Goal: Task Accomplishment & Management: Manage account settings

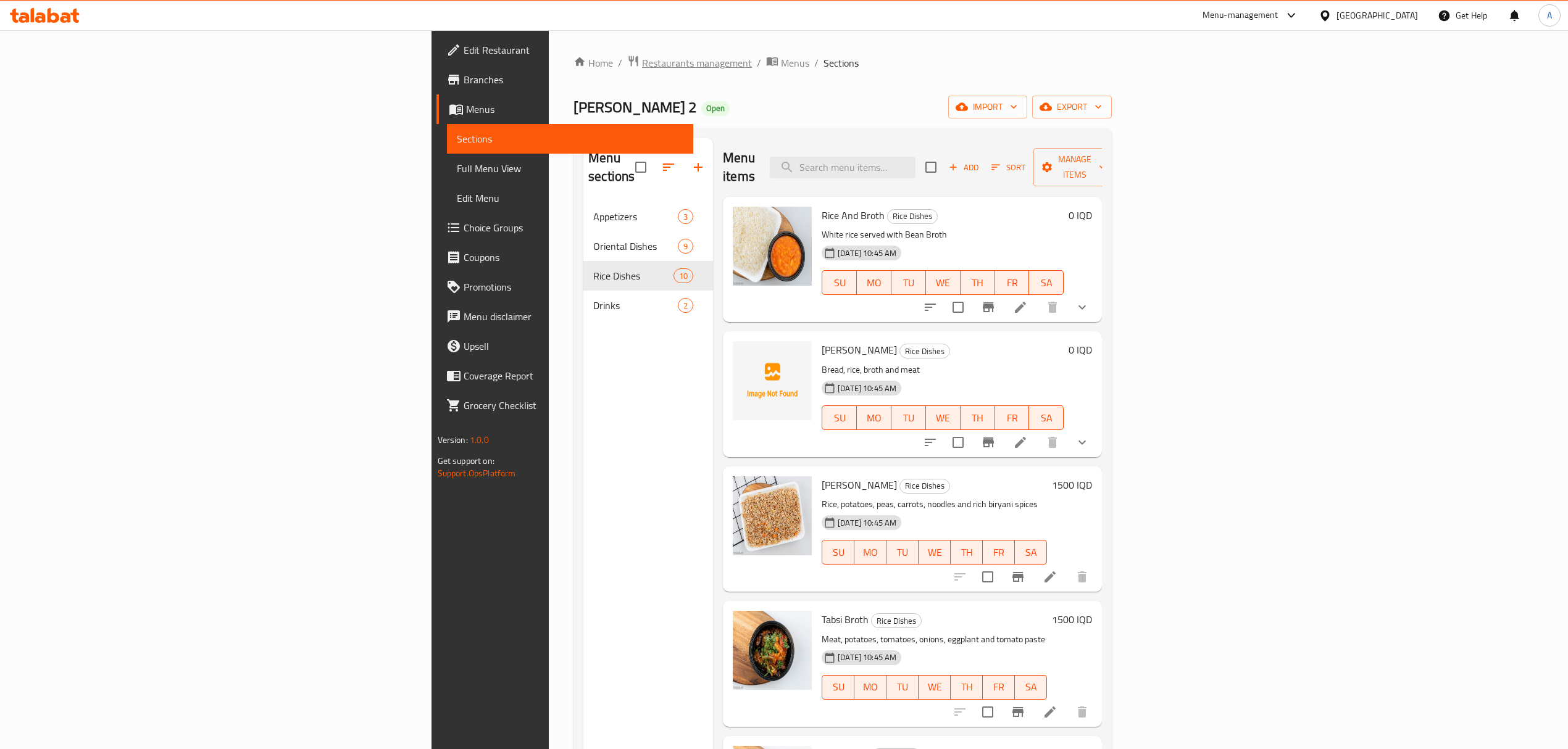
scroll to position [630, 0]
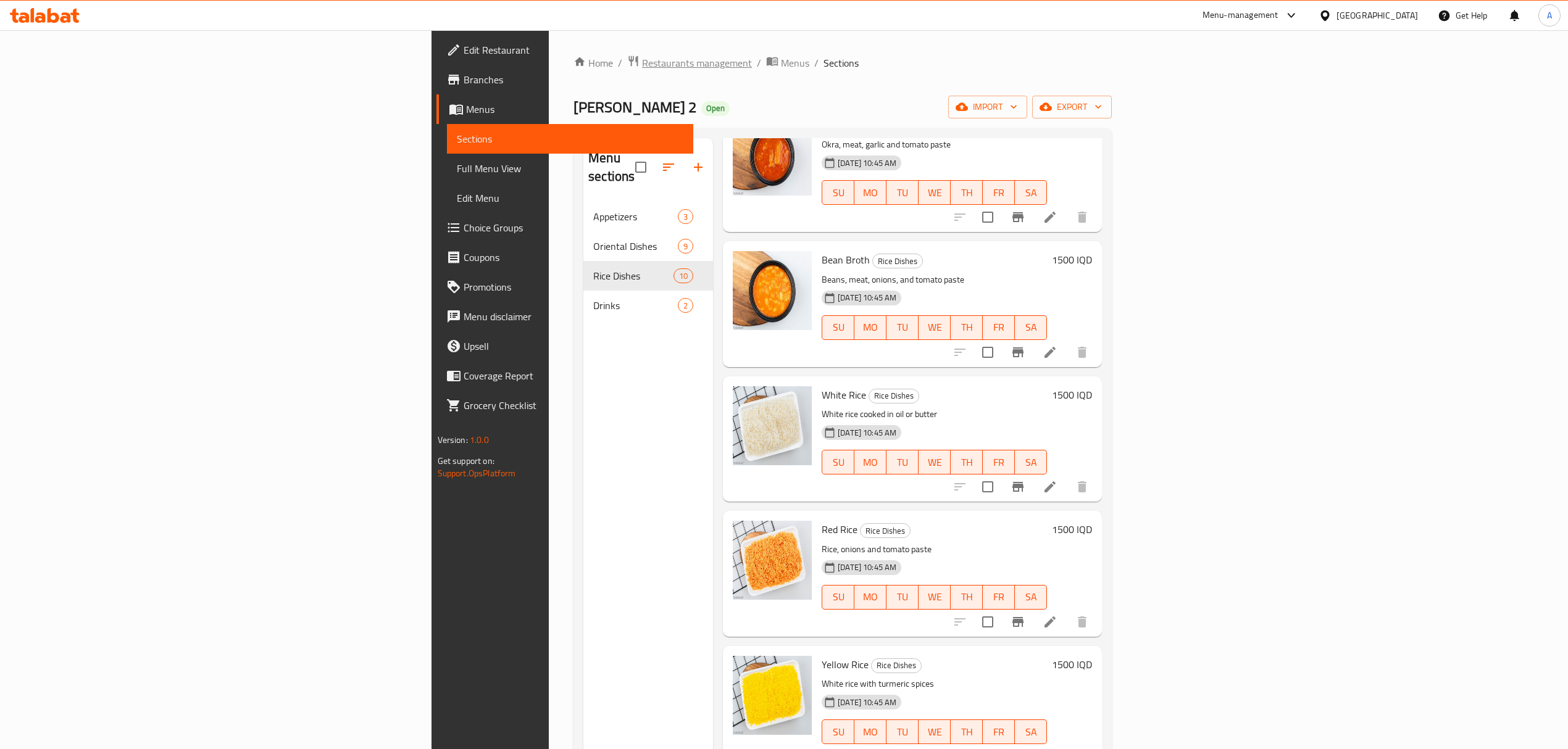
click at [642, 65] on span "Restaurants management" at bounding box center [696, 62] width 109 height 15
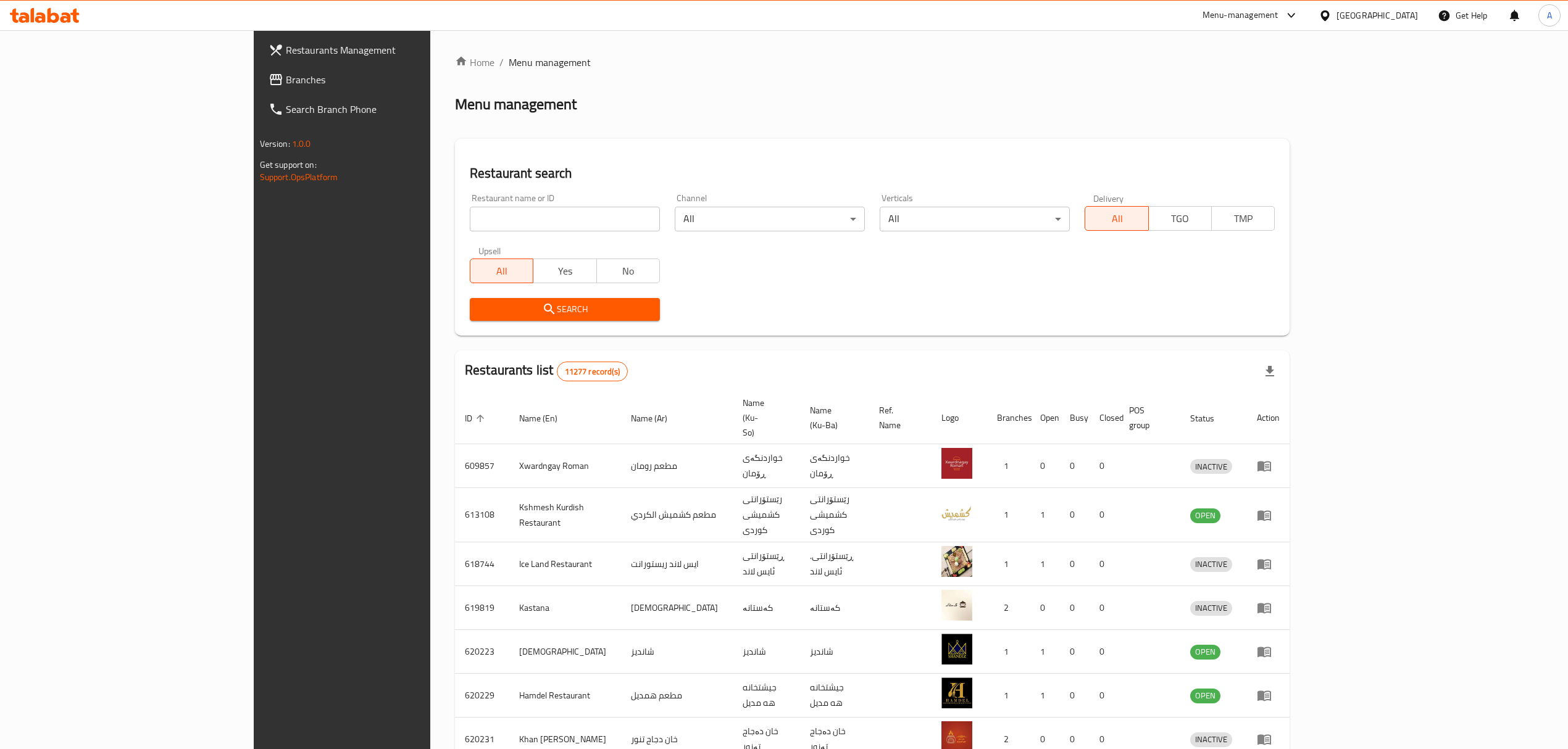
click at [382, 213] on div at bounding box center [784, 374] width 1568 height 749
click at [470, 213] on input "search" at bounding box center [565, 219] width 190 height 25
paste input "Chocolate Bar, Jadriya Mall"
click button "Search" at bounding box center [565, 309] width 190 height 23
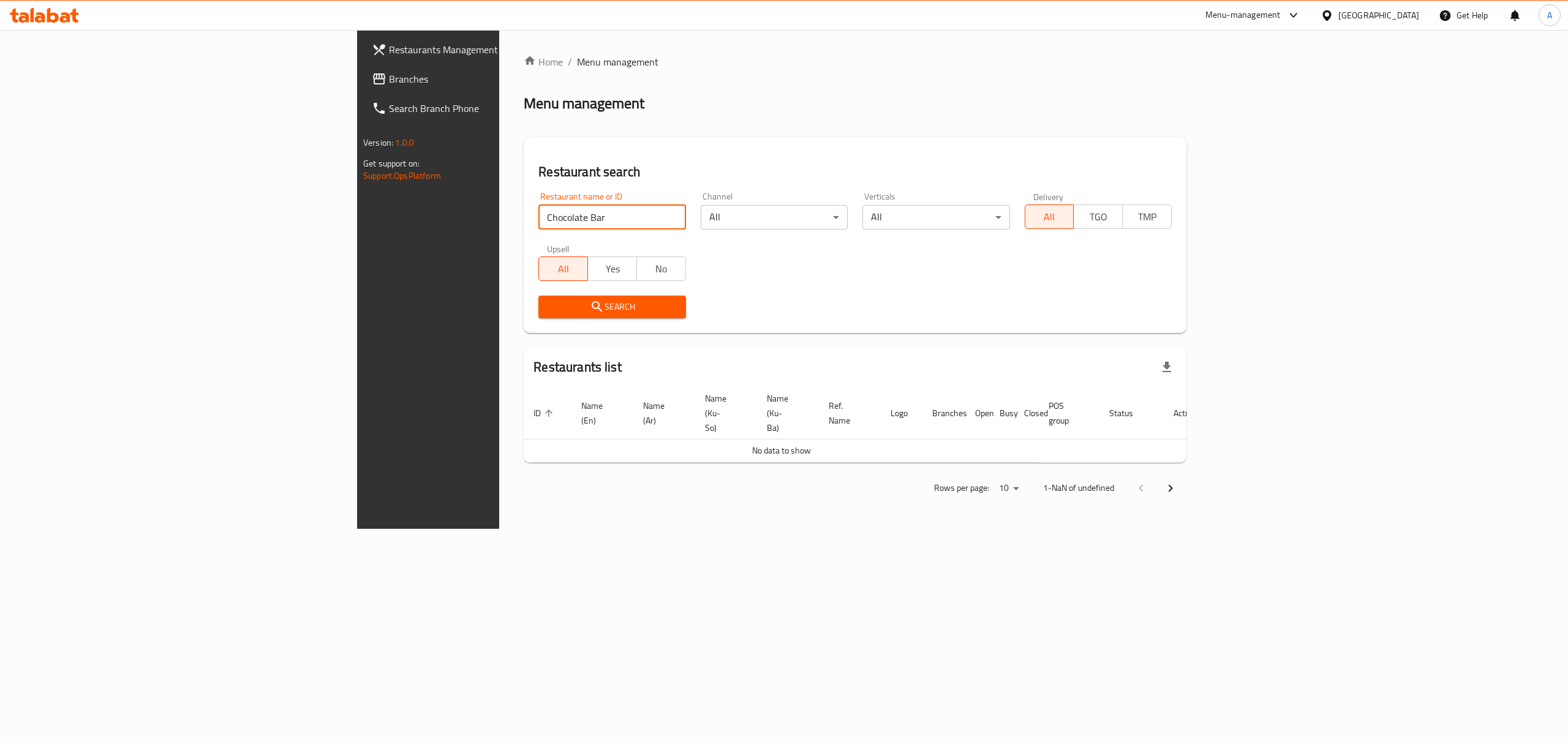
type input "Chocolate Bar"
click button "Search" at bounding box center [612, 307] width 147 height 22
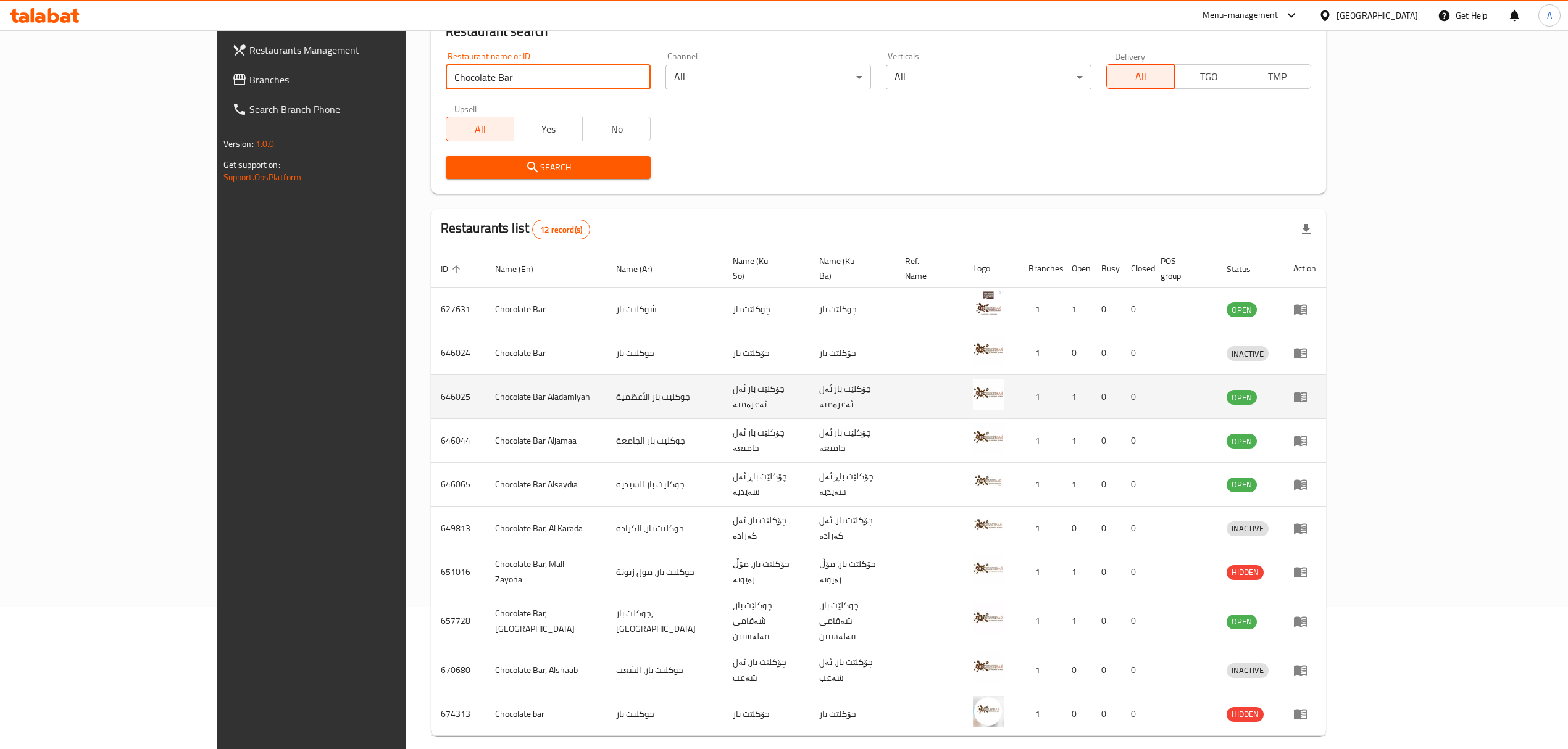
scroll to position [171, 0]
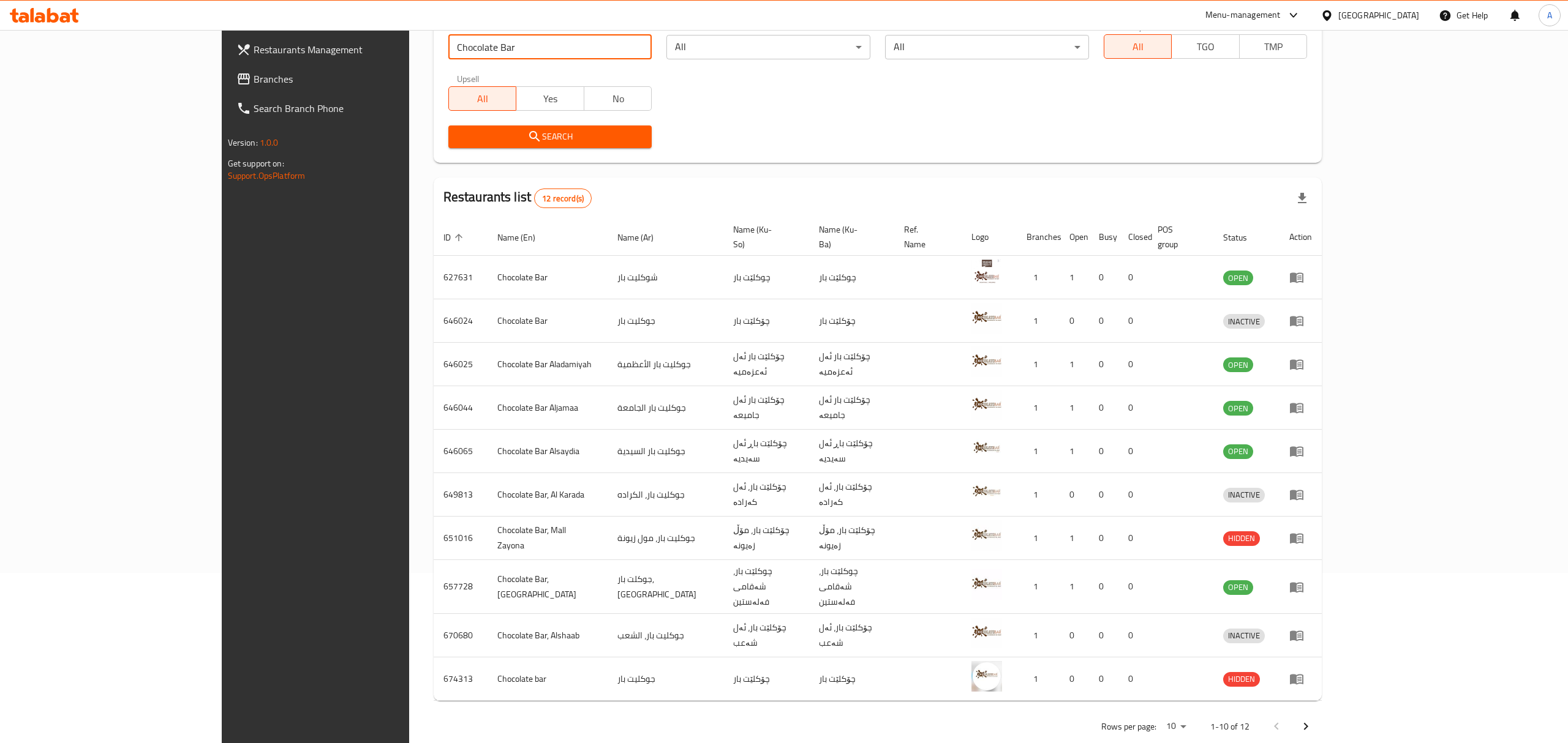
click at [1384, 573] on body "​ Menu-management Iraq Get Help A Restaurants Management Branches Search Branch…" at bounding box center [784, 217] width 1568 height 714
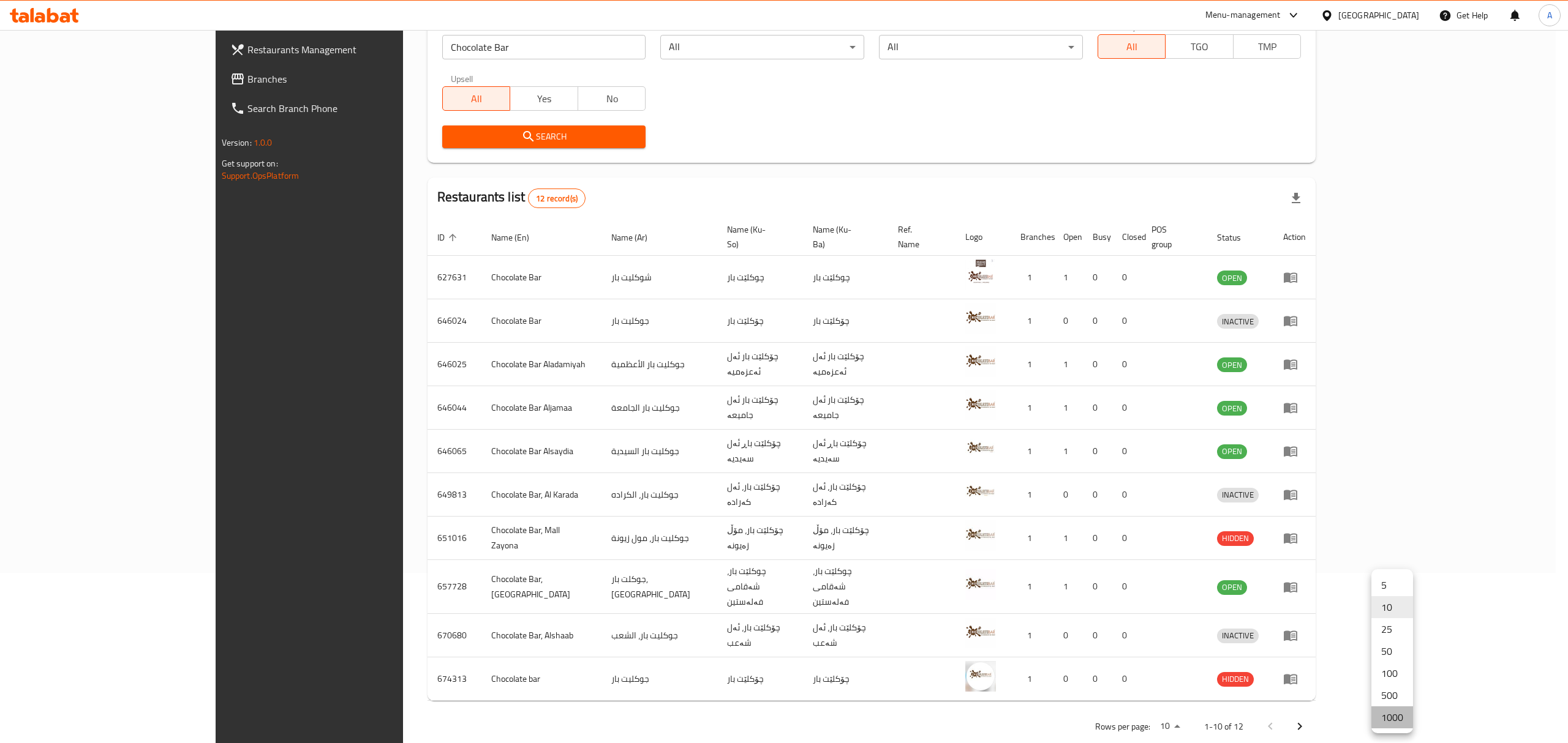
click at [1394, 718] on li "1000" at bounding box center [1391, 718] width 42 height 22
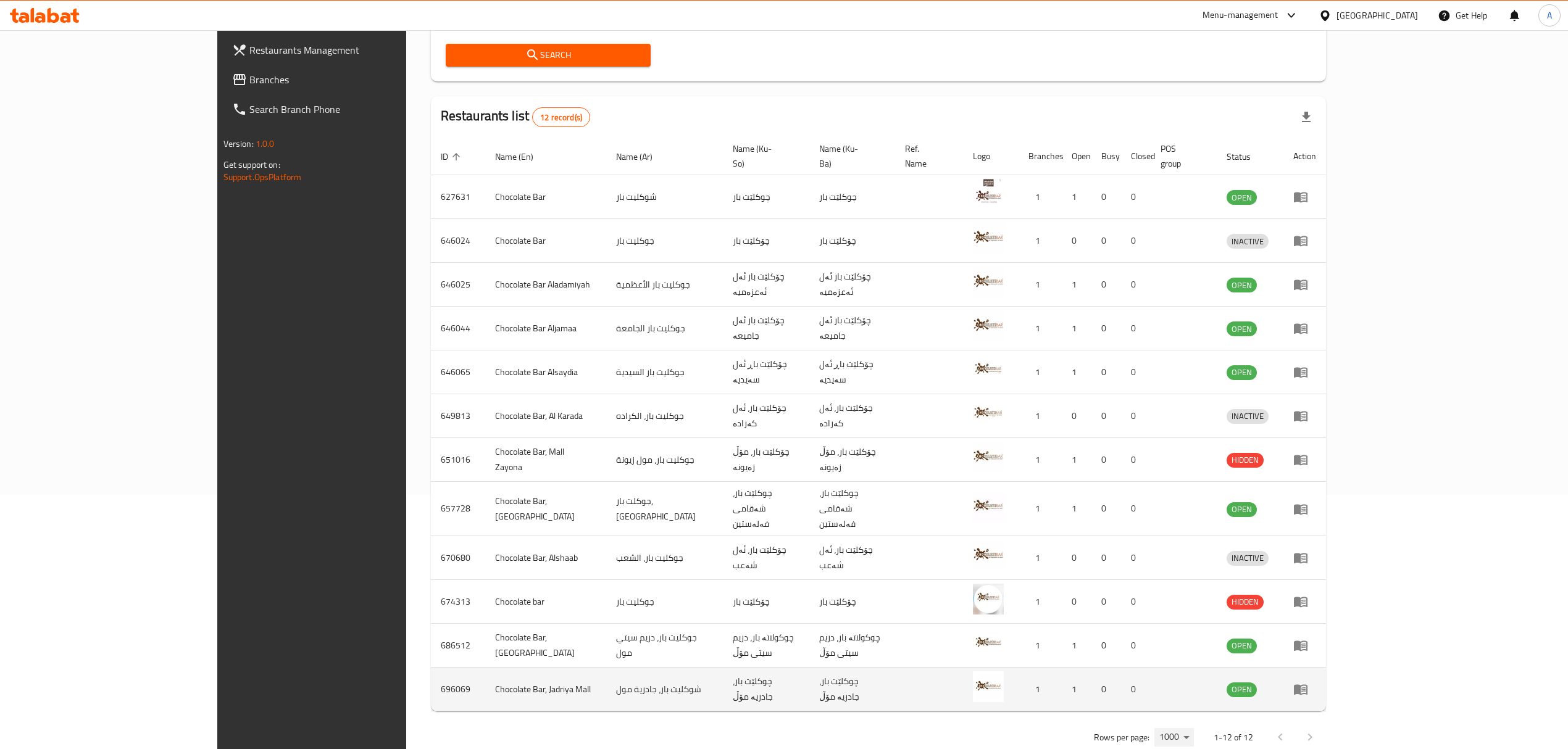
scroll to position [259, 0]
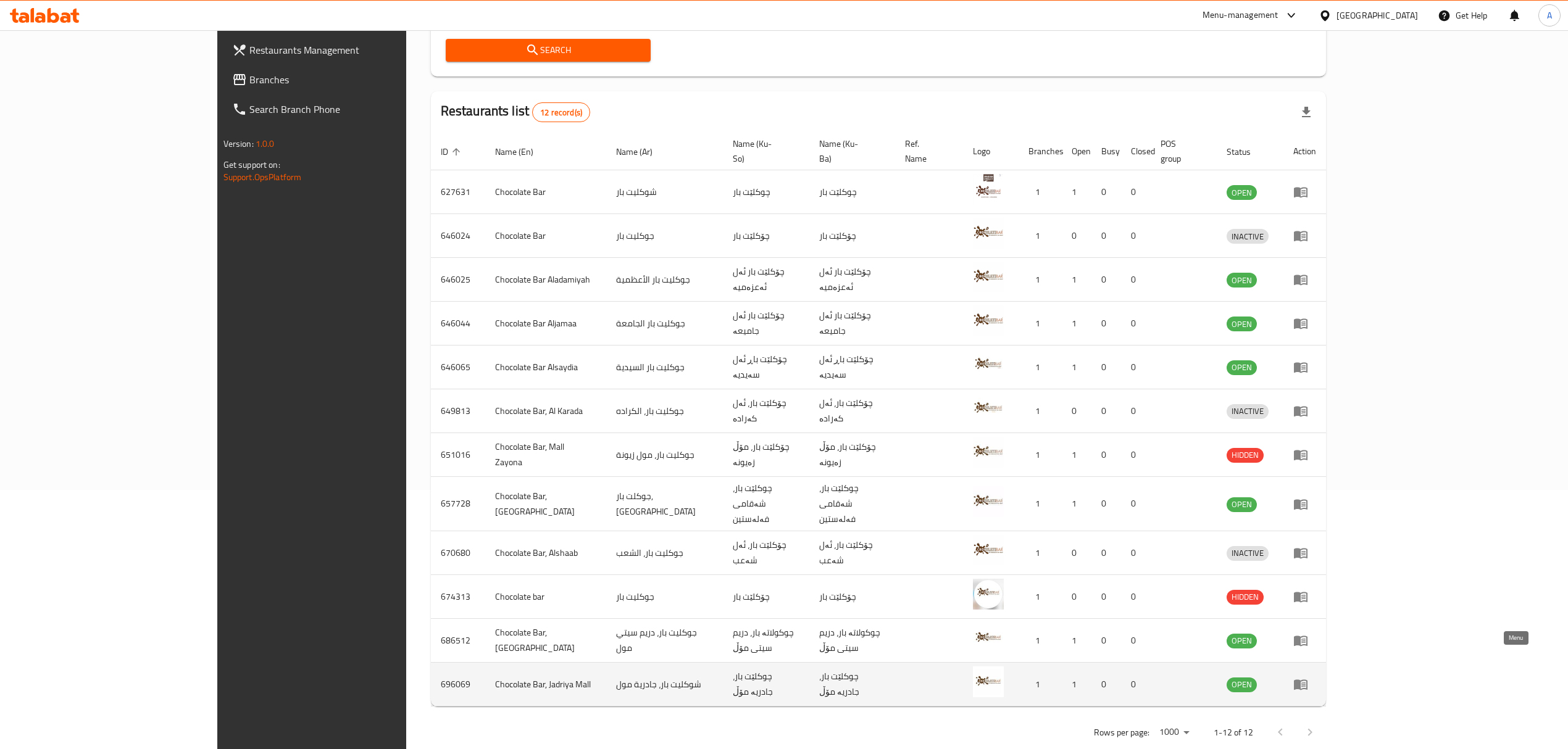
click at [1308, 680] on icon "enhanced table" at bounding box center [1301, 685] width 14 height 11
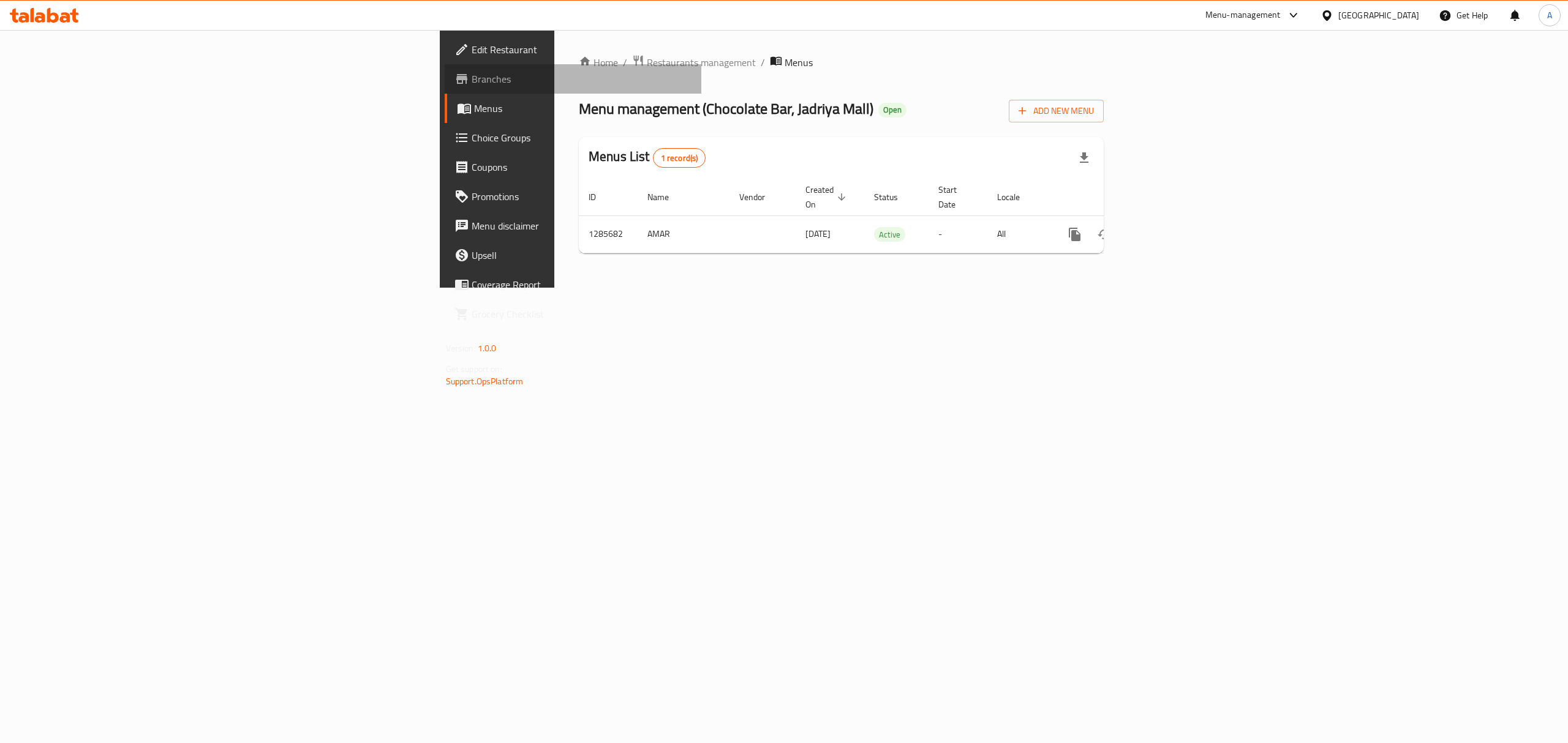
click at [471, 73] on span "Branches" at bounding box center [582, 78] width 221 height 15
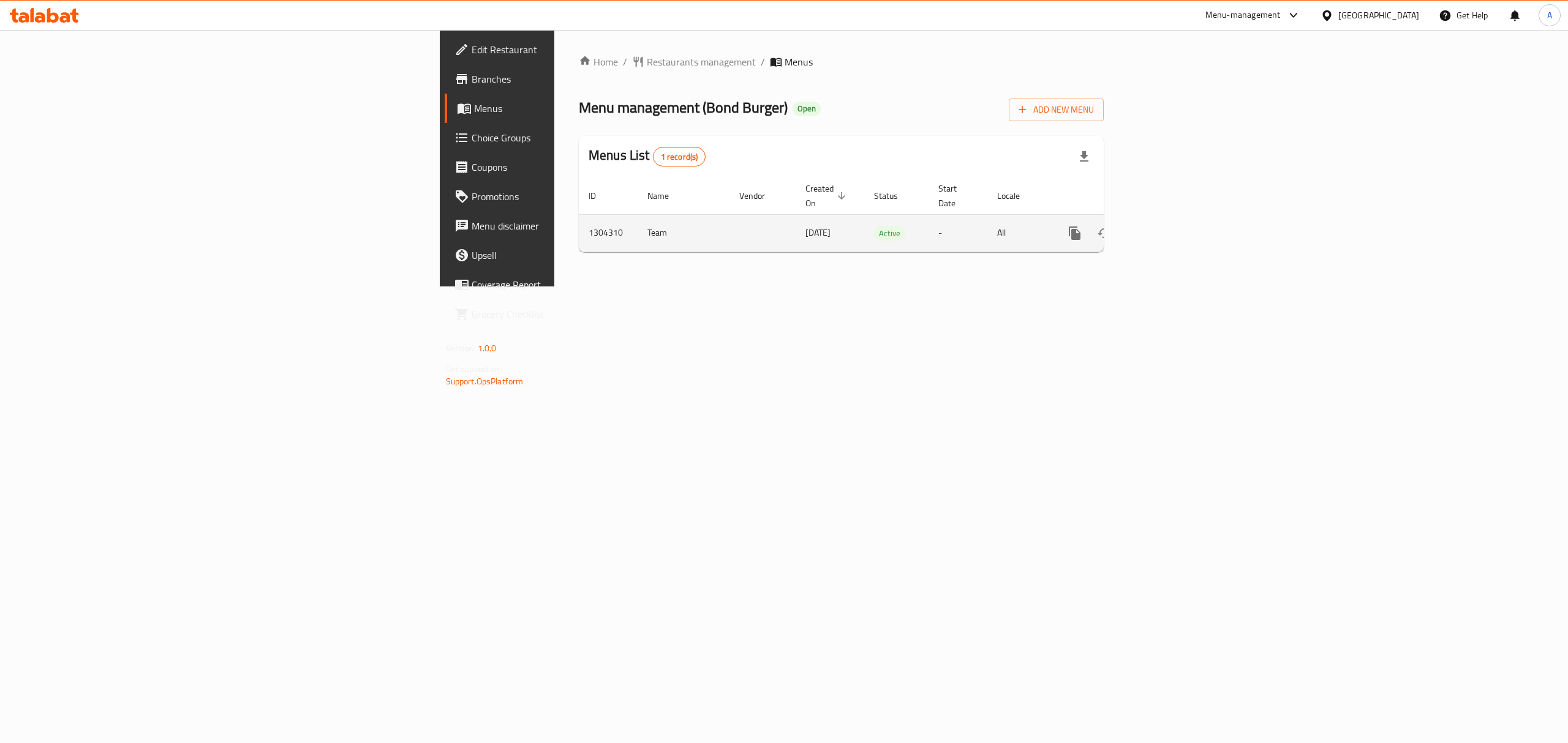
click at [1170, 226] on icon "enhanced table" at bounding box center [1162, 233] width 15 height 15
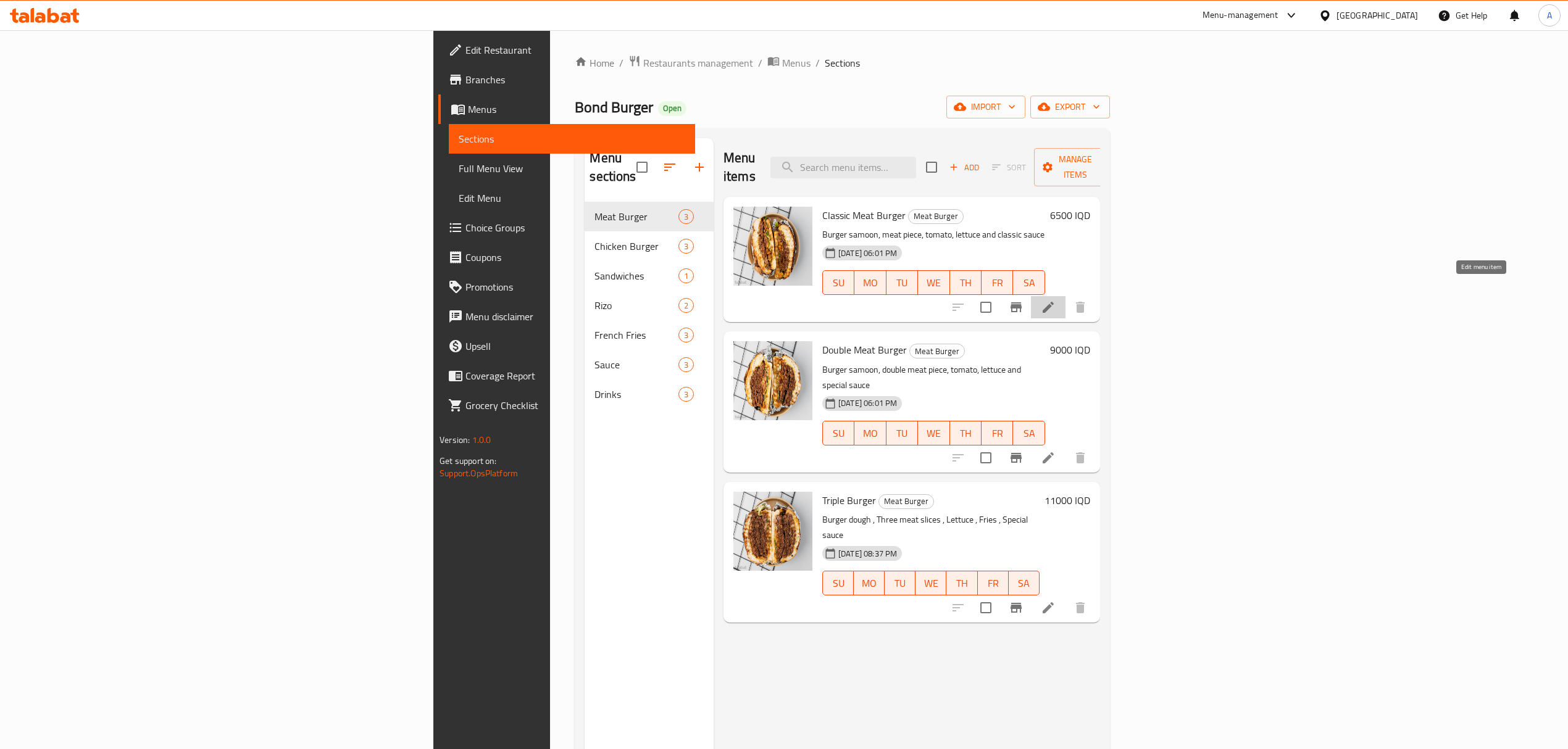
click at [1056, 300] on icon at bounding box center [1048, 306] width 15 height 15
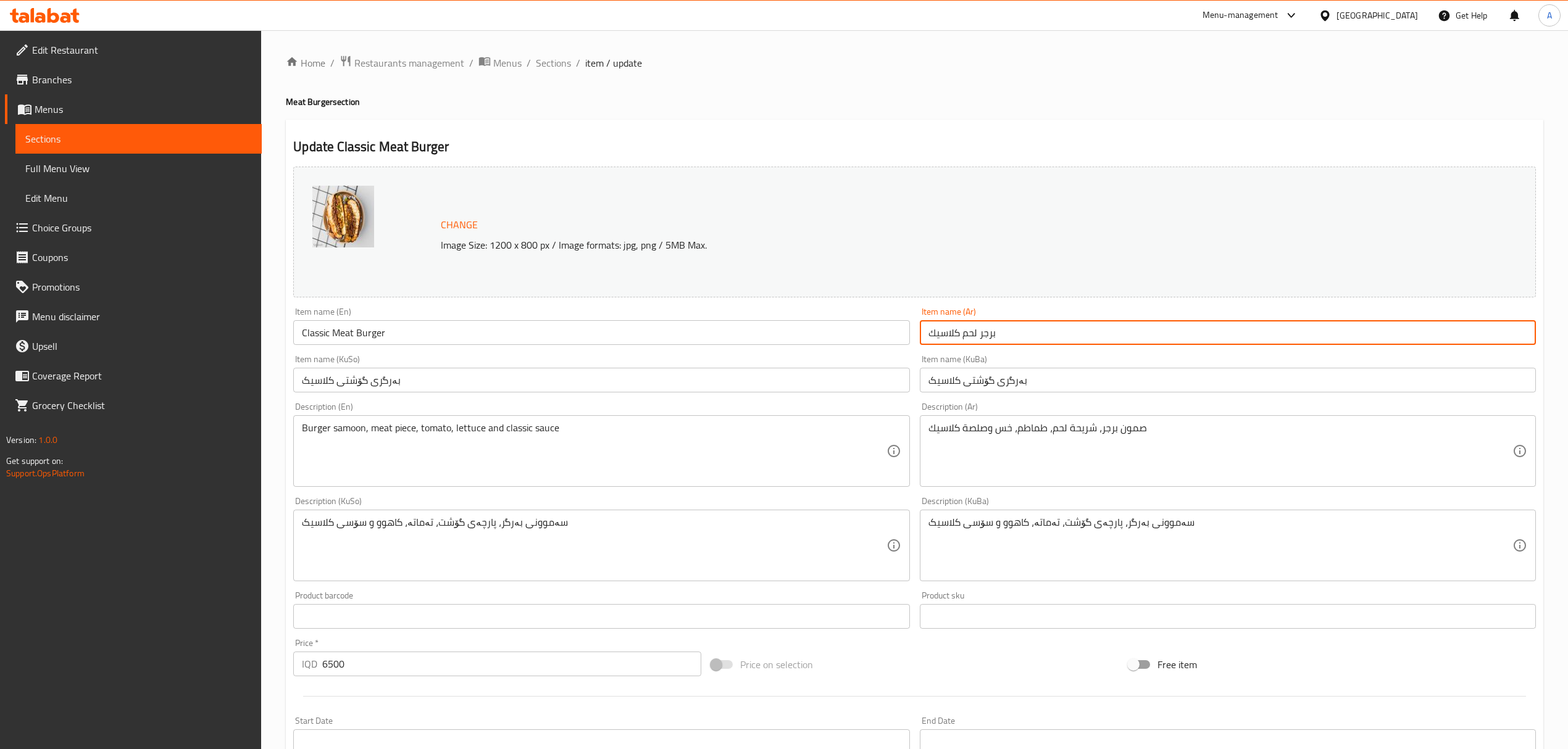
click at [989, 339] on input "برجر لحم كلاسيك" at bounding box center [1227, 332] width 616 height 25
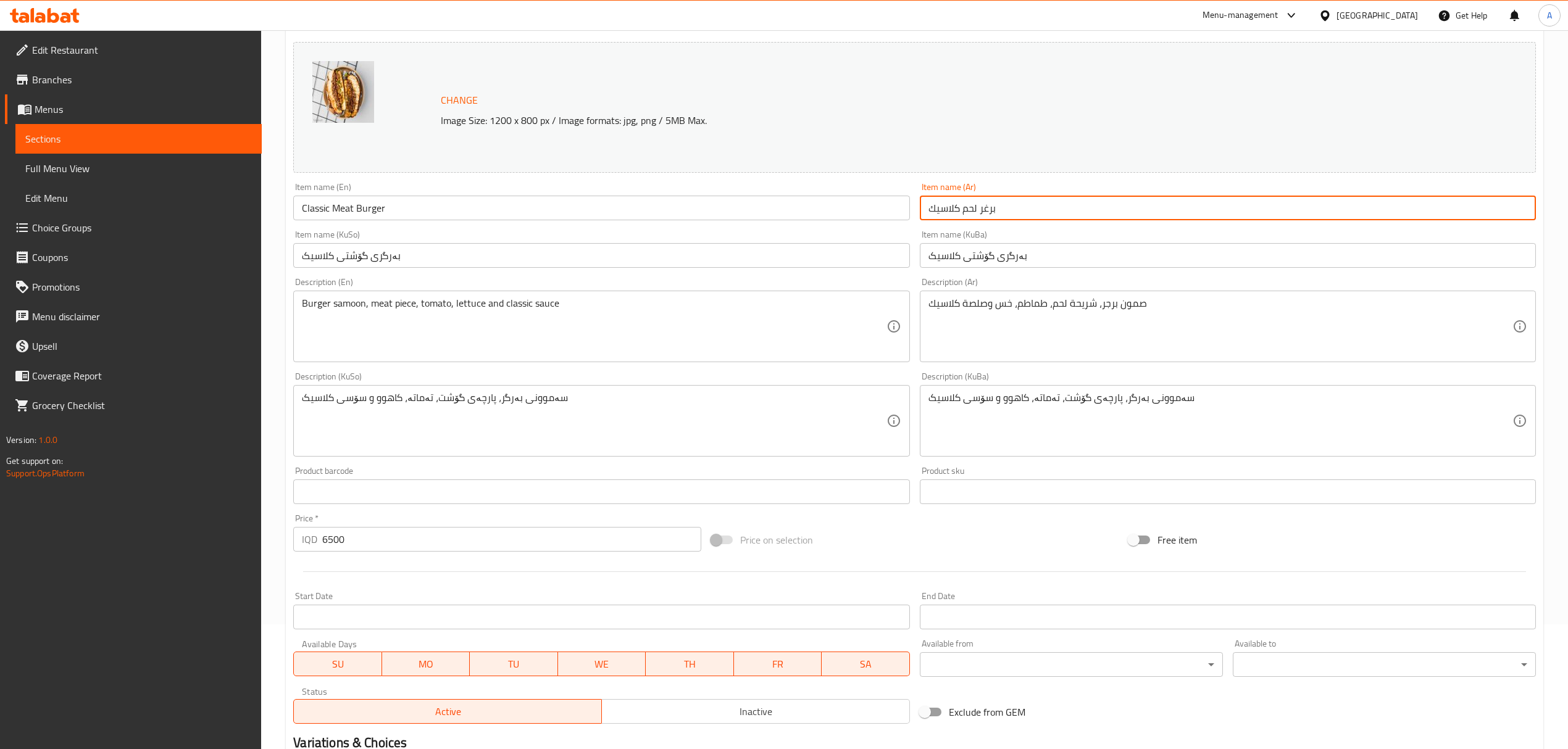
scroll to position [282, 0]
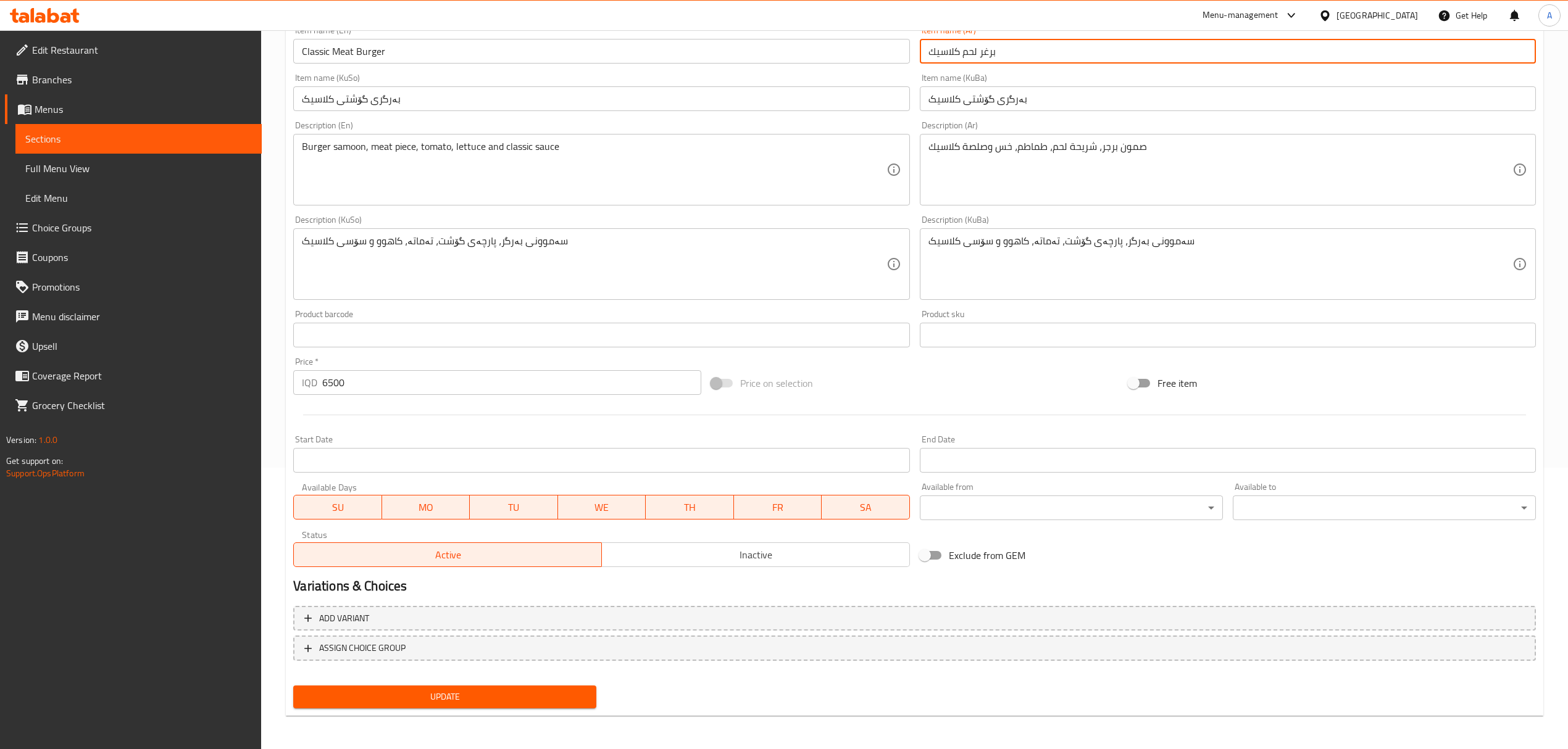
type input "برغر لحم كلاسيك"
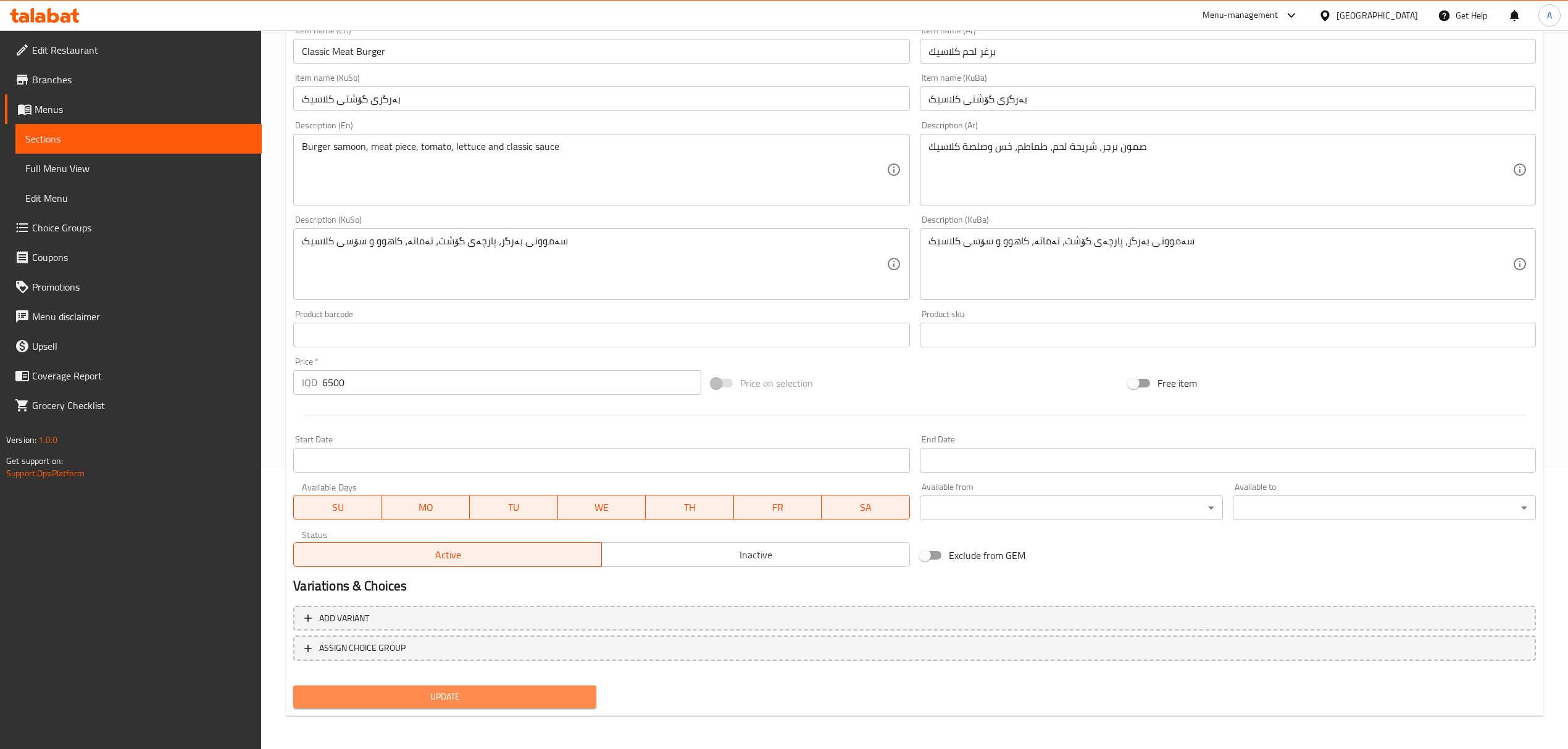
click at [434, 686] on button "Update" at bounding box center [445, 697] width 304 height 23
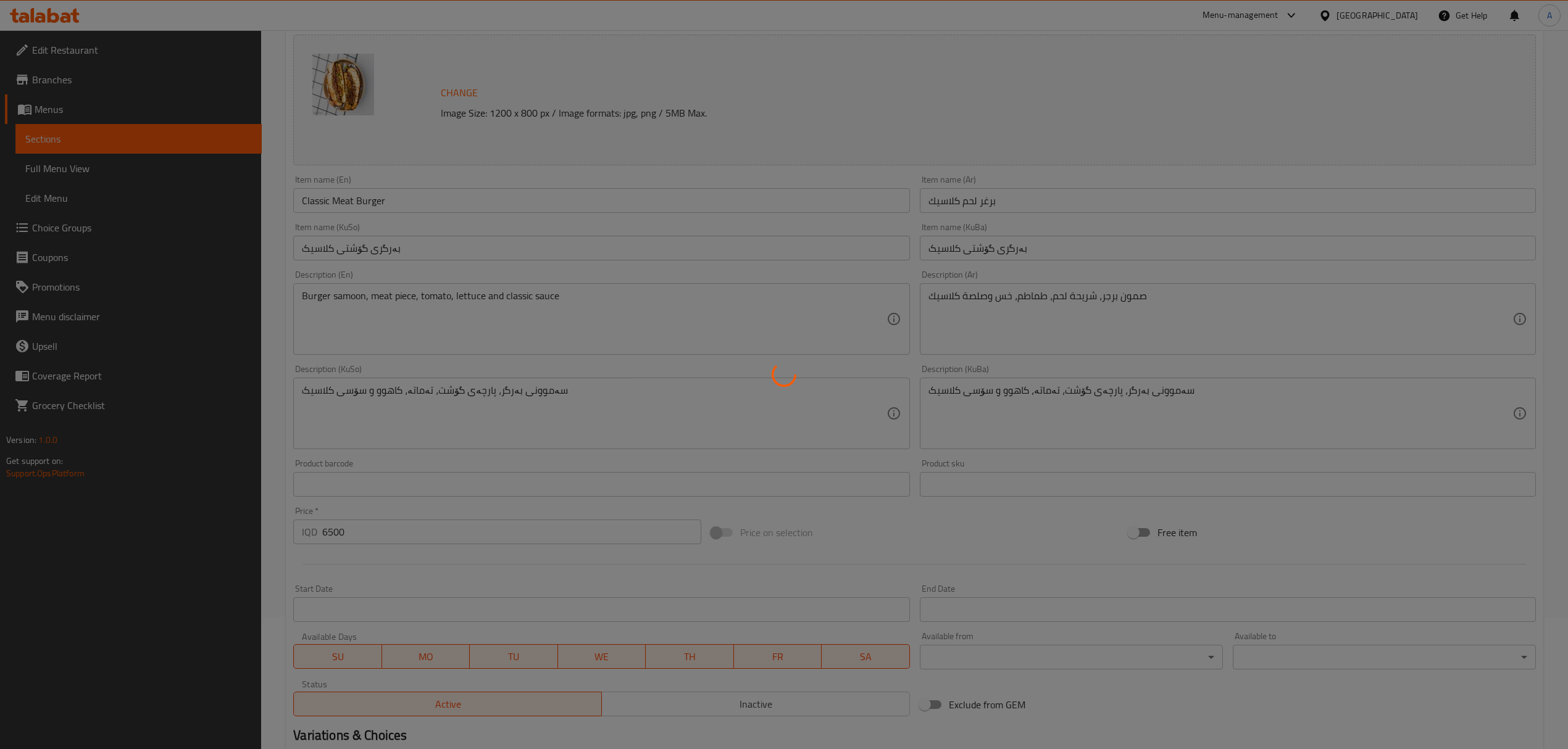
scroll to position [0, 0]
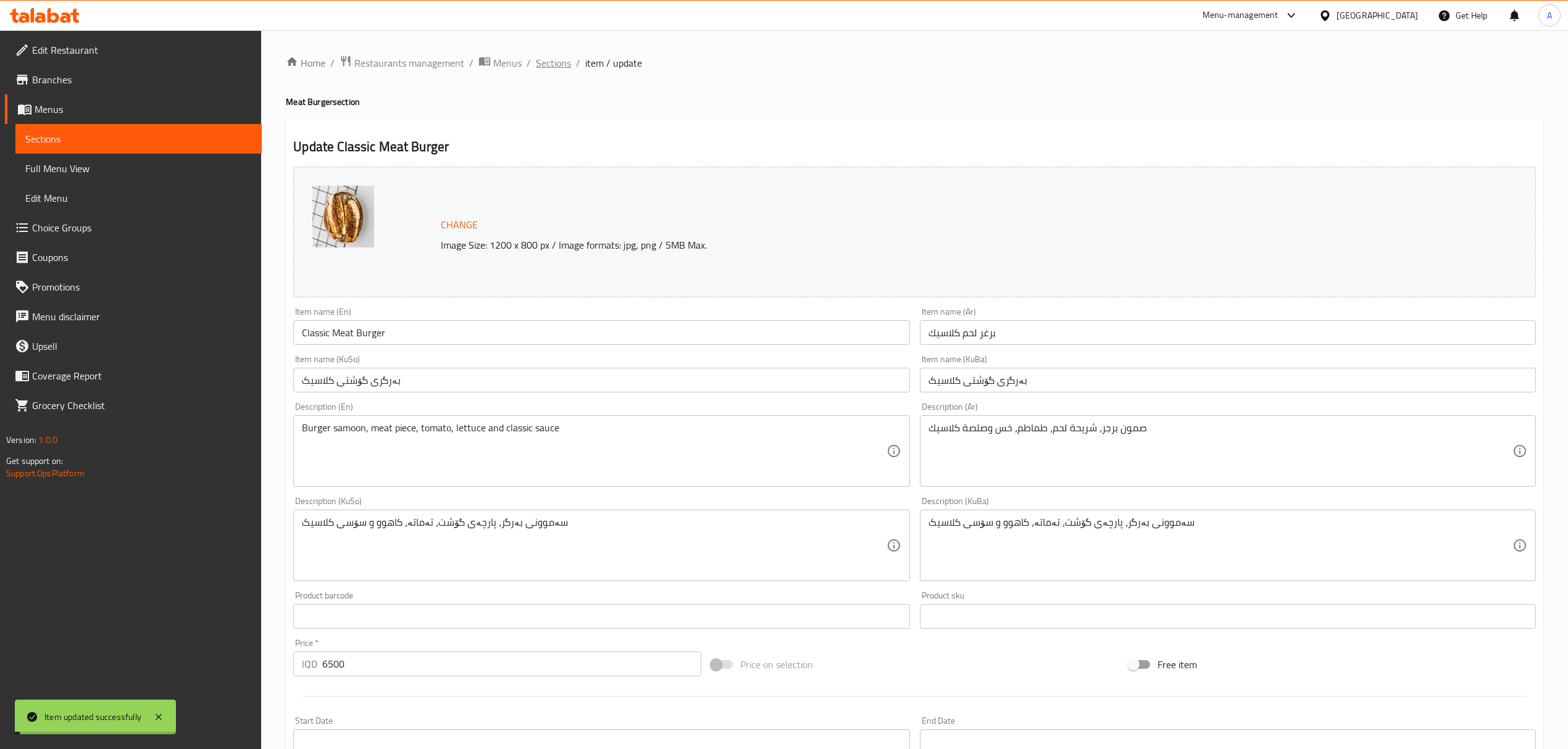
click at [551, 65] on span "Sections" at bounding box center [554, 62] width 35 height 15
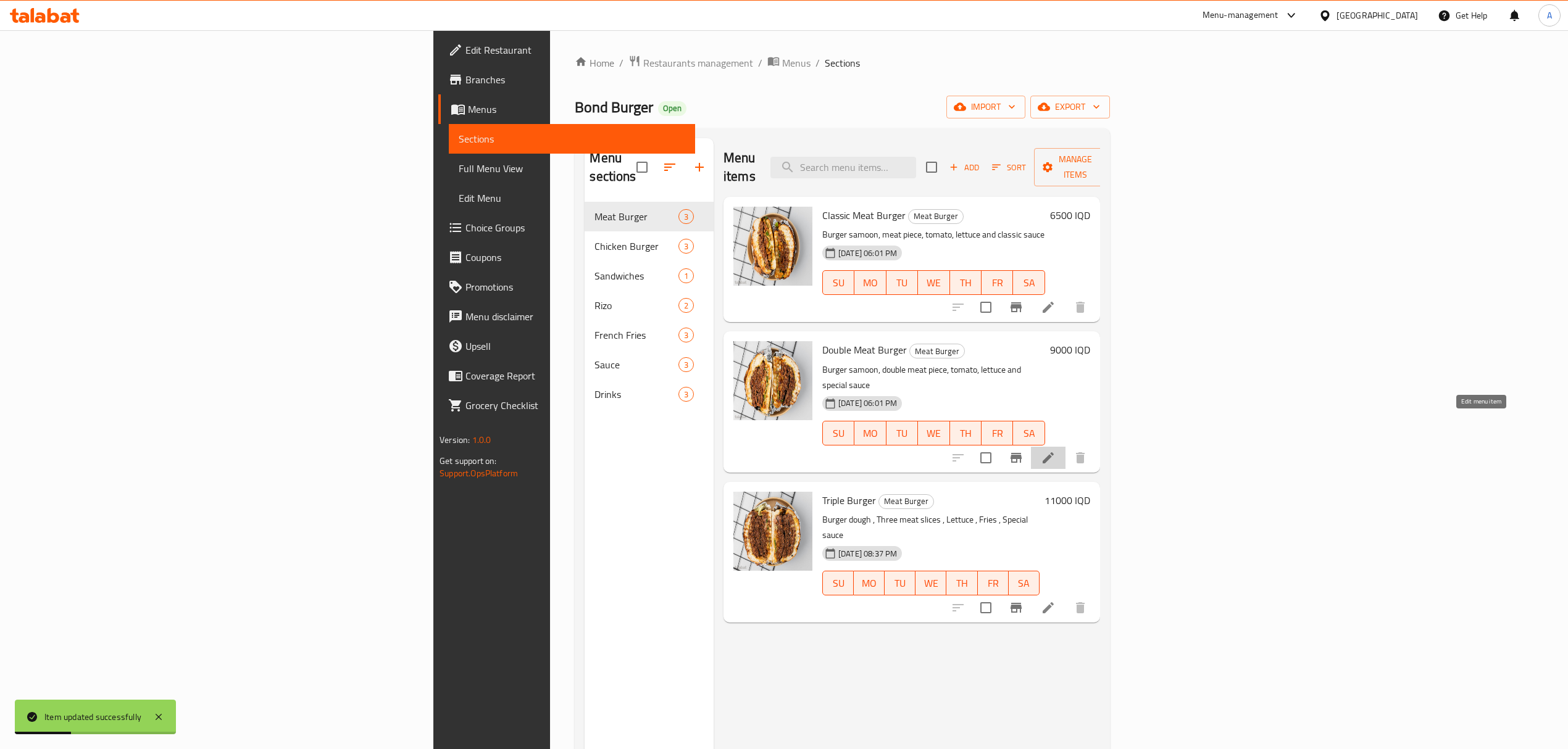
click at [1056, 450] on icon at bounding box center [1048, 457] width 15 height 15
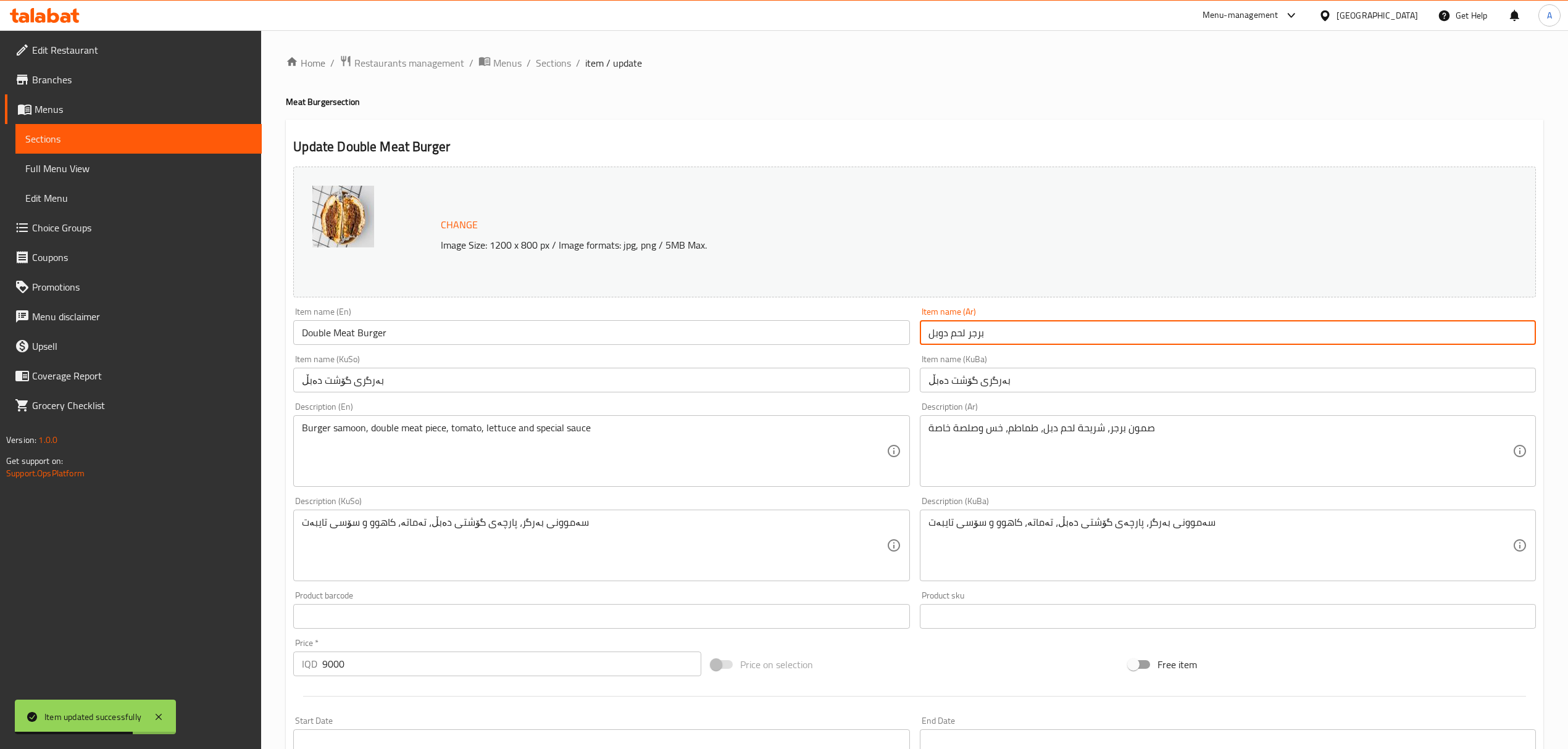
click at [974, 339] on input "برجر لحم دوبل" at bounding box center [1227, 332] width 616 height 25
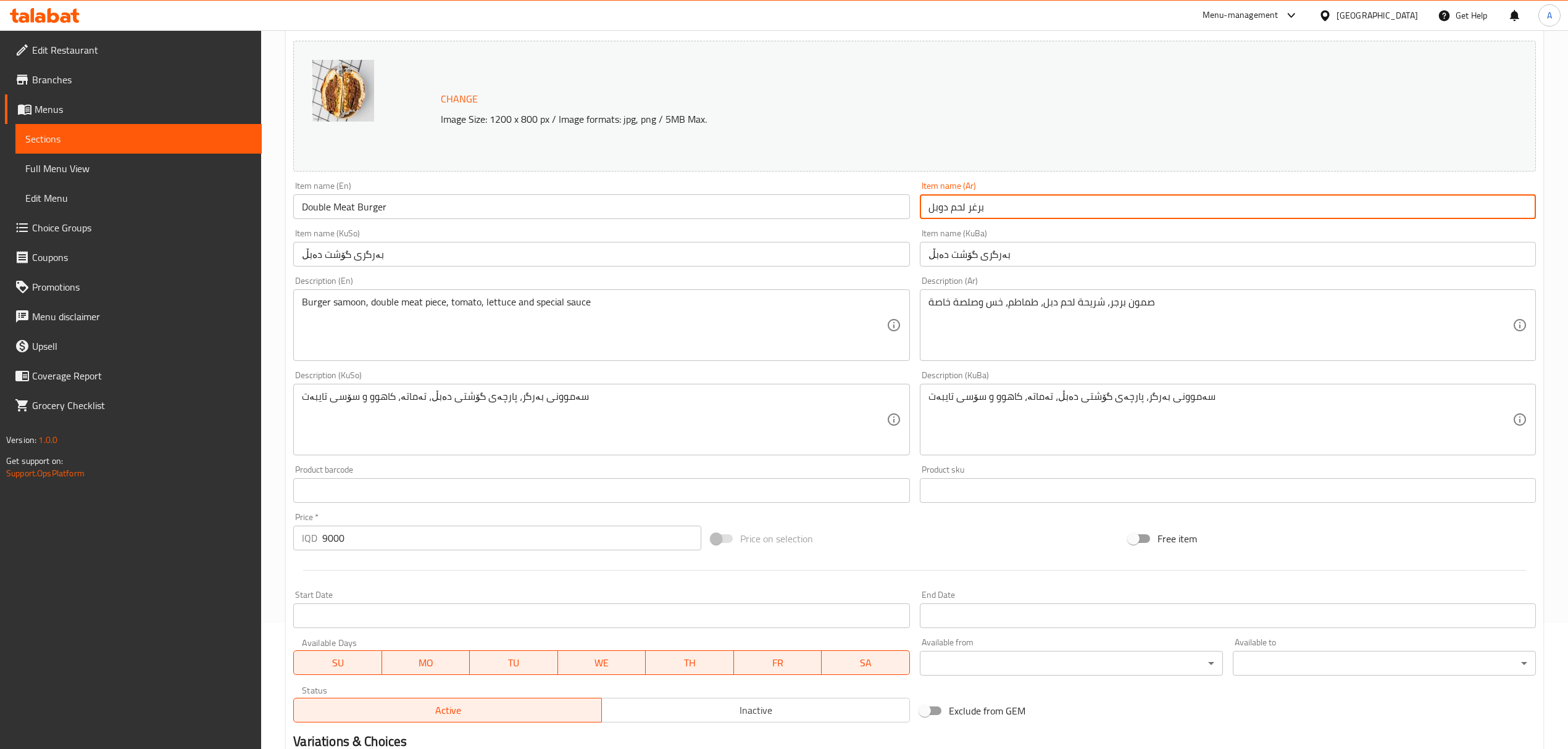
scroll to position [282, 0]
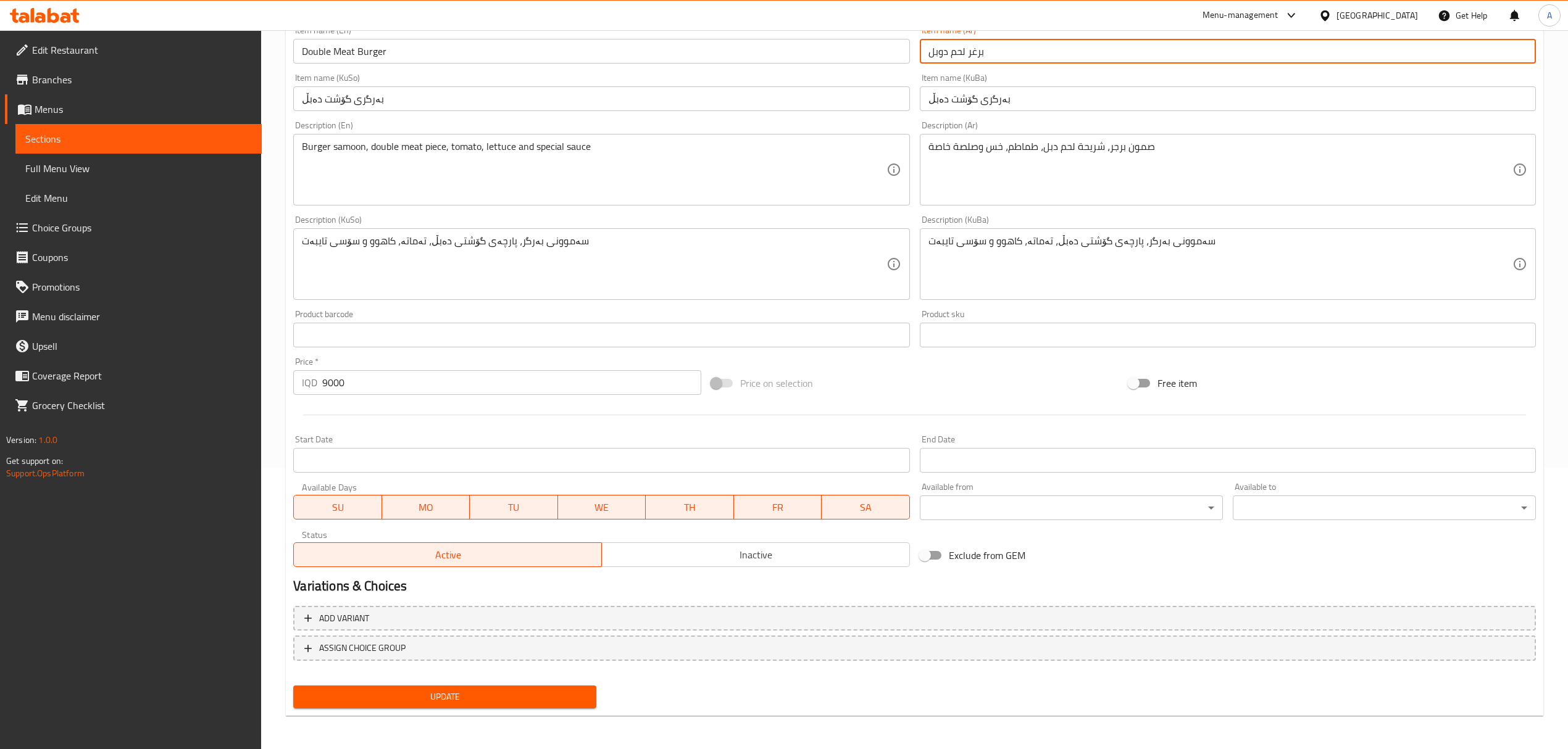
type input "برغر لحم دوبل"
click at [484, 682] on div "Update" at bounding box center [445, 697] width 313 height 33
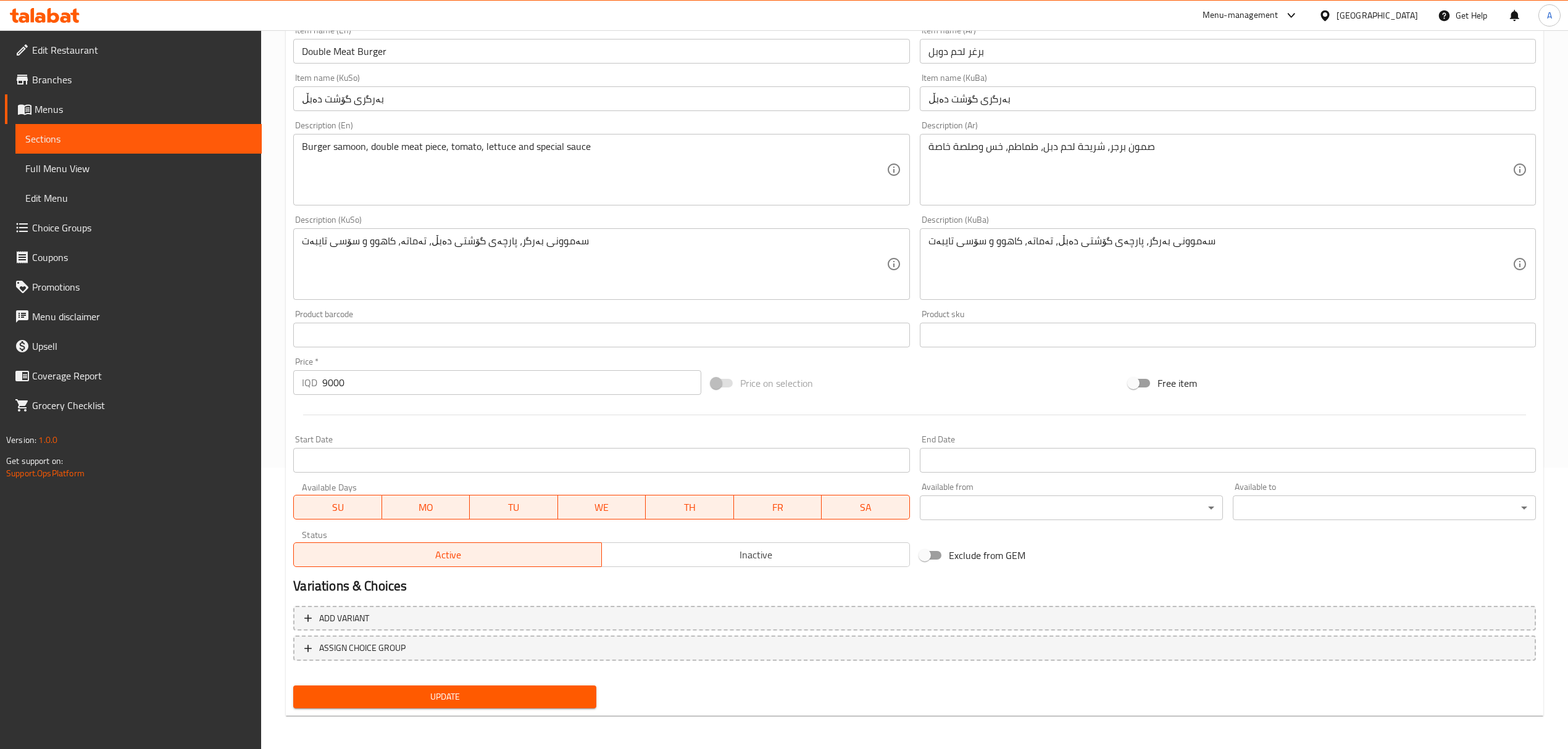
click at [483, 698] on span "Update" at bounding box center [445, 698] width 284 height 16
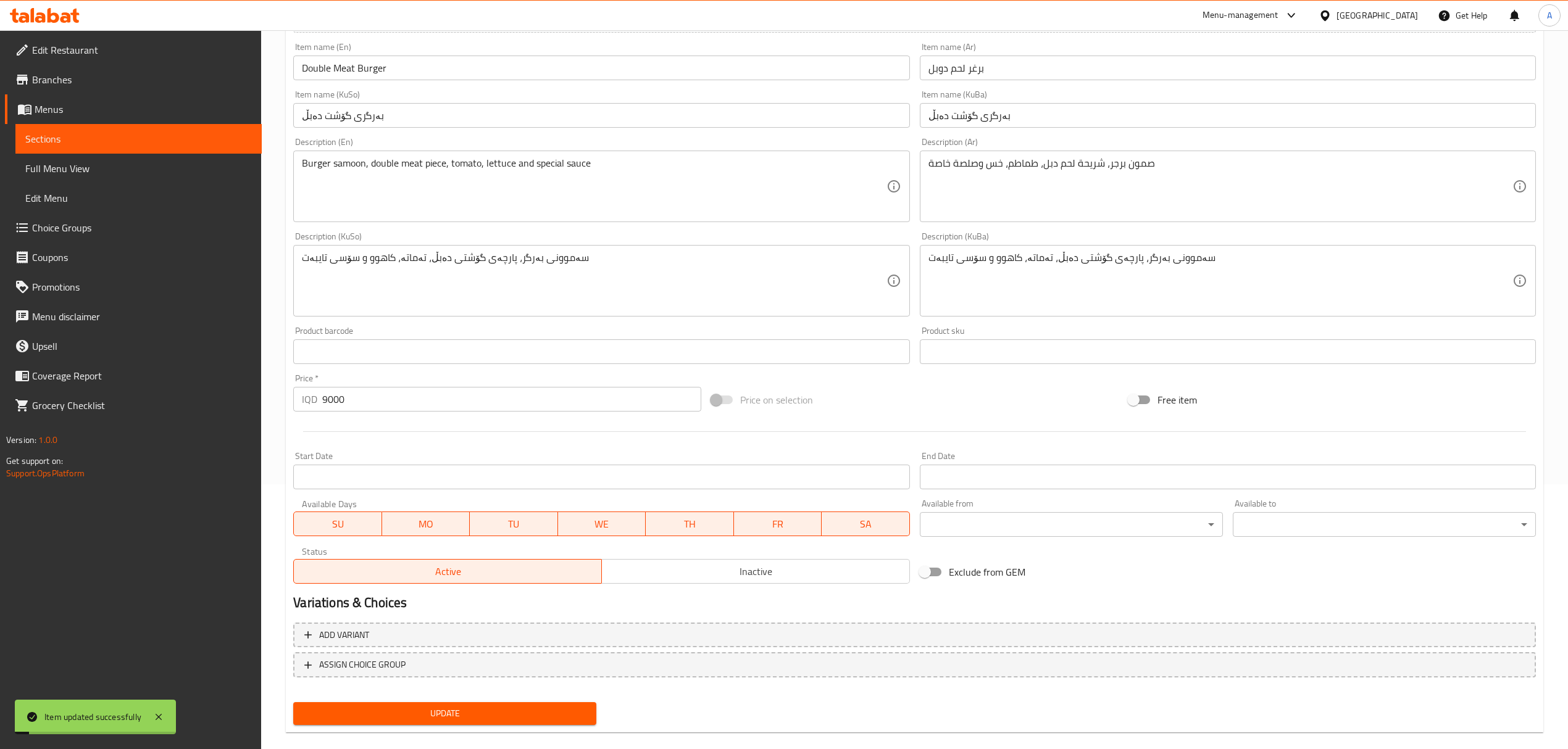
scroll to position [0, 0]
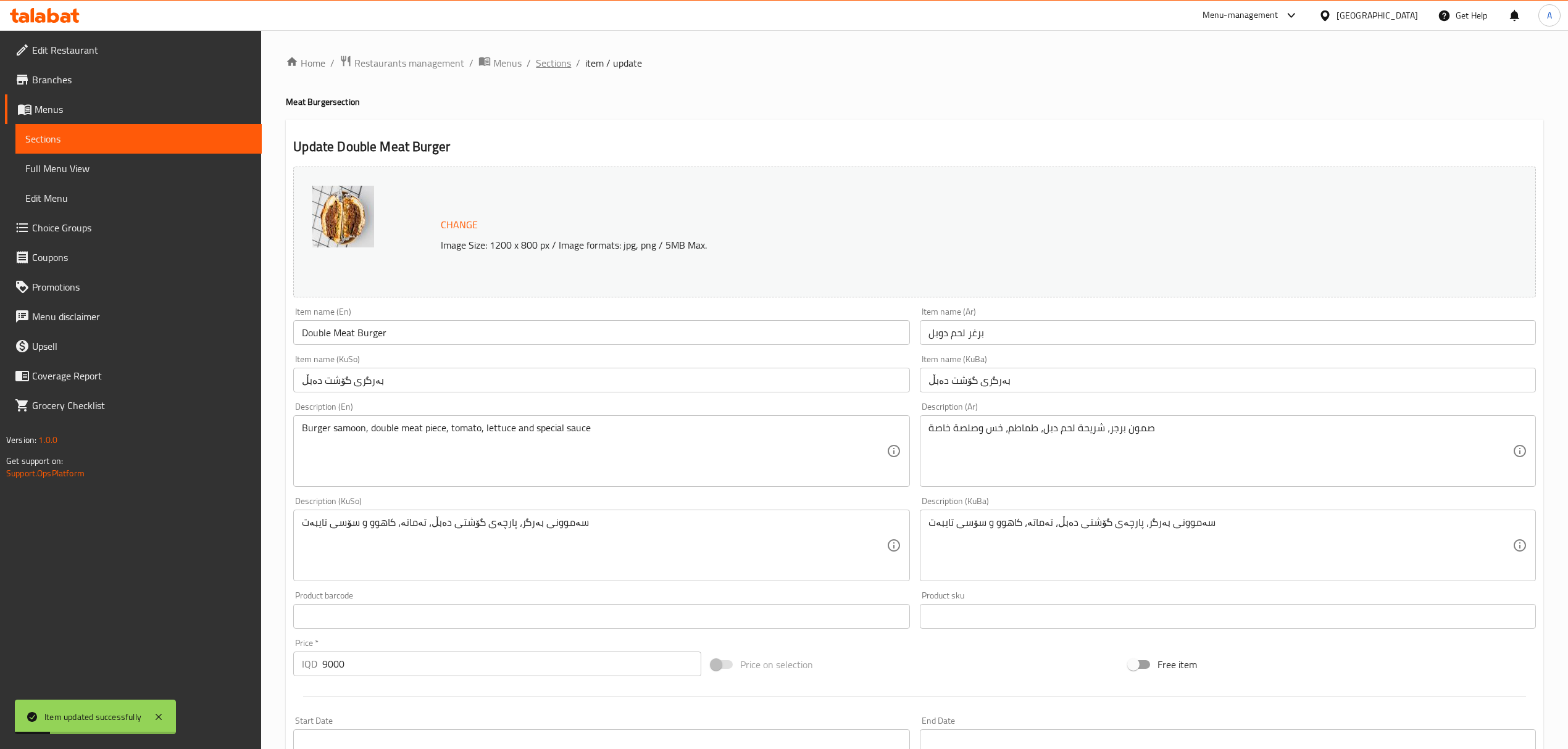
click at [548, 63] on span "Sections" at bounding box center [554, 62] width 35 height 15
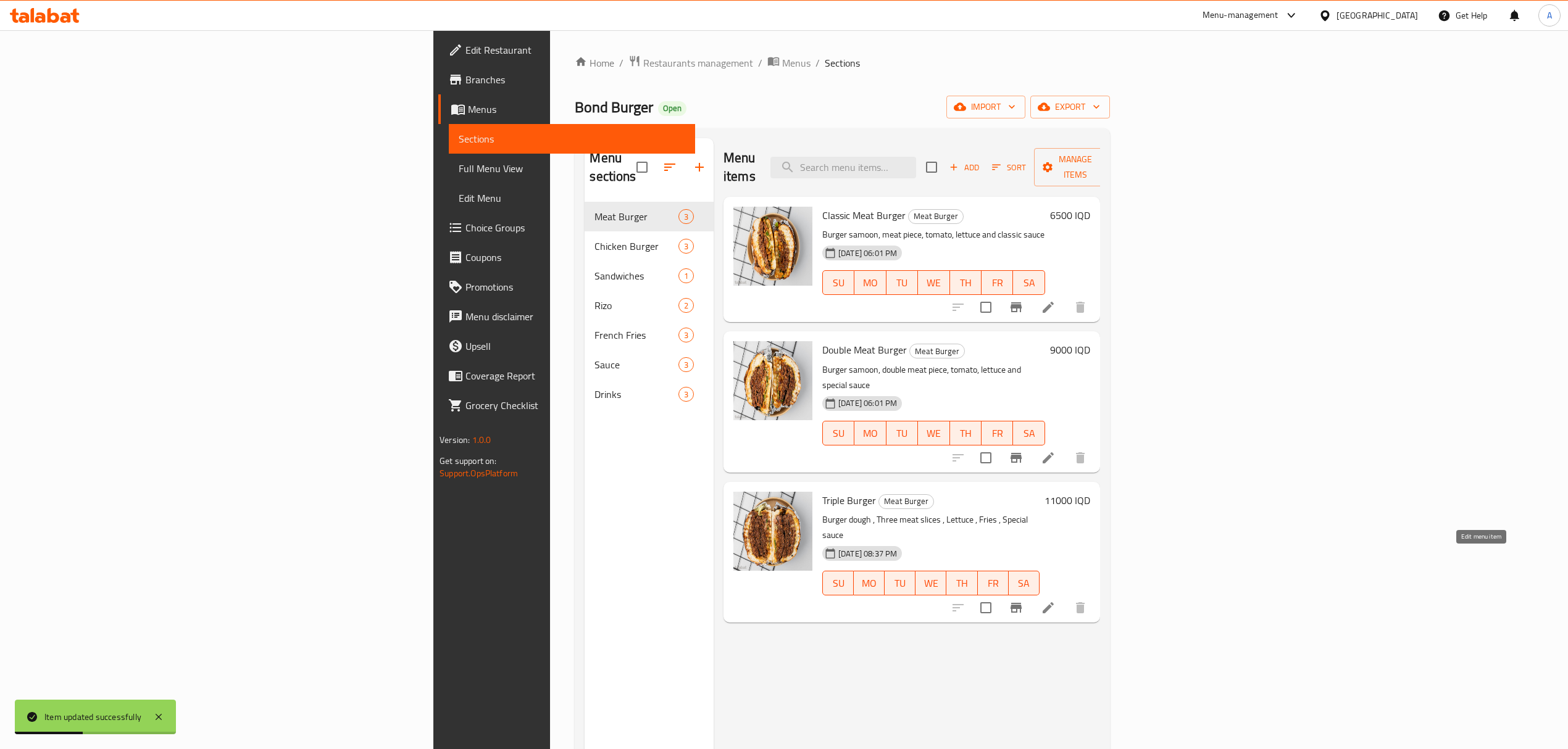
click at [1054, 602] on icon at bounding box center [1048, 607] width 11 height 11
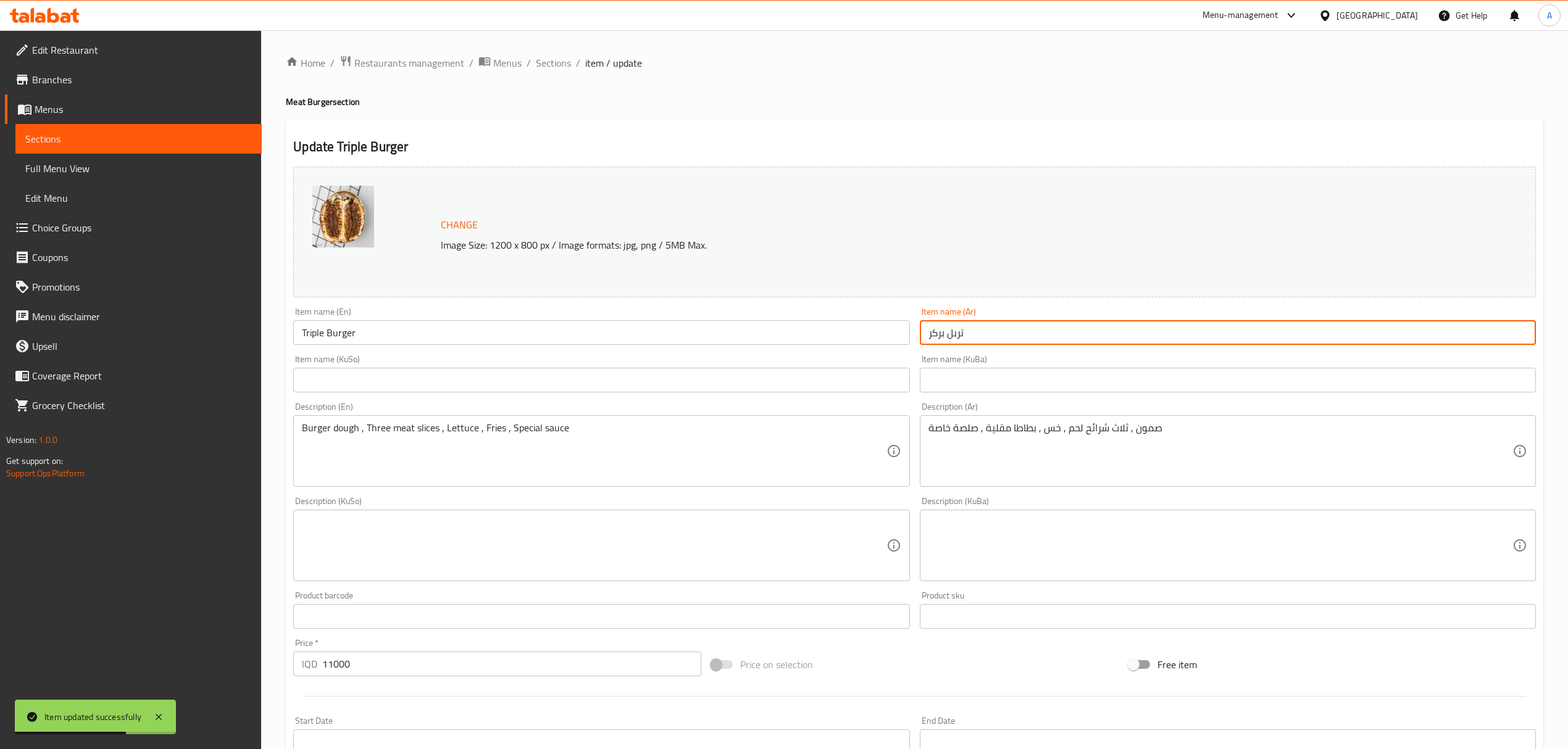
click at [944, 338] on input "تربل بركر" at bounding box center [1227, 332] width 616 height 25
click at [934, 338] on input "تربل بركر" at bounding box center [1227, 332] width 616 height 25
click at [927, 341] on input "تربل برغر" at bounding box center [1227, 332] width 616 height 25
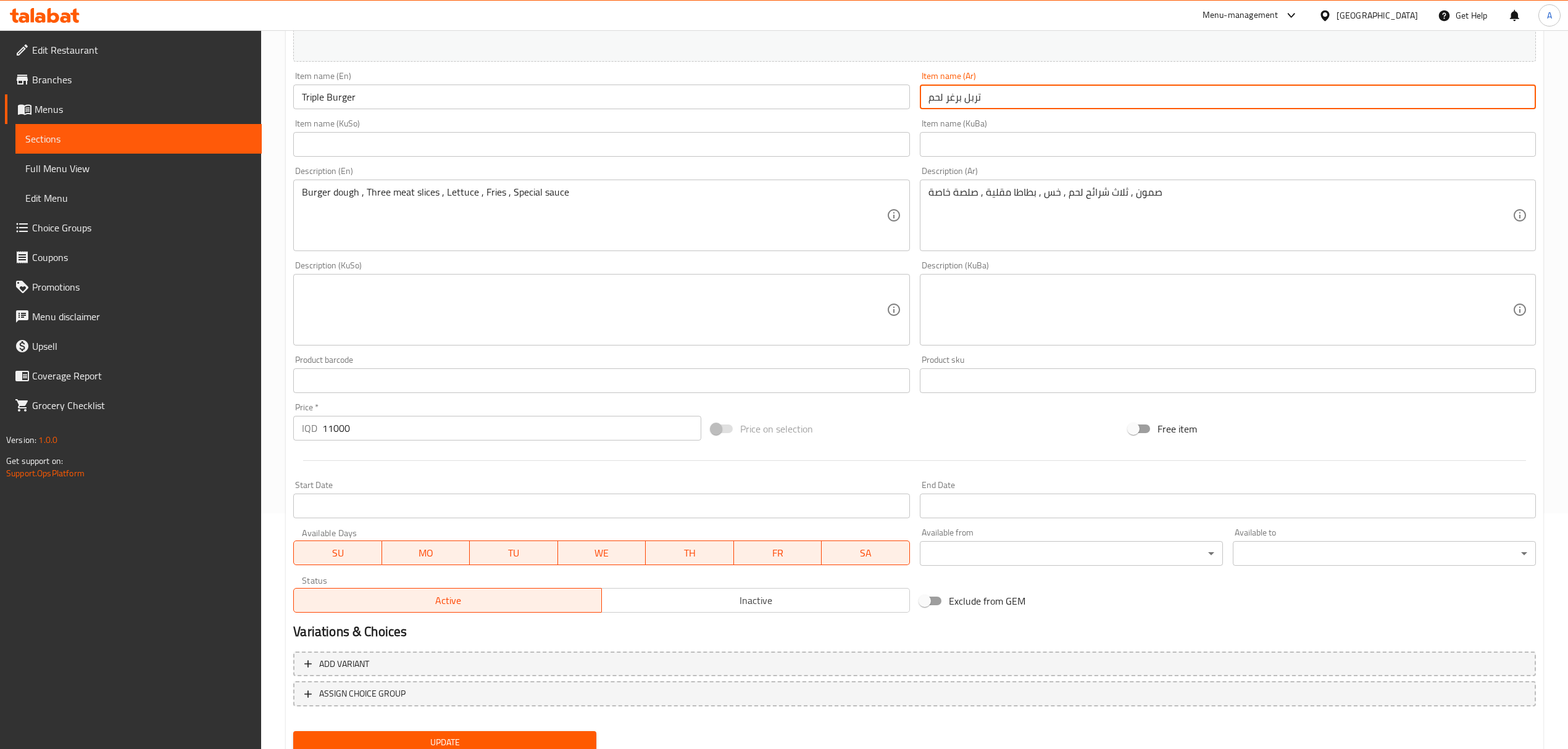
scroll to position [165, 0]
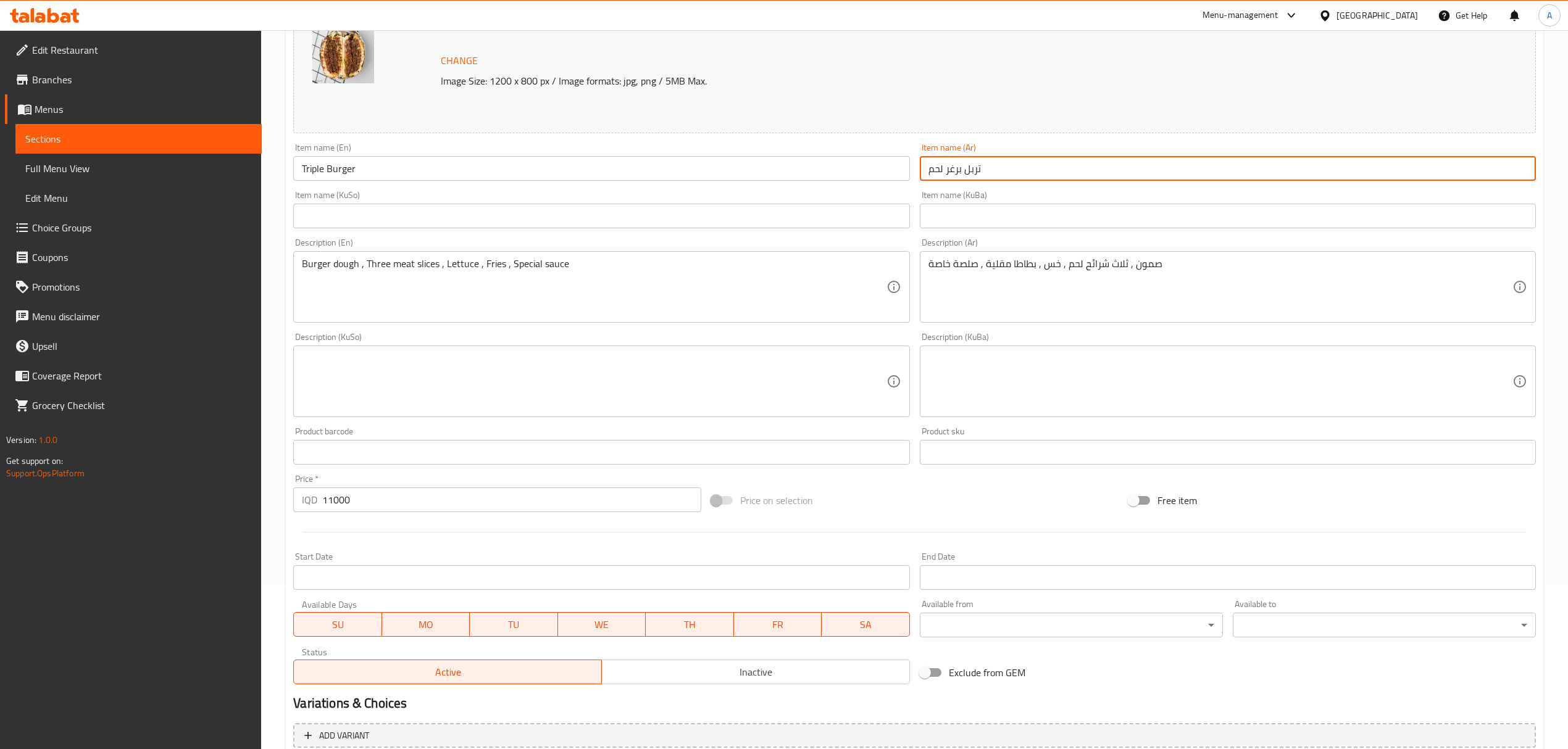
type input "تربل برغر لحم"
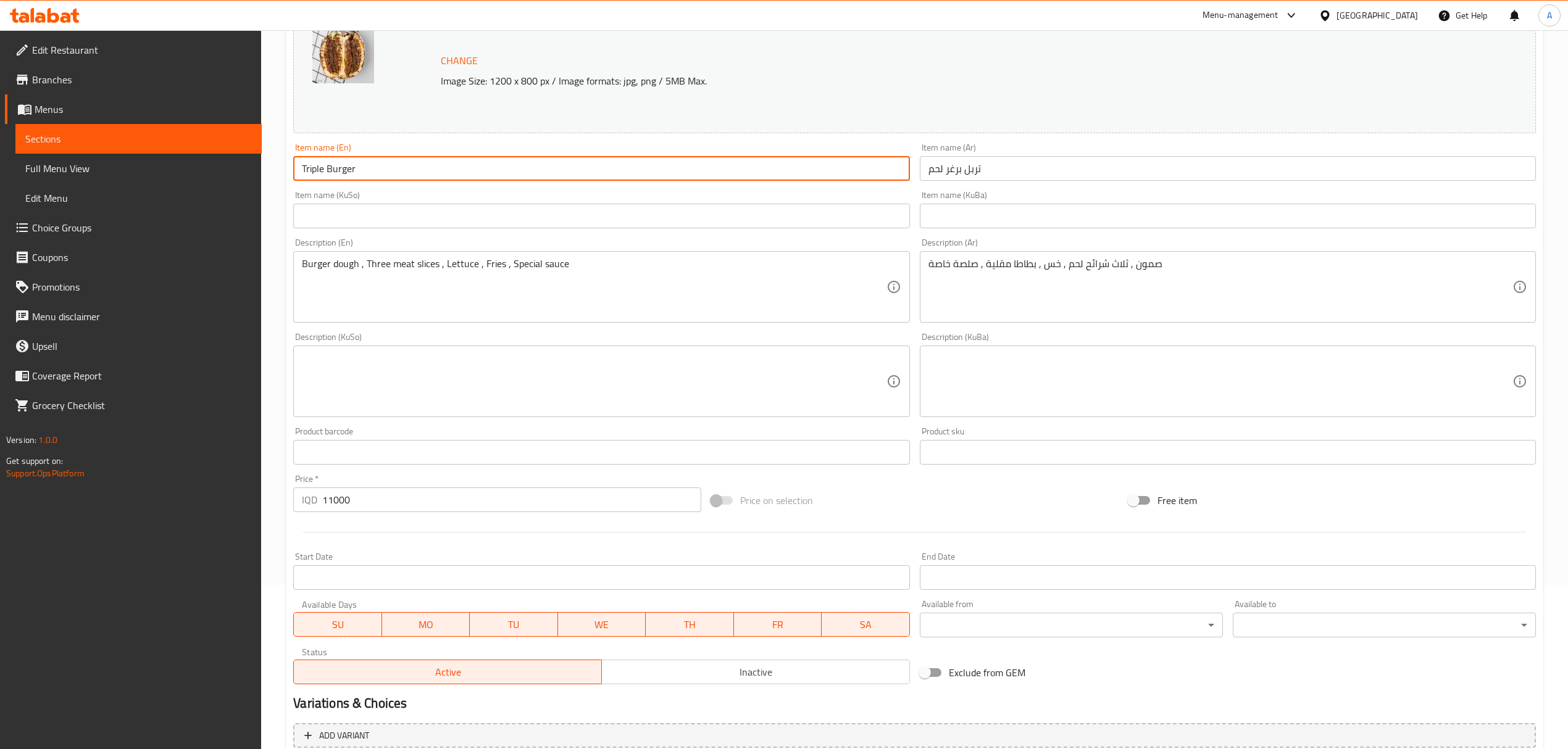
click at [326, 168] on input "Triple Burger" at bounding box center [601, 168] width 616 height 25
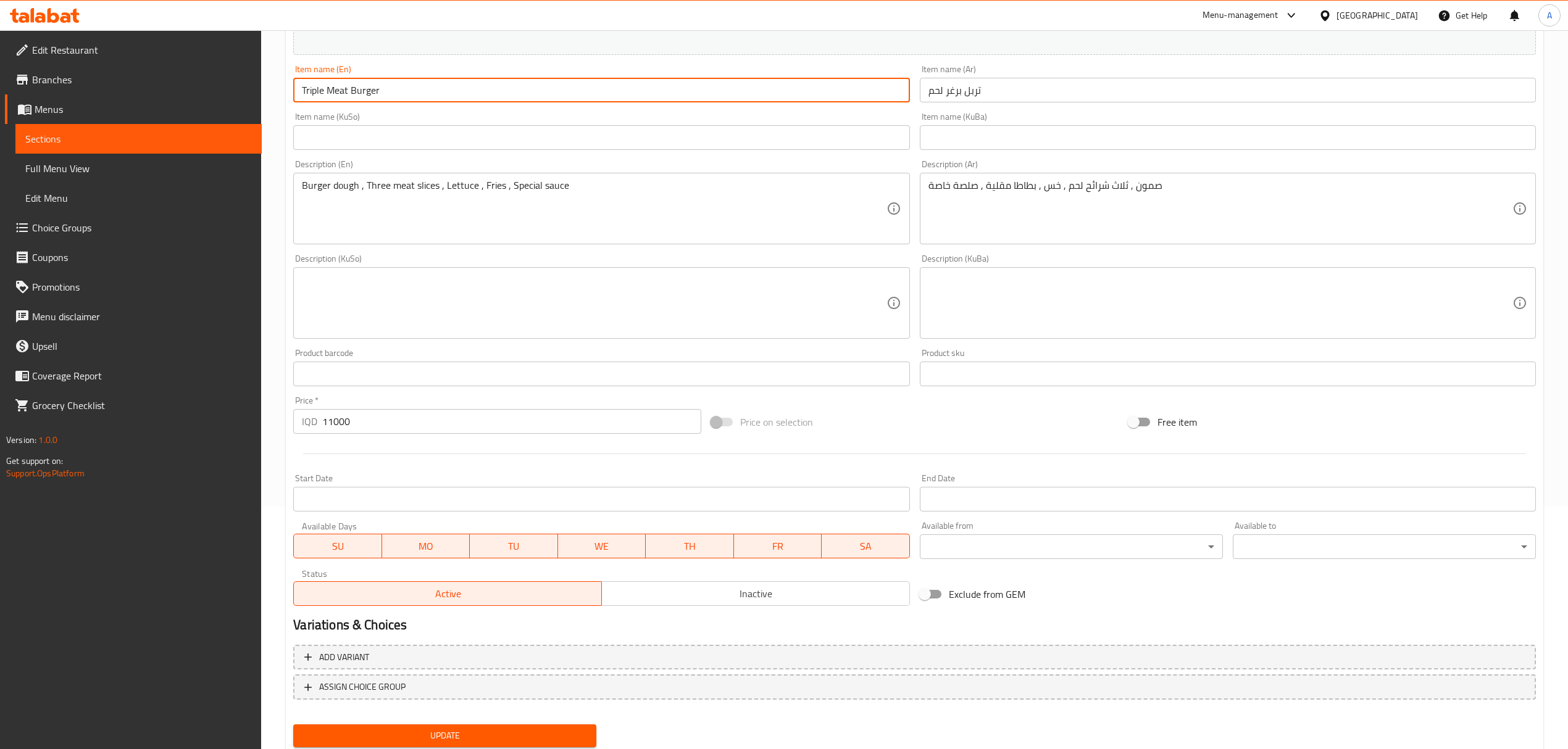
scroll to position [282, 0]
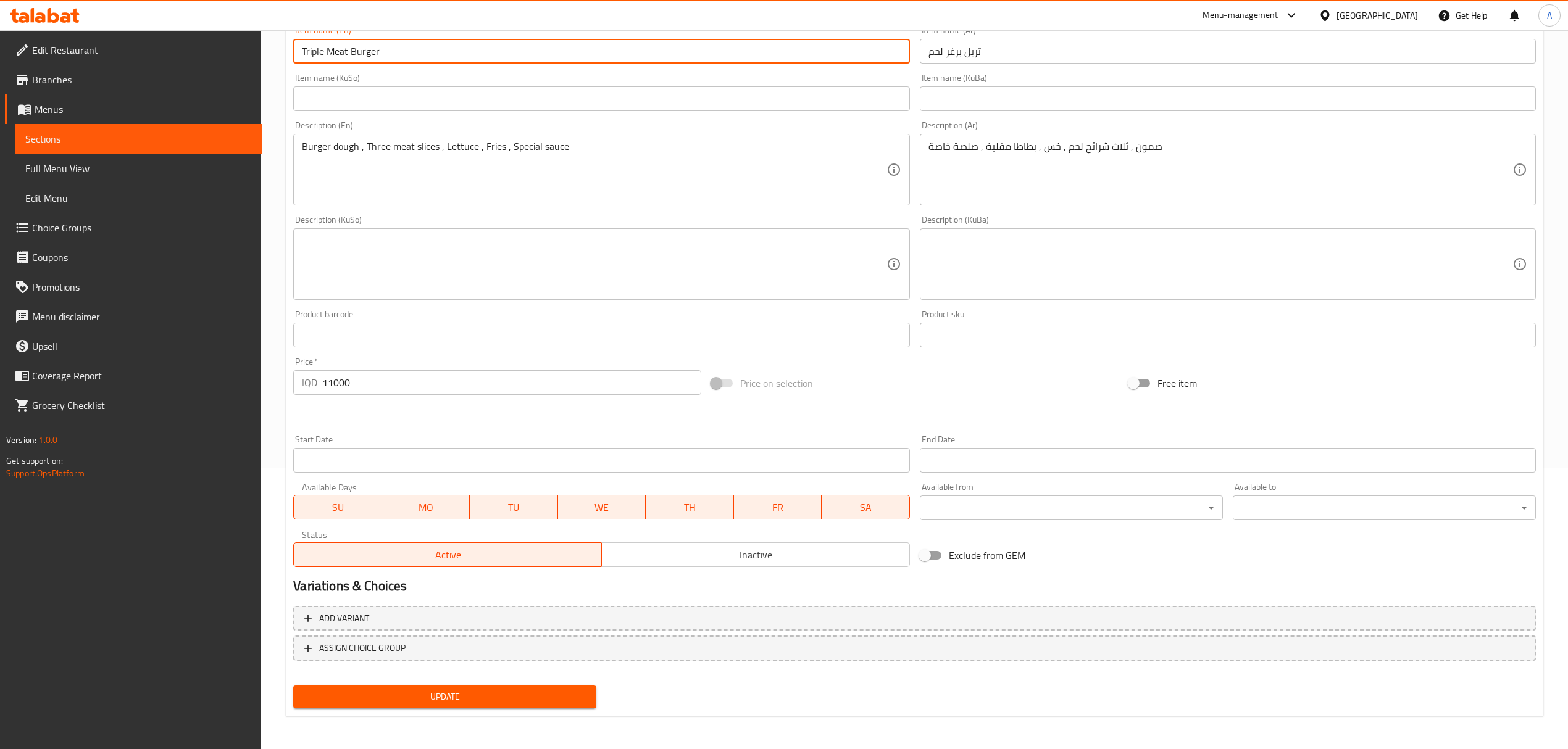
type input "Triple Meat Burger"
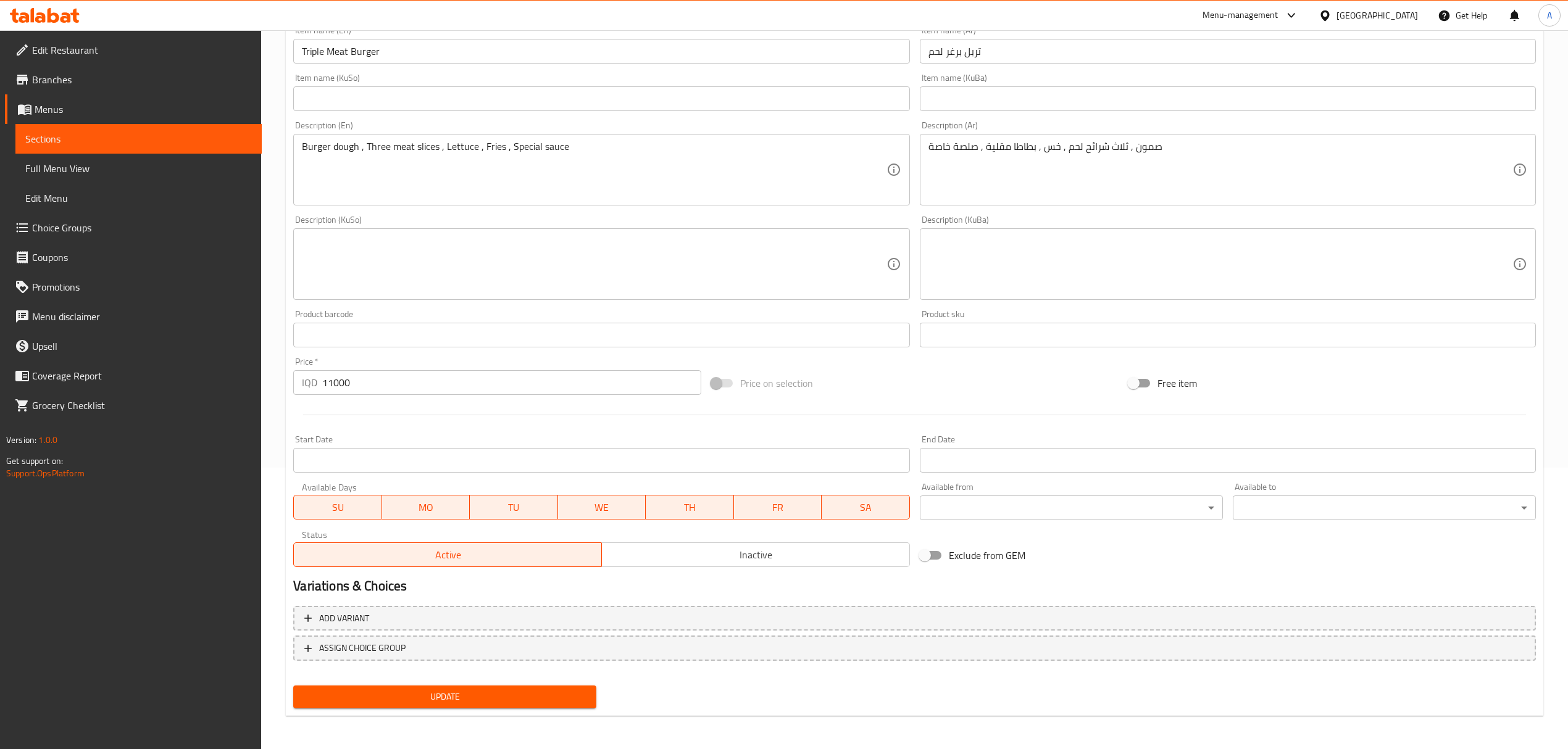
click at [460, 675] on nav at bounding box center [915, 671] width 1243 height 10
click at [467, 704] on span "Update" at bounding box center [445, 698] width 284 height 16
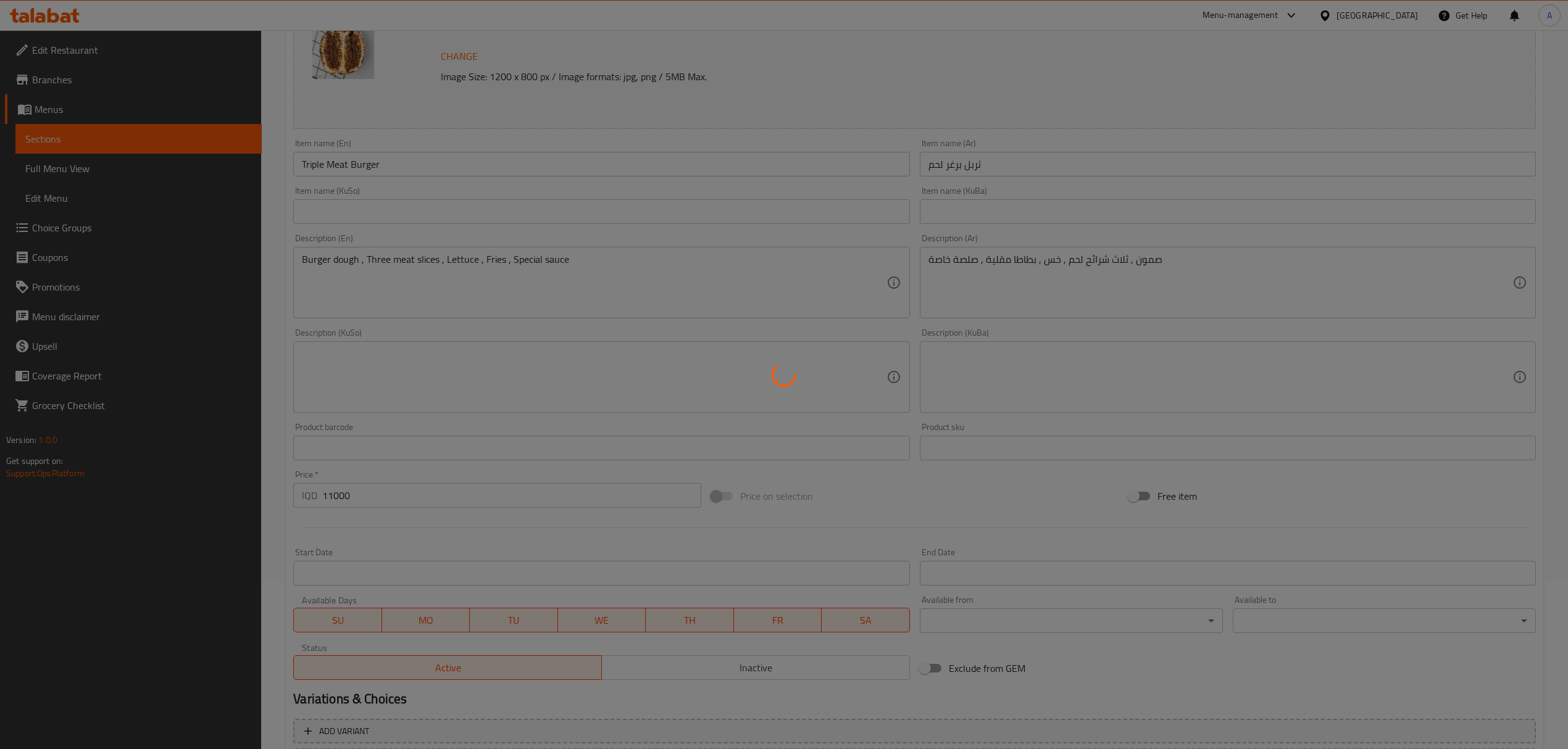
scroll to position [0, 0]
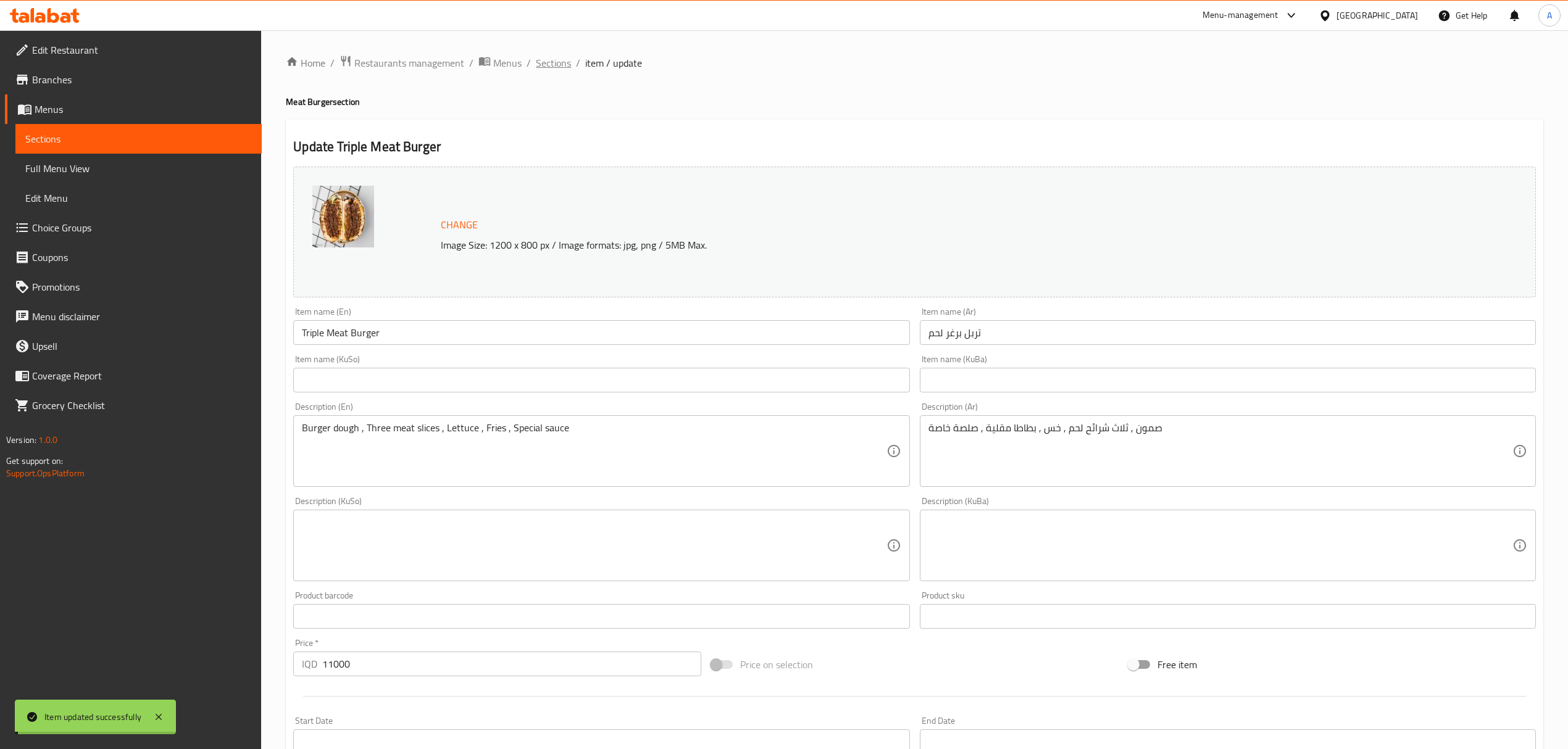
click at [541, 59] on span "Sections" at bounding box center [554, 62] width 35 height 15
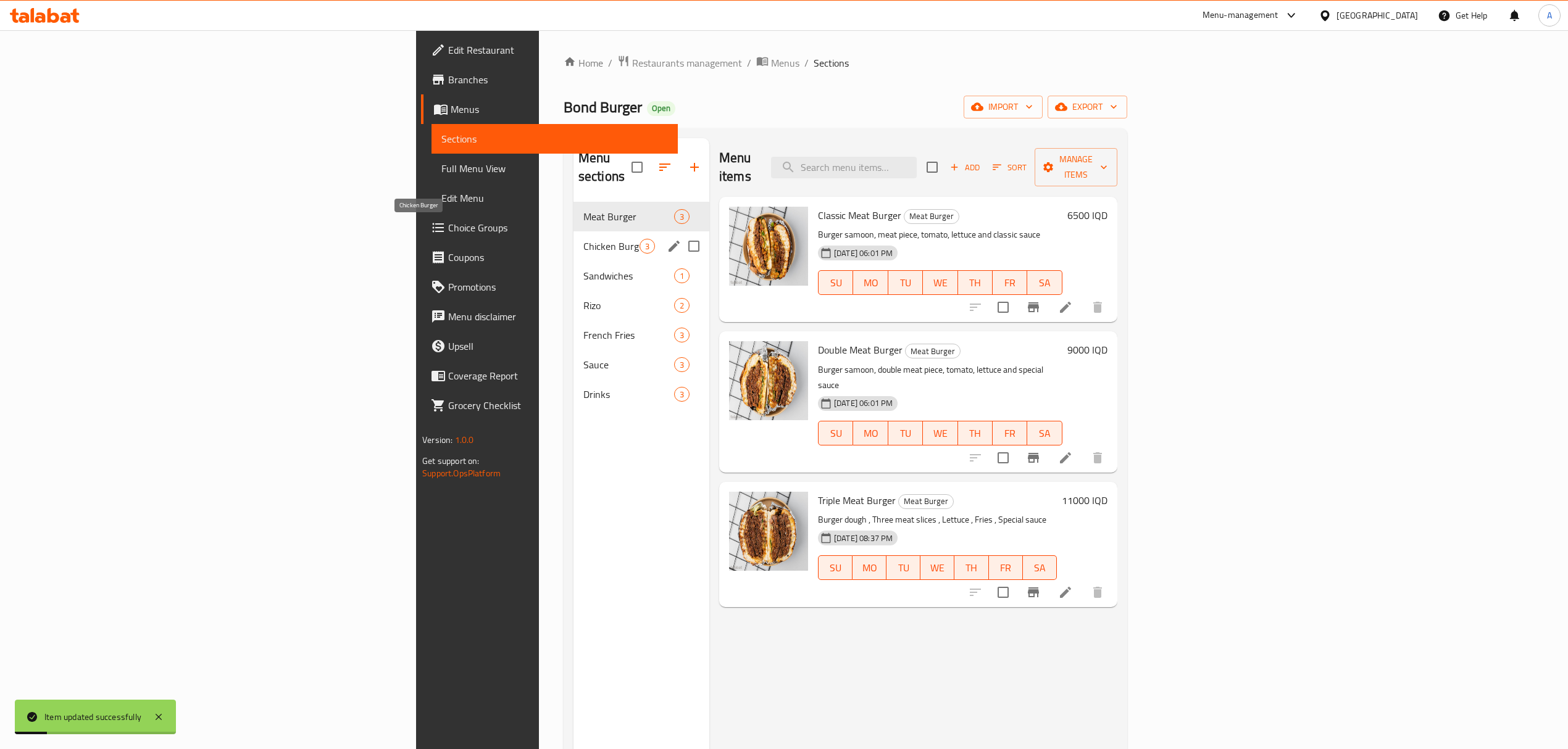
click at [583, 238] on span "Chicken Burger" at bounding box center [611, 245] width 56 height 15
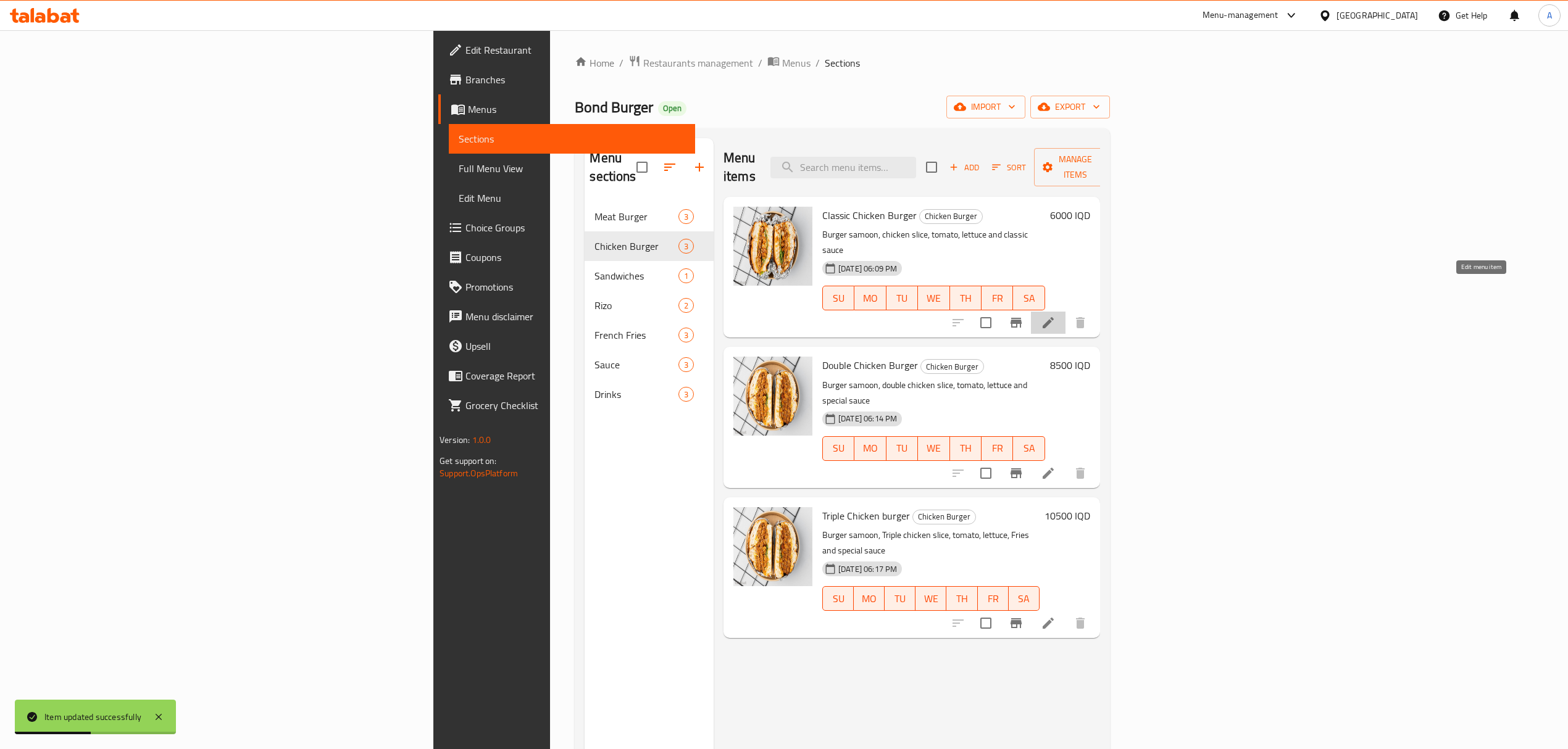
click at [1056, 315] on icon at bounding box center [1048, 322] width 15 height 15
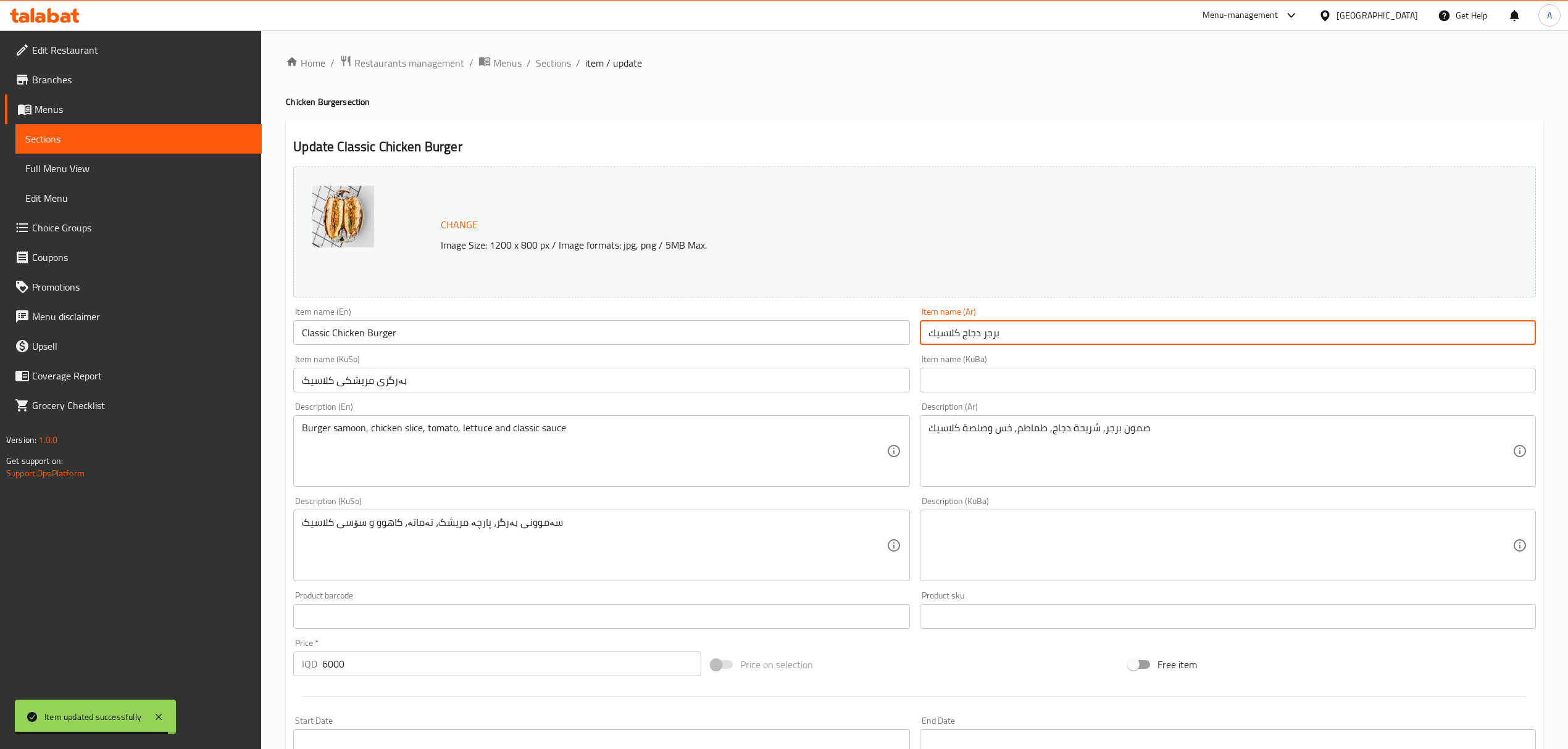
drag, startPoint x: 978, startPoint y: 339, endPoint x: 969, endPoint y: 341, distance: 9.2
click at [969, 341] on input "برجر دجاج كلاسيك" at bounding box center [1227, 332] width 616 height 25
click at [988, 335] on input "برجر دجاج كلاسيك" at bounding box center [1227, 332] width 616 height 25
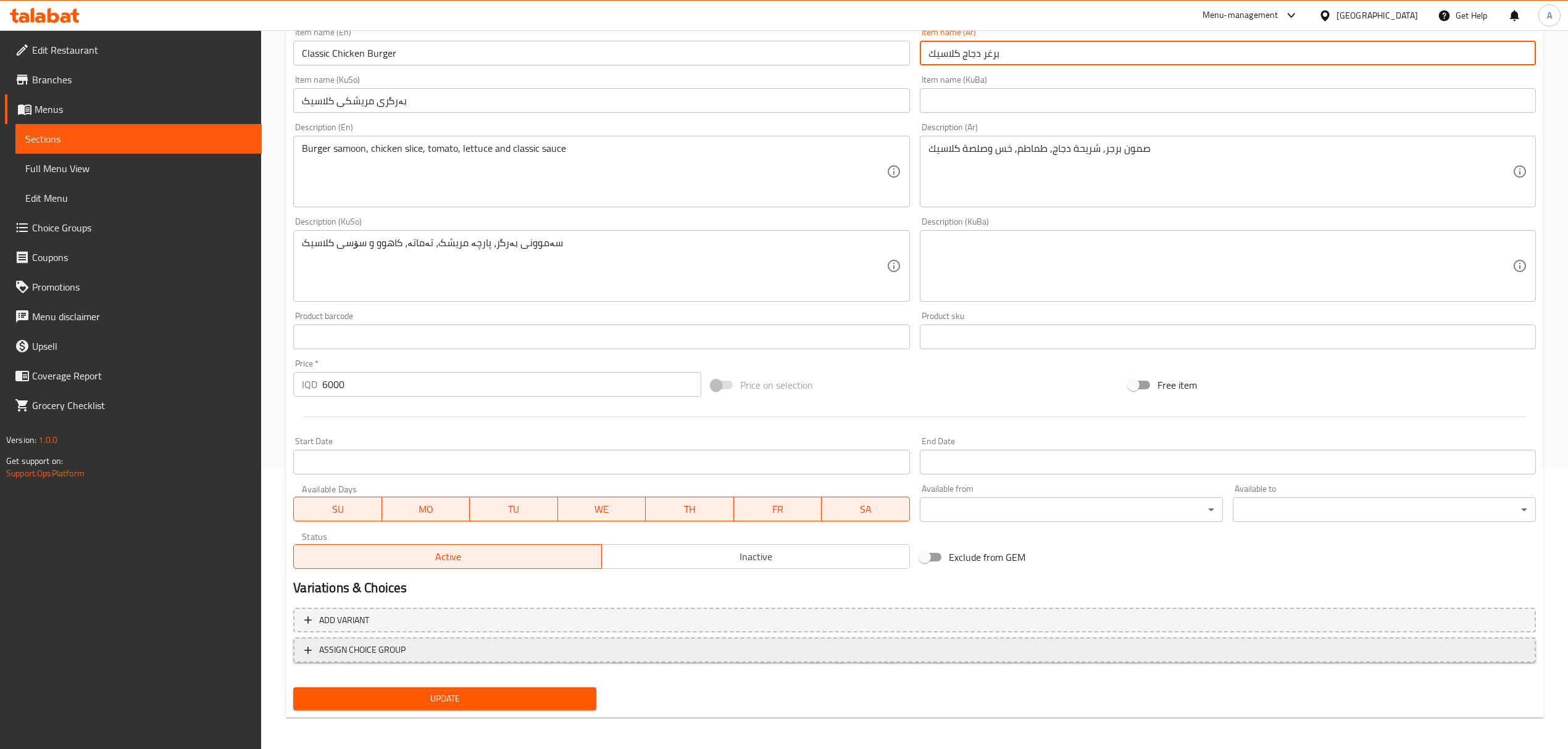
scroll to position [282, 0]
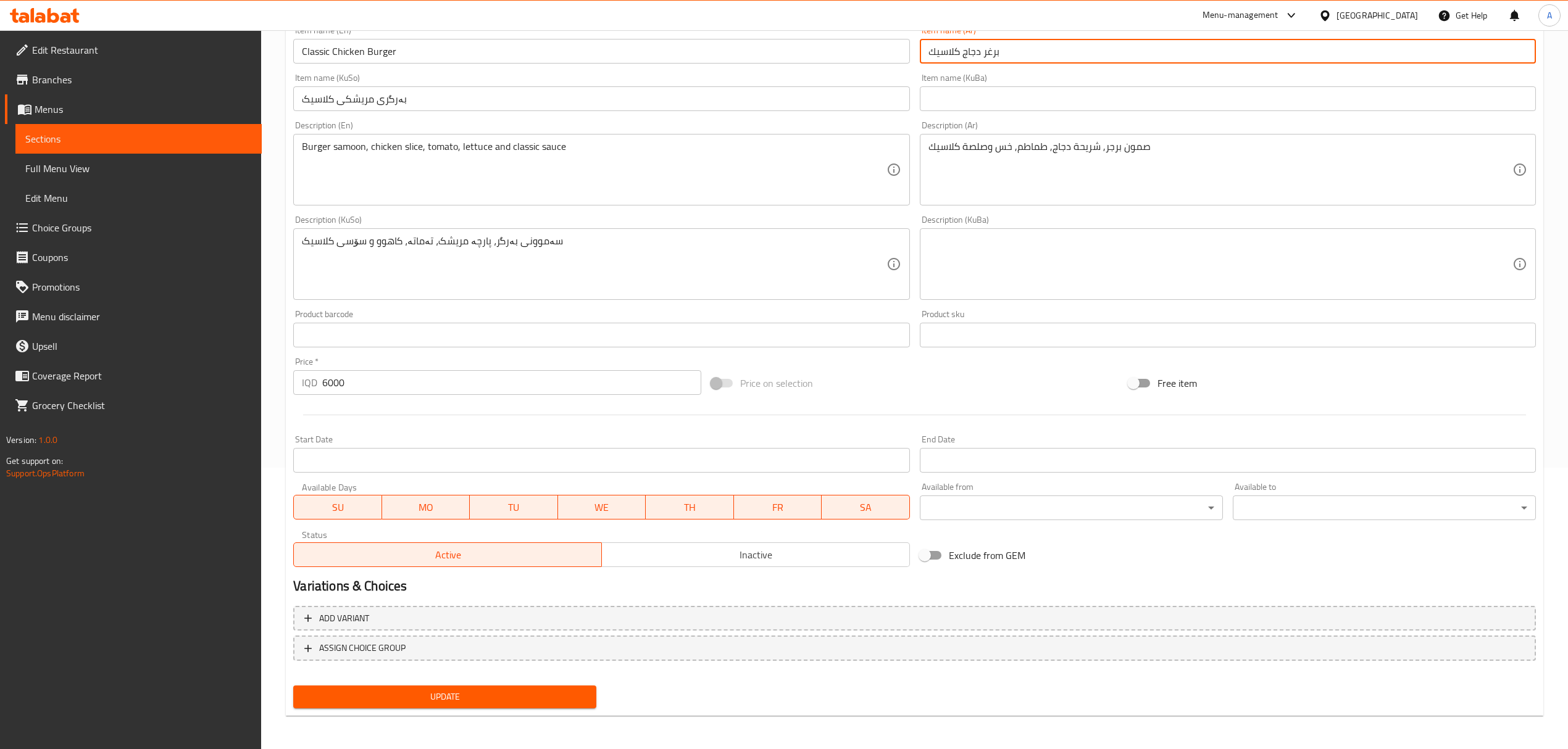
type input "برغر دجاج كلاسيك"
click at [485, 690] on span "Update" at bounding box center [445, 698] width 284 height 16
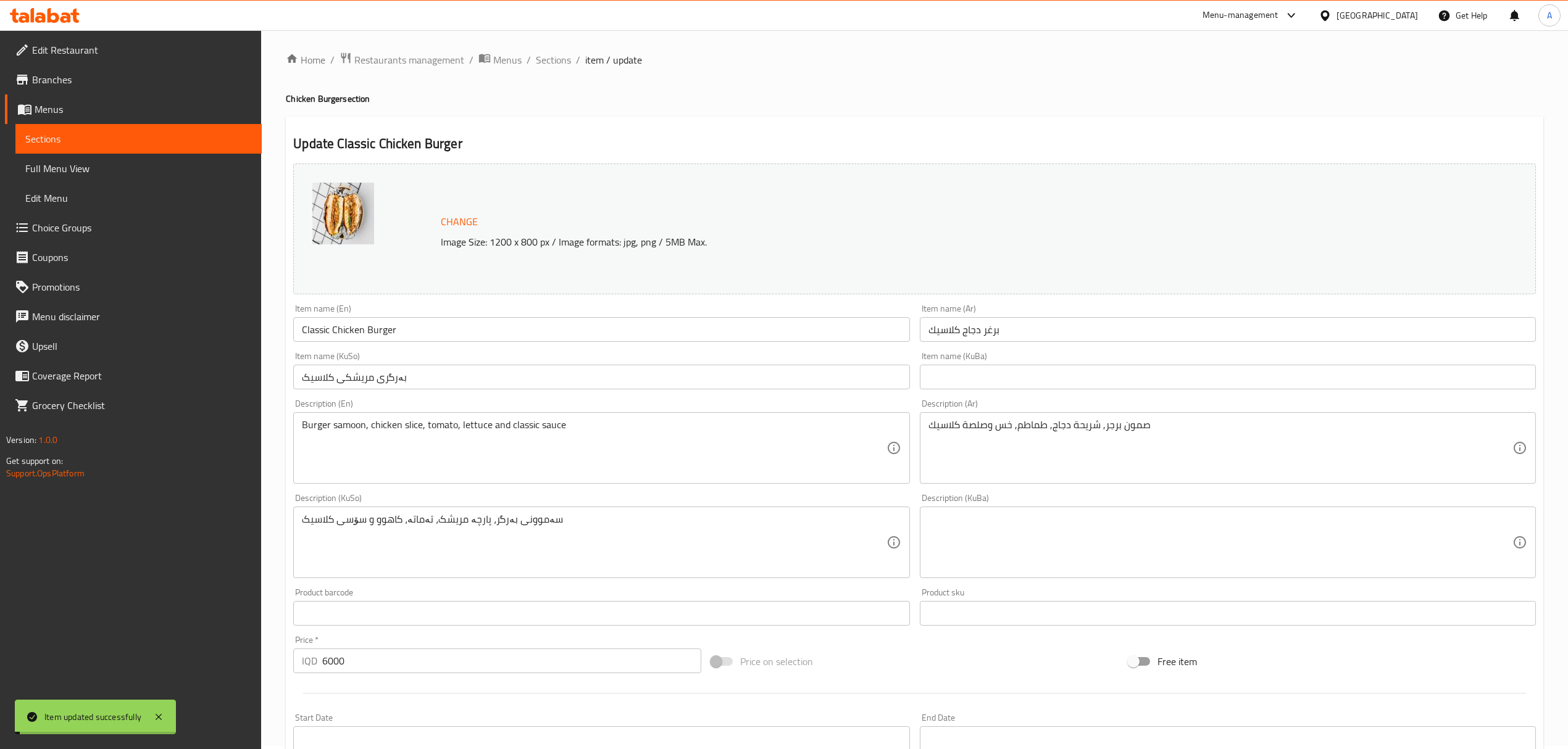
scroll to position [0, 0]
click at [549, 57] on span "Sections" at bounding box center [554, 62] width 35 height 15
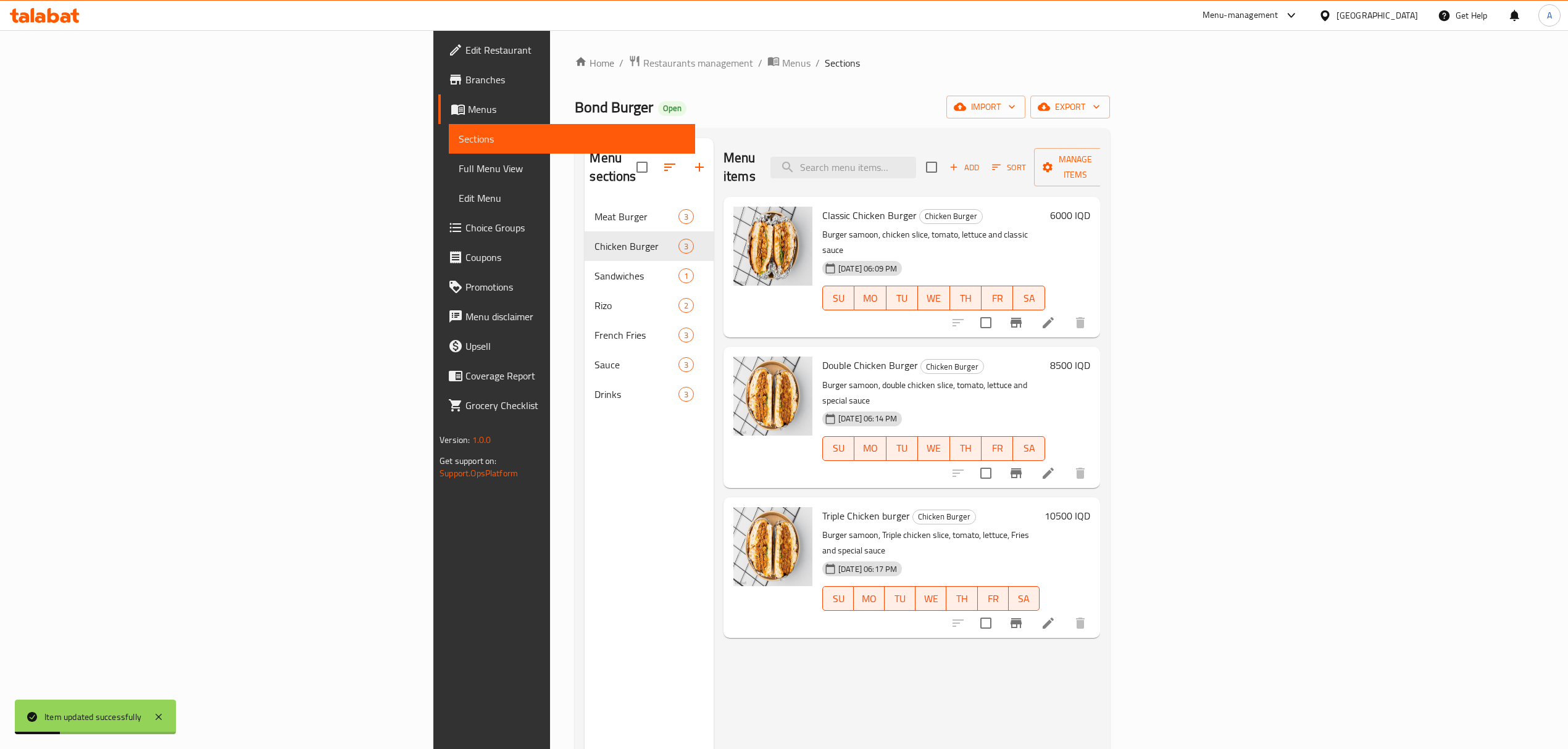
click at [1065, 462] on li at bounding box center [1048, 473] width 34 height 23
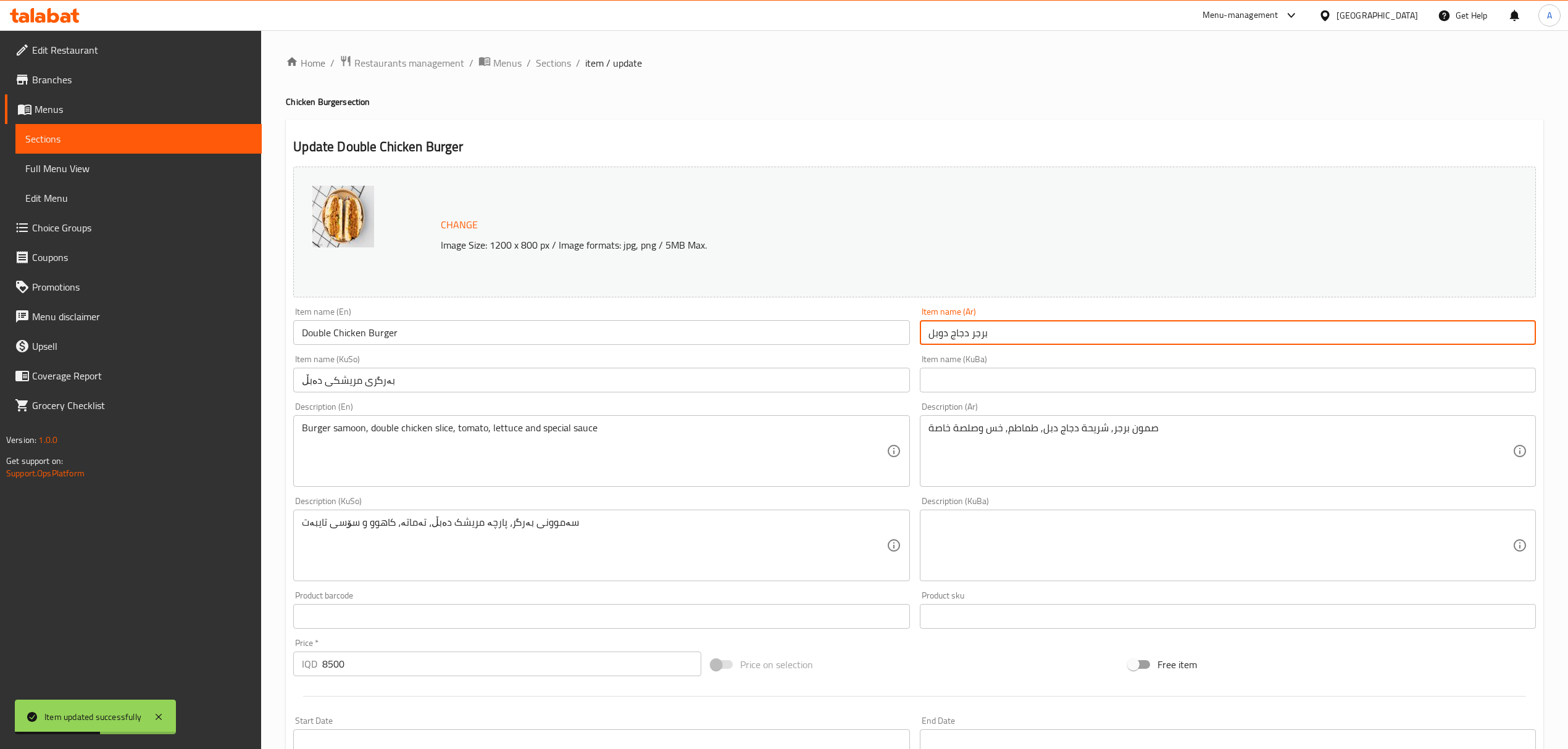
click at [976, 337] on input "برجر دجاج دوبل" at bounding box center [1227, 332] width 616 height 25
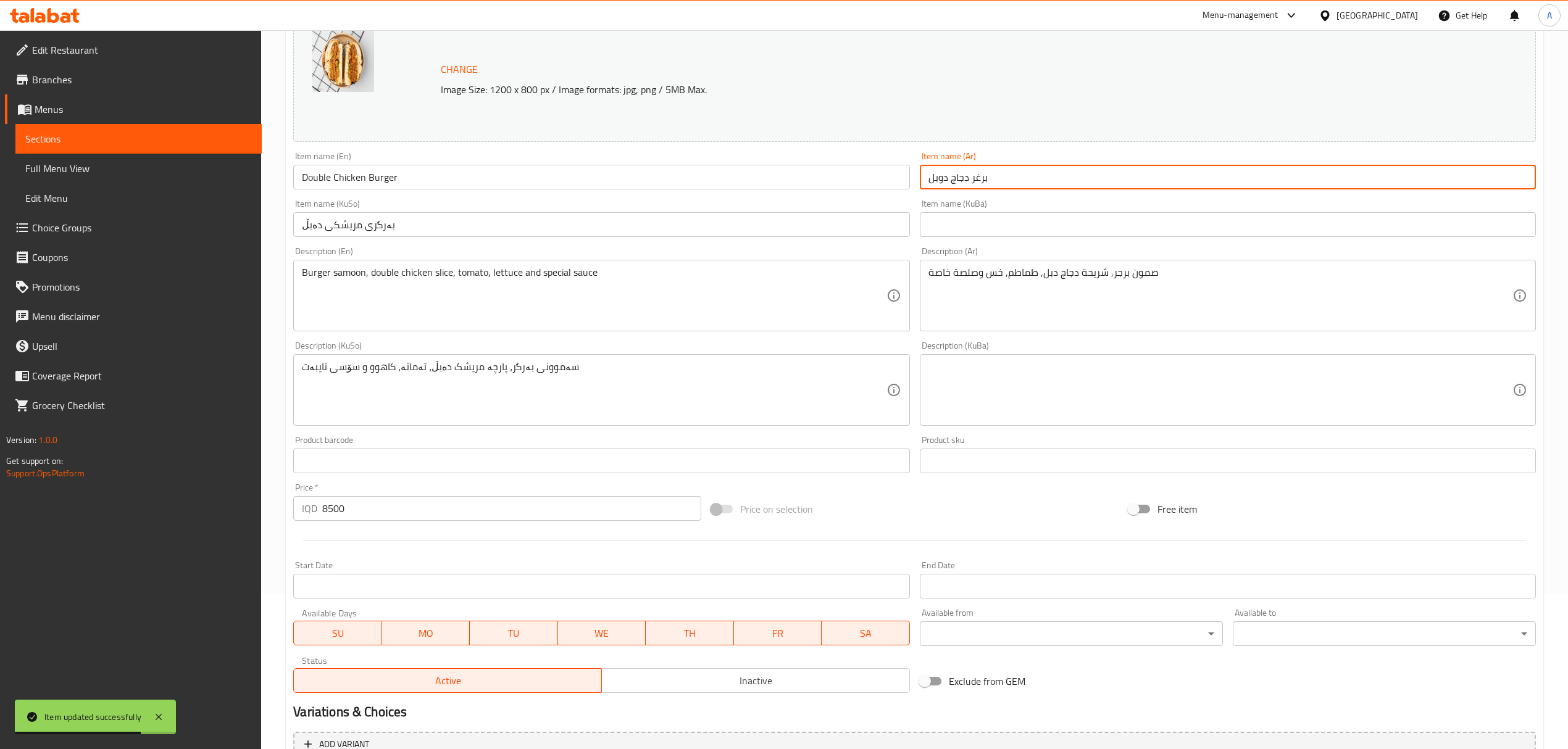
scroll to position [282, 0]
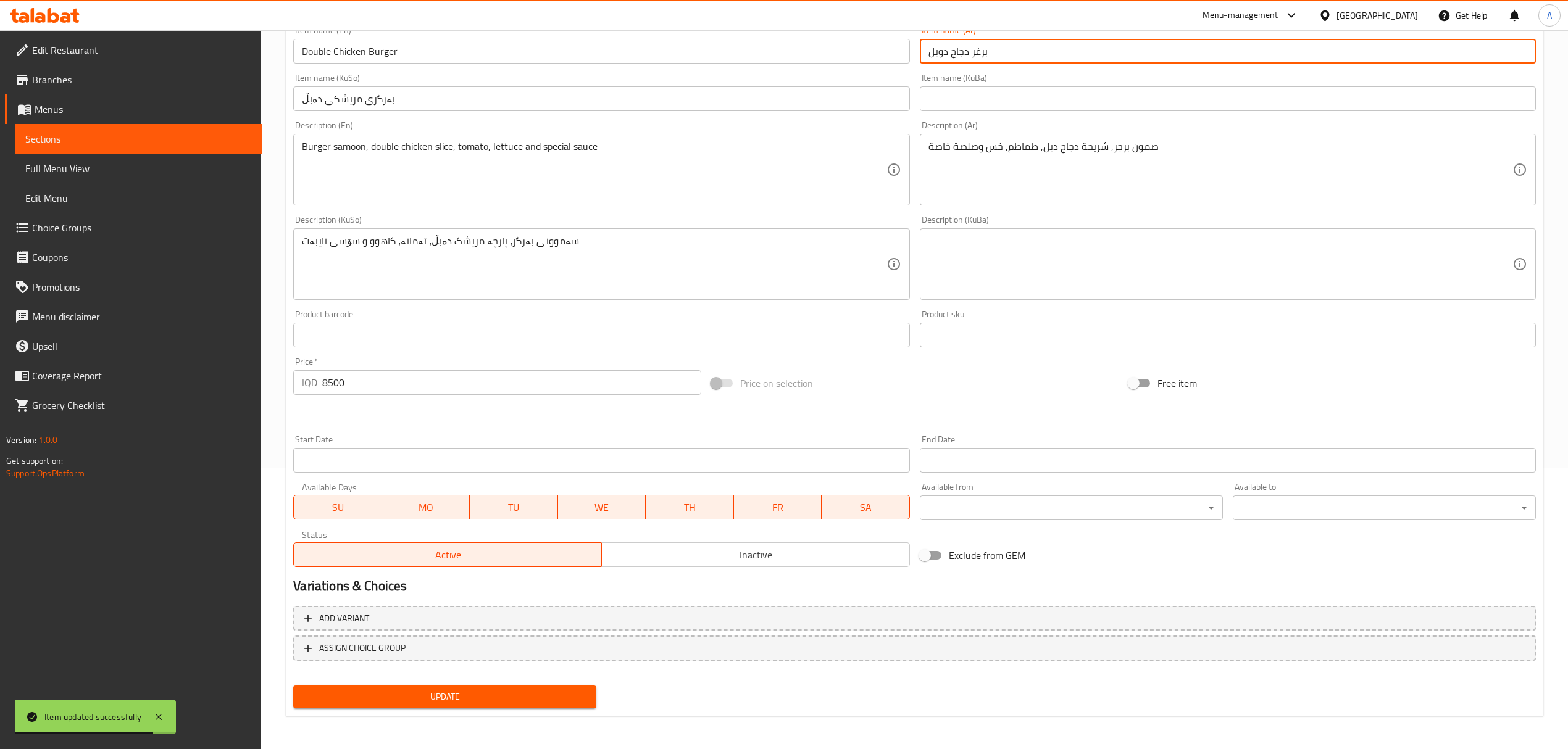
type input "برغر دجاج دوبل"
click at [514, 705] on button "Update" at bounding box center [445, 697] width 304 height 23
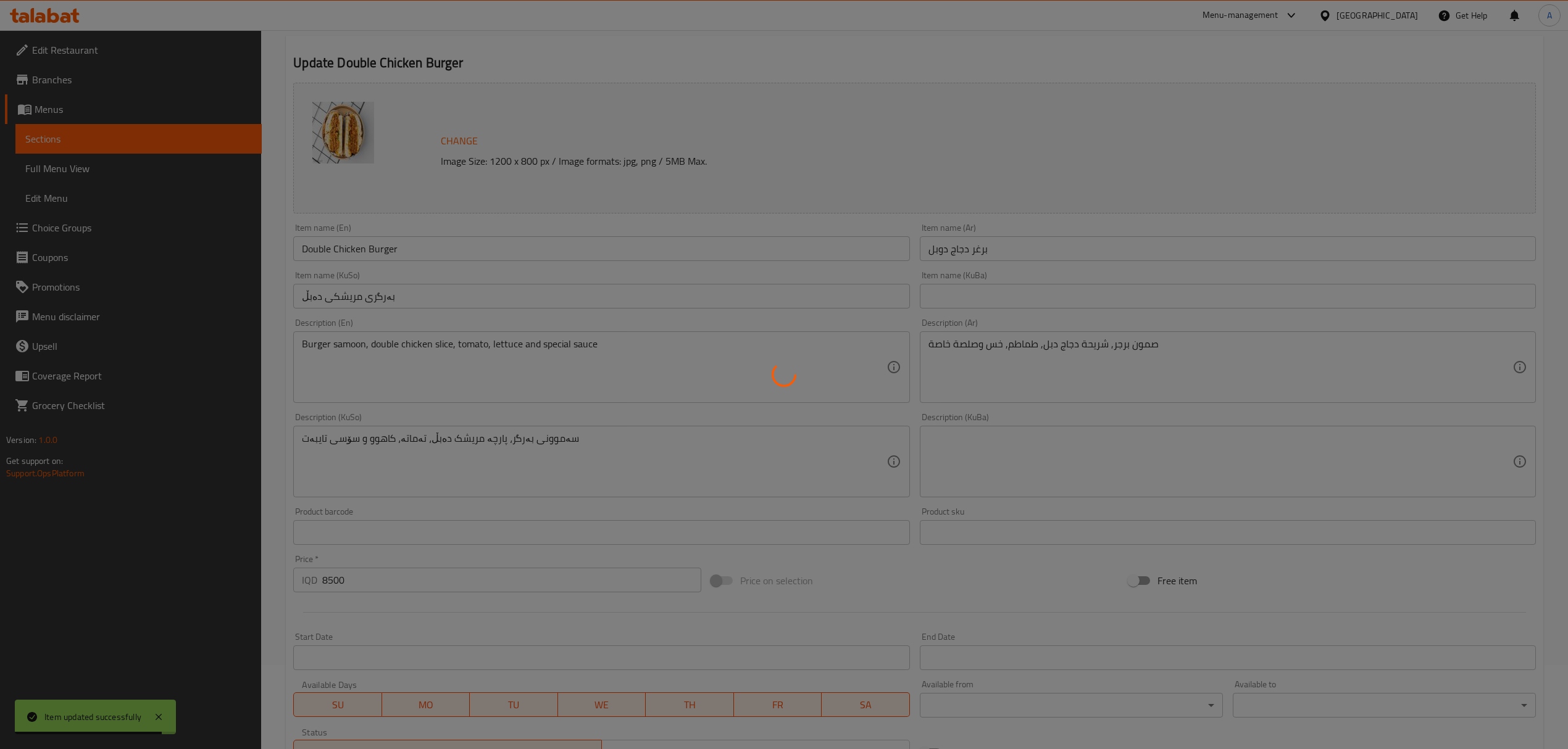
scroll to position [0, 0]
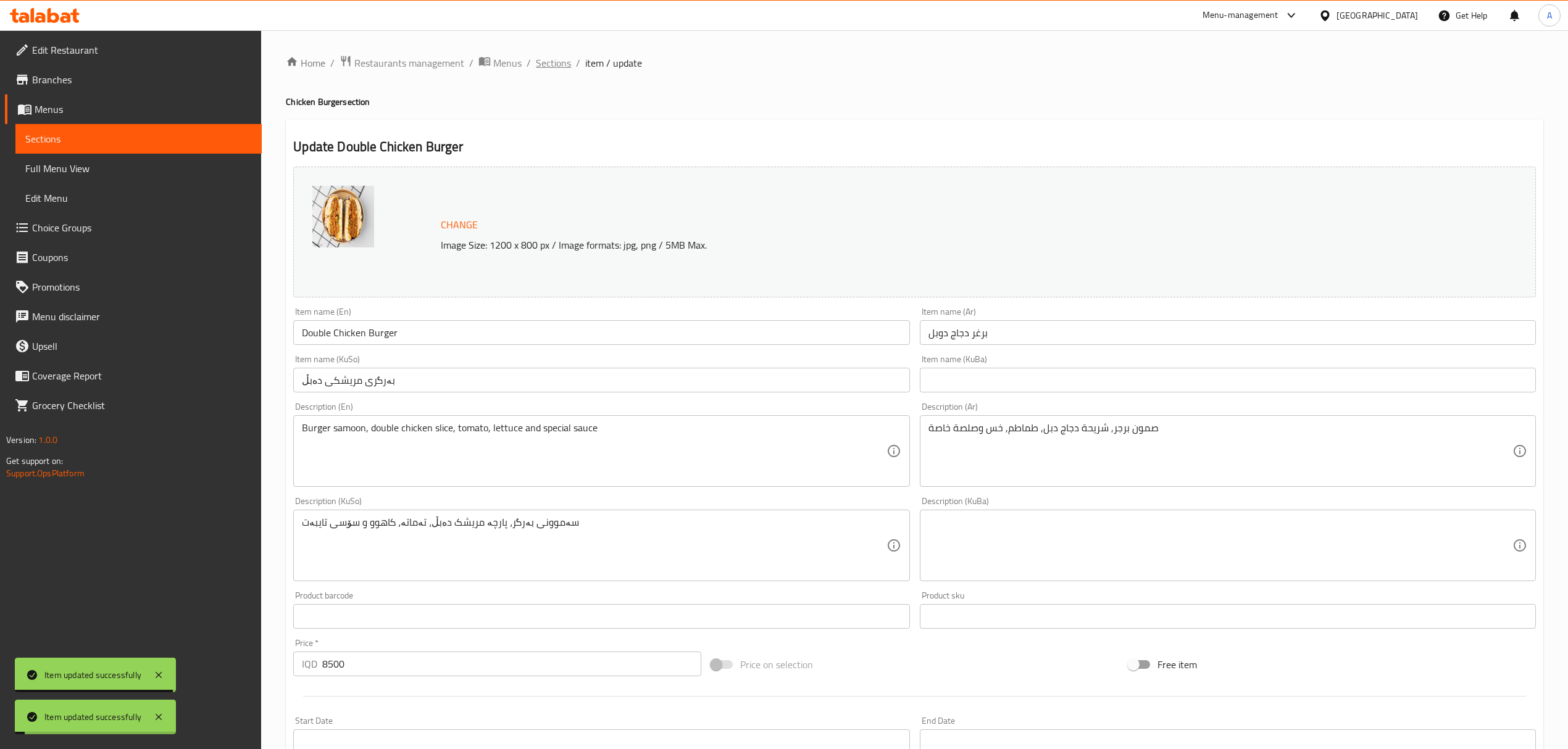
click at [551, 64] on span "Sections" at bounding box center [554, 62] width 35 height 15
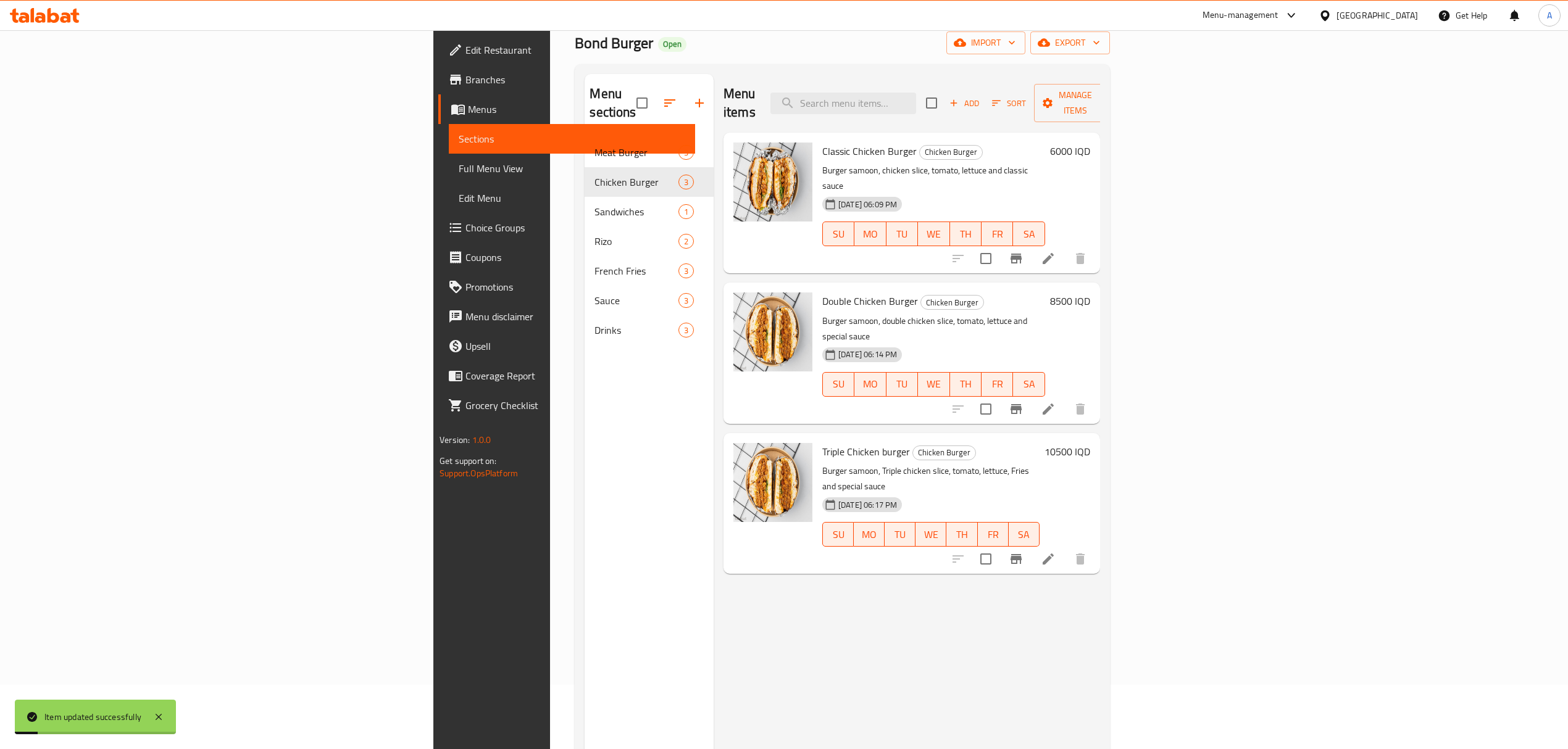
scroll to position [82, 0]
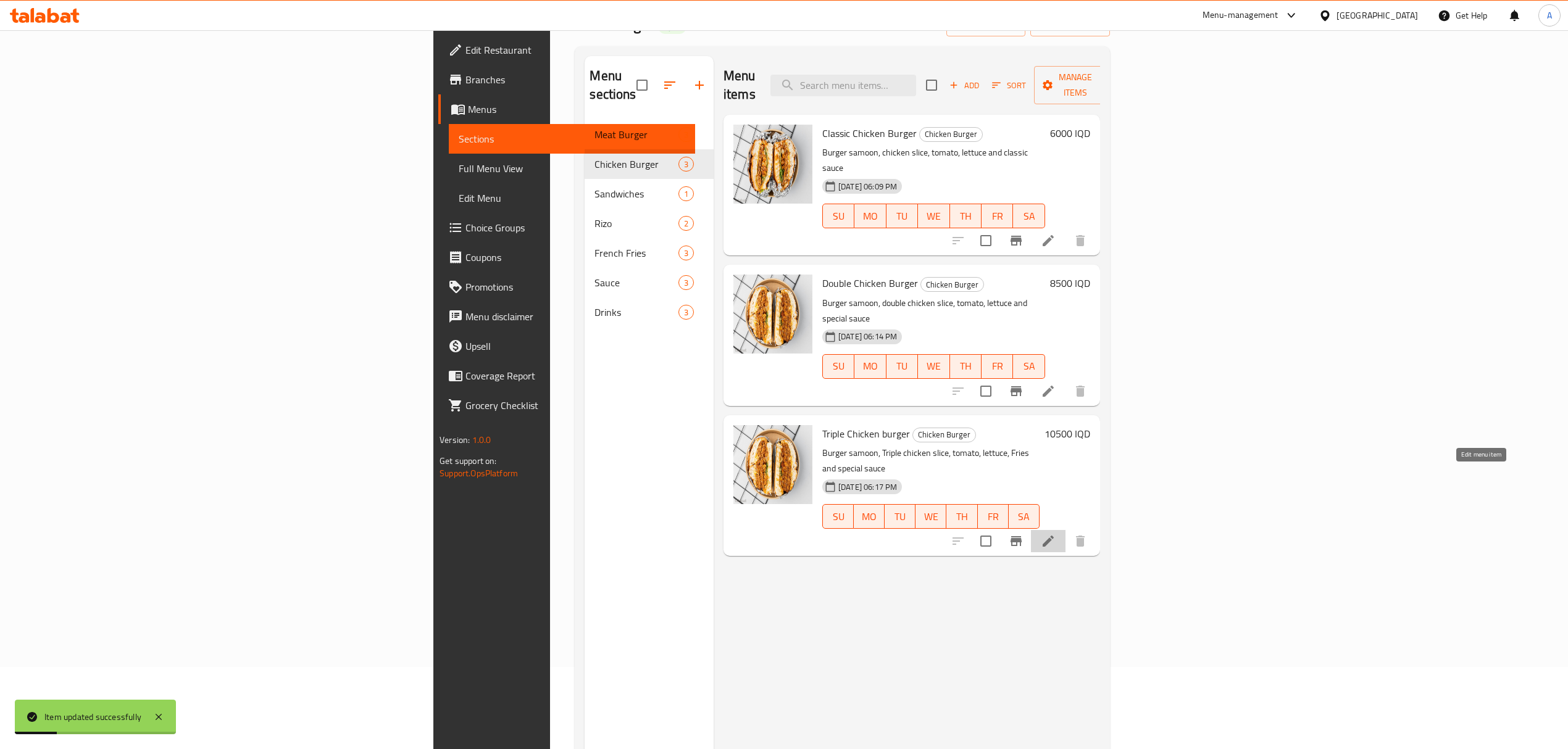
click at [1054, 536] on icon at bounding box center [1048, 541] width 11 height 11
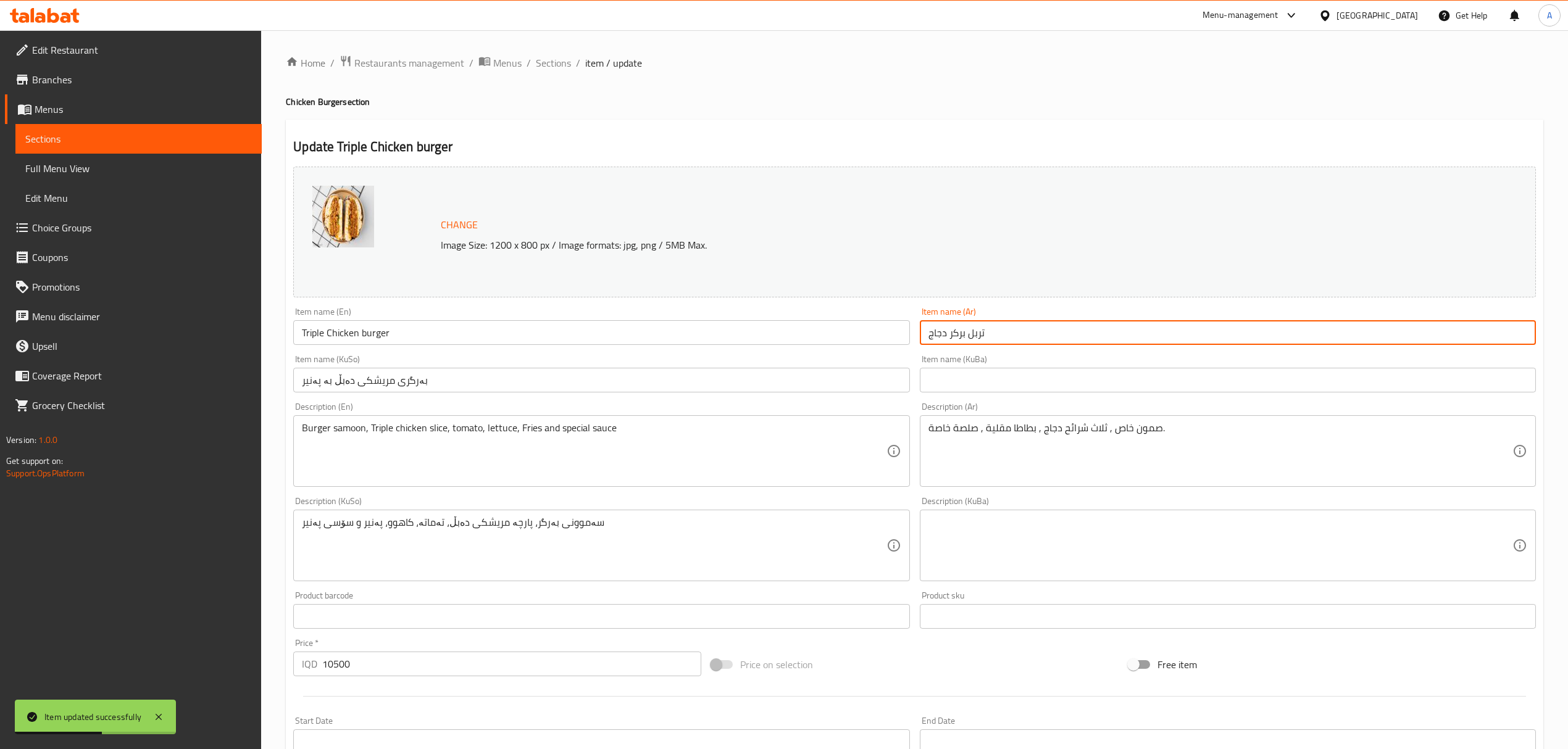
click at [954, 335] on input "تربل بركر دجاج" at bounding box center [1227, 332] width 616 height 25
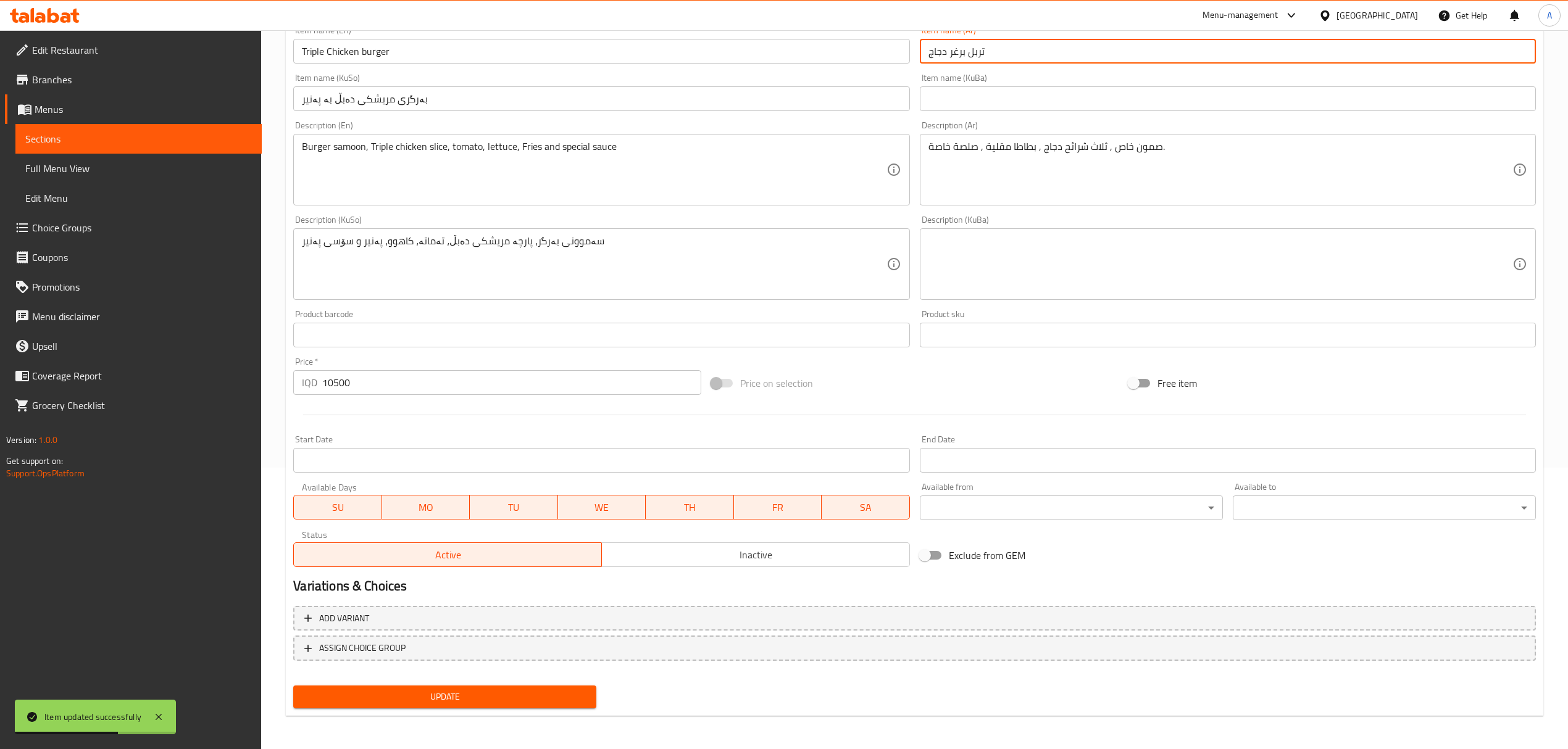
type input "تربل برغر دجاج"
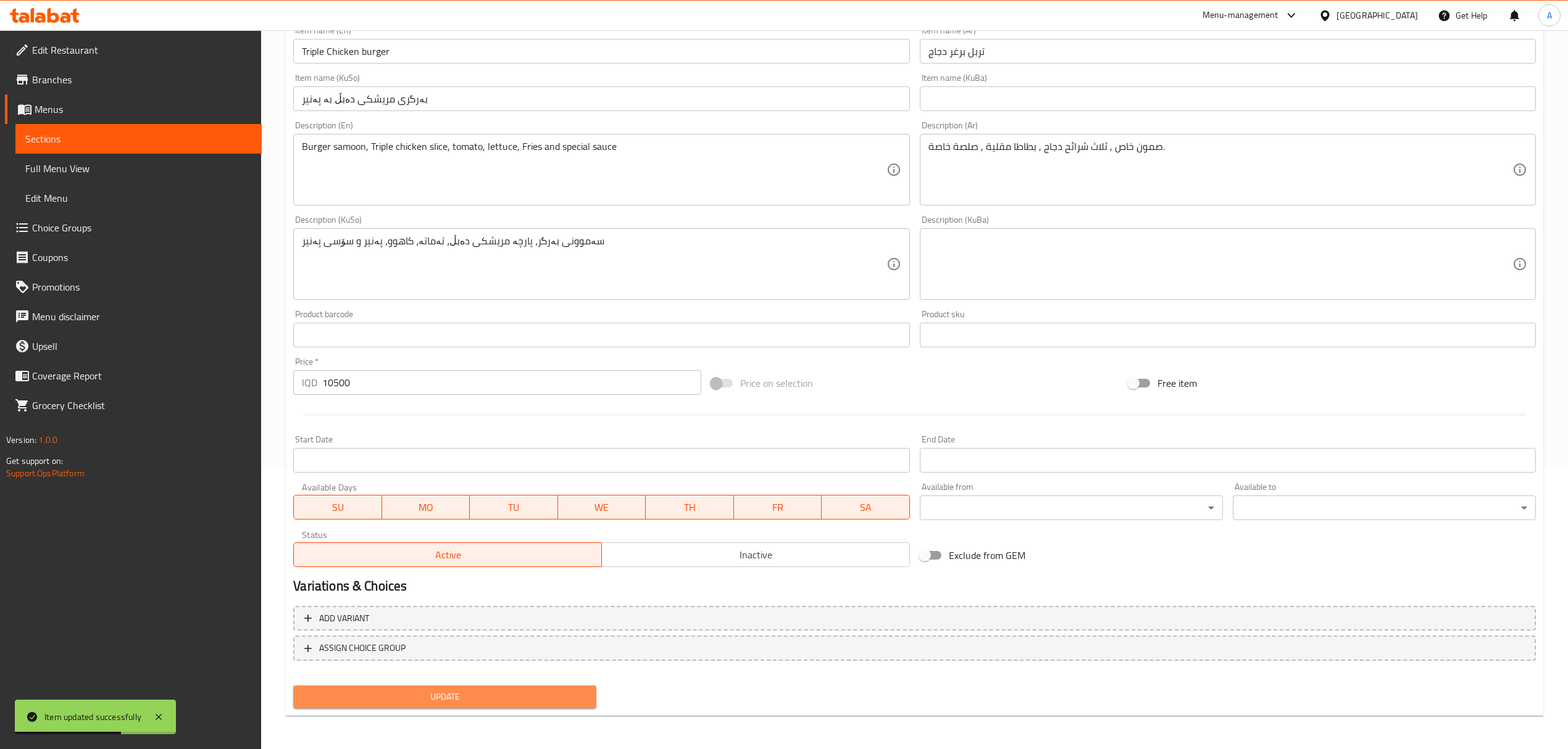
click at [407, 700] on span "Update" at bounding box center [445, 698] width 284 height 16
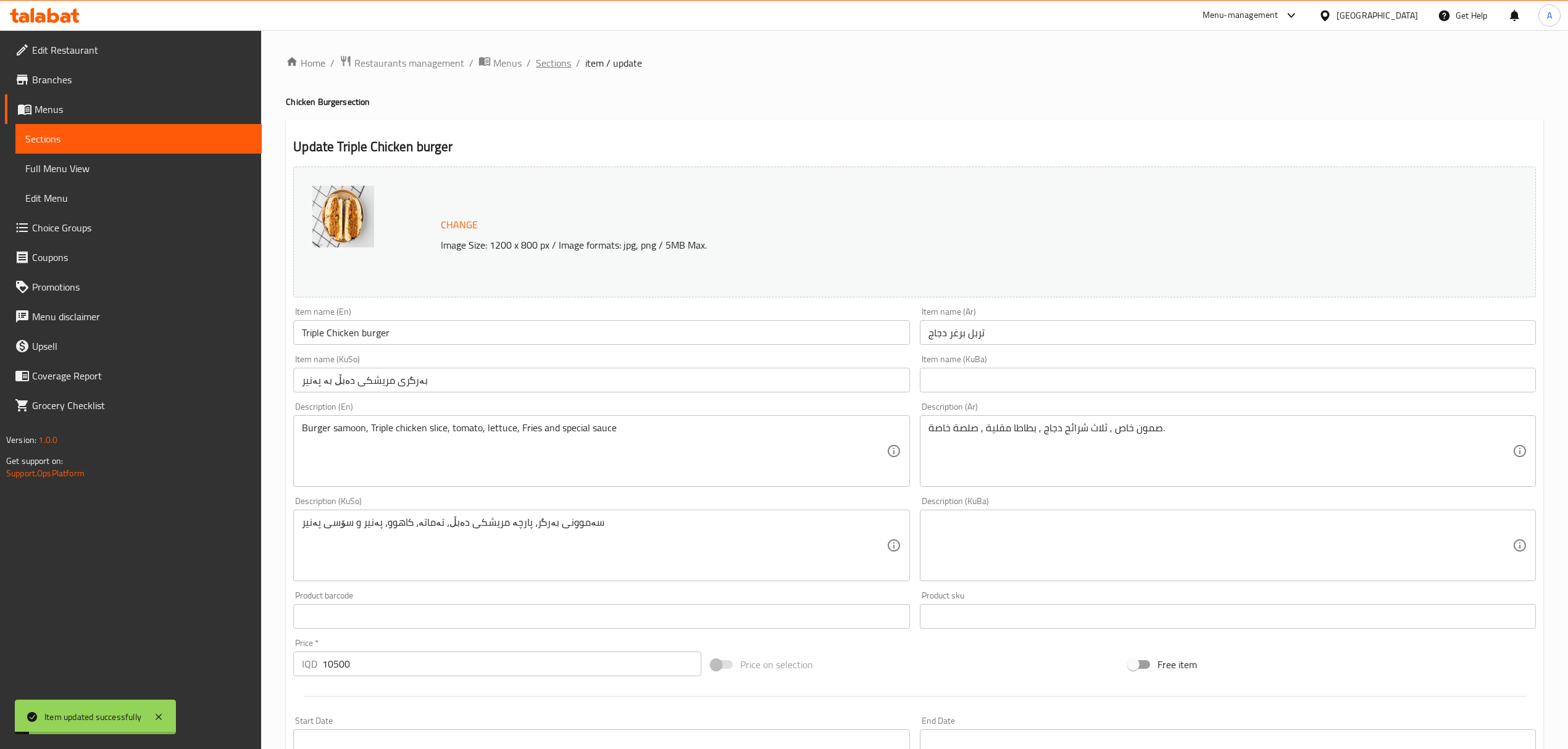
click at [546, 60] on span "Sections" at bounding box center [554, 62] width 35 height 15
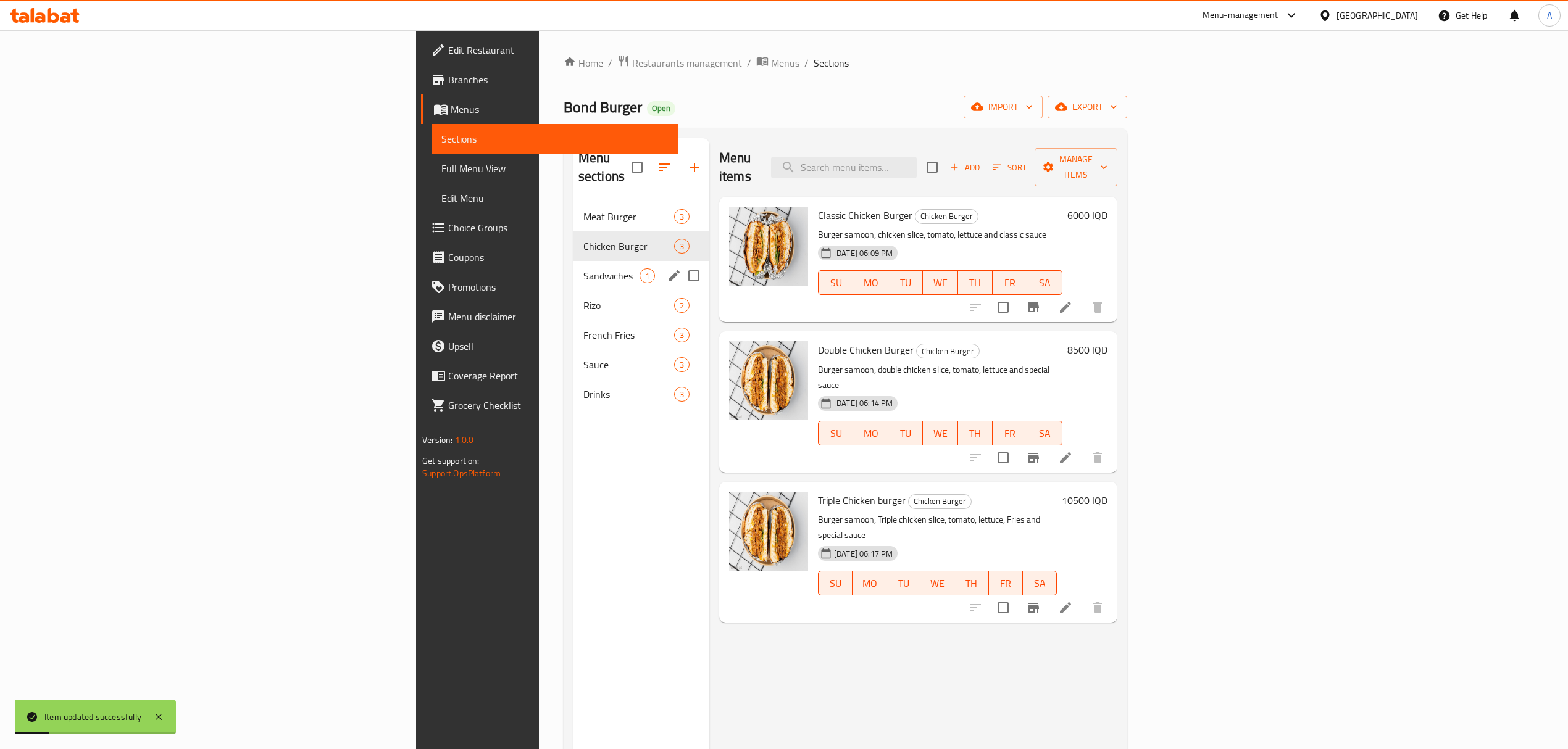
click at [583, 268] on span "Sandwiches" at bounding box center [611, 275] width 56 height 15
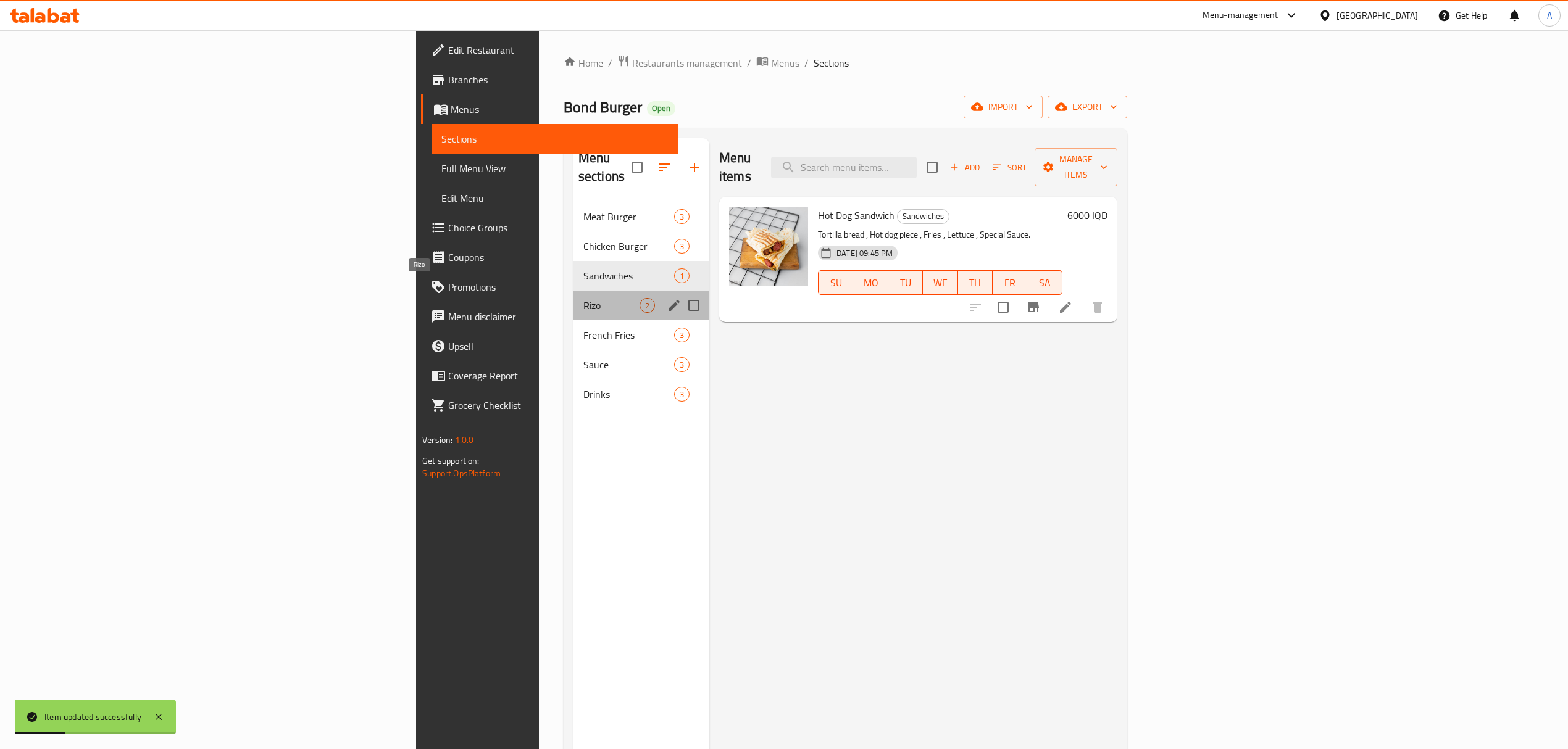
click at [583, 299] on span "Rizo" at bounding box center [611, 306] width 56 height 15
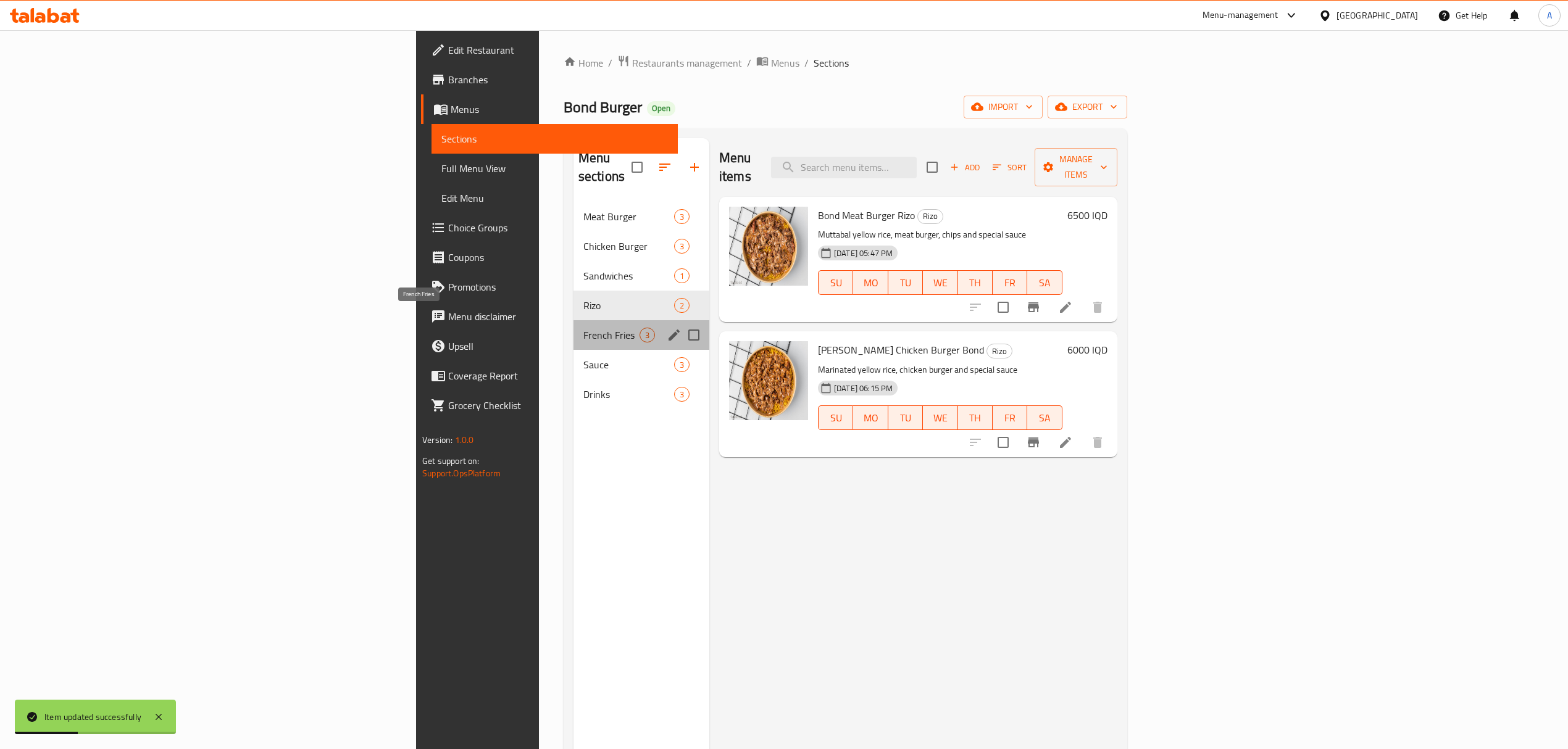
click at [583, 328] on span "French Fries" at bounding box center [611, 335] width 56 height 15
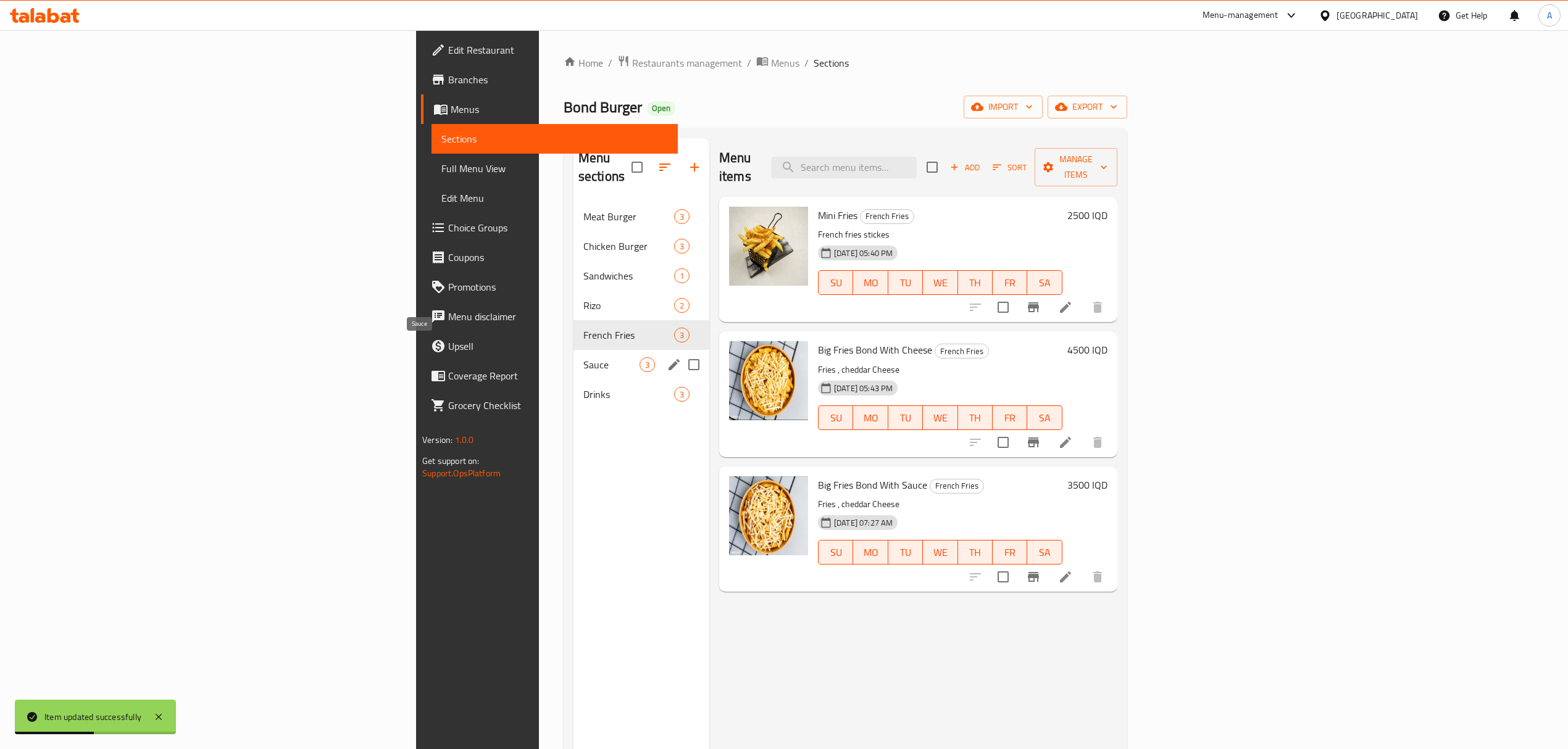
click at [583, 358] on span "Sauce" at bounding box center [611, 365] width 56 height 15
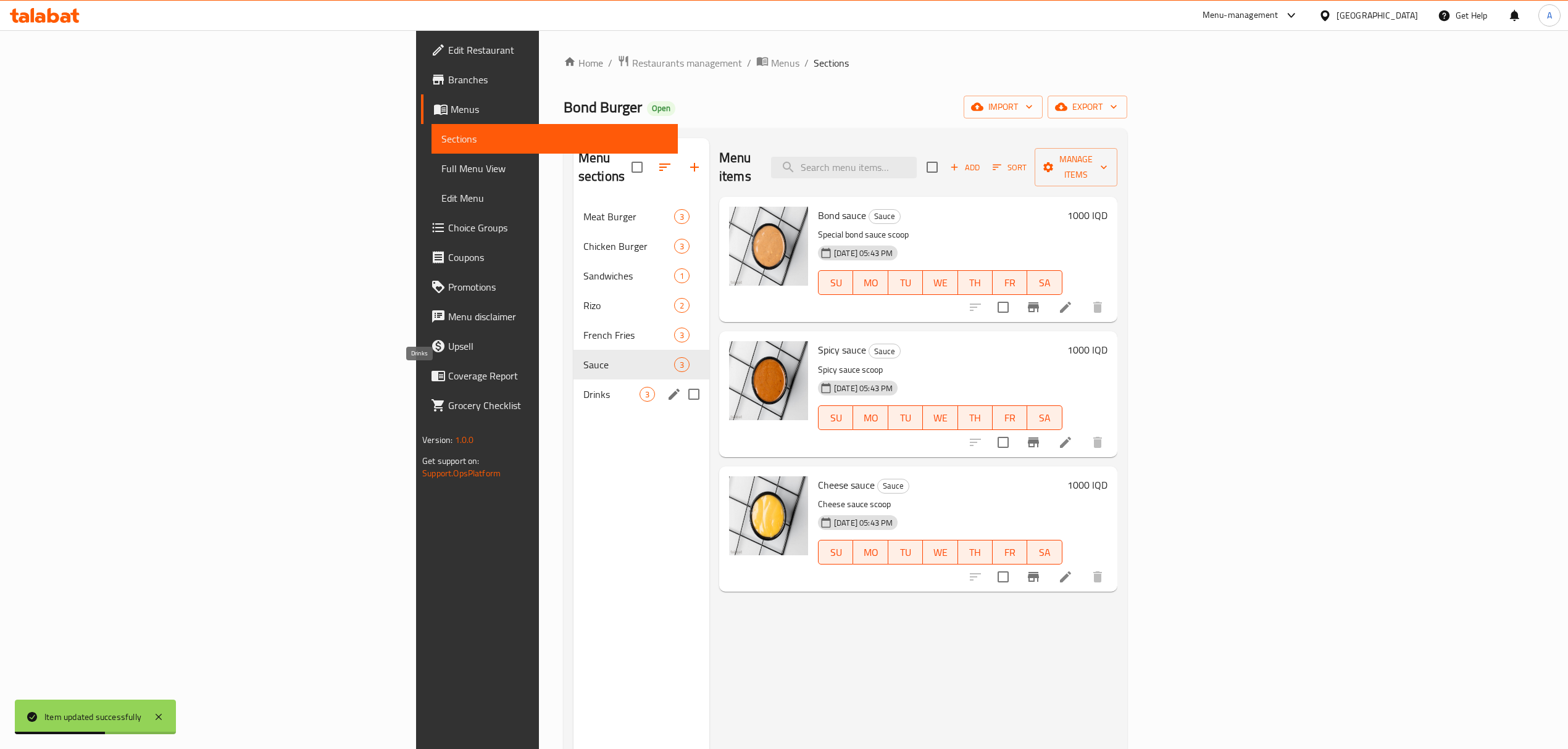
click at [583, 387] on span "Drinks" at bounding box center [611, 394] width 56 height 15
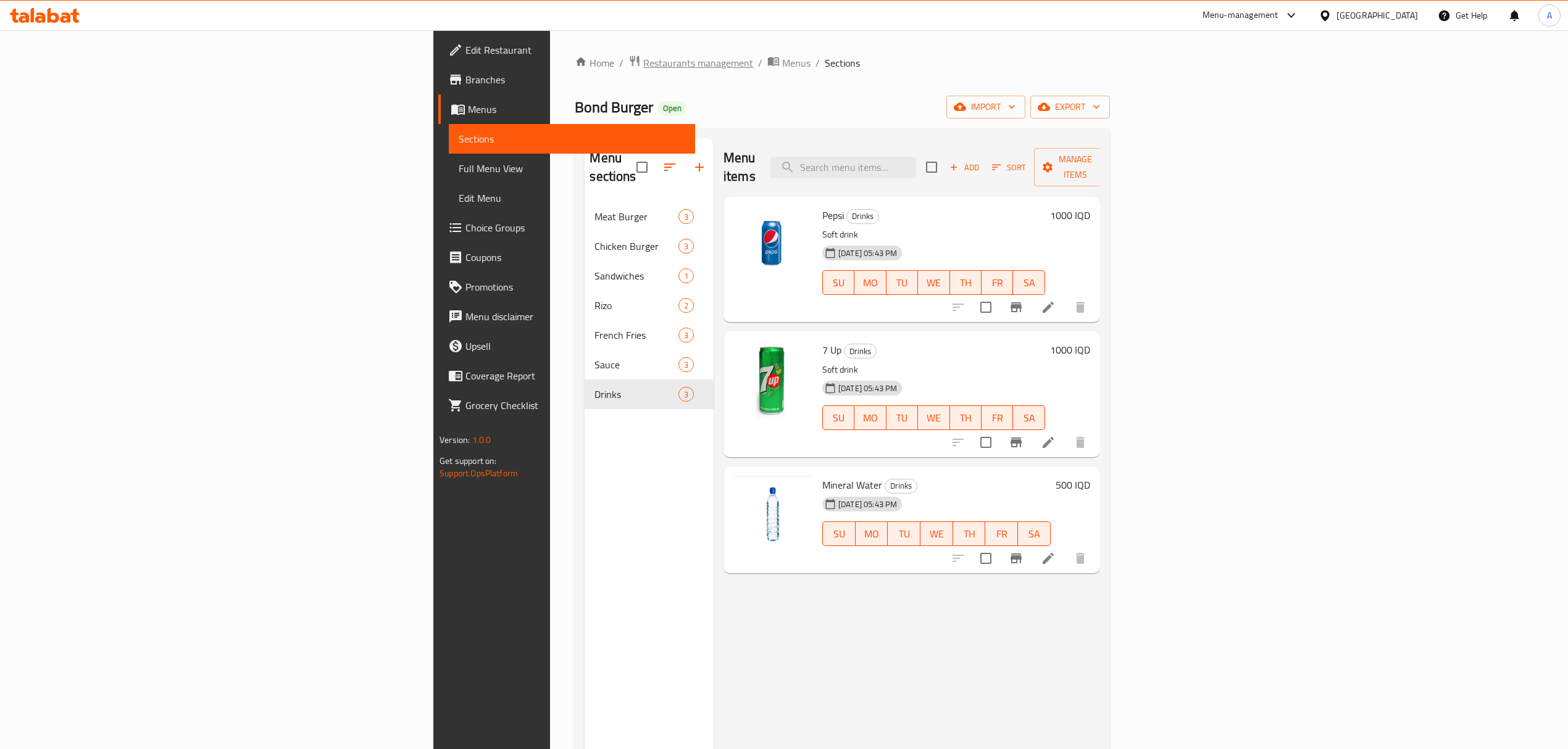
click at [644, 62] on span "Restaurants management" at bounding box center [698, 62] width 109 height 15
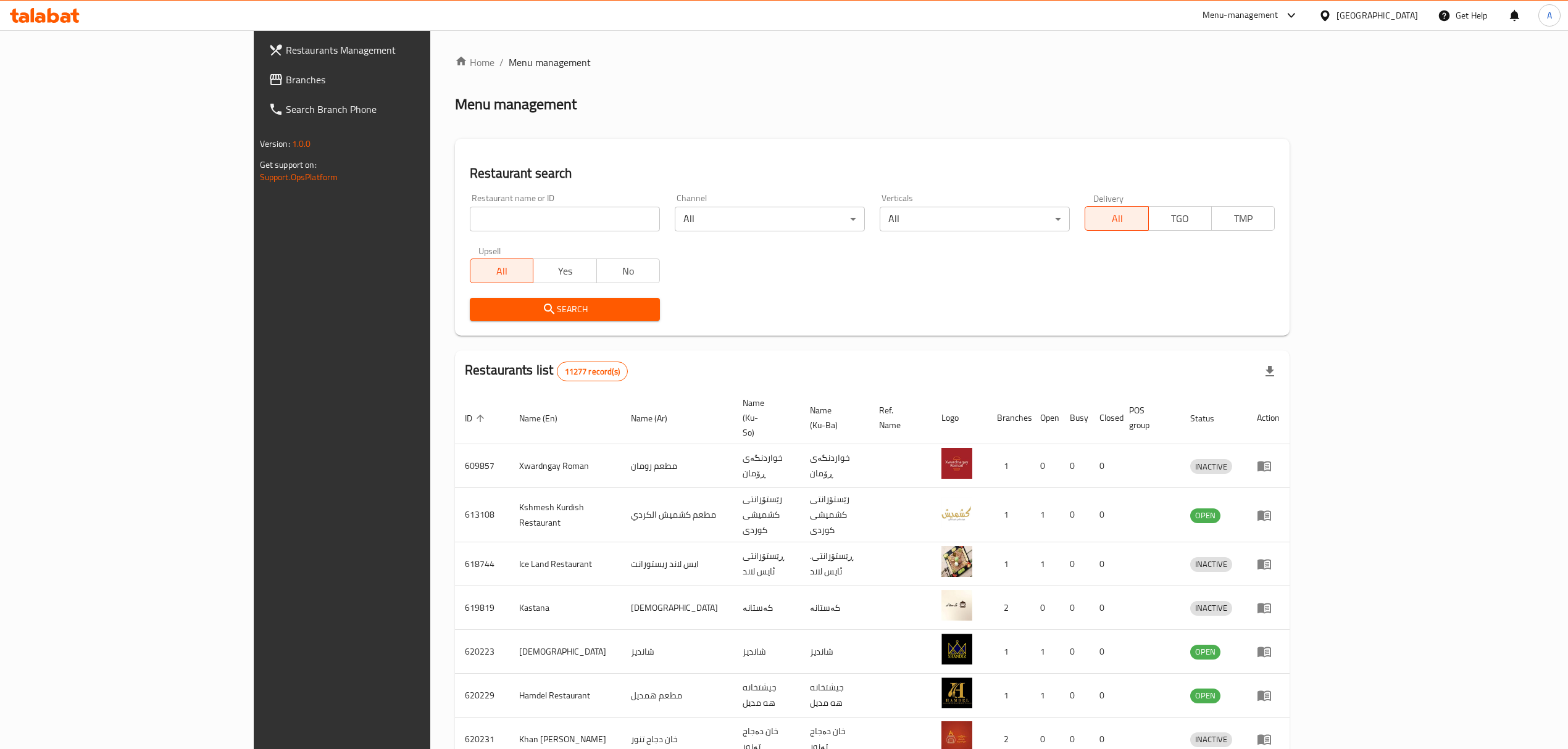
click at [470, 226] on input "search" at bounding box center [565, 219] width 190 height 25
paste input "[GEOGRAPHIC_DATA]"
type input "[GEOGRAPHIC_DATA]"
click button "Search" at bounding box center [565, 309] width 190 height 23
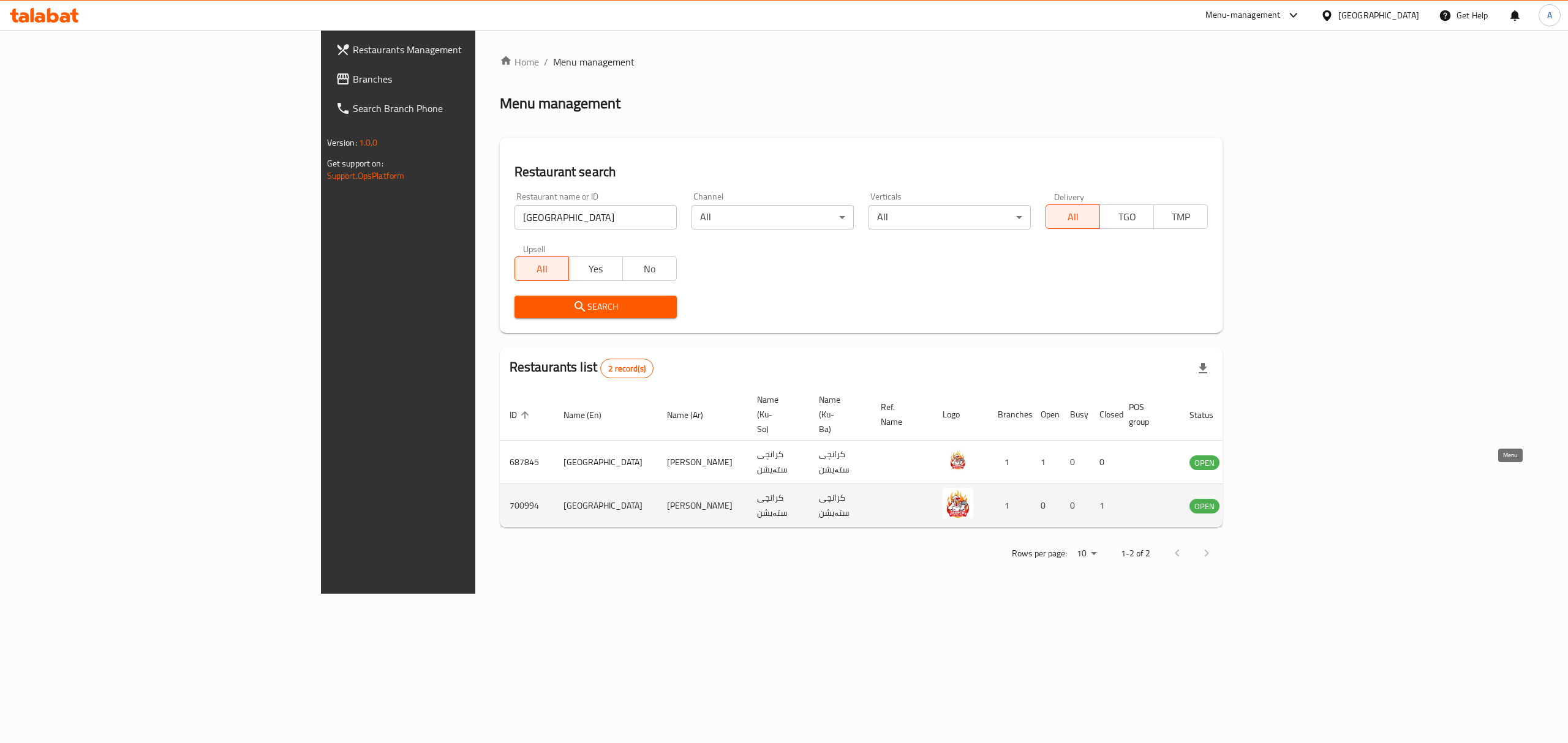
click at [1276, 499] on link "enhanced table" at bounding box center [1264, 505] width 22 height 15
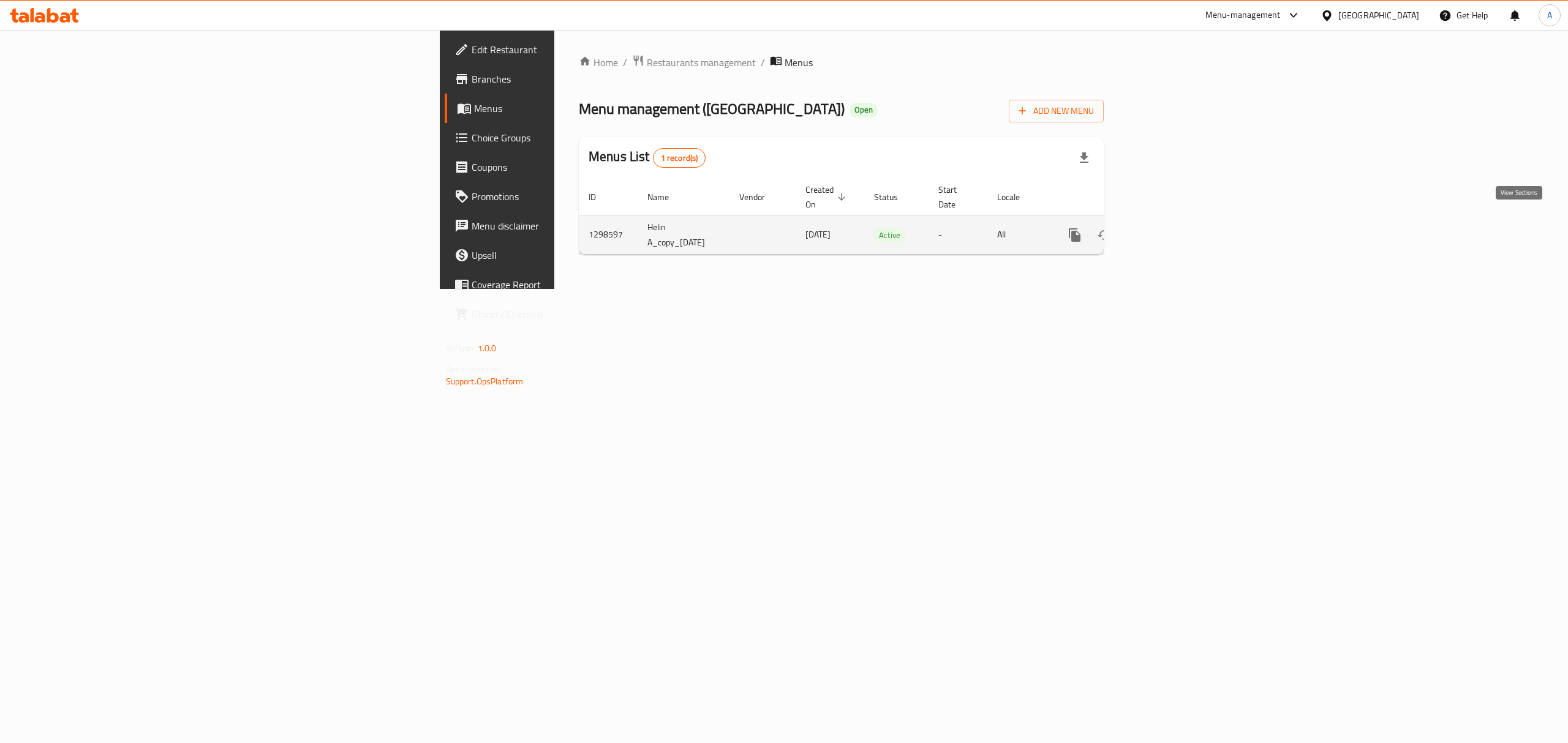
click at [1178, 229] on link "enhanced table" at bounding box center [1162, 236] width 29 height 29
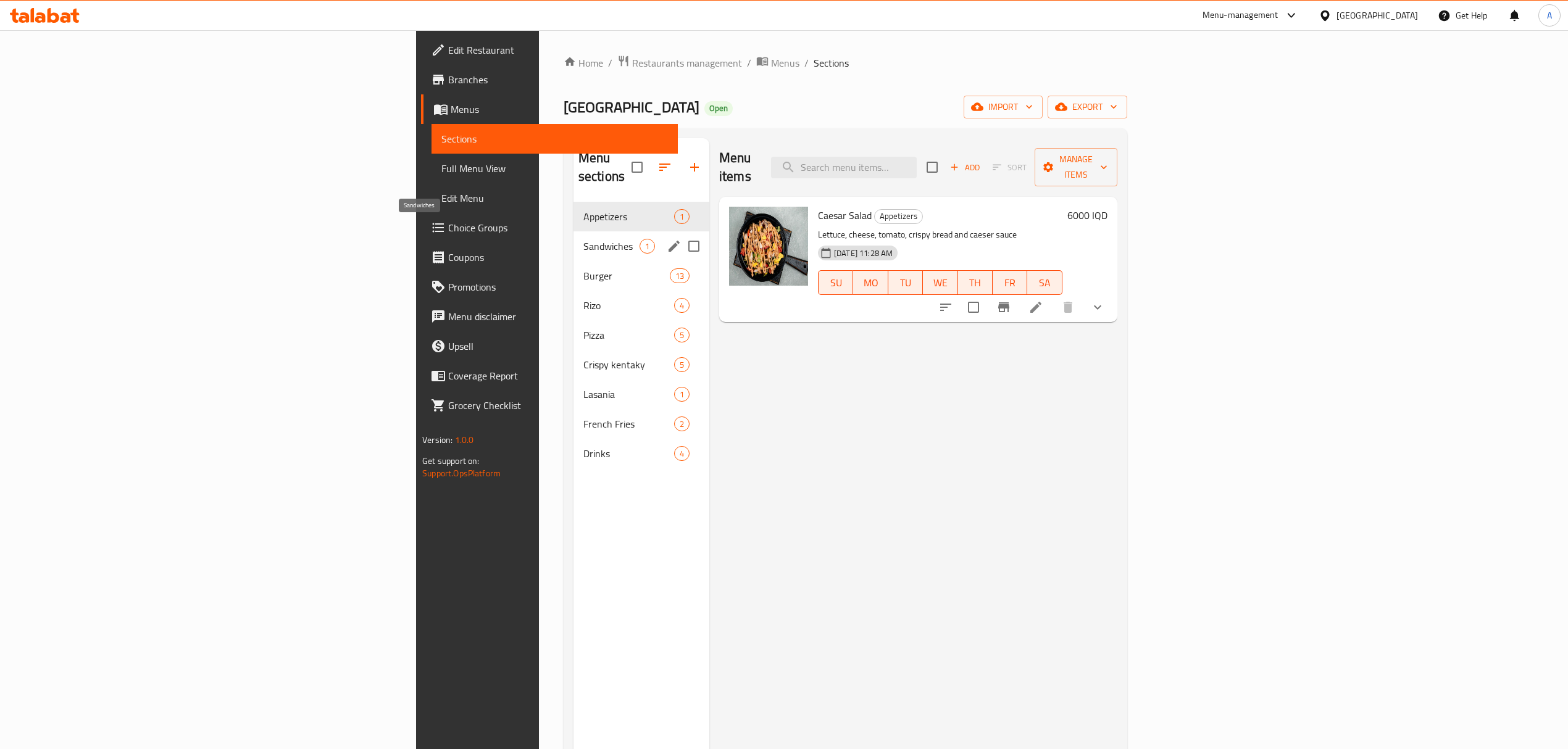
click at [583, 238] on span "Sandwiches" at bounding box center [611, 245] width 56 height 15
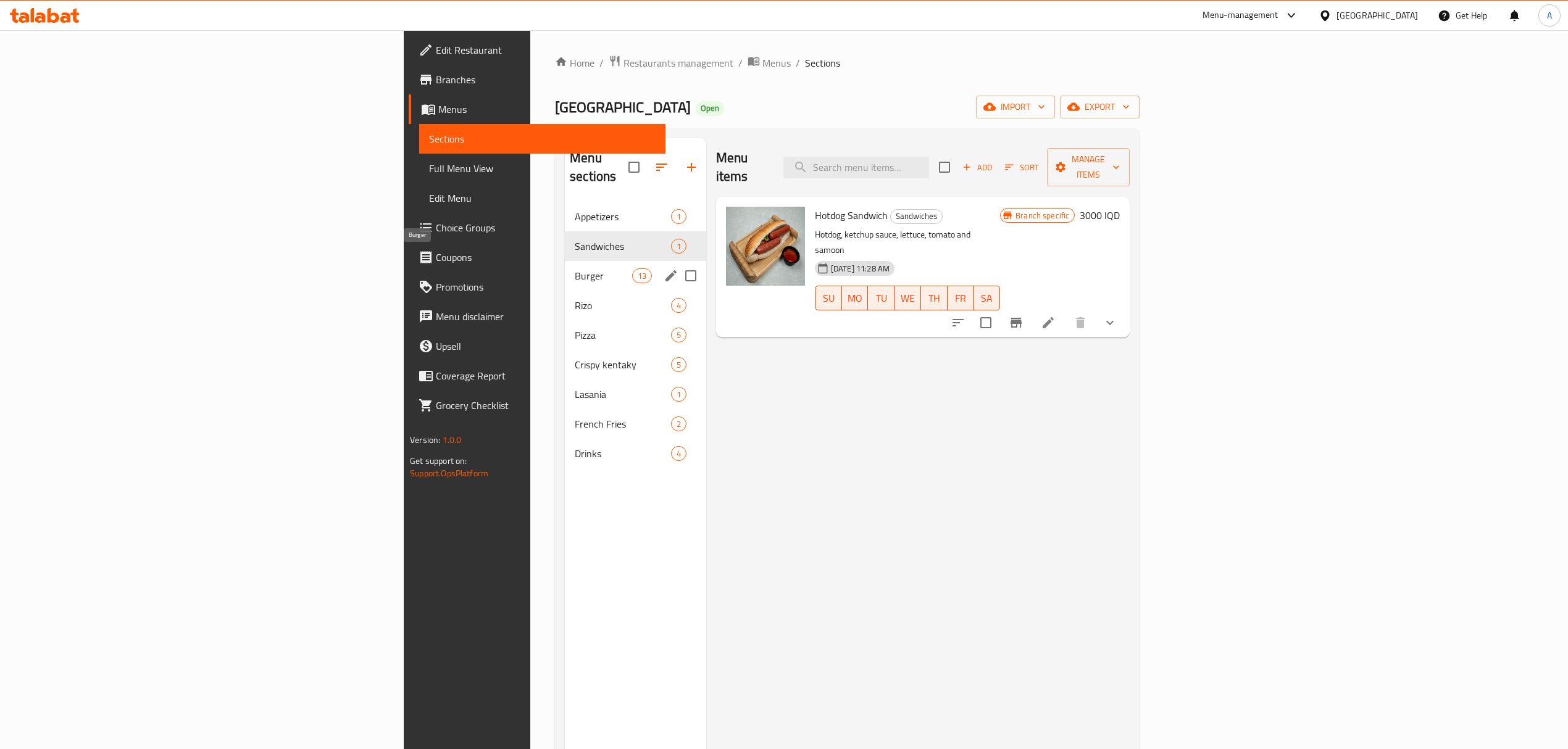
click at [575, 268] on span "Burger" at bounding box center [603, 275] width 57 height 15
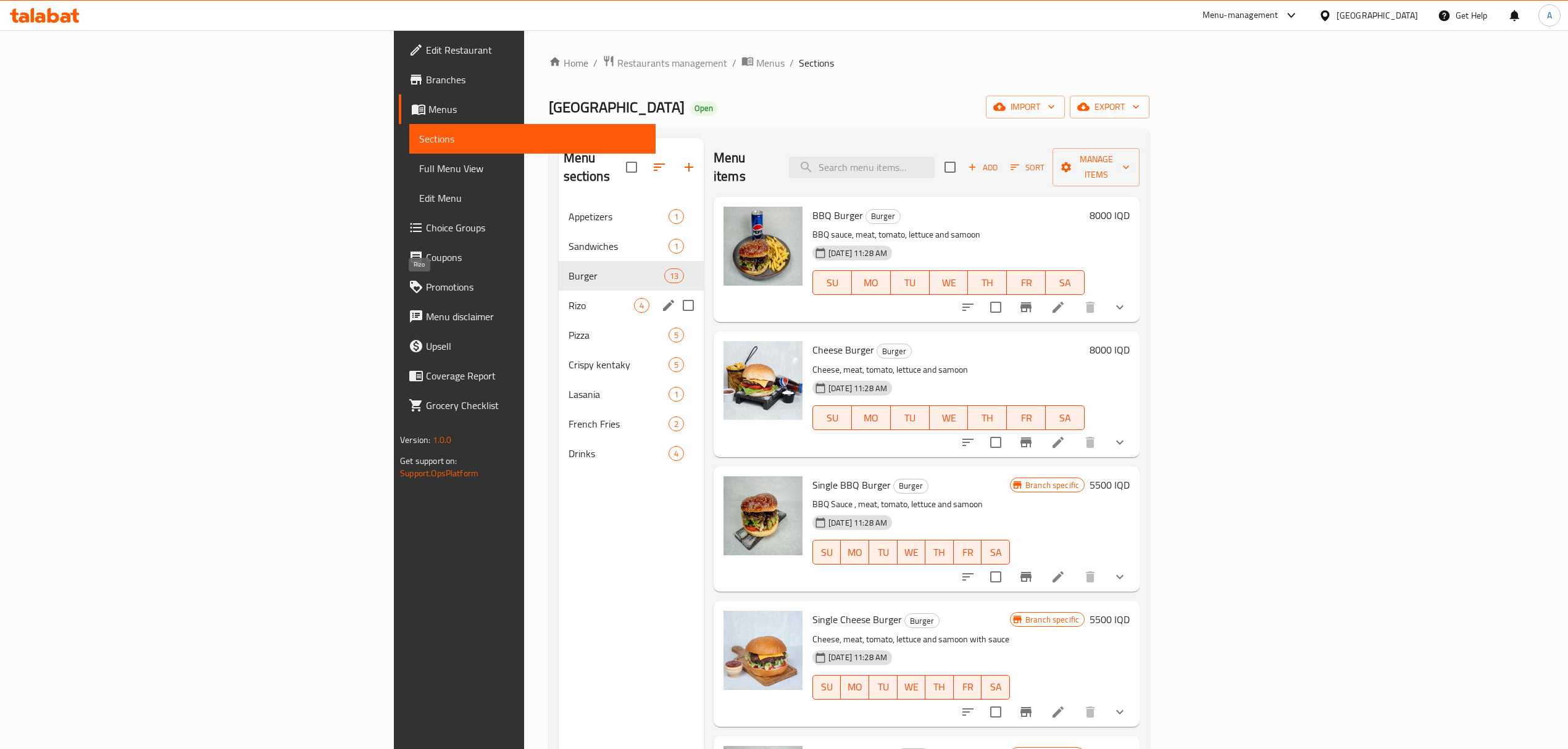
click at [569, 299] on span "Rizo" at bounding box center [601, 306] width 65 height 15
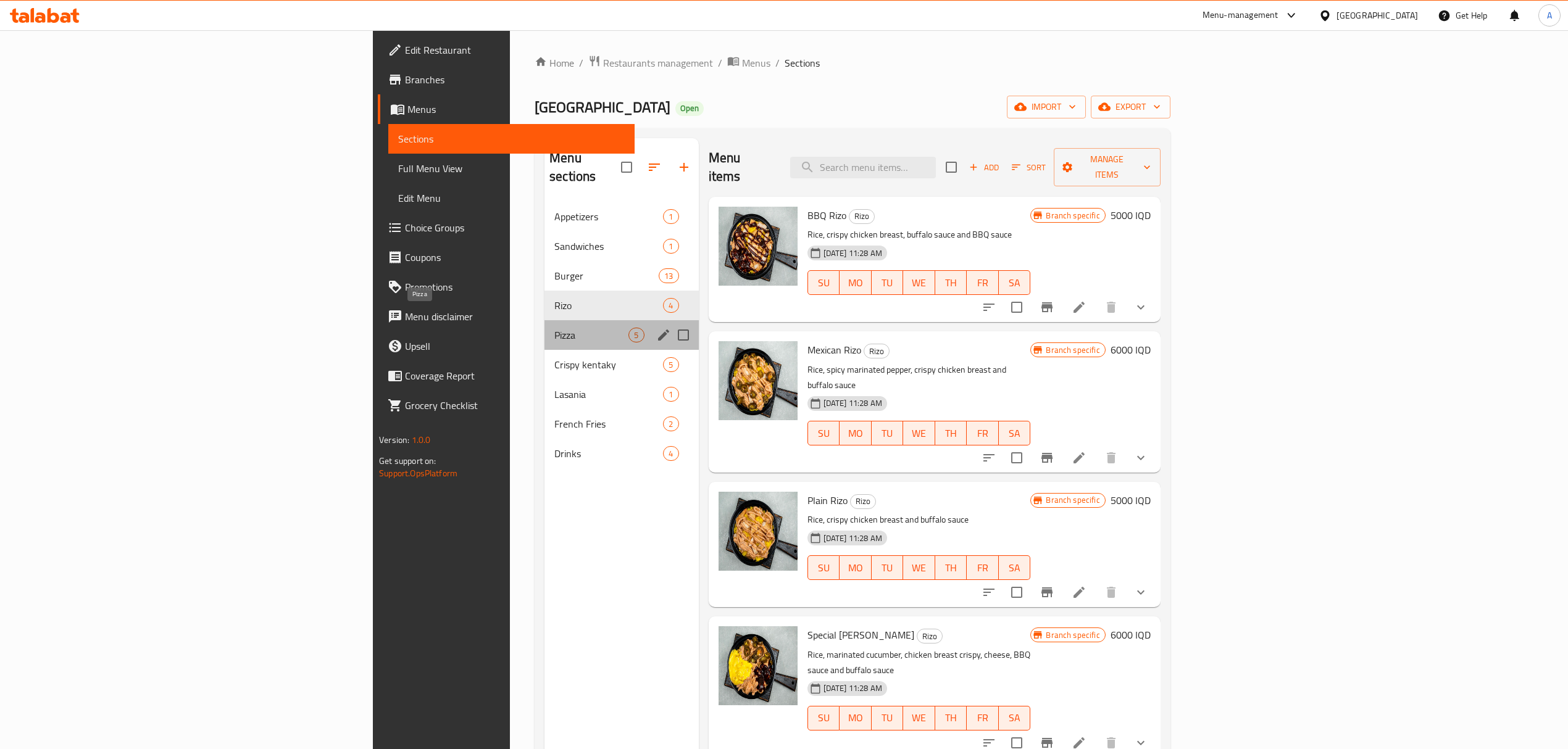
click at [555, 328] on span "Pizza" at bounding box center [591, 335] width 74 height 15
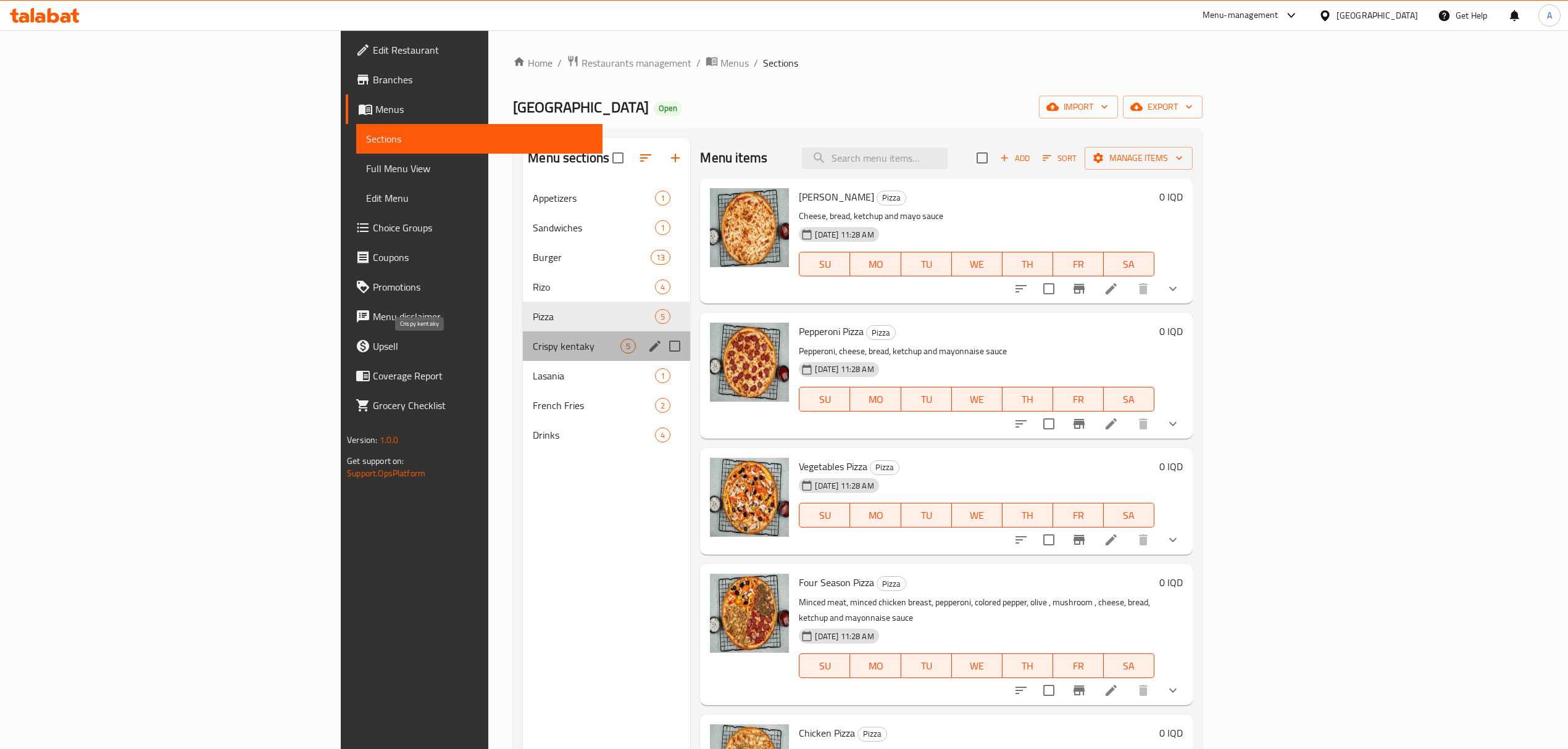
click at [533, 349] on span "Crispy kentaky" at bounding box center [577, 346] width 88 height 15
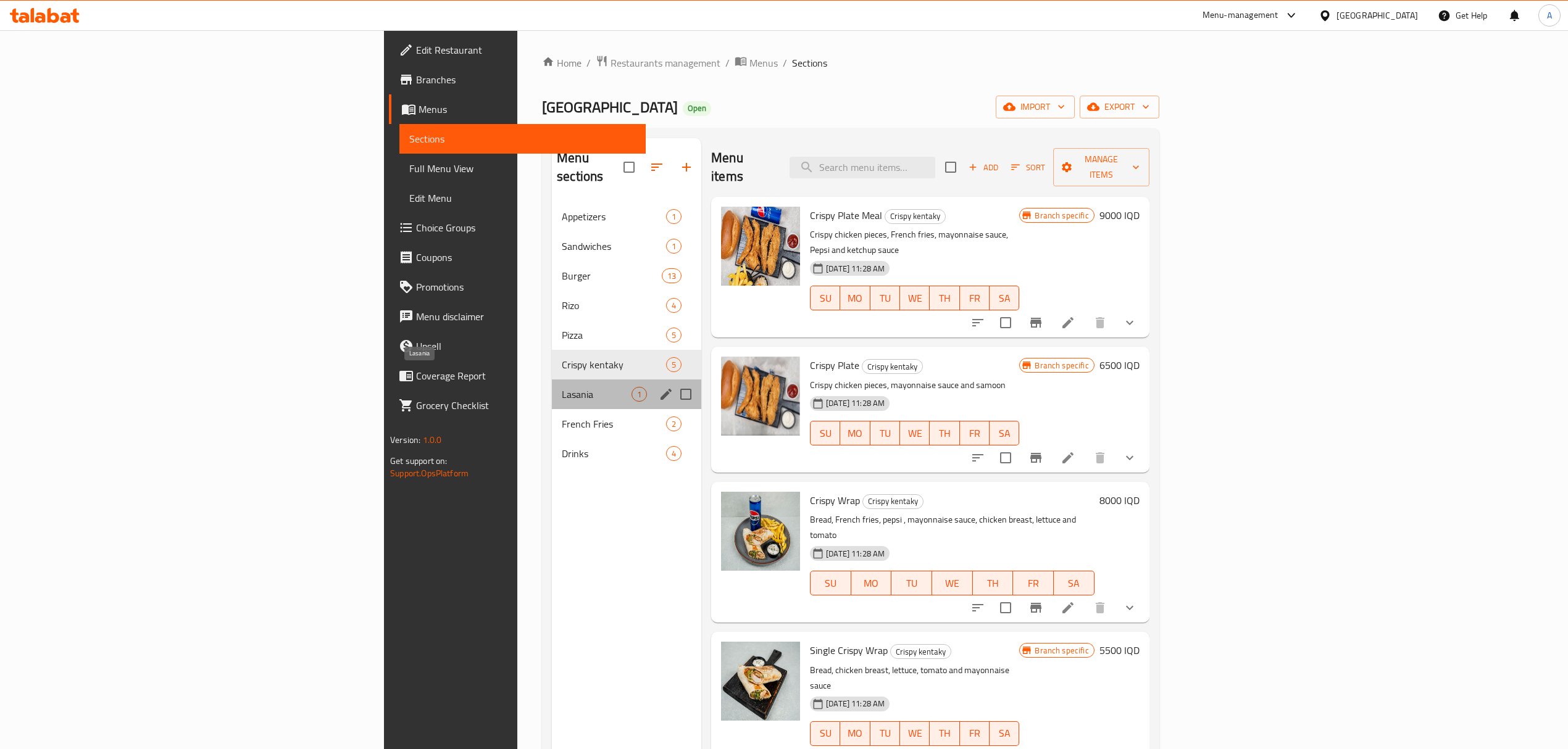
click at [562, 387] on span "Lasania" at bounding box center [596, 394] width 70 height 15
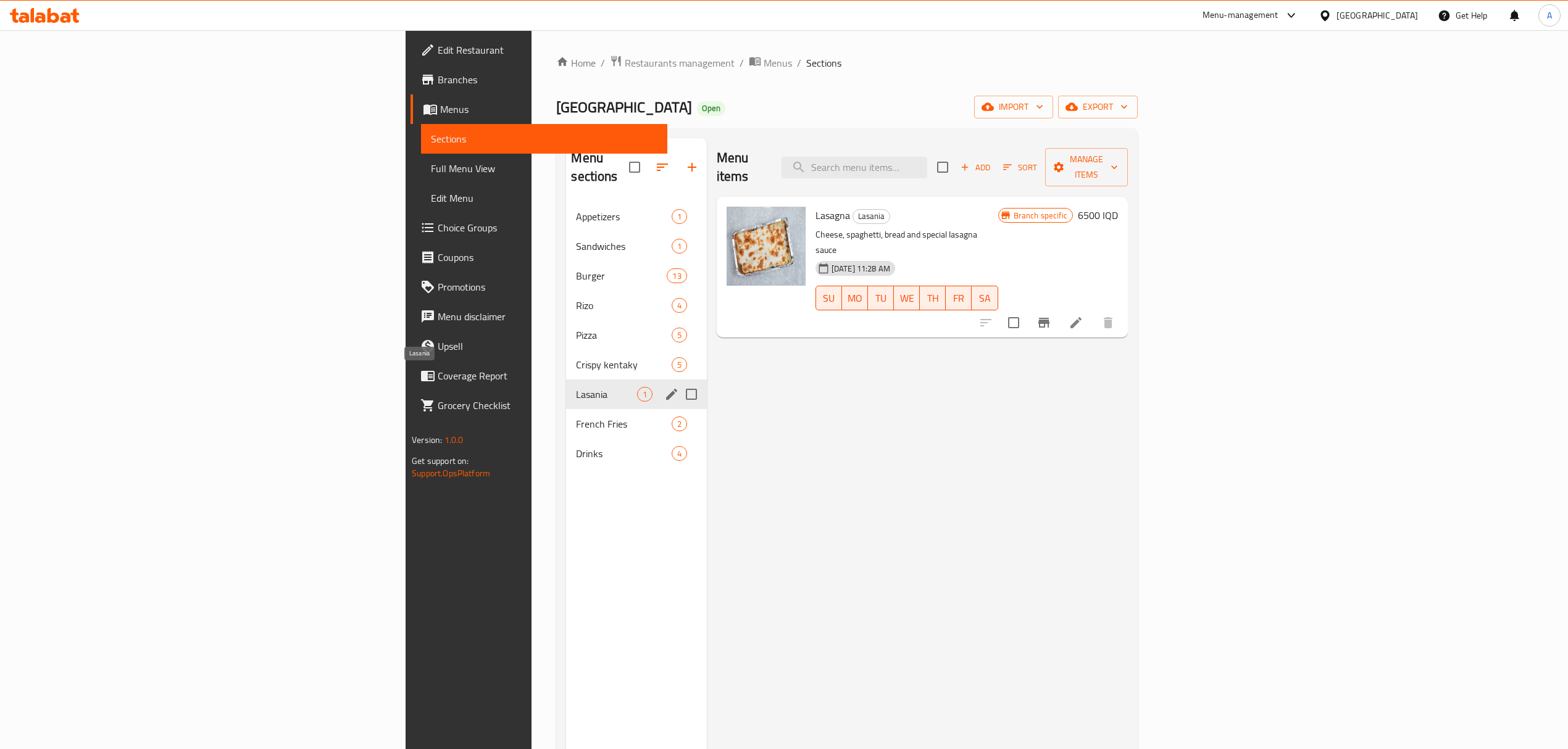
click at [576, 387] on span "Lasania" at bounding box center [605, 394] width 60 height 15
click at [576, 417] on span "French Fries" at bounding box center [605, 424] width 60 height 15
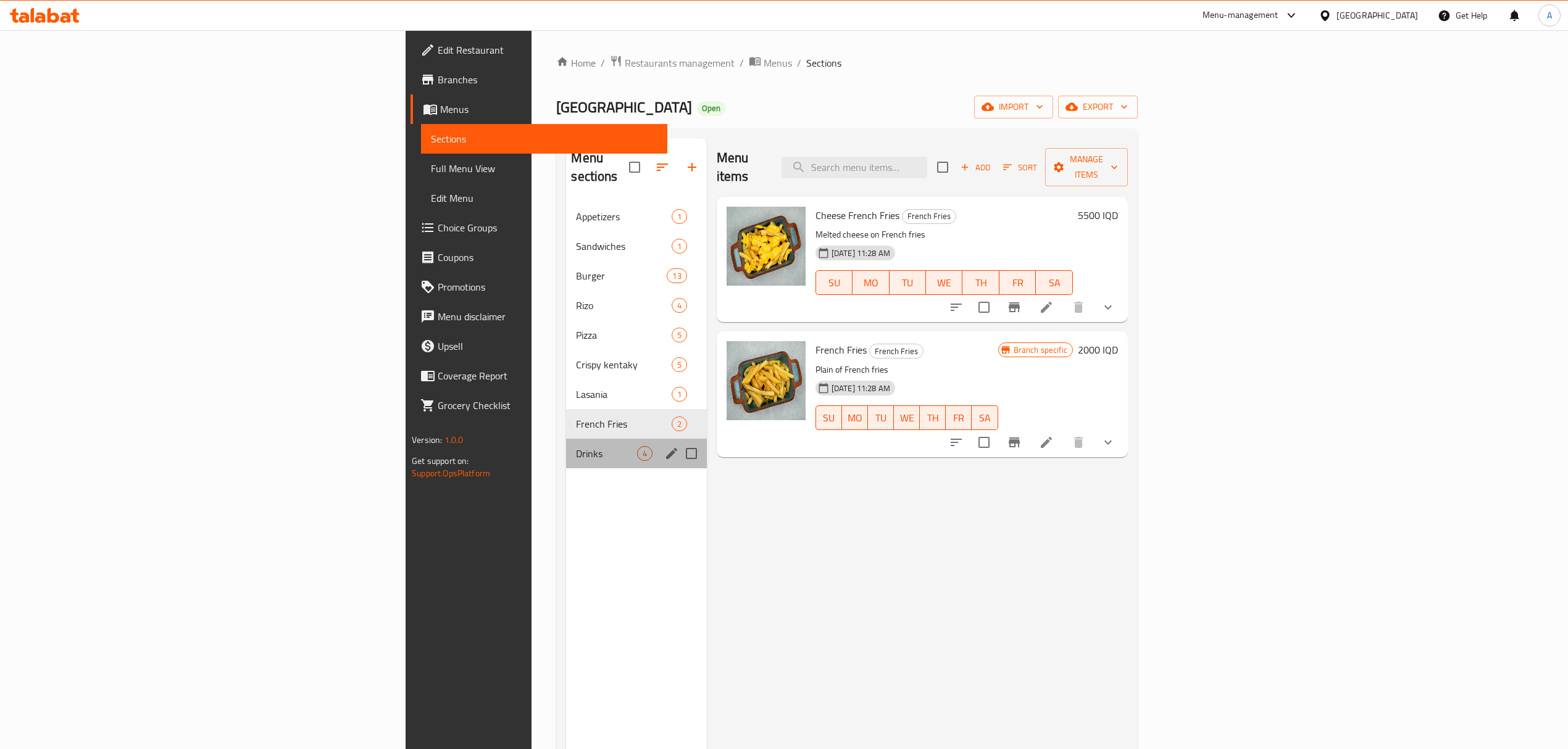
click at [566, 439] on div "Drinks 4" at bounding box center [636, 453] width 140 height 30
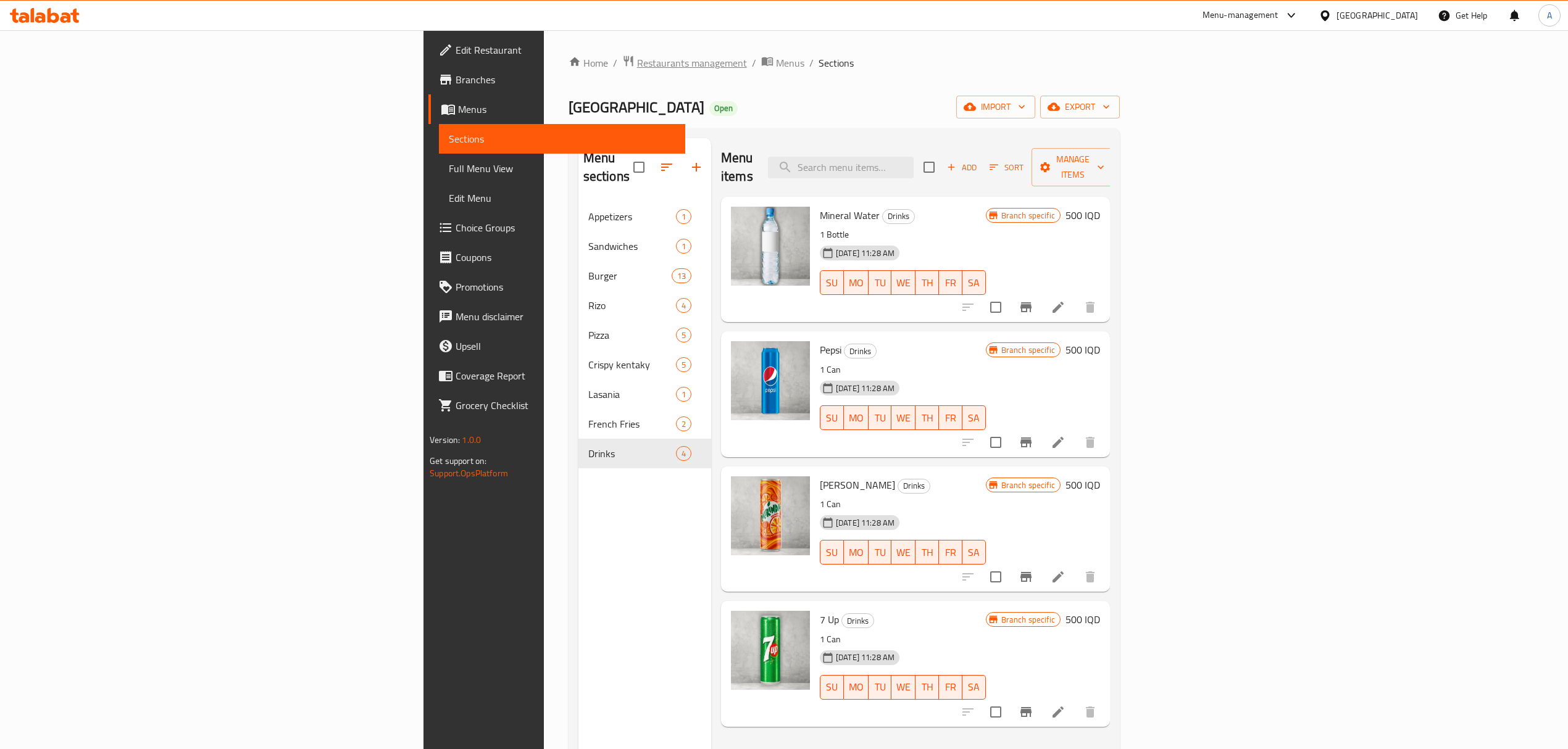
click at [637, 59] on span "Restaurants management" at bounding box center [691, 62] width 109 height 15
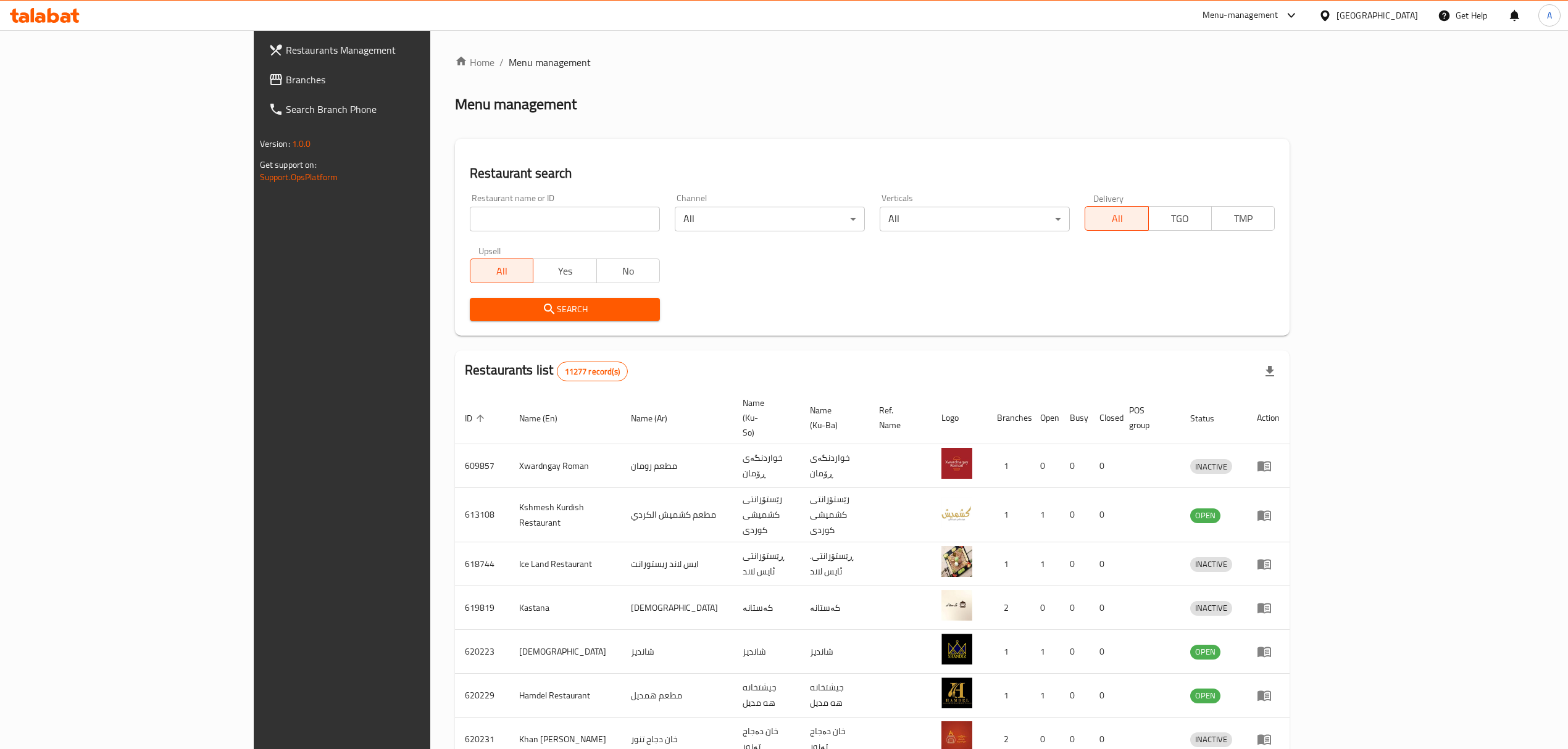
click at [462, 234] on div "Restaurant name or ID Restaurant name or ID" at bounding box center [565, 212] width 205 height 52
click at [470, 216] on input "search" at bounding box center [565, 219] width 190 height 25
paste input "[GEOGRAPHIC_DATA]"
click button "Search" at bounding box center [565, 309] width 190 height 23
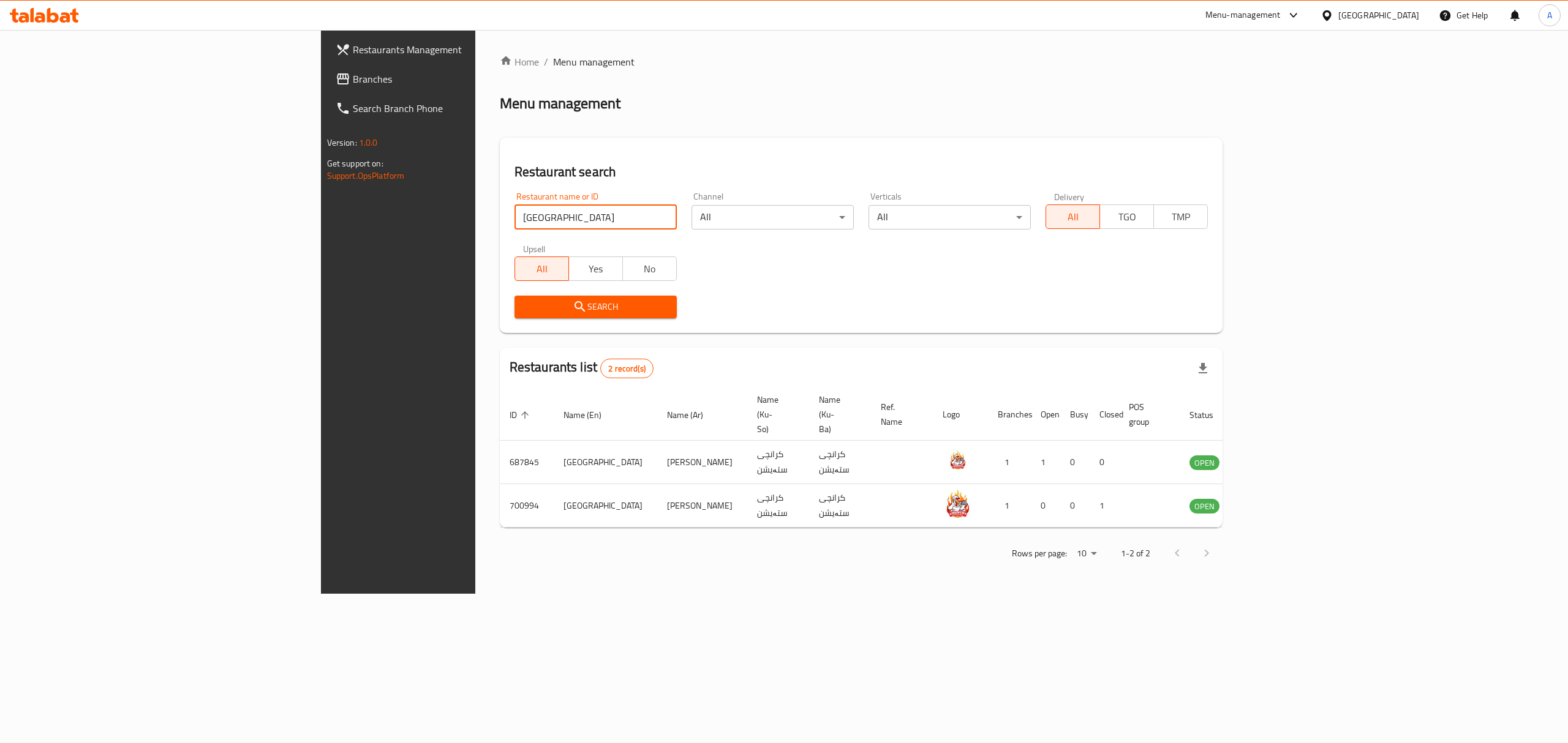
click at [514, 217] on input "[GEOGRAPHIC_DATA]" at bounding box center [595, 217] width 162 height 24
paste input "769247"
type input "769247"
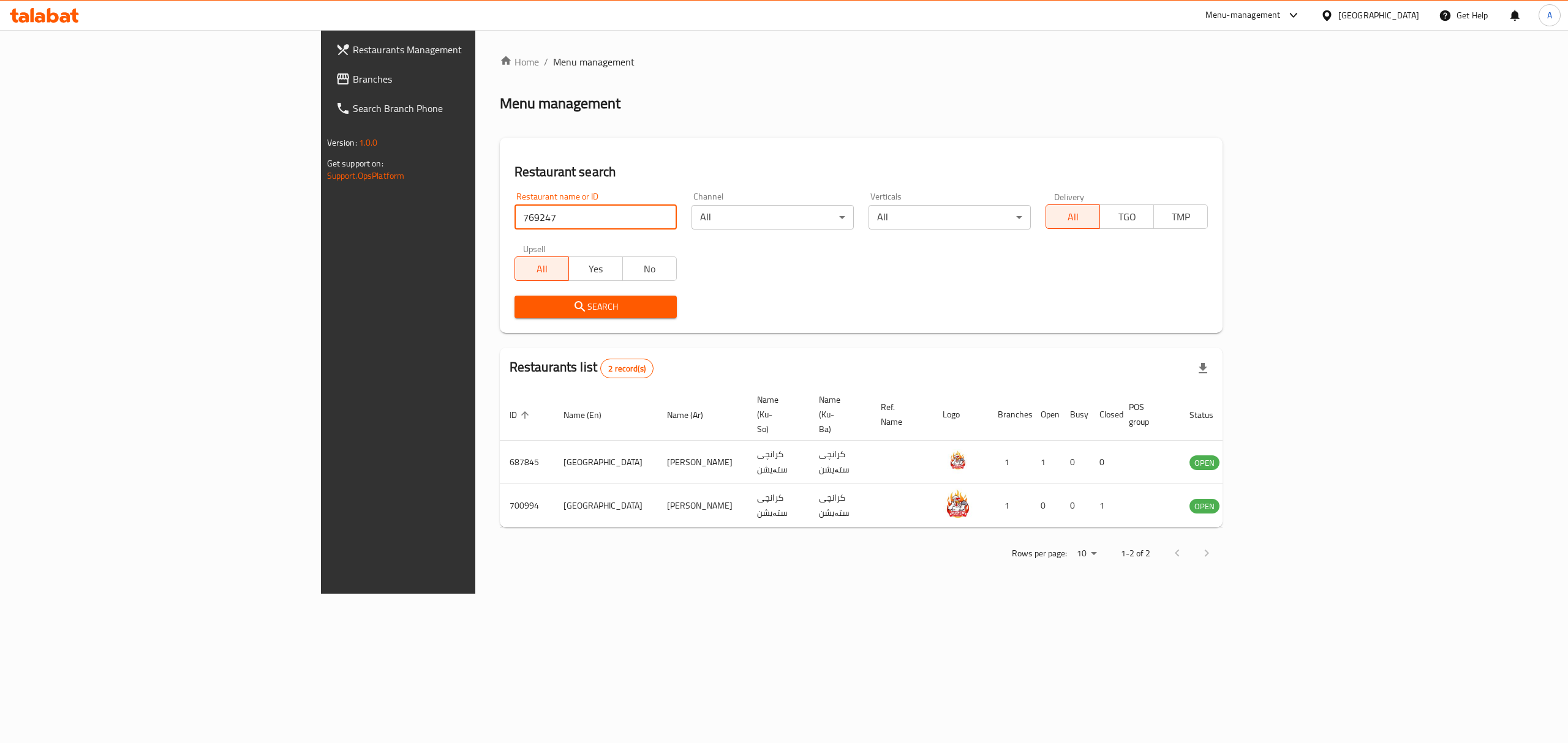
click button "Search" at bounding box center [595, 307] width 162 height 22
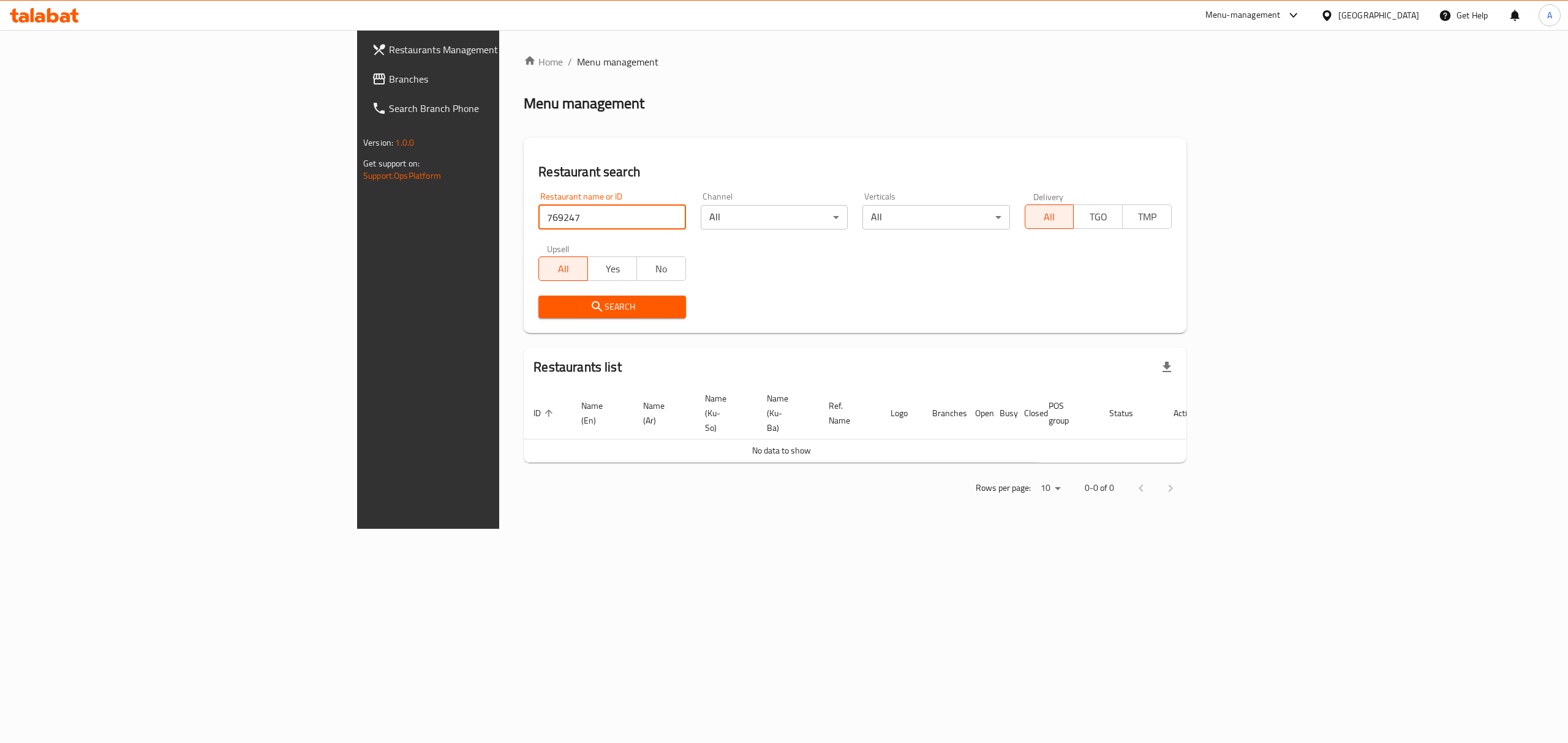
click at [389, 74] on span "Branches" at bounding box center [500, 78] width 221 height 15
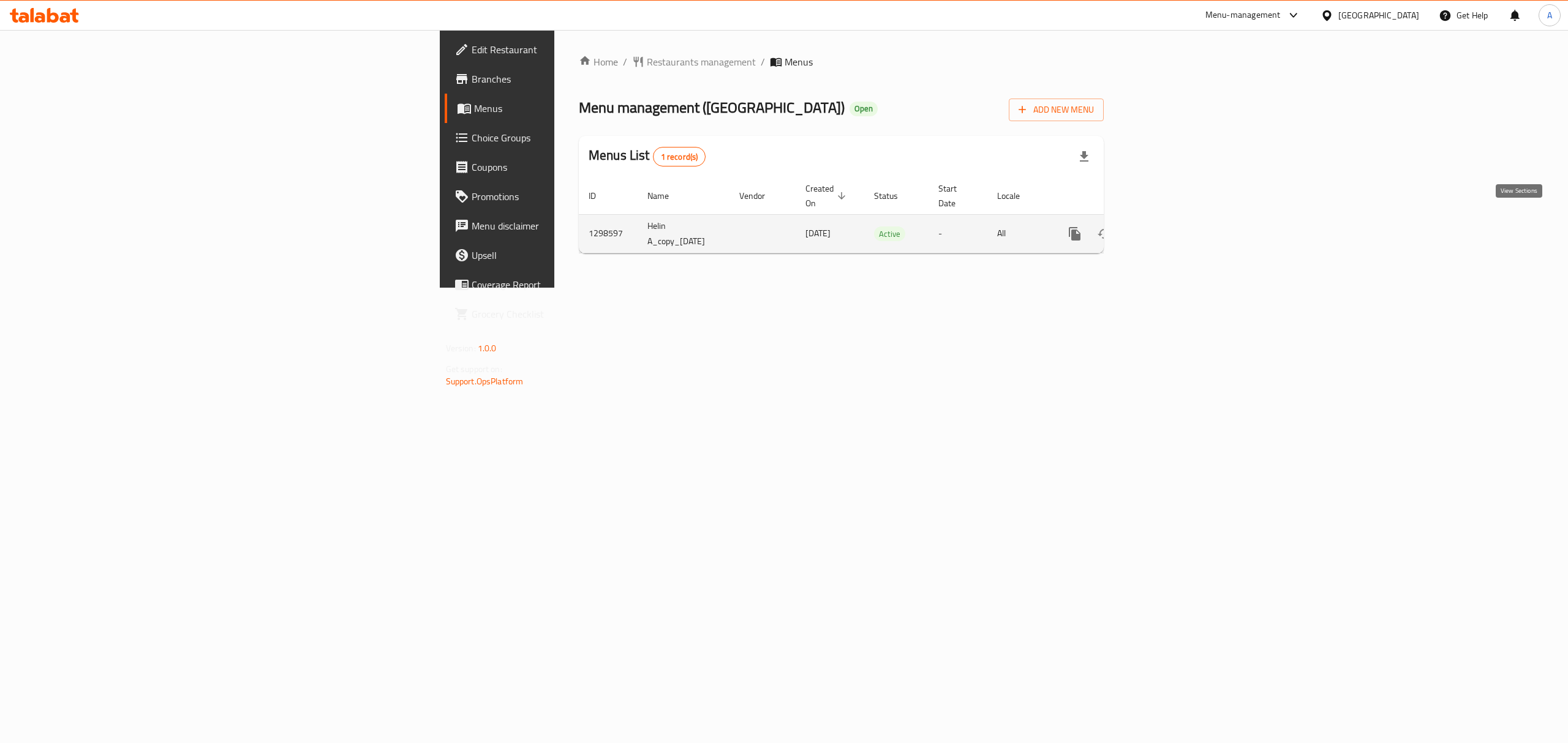
click at [1170, 227] on icon "enhanced table" at bounding box center [1162, 234] width 15 height 15
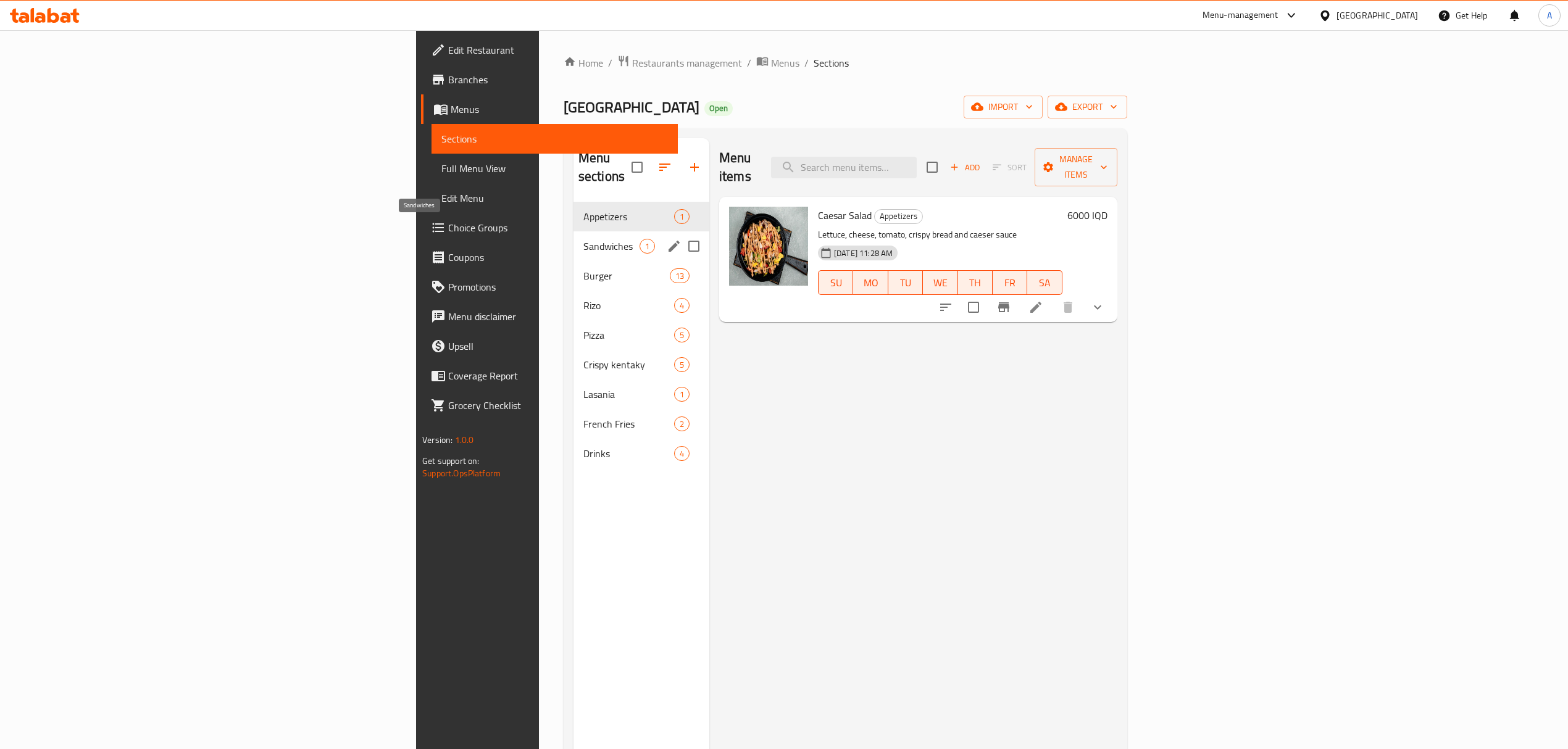
click at [574, 236] on div "Sandwiches 1" at bounding box center [642, 246] width 136 height 30
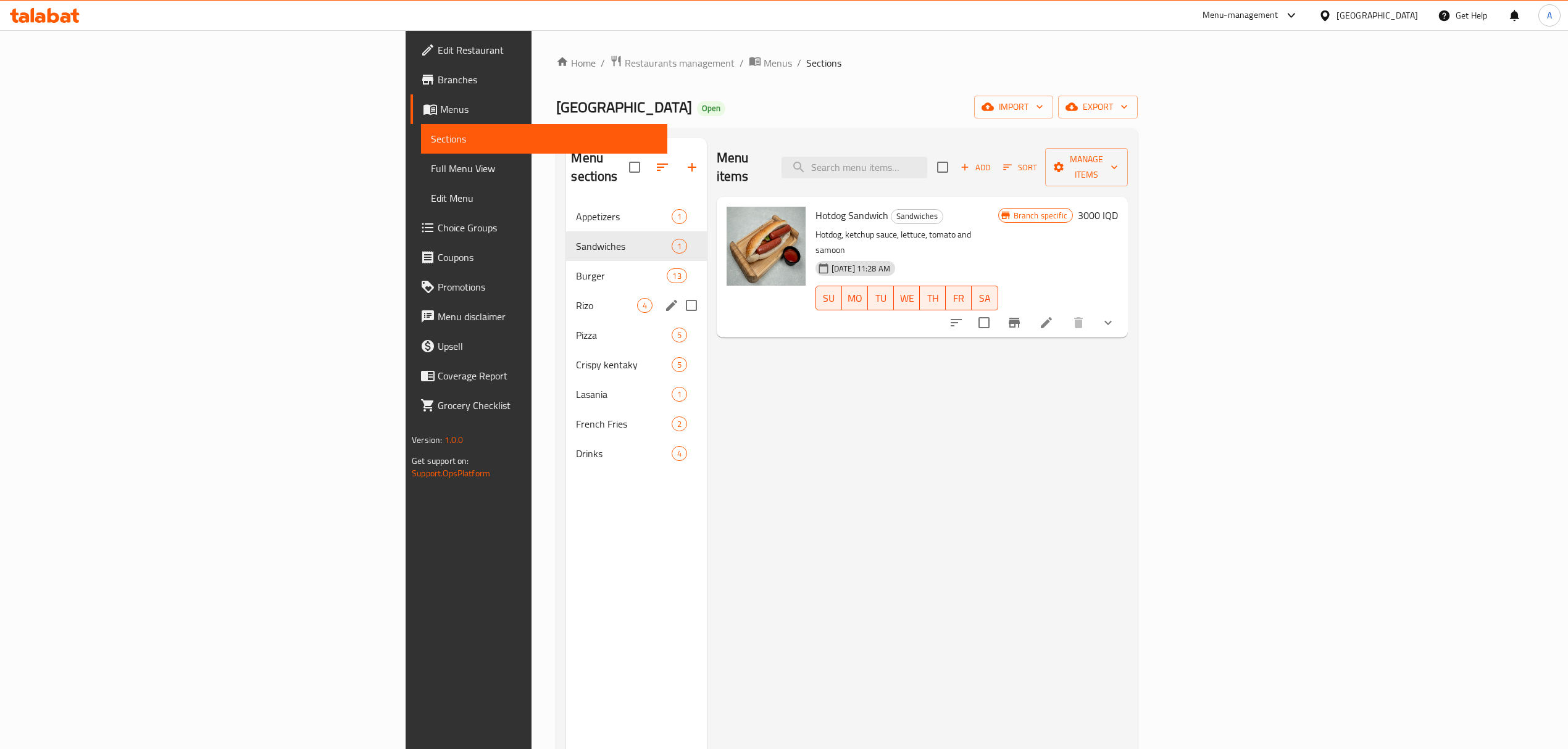
click at [566, 291] on div "Rizo 4" at bounding box center [636, 306] width 140 height 30
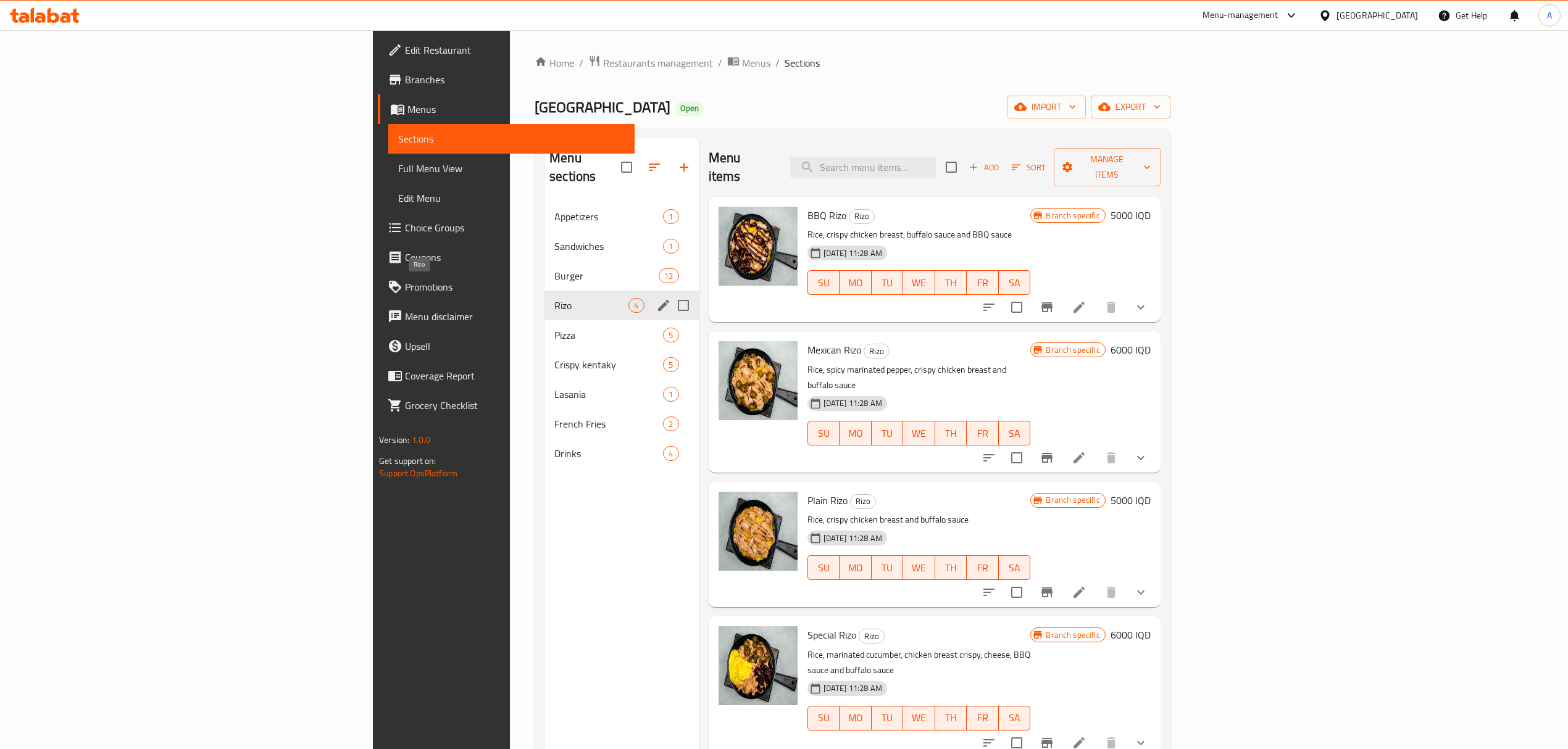
click at [544, 320] on div "Pizza 5" at bounding box center [621, 335] width 154 height 30
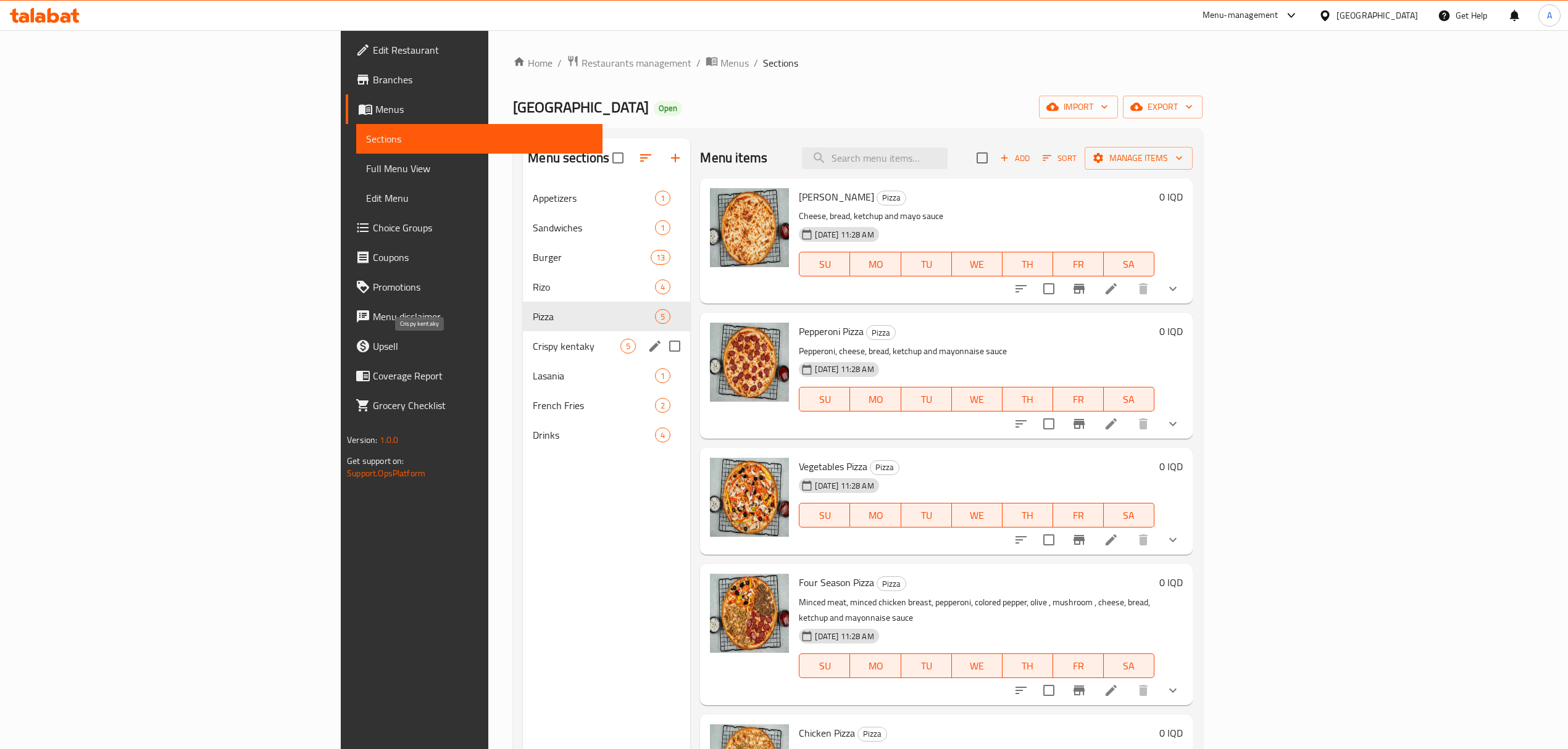
click at [533, 344] on span "Crispy kentaky" at bounding box center [577, 346] width 88 height 15
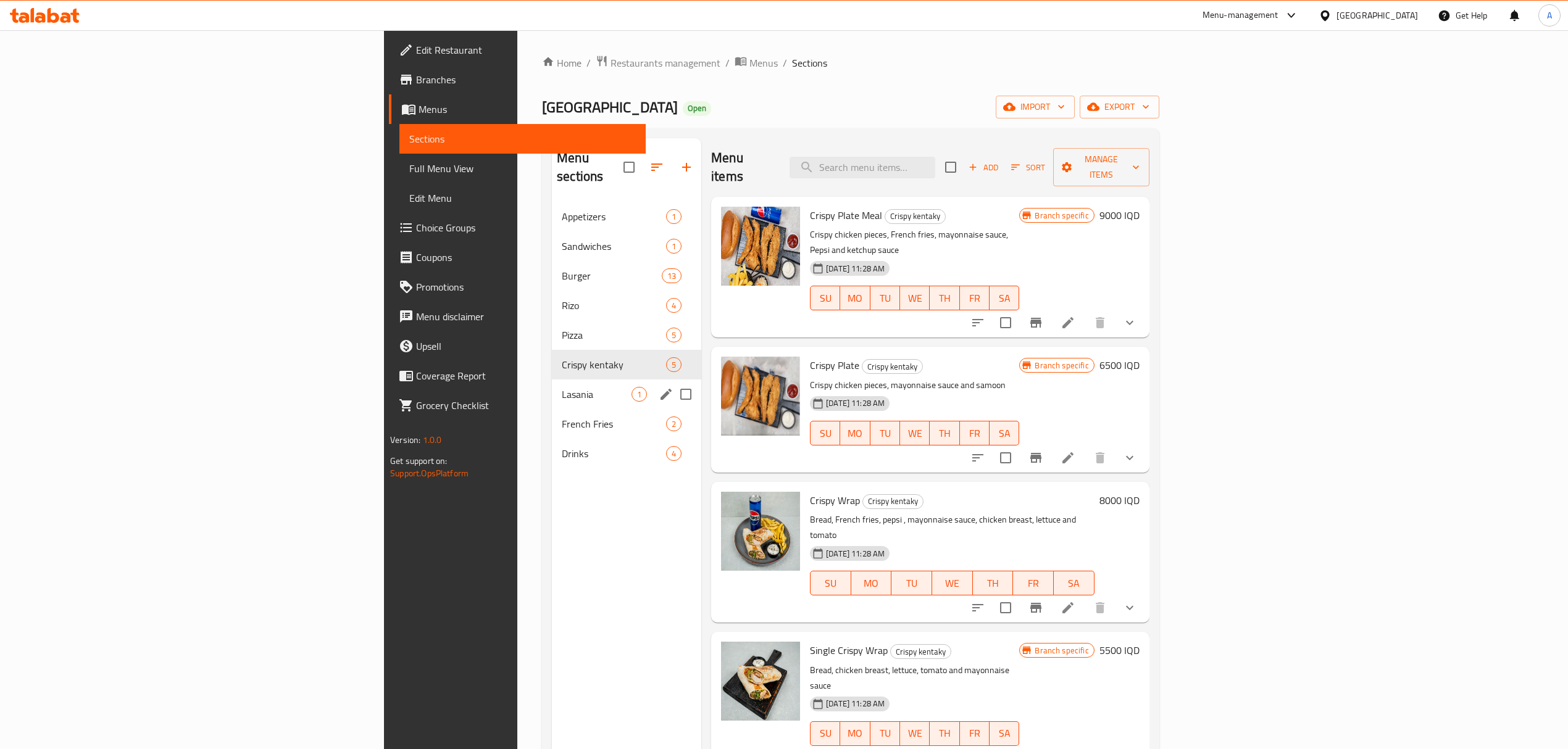
click at [552, 379] on div "Lasania 1" at bounding box center [627, 394] width 150 height 30
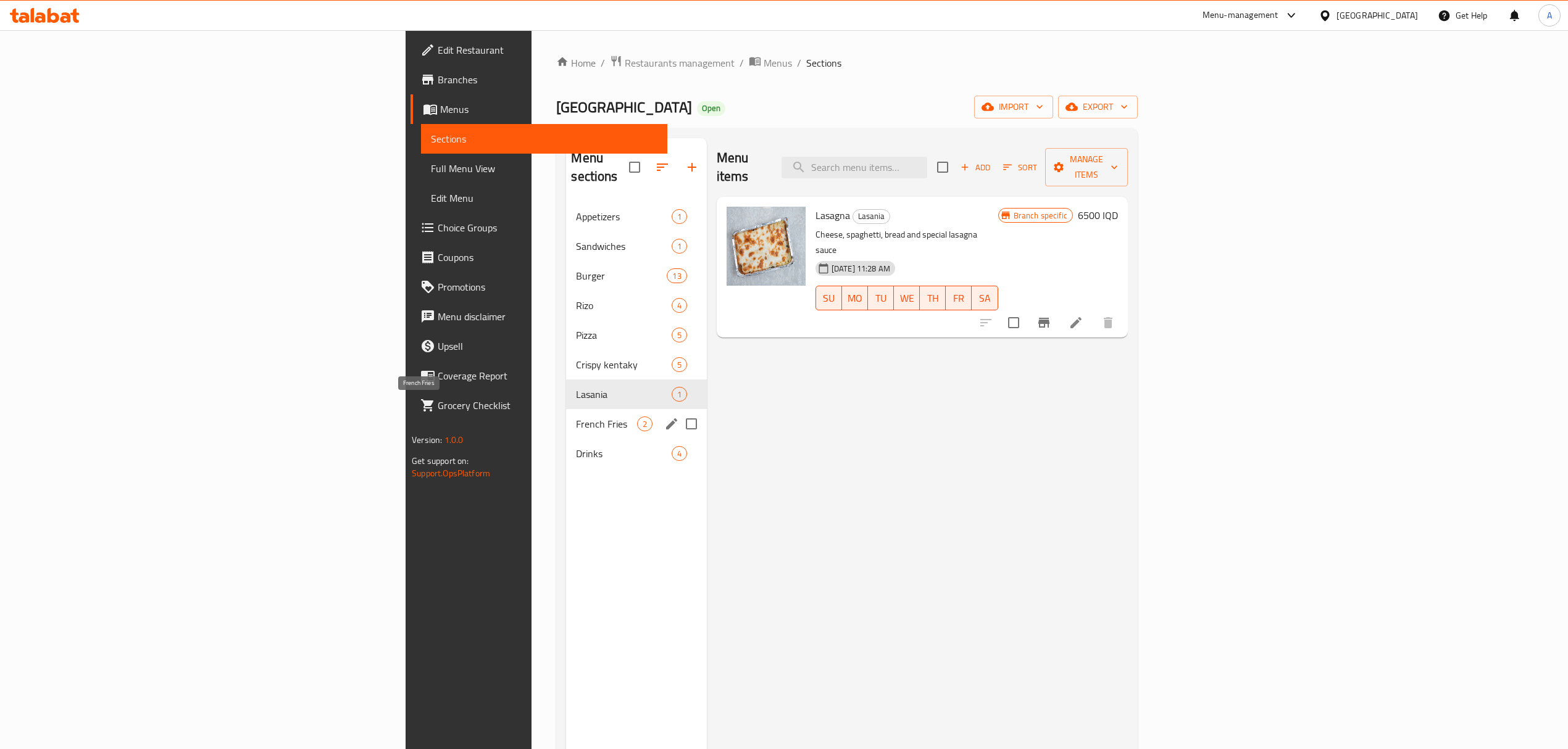
click at [576, 417] on span "French Fries" at bounding box center [605, 424] width 60 height 15
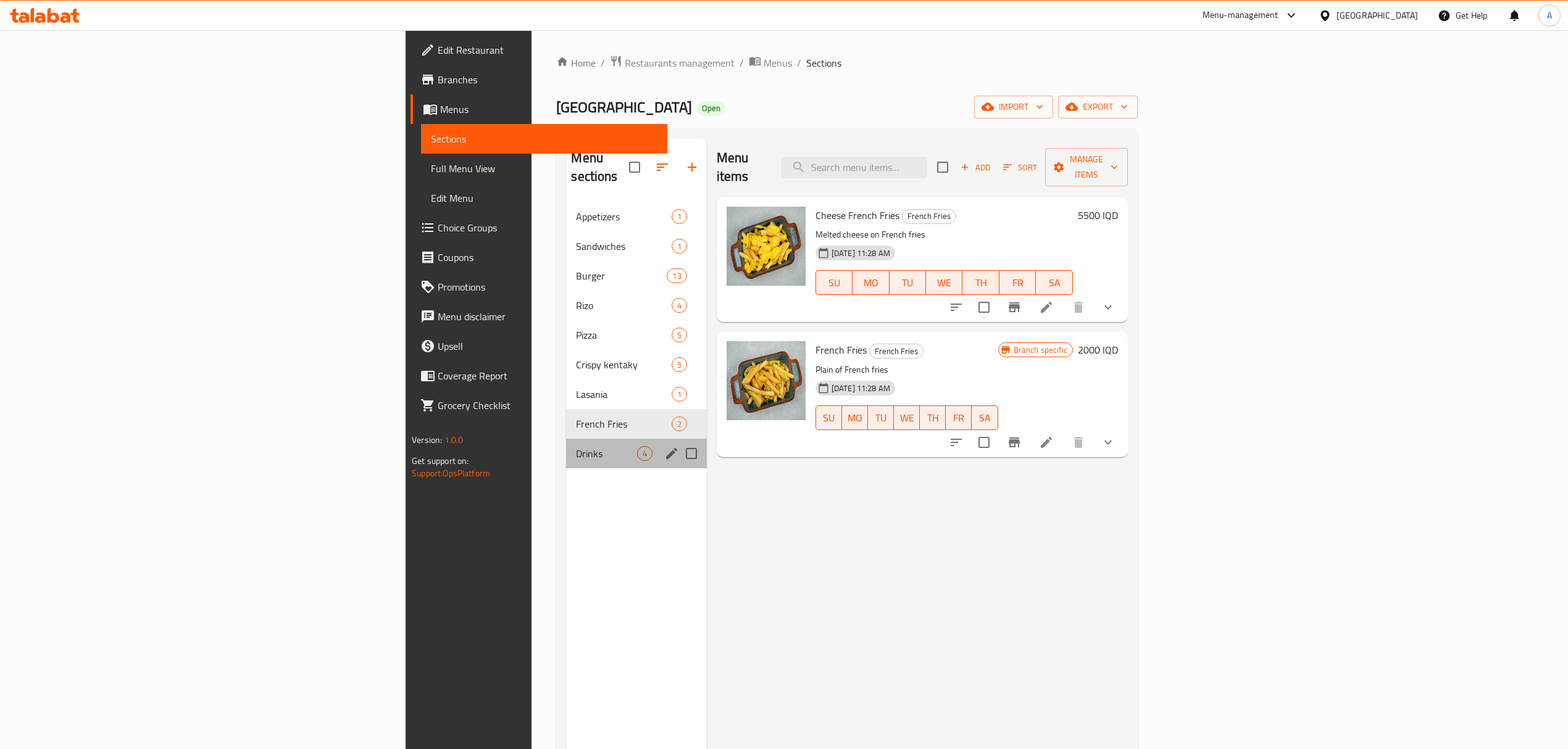
click at [566, 439] on div "Drinks 4" at bounding box center [636, 453] width 140 height 30
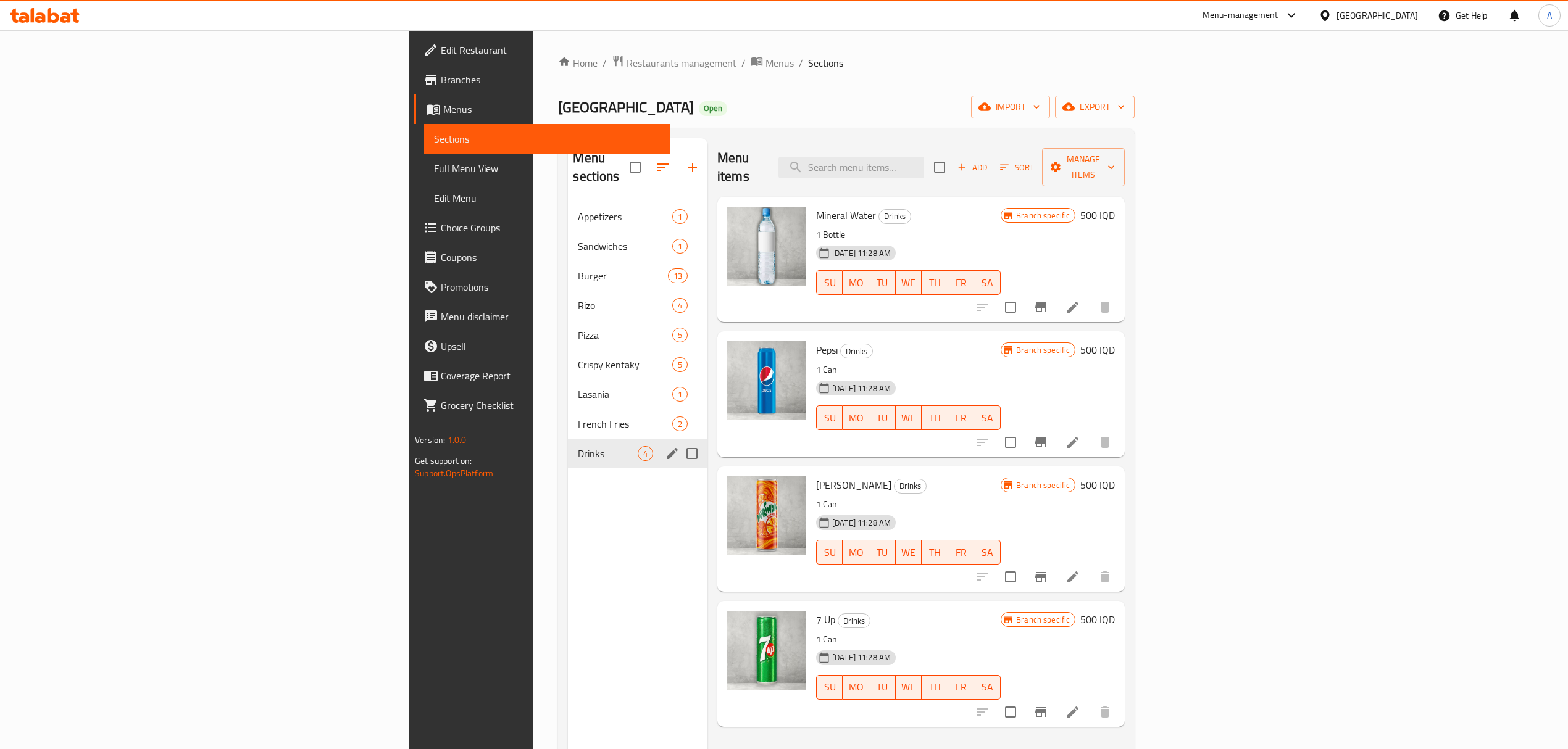
click at [578, 417] on span "French Fries" at bounding box center [624, 424] width 94 height 15
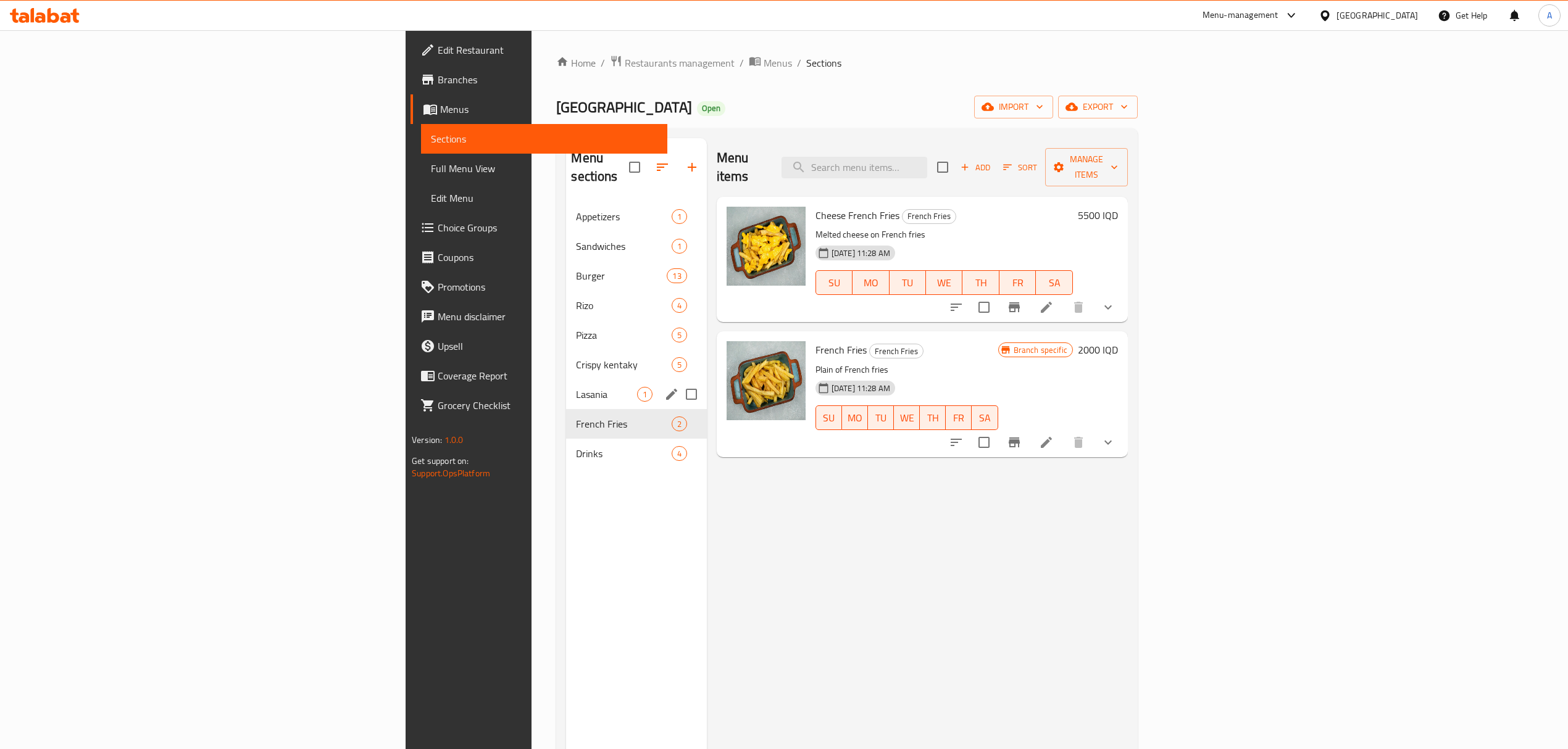
click at [566, 379] on div "Lasania 1" at bounding box center [636, 394] width 140 height 30
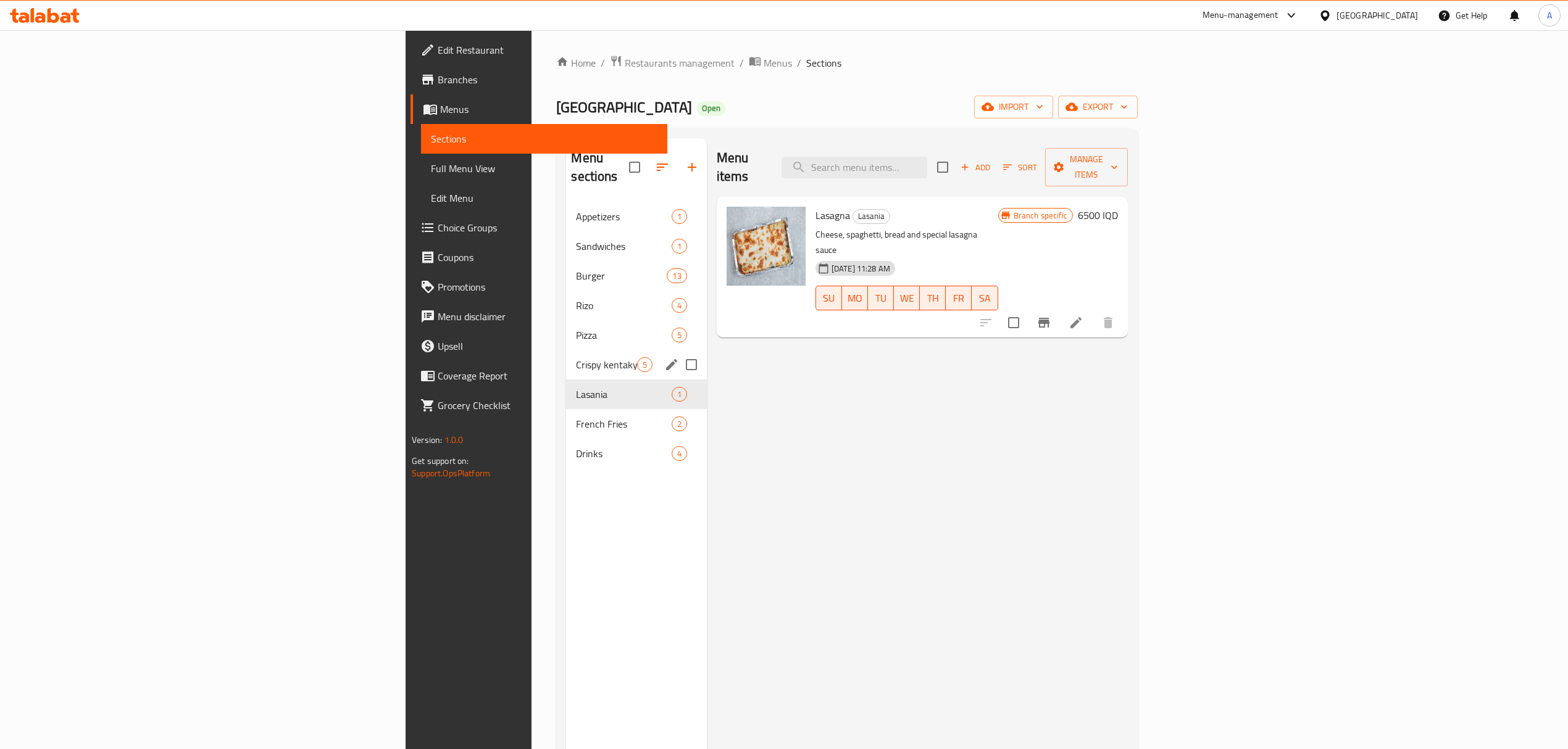
click at [576, 328] on span "Pizza" at bounding box center [623, 335] width 95 height 15
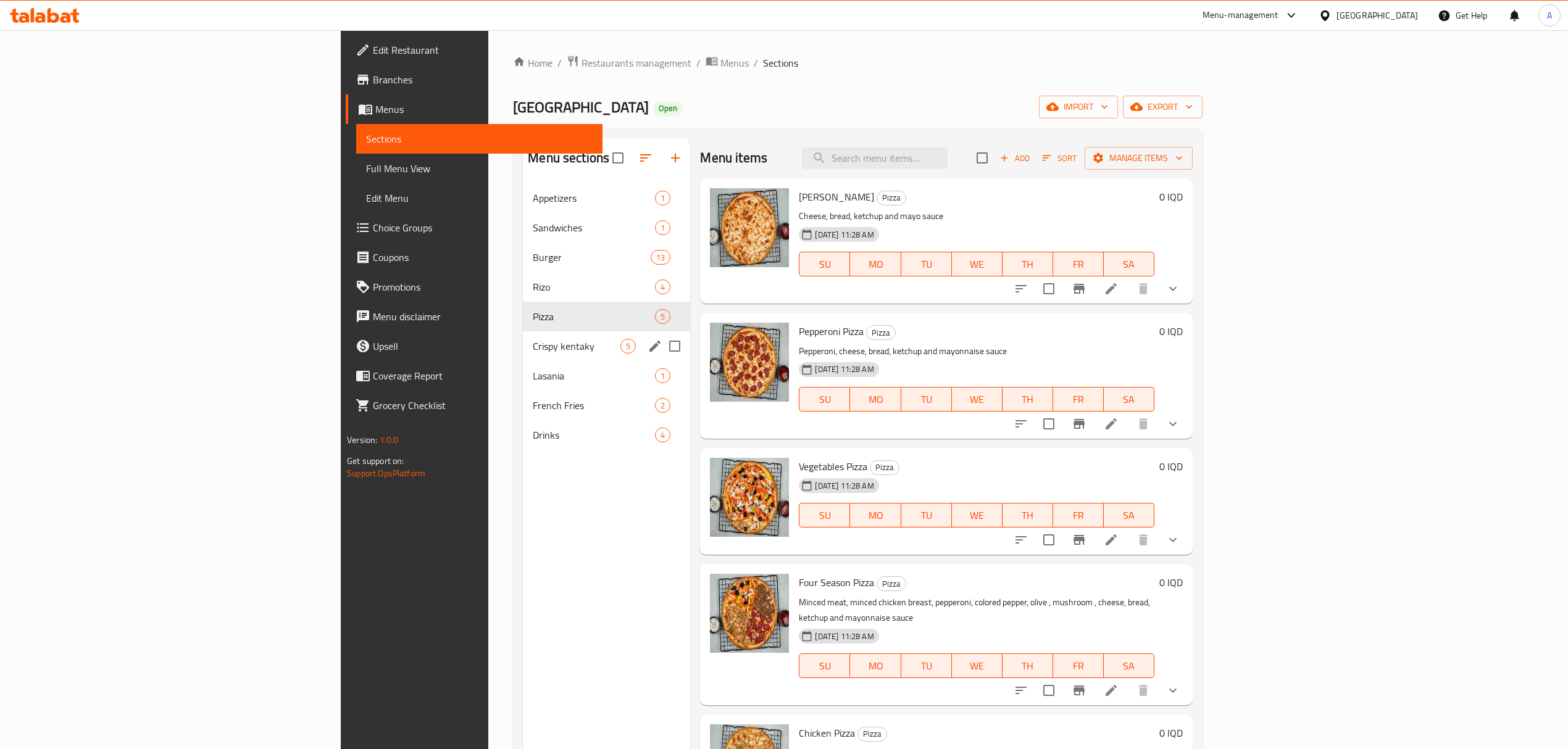
click at [523, 337] on div "Crispy kentaky 5" at bounding box center [607, 346] width 168 height 30
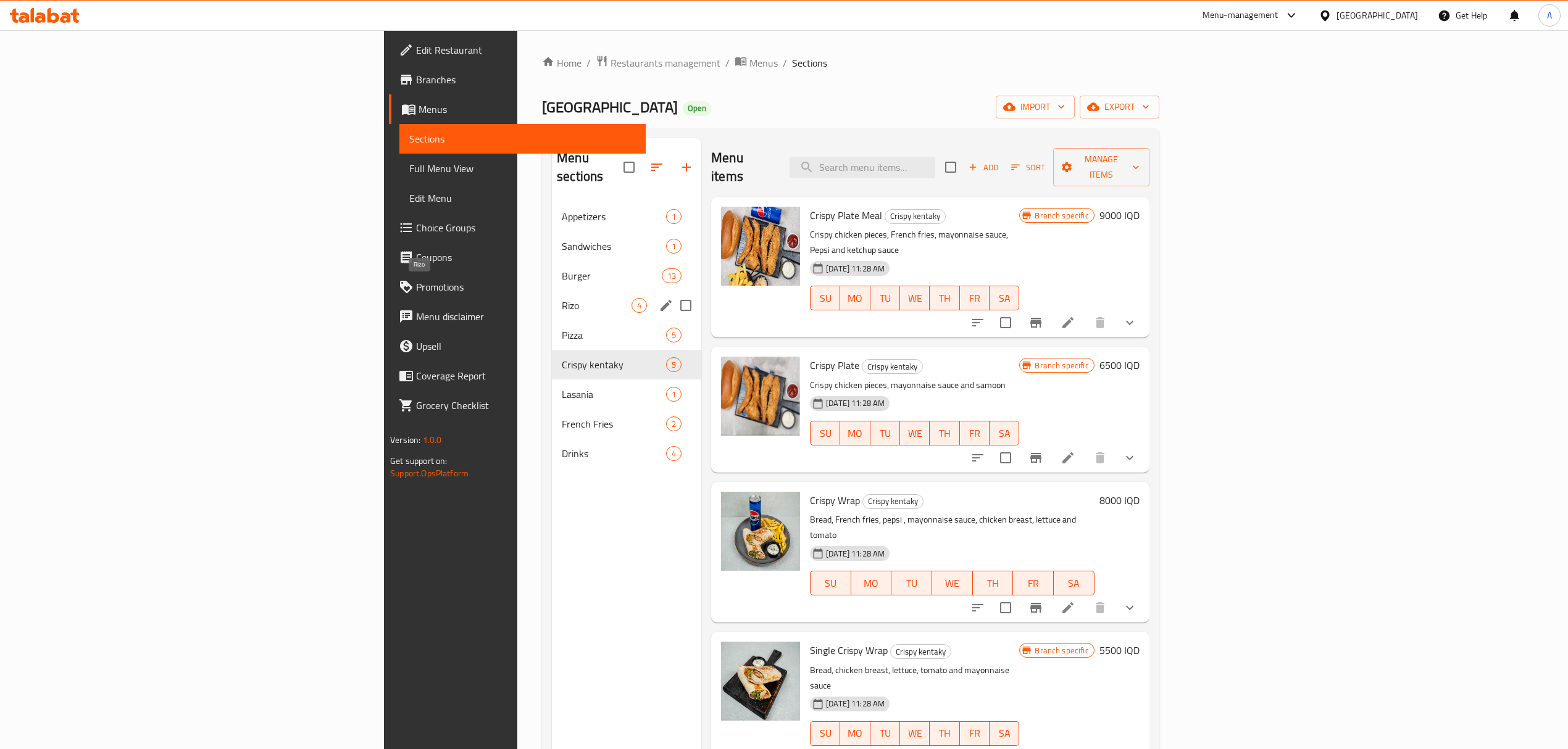
click at [562, 299] on span "Rizo" at bounding box center [596, 306] width 70 height 15
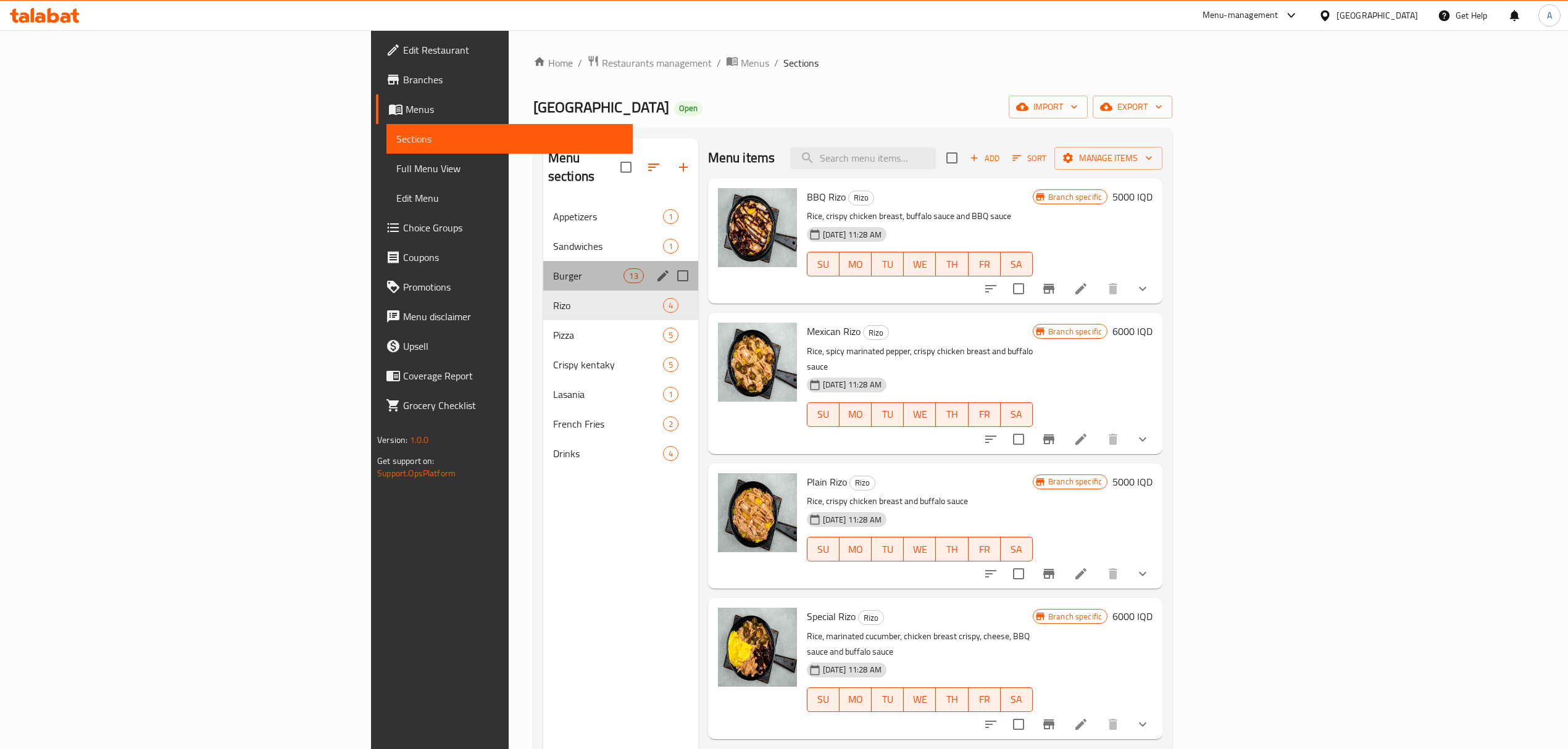
click at [543, 261] on div "Burger 13" at bounding box center [620, 276] width 155 height 30
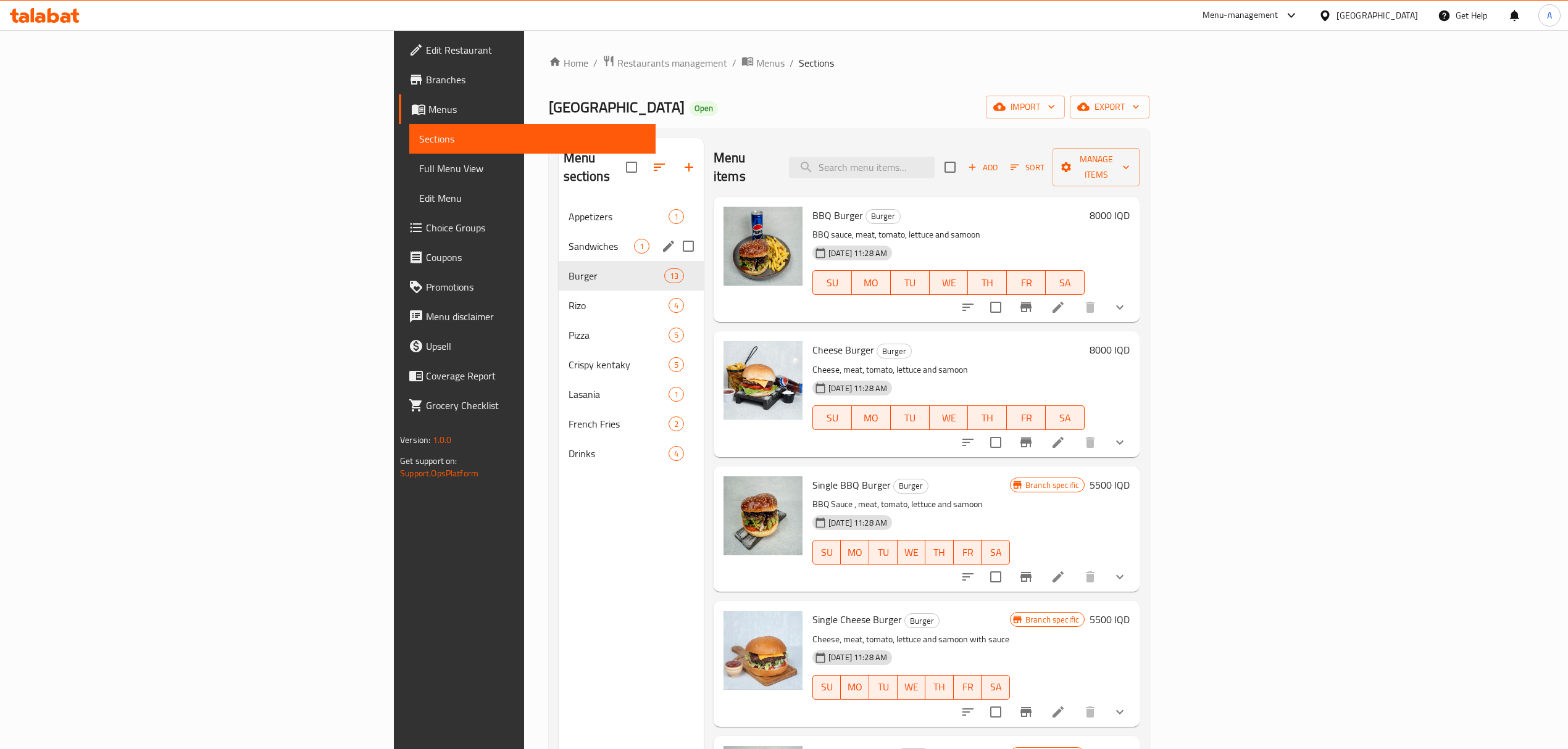
click at [559, 232] on div "Sandwiches 1" at bounding box center [631, 246] width 145 height 30
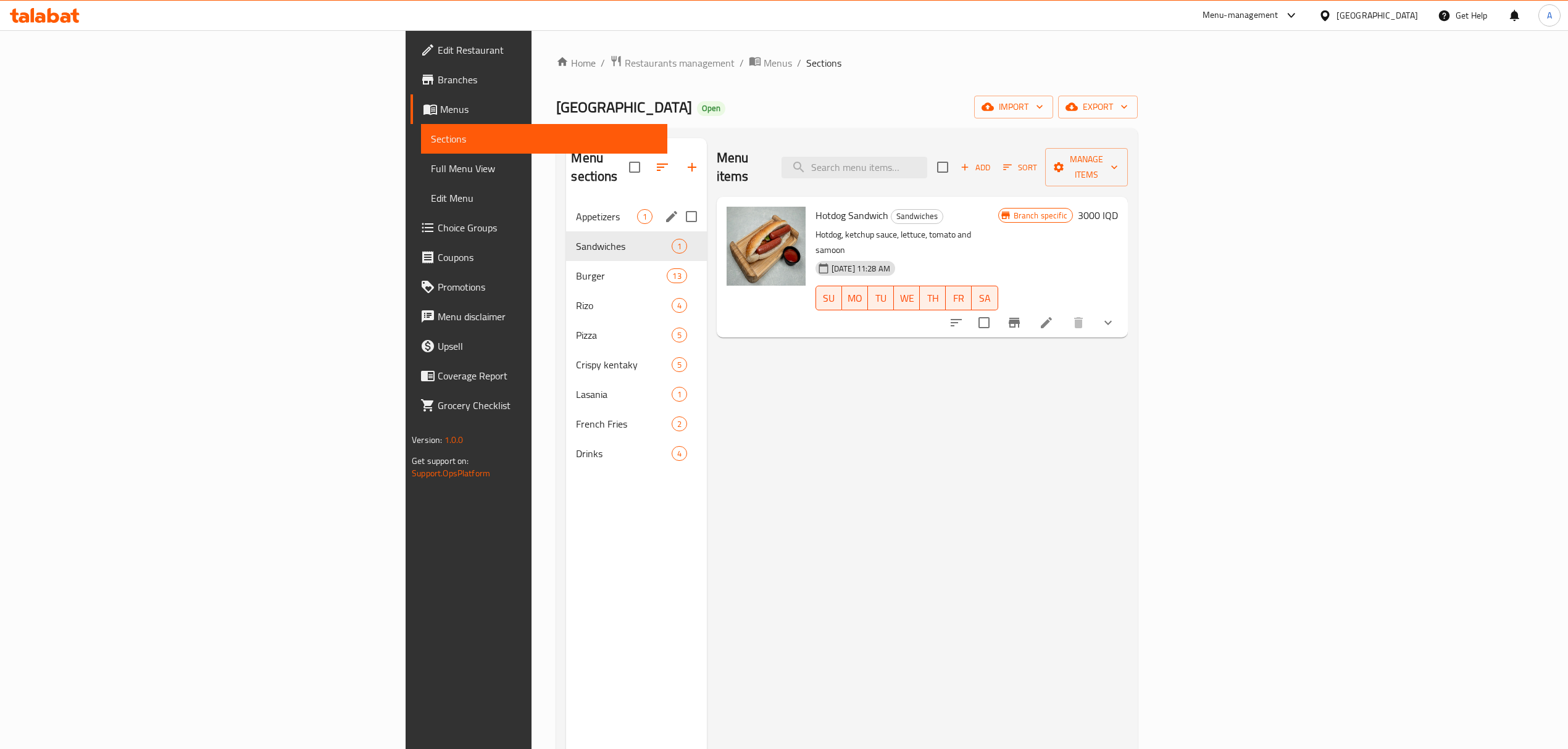
click at [566, 197] on nav "Appetizers 1 Sandwiches 1 Burger 13 Rizo 4 Pizza 5 Crispy kentaky 5 Lasania 1 F…" at bounding box center [636, 335] width 140 height 277
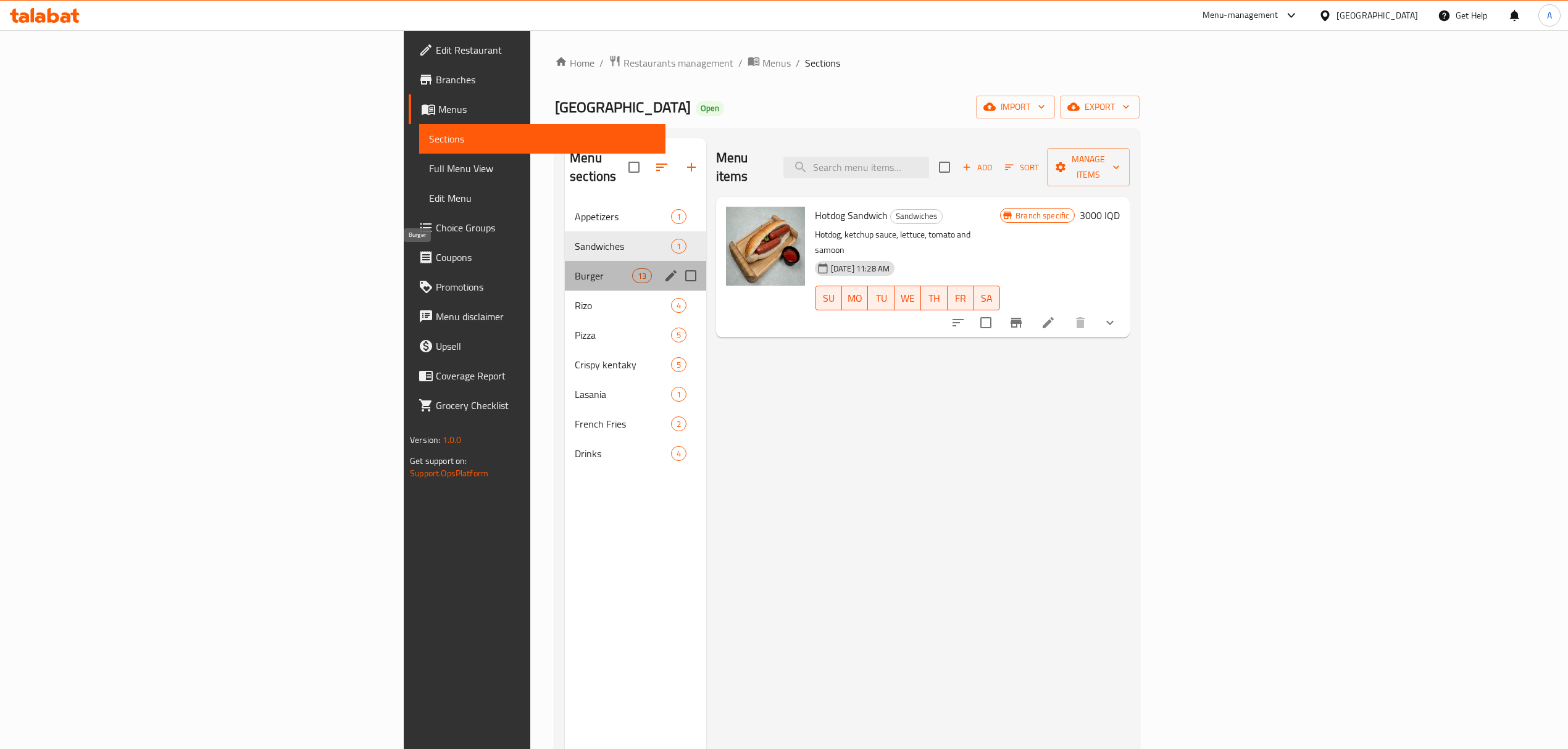
click at [575, 268] on span "Burger" at bounding box center [603, 275] width 57 height 15
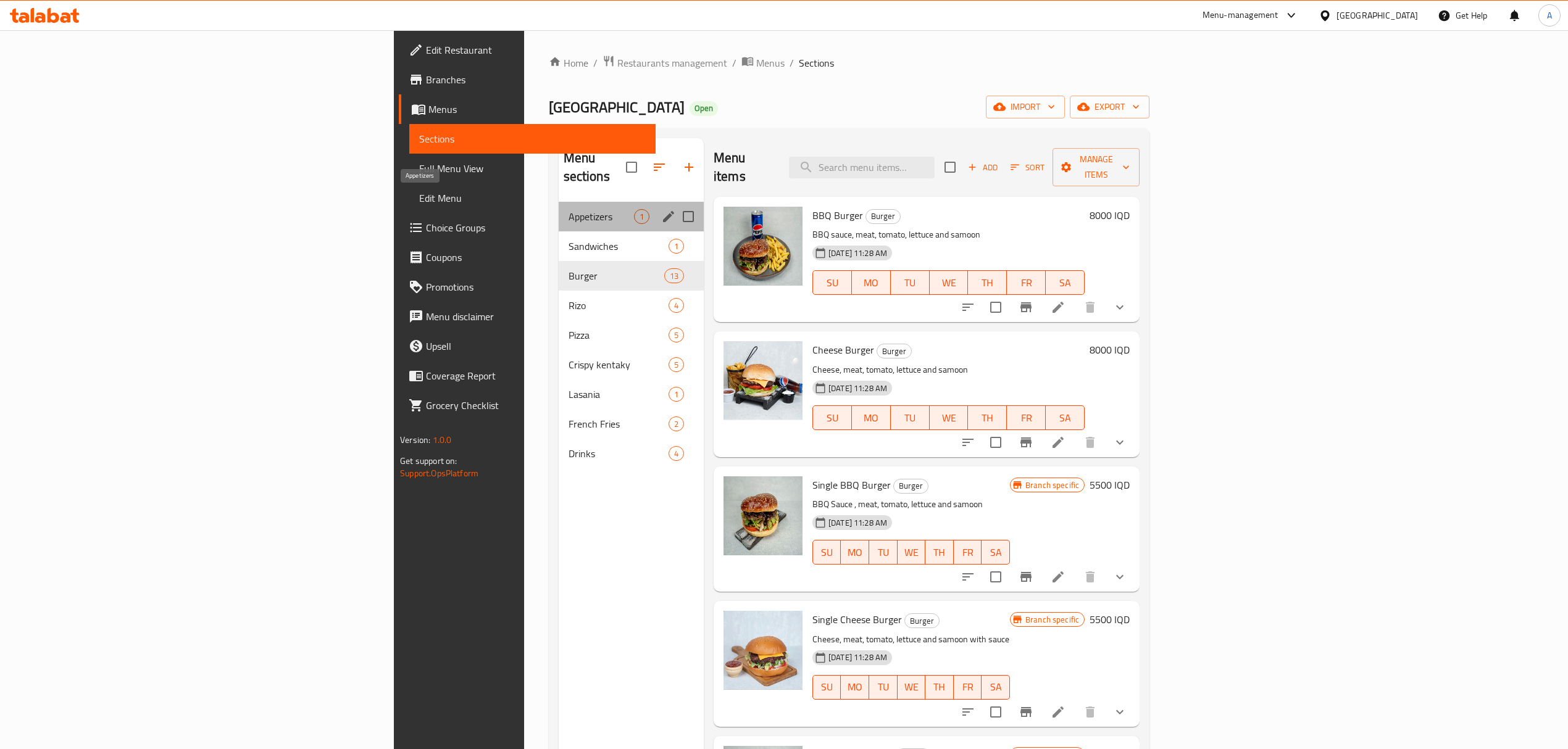
click at [569, 209] on span "Appetizers" at bounding box center [601, 216] width 65 height 15
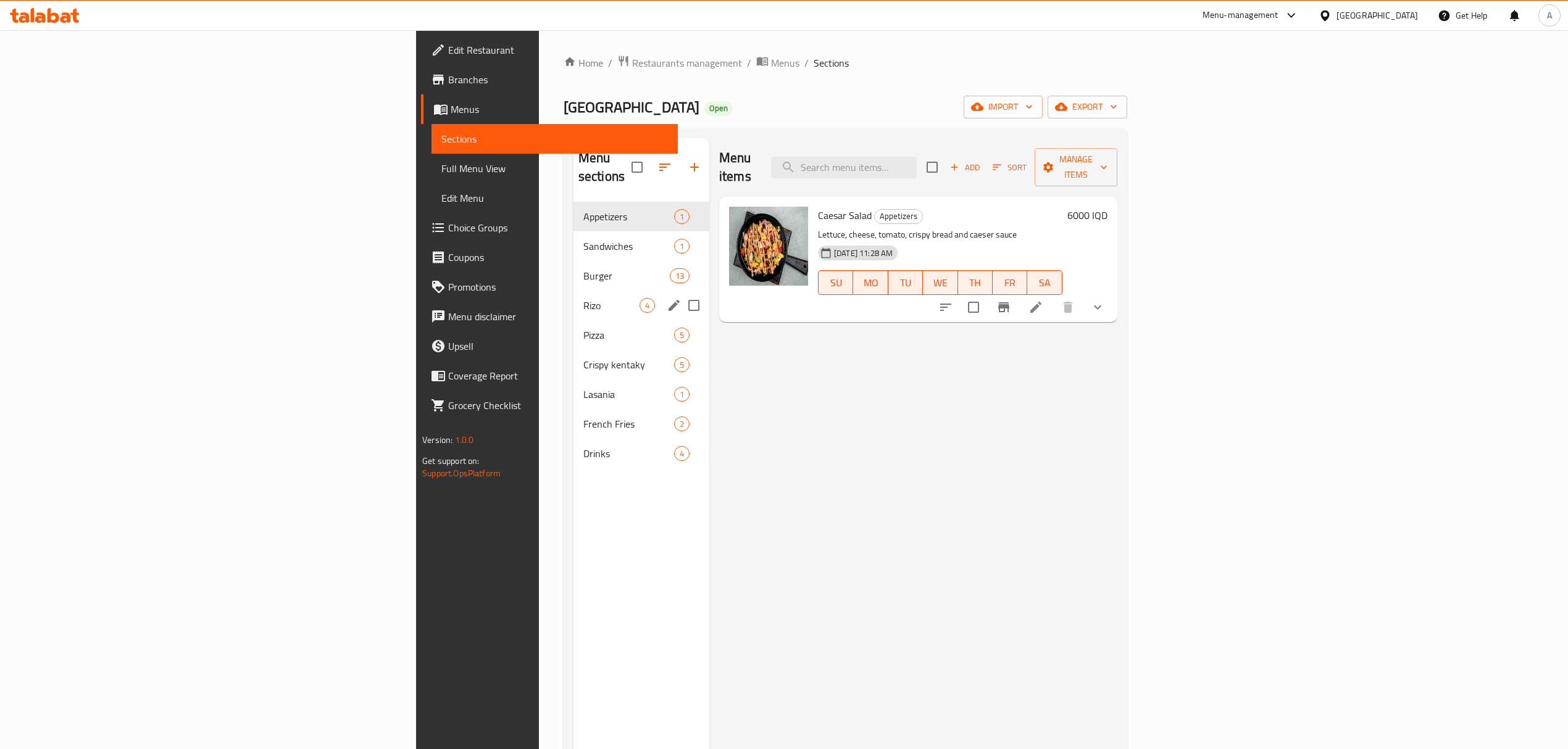
click at [574, 291] on div "Rizo 4" at bounding box center [642, 306] width 136 height 30
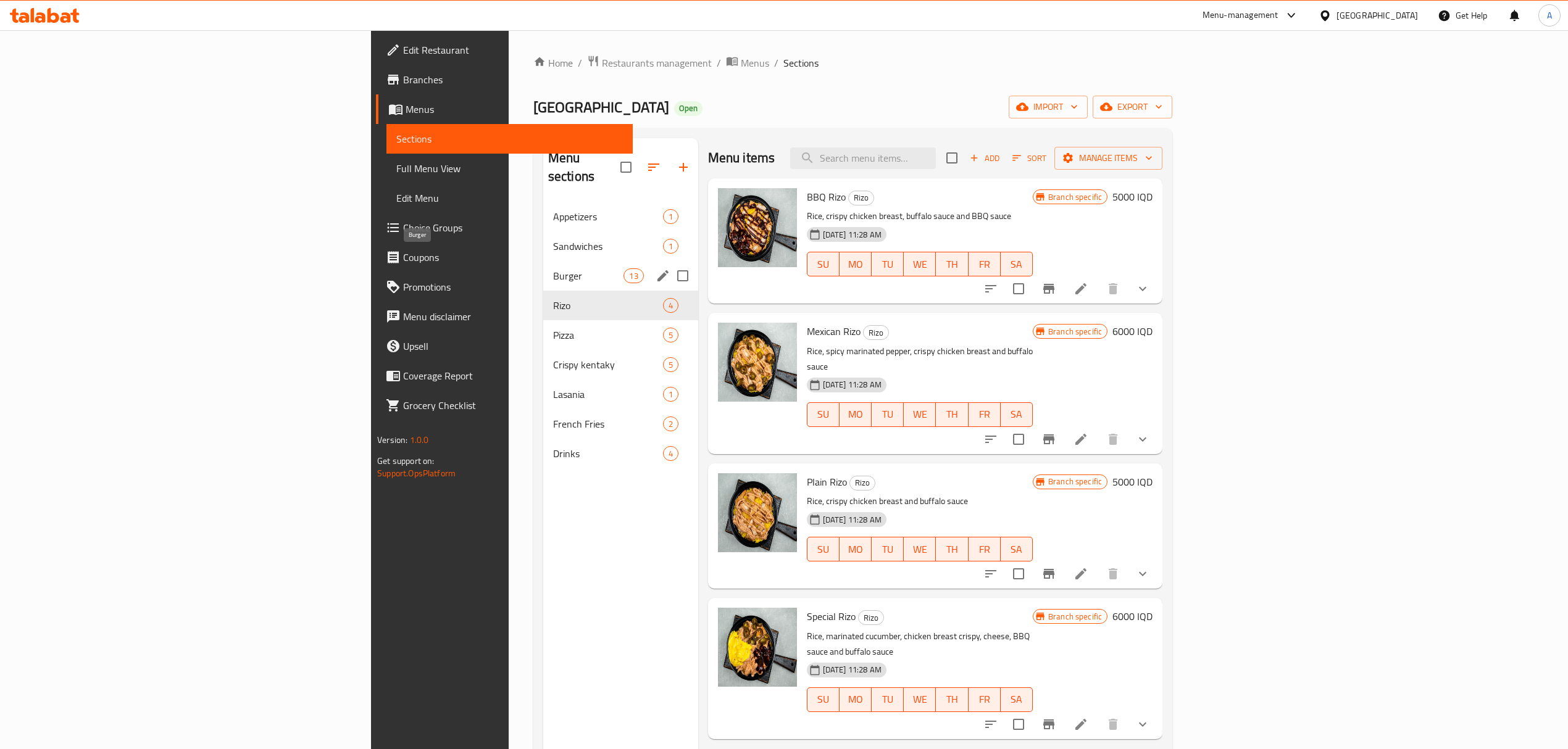
click at [553, 268] on span "Burger" at bounding box center [588, 275] width 71 height 15
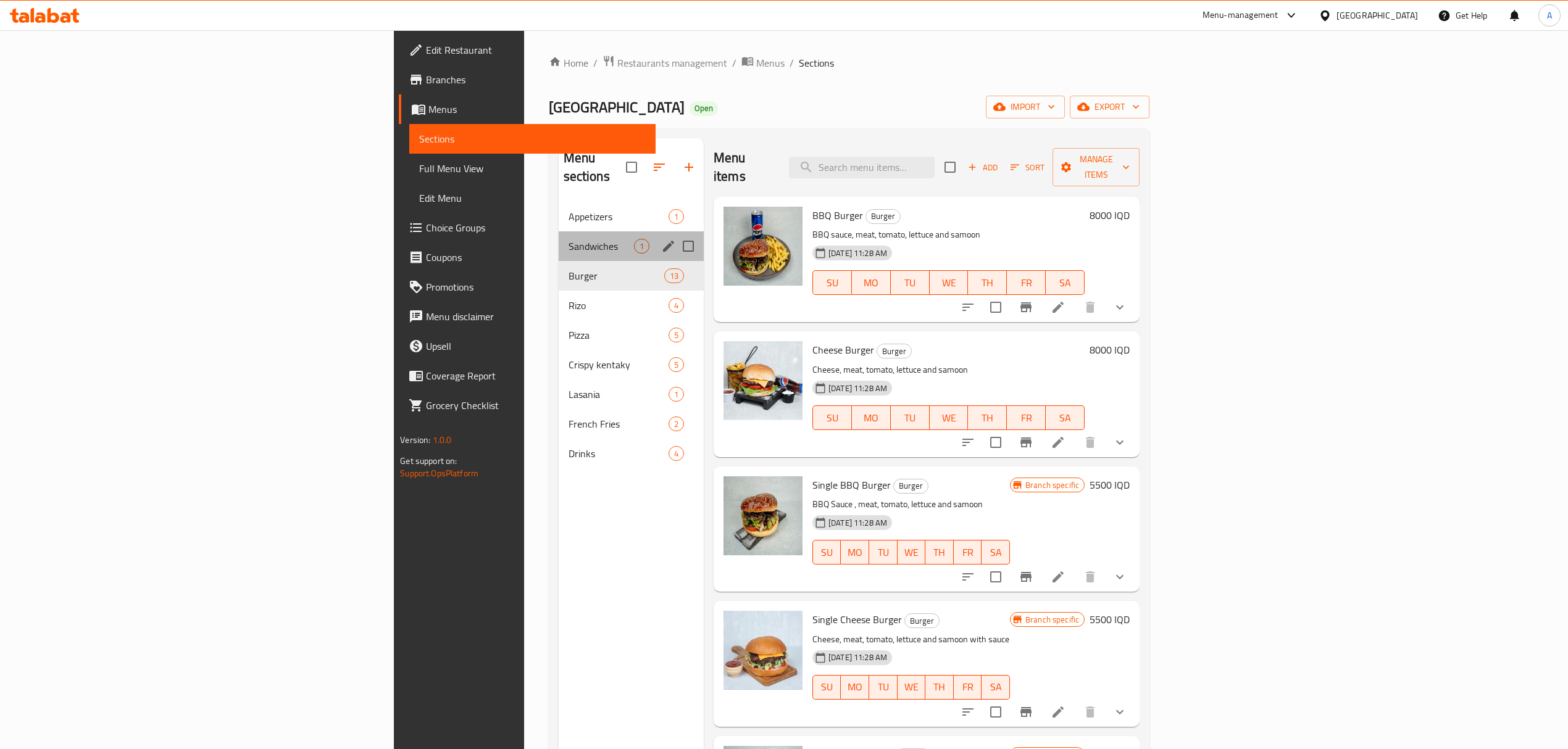
click at [559, 232] on div "Sandwiches 1" at bounding box center [631, 246] width 145 height 30
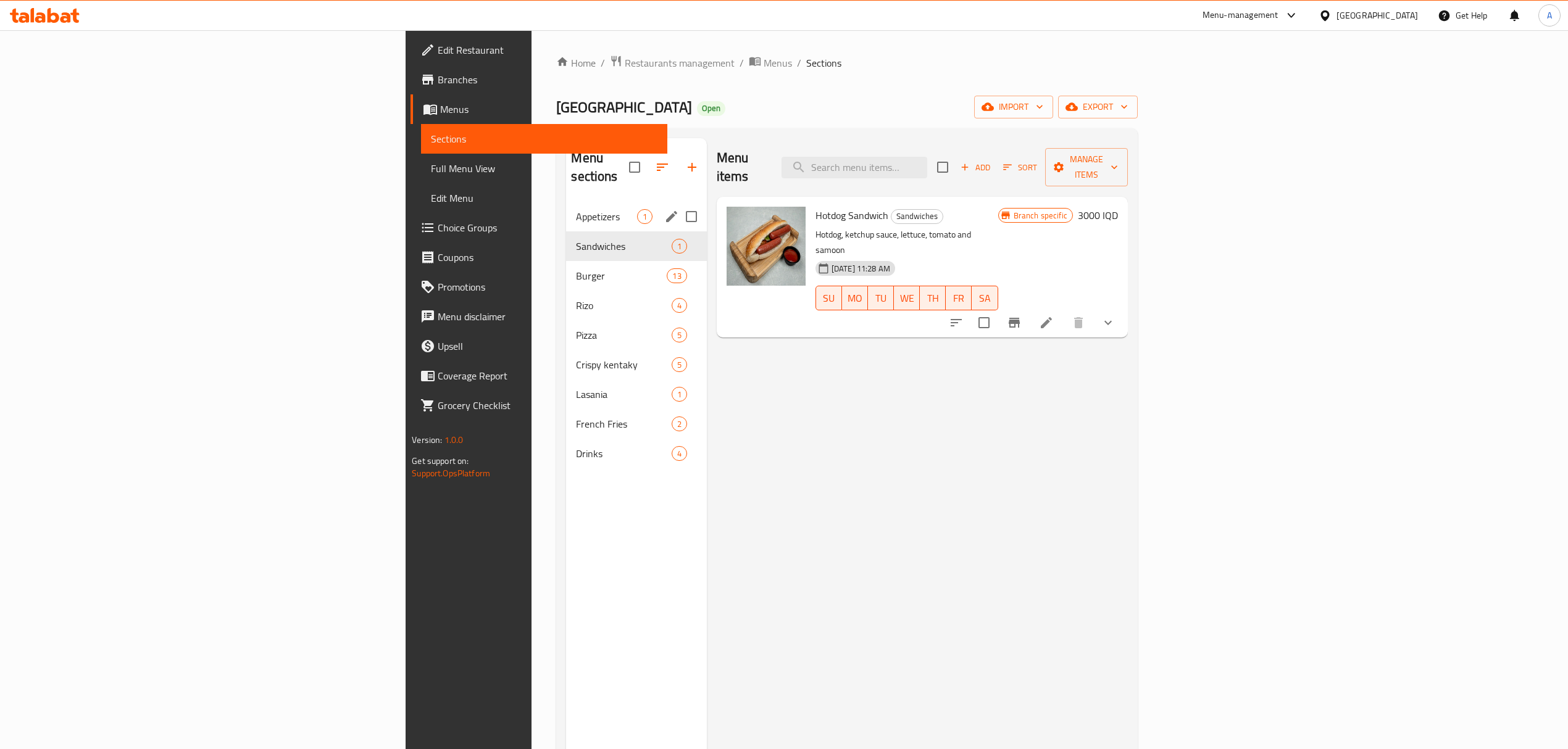
click at [566, 202] on div "Appetizers 1" at bounding box center [636, 217] width 140 height 30
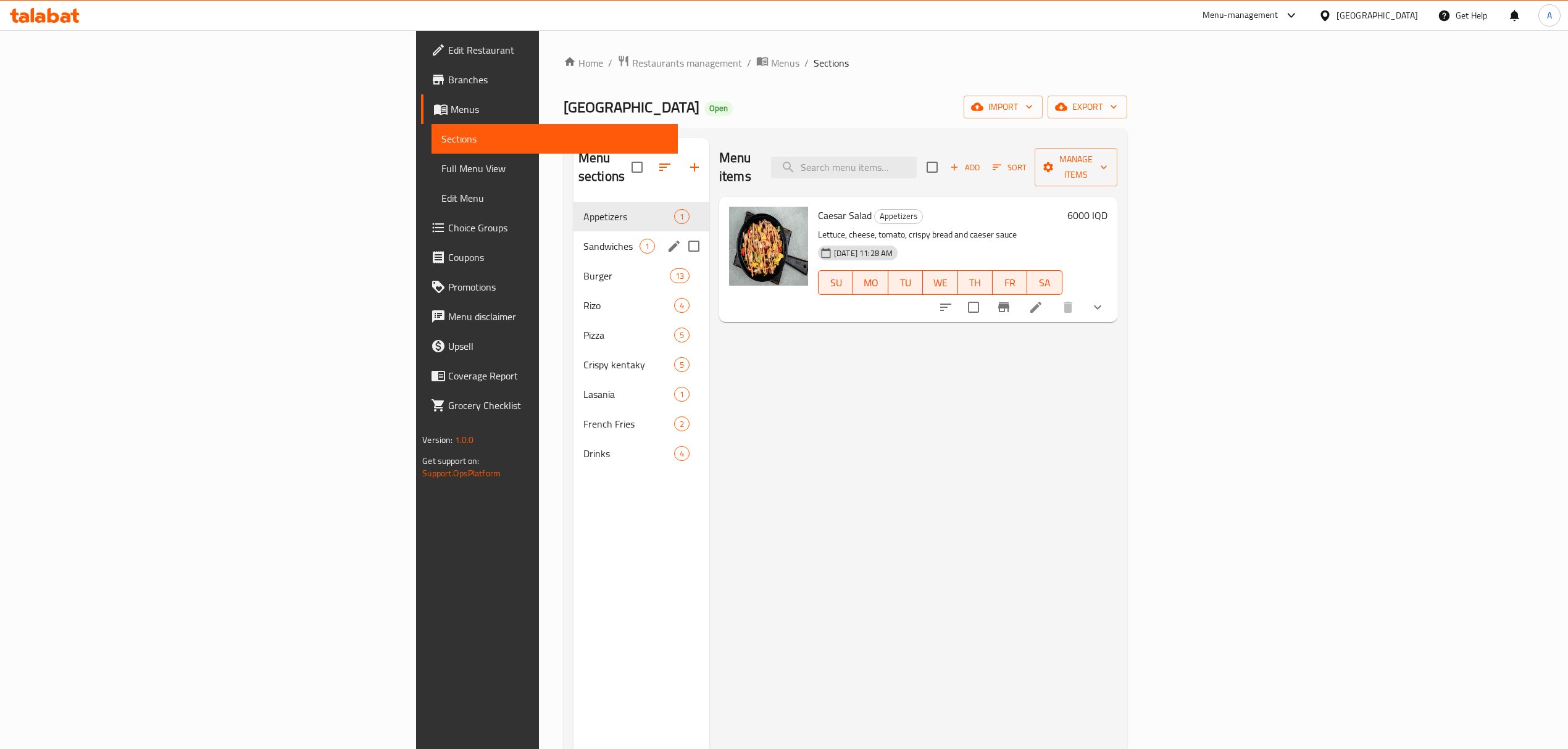
click at [583, 238] on span "Sandwiches" at bounding box center [611, 245] width 56 height 15
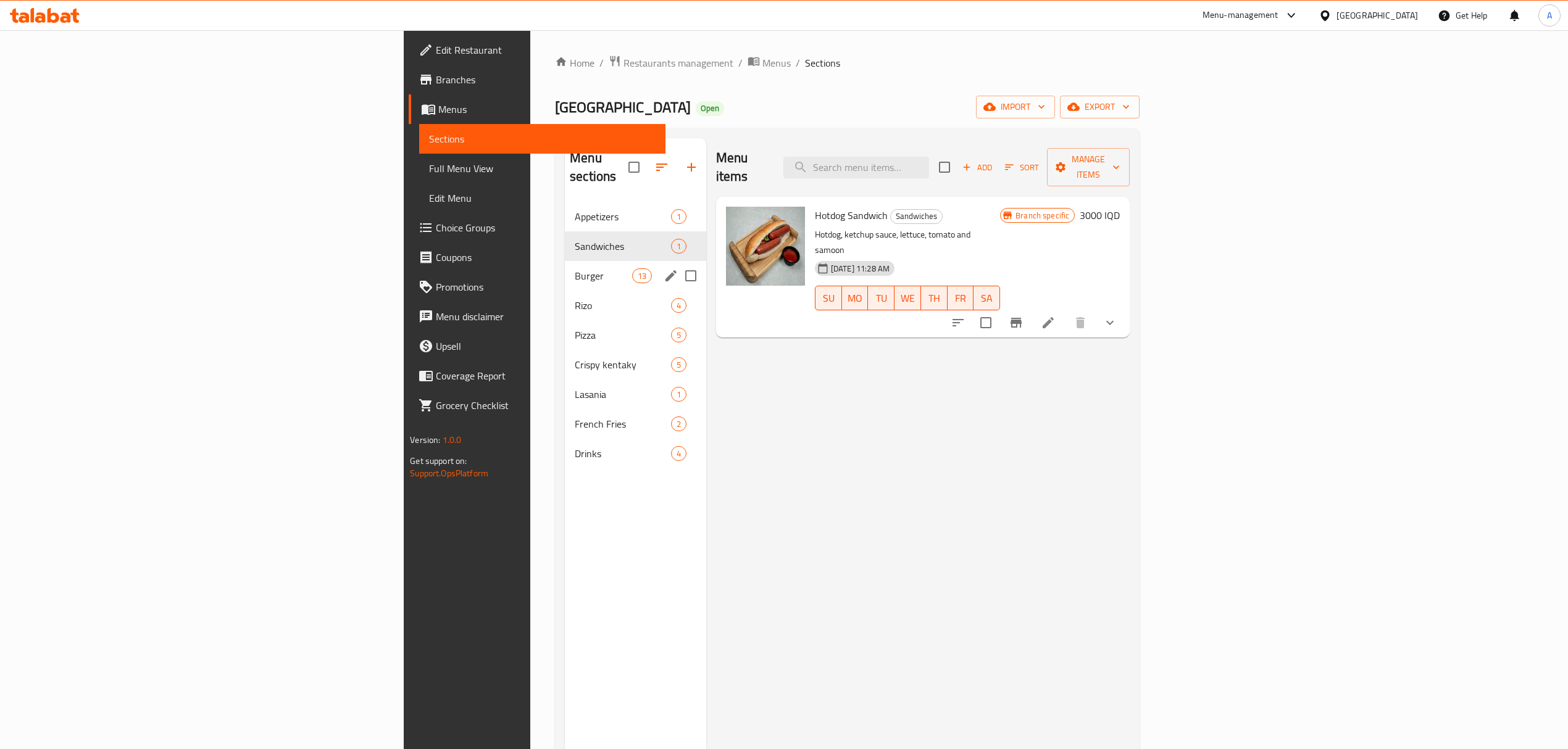
click at [575, 268] on span "Burger" at bounding box center [603, 275] width 57 height 15
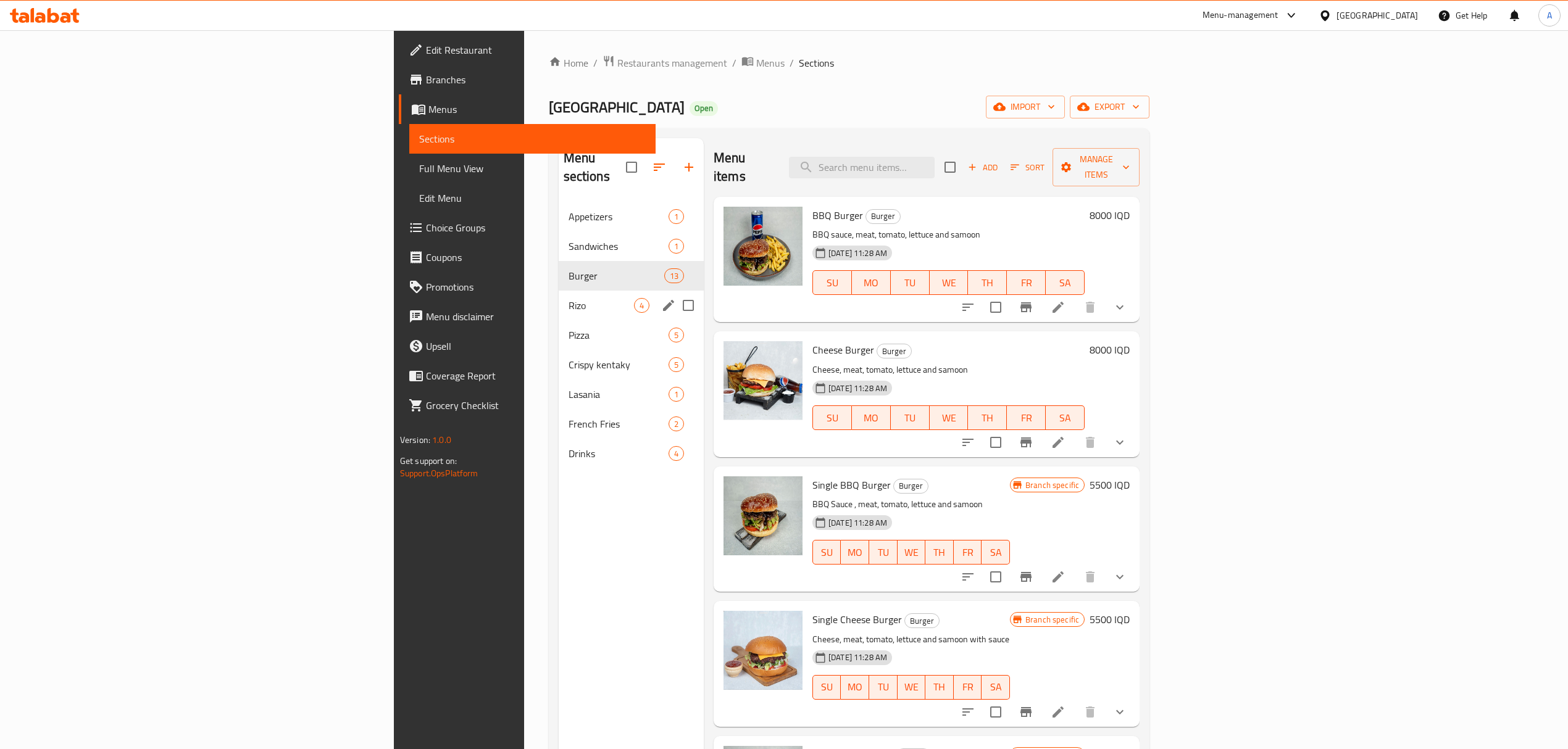
click at [559, 300] on div "Rizo 4" at bounding box center [631, 306] width 145 height 30
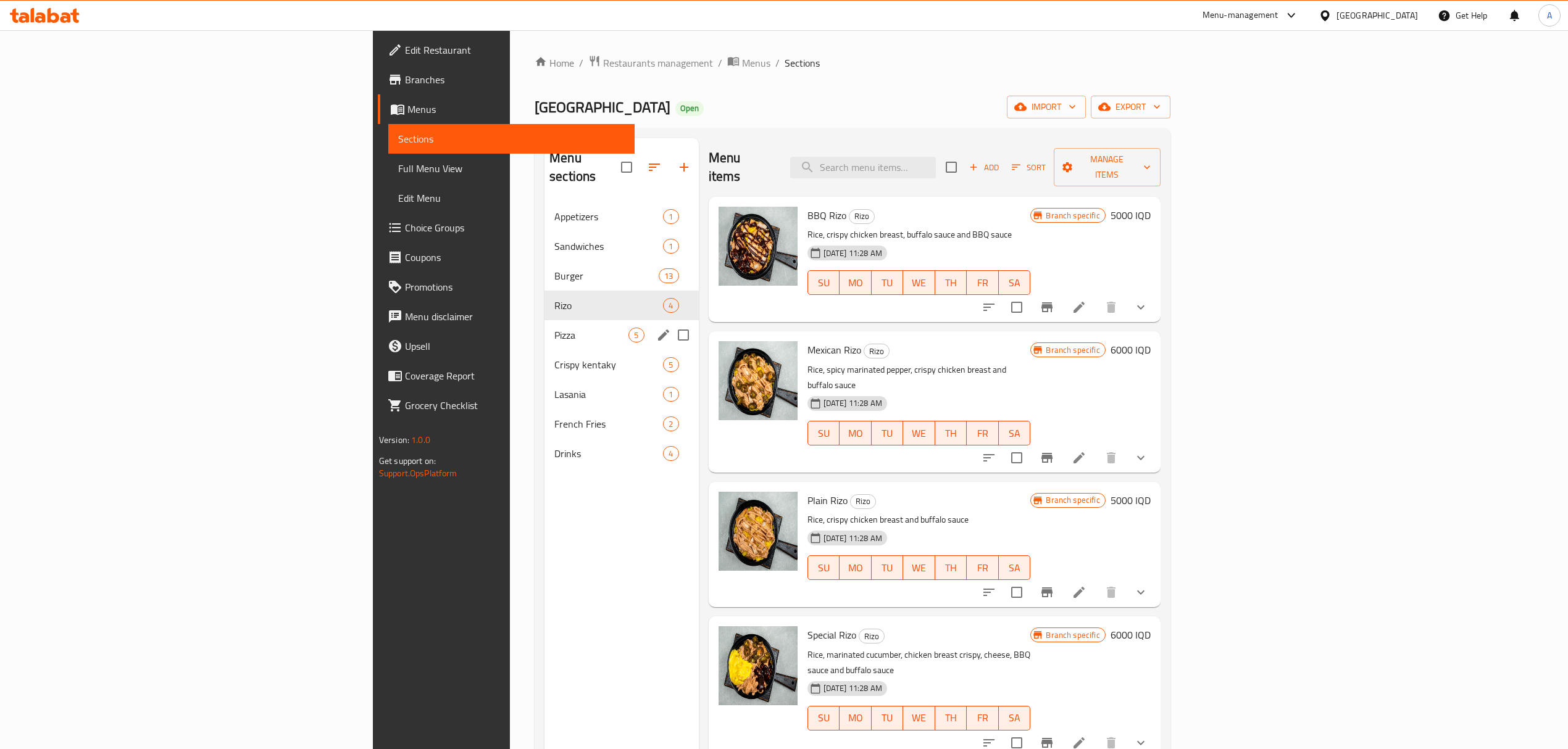
click at [555, 328] on span "Pizza" at bounding box center [591, 335] width 74 height 15
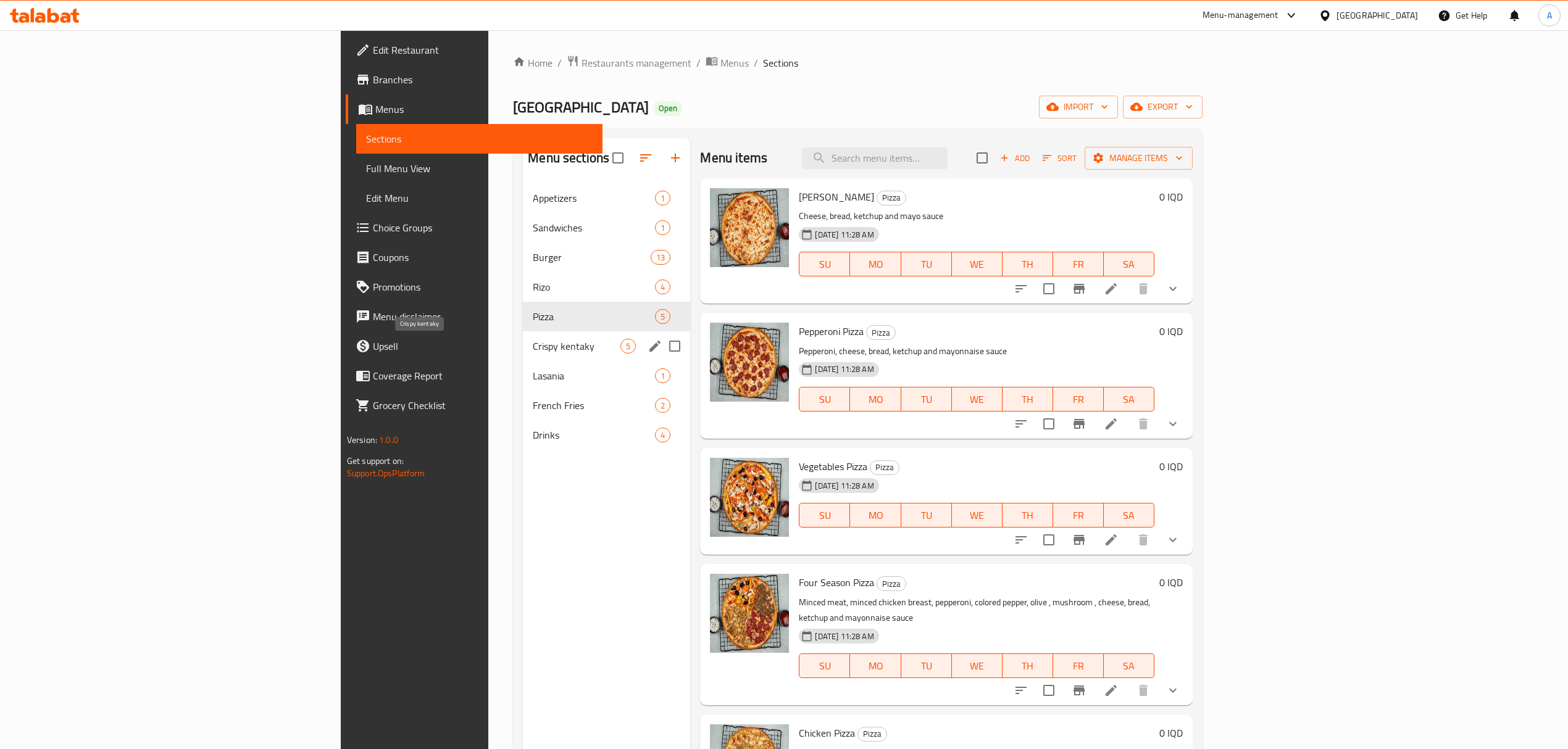
click at [533, 349] on span "Crispy kentaky" at bounding box center [577, 346] width 88 height 15
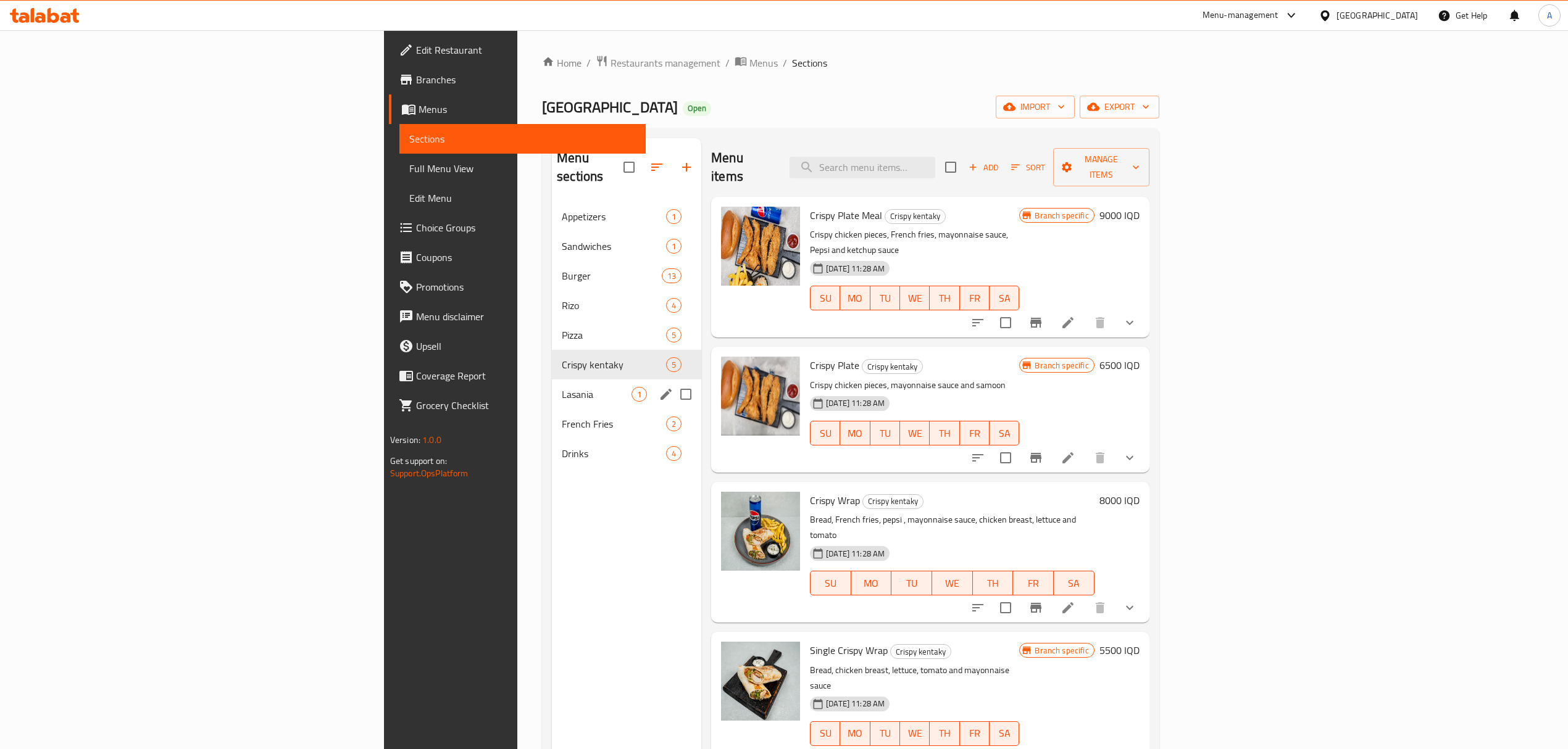
click at [552, 390] on div "Lasania 1" at bounding box center [627, 394] width 150 height 30
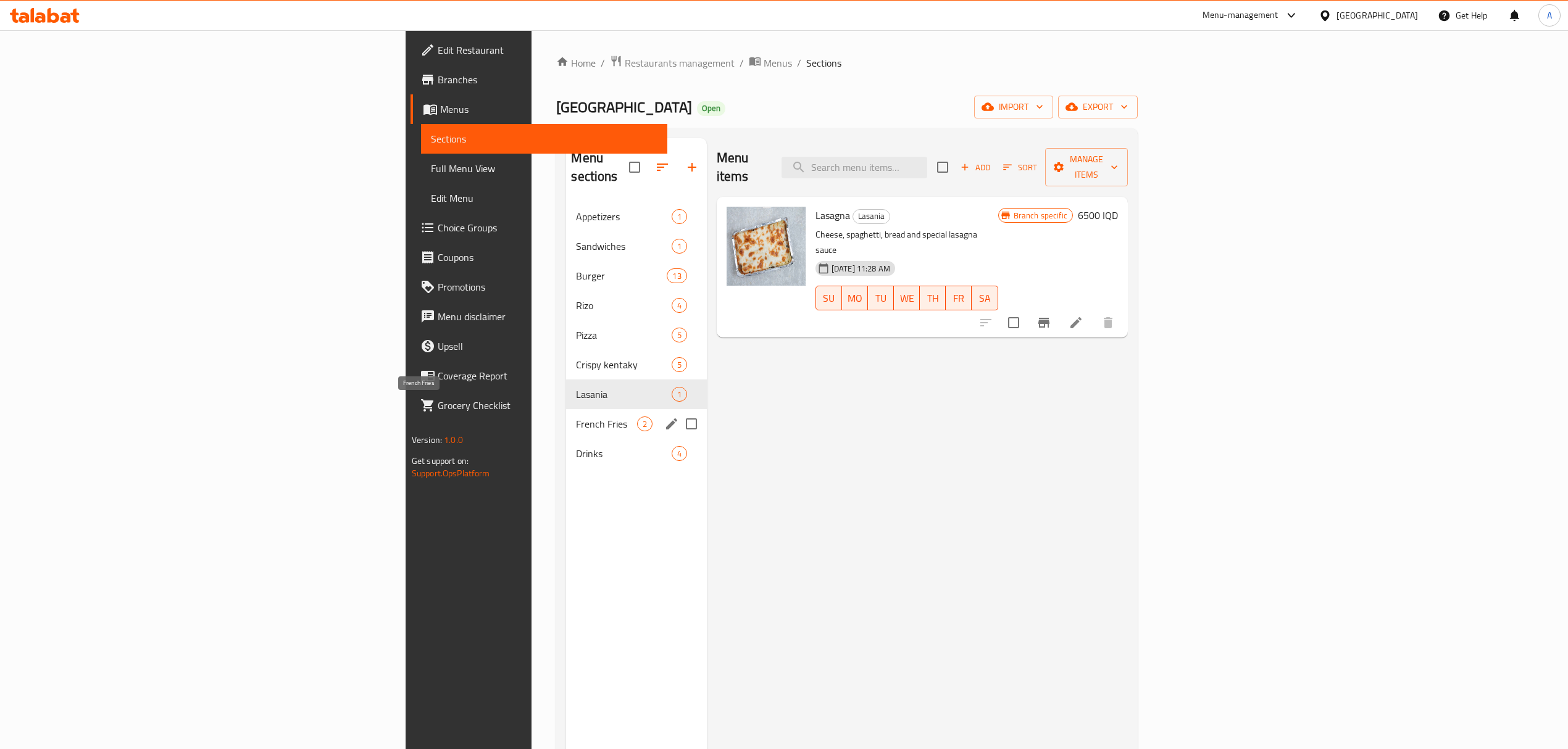
click at [576, 417] on span "French Fries" at bounding box center [605, 424] width 60 height 15
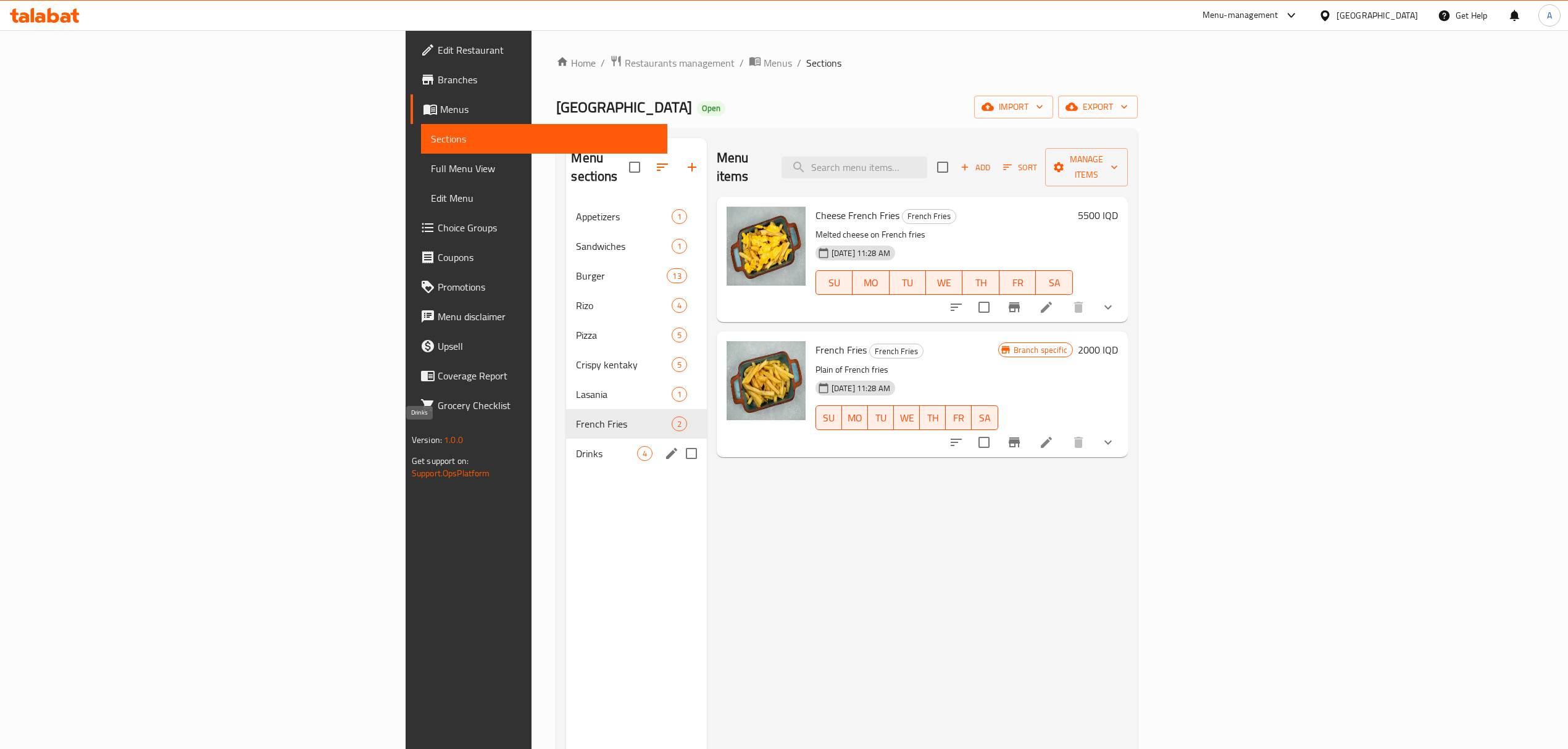
click at [576, 446] on span "Drinks" at bounding box center [605, 453] width 60 height 15
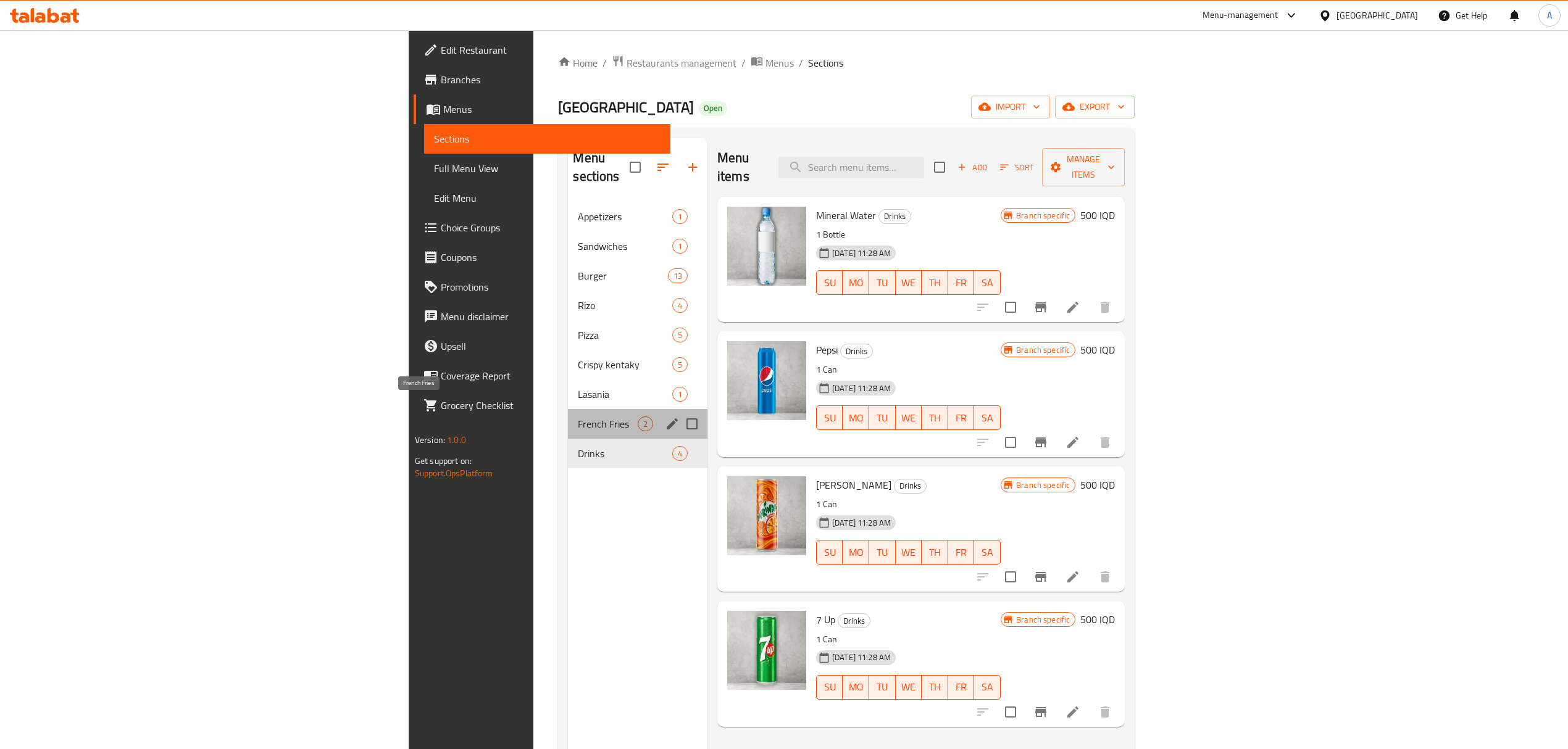
click at [578, 417] on span "French Fries" at bounding box center [607, 424] width 59 height 15
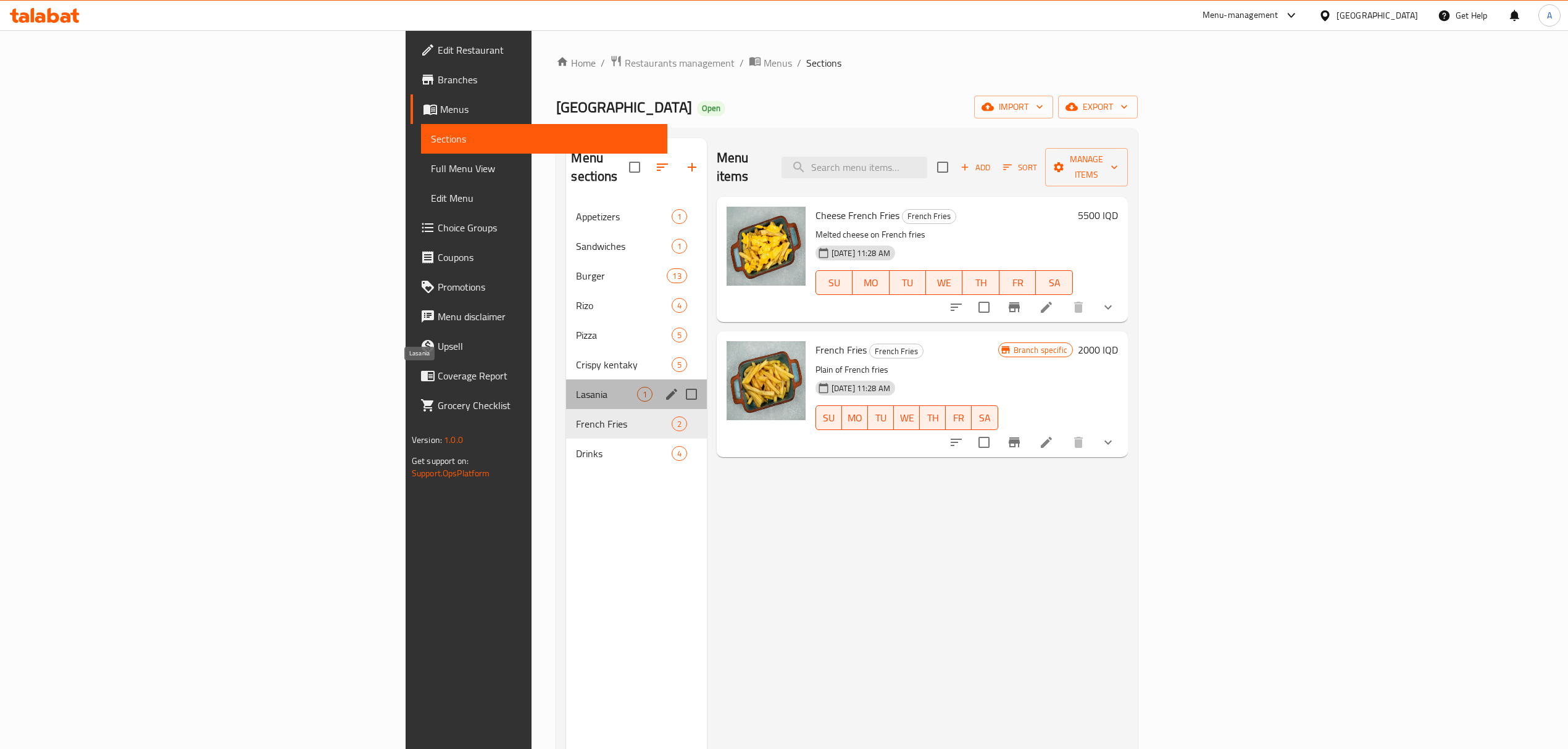
click at [576, 387] on span "Lasania" at bounding box center [605, 394] width 60 height 15
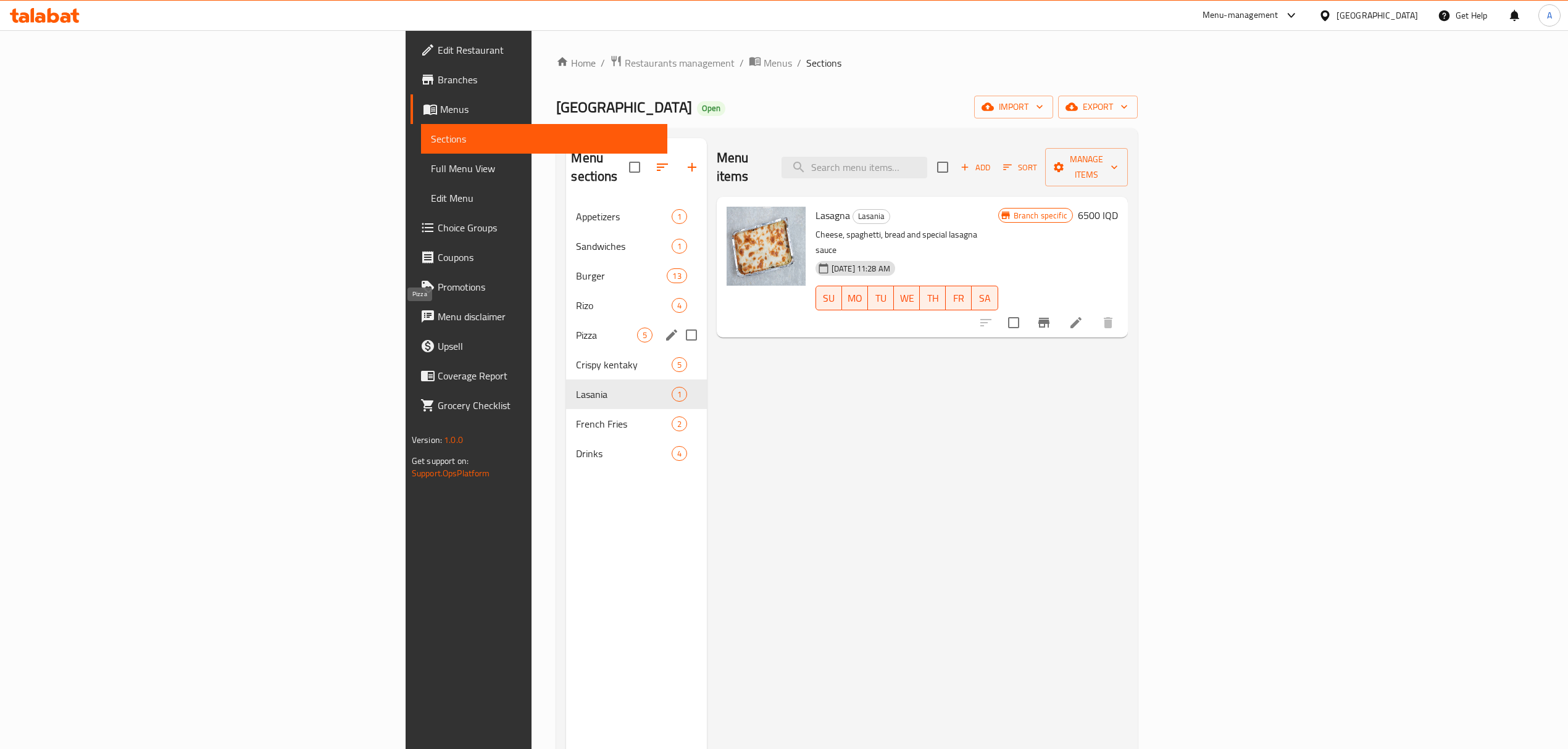
click at [576, 328] on span "Pizza" at bounding box center [605, 335] width 60 height 15
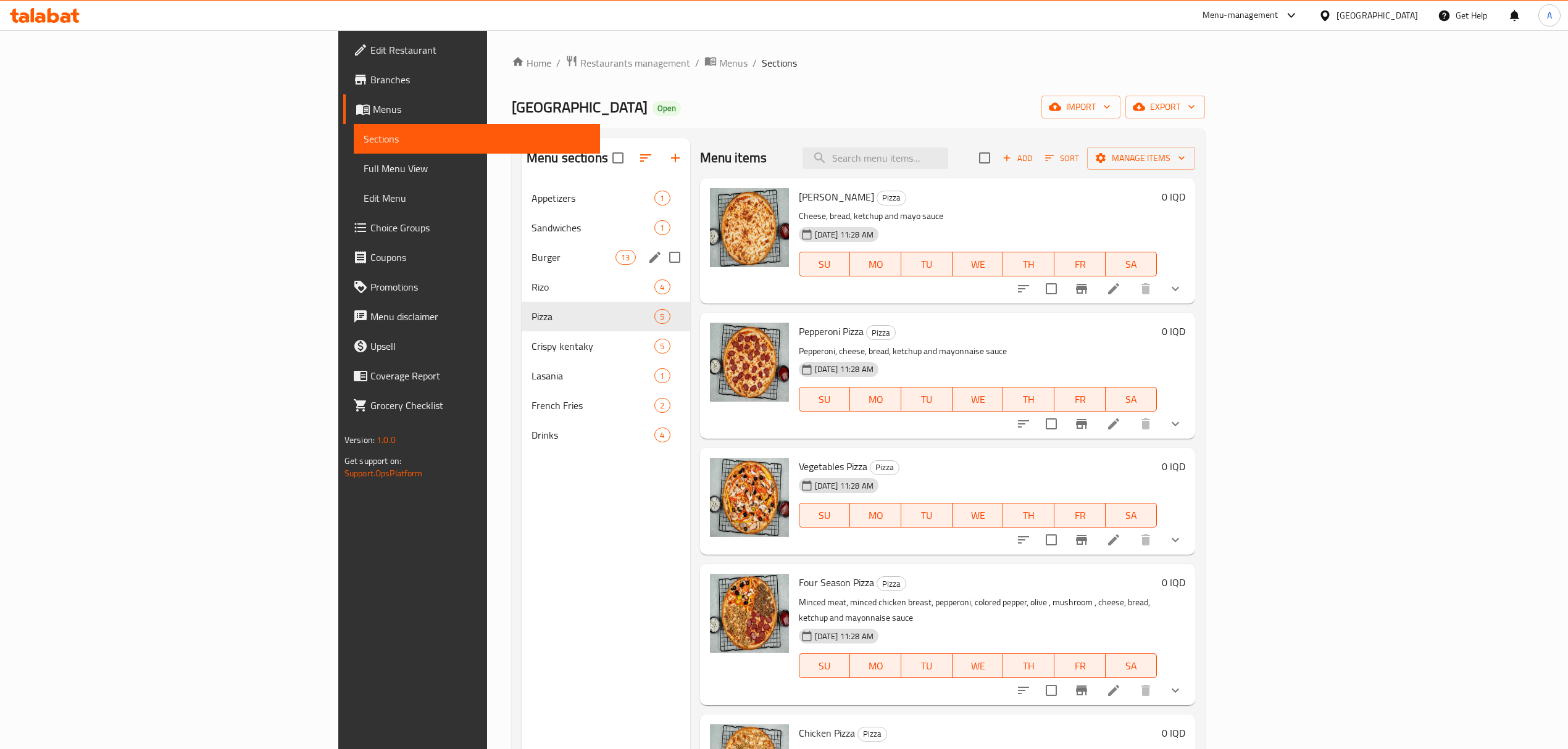
click at [521, 268] on div "Burger 13" at bounding box center [605, 257] width 169 height 30
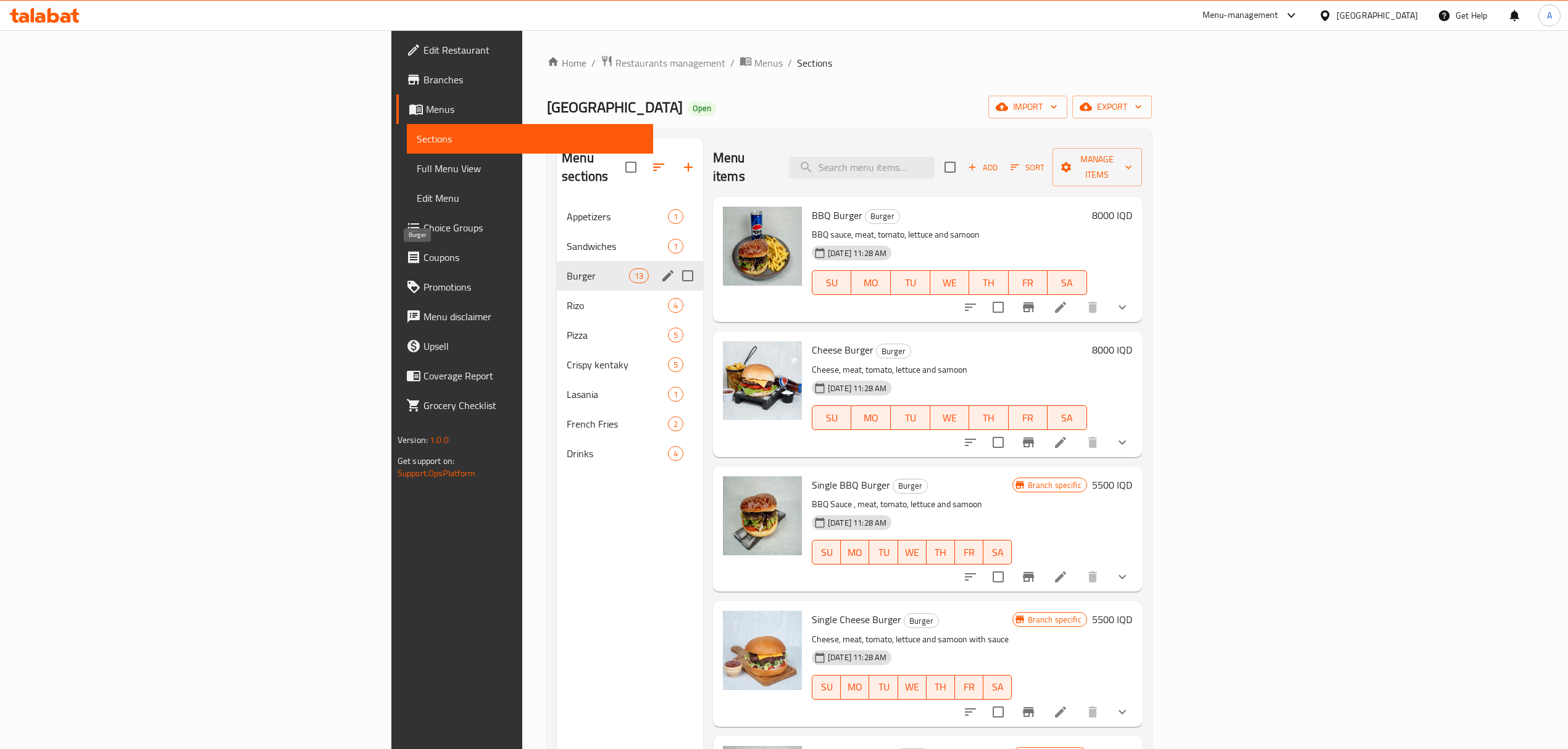
click at [557, 261] on div "Burger 13" at bounding box center [630, 276] width 146 height 30
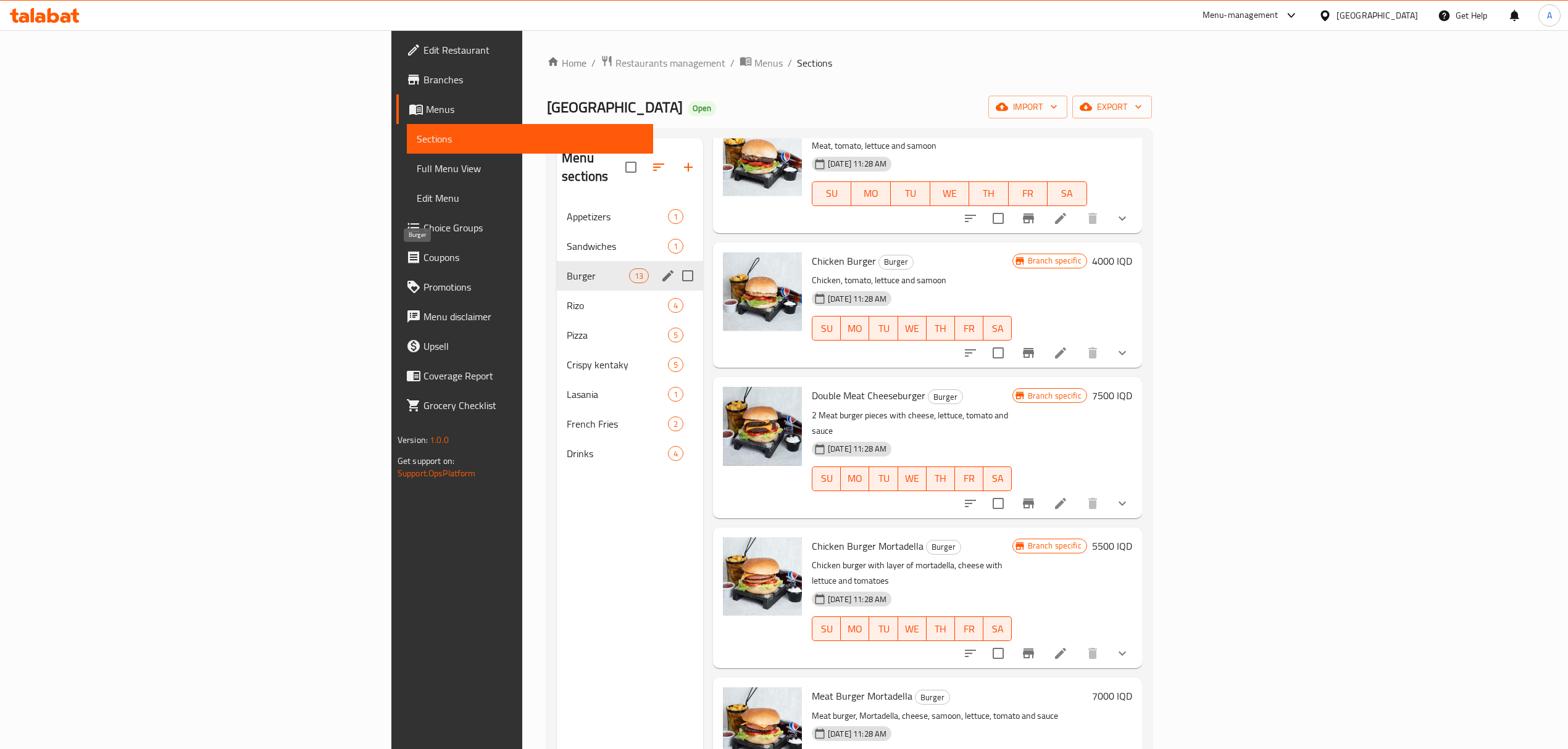
click at [557, 238] on div "Sandwiches 1" at bounding box center [630, 246] width 146 height 30
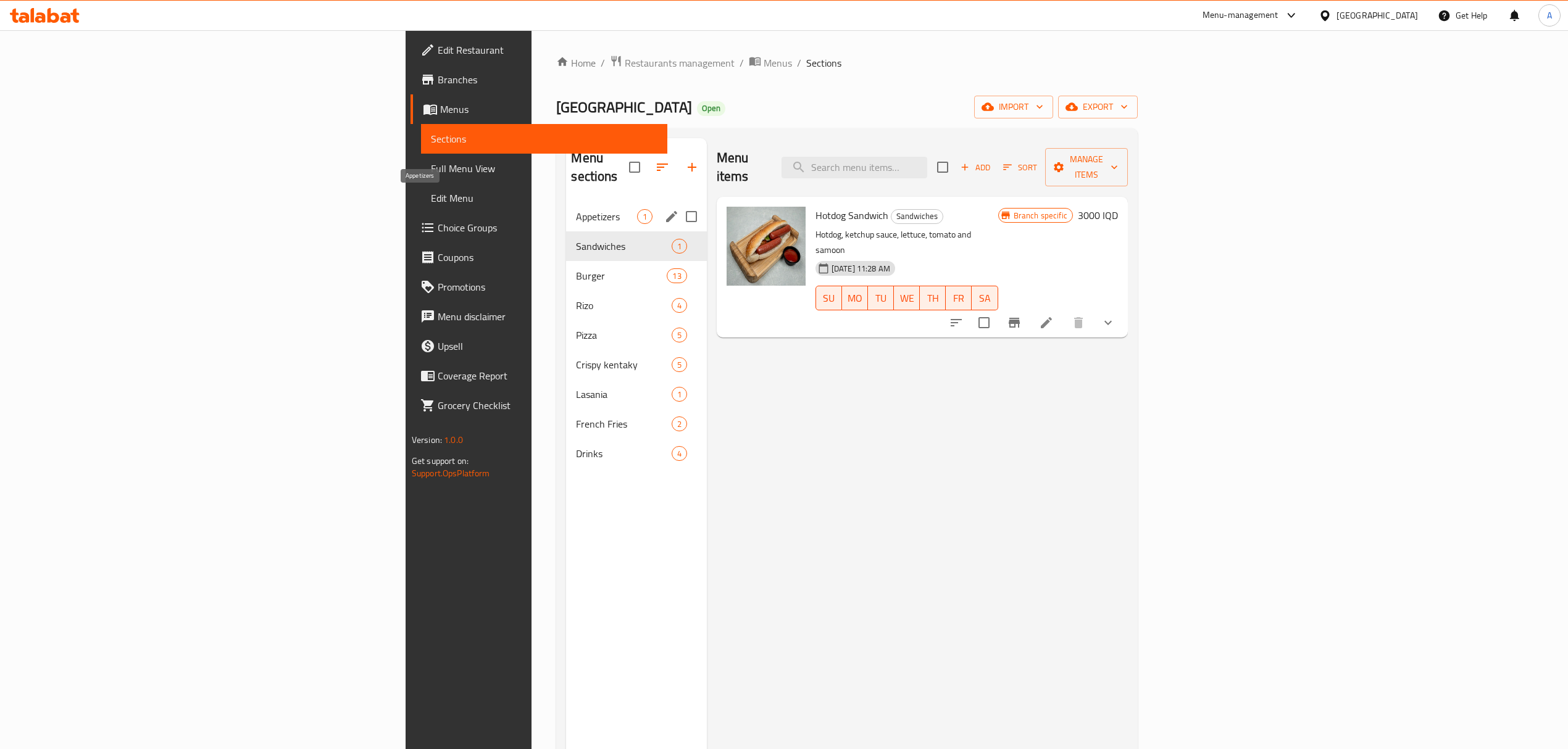
click at [576, 209] on span "Appetizers" at bounding box center [605, 216] width 60 height 15
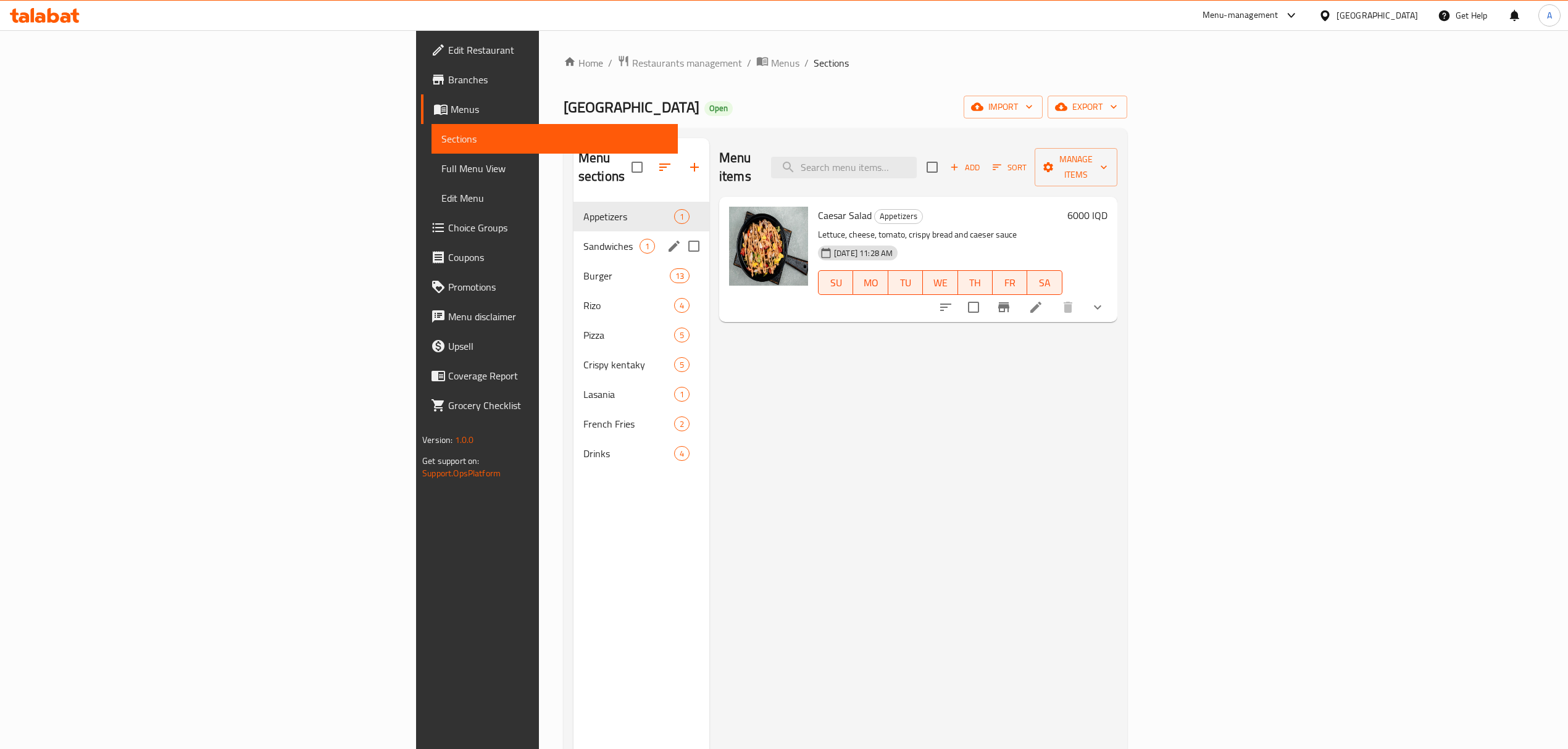
click at [574, 212] on div "Appetizers 1 Sandwiches 1 Burger 13 Rizo 4 Pizza 5 Crispy kentaky 5 Lasania 1 F…" at bounding box center [642, 335] width 136 height 267
click at [574, 232] on div "Sandwiches 1" at bounding box center [642, 246] width 136 height 30
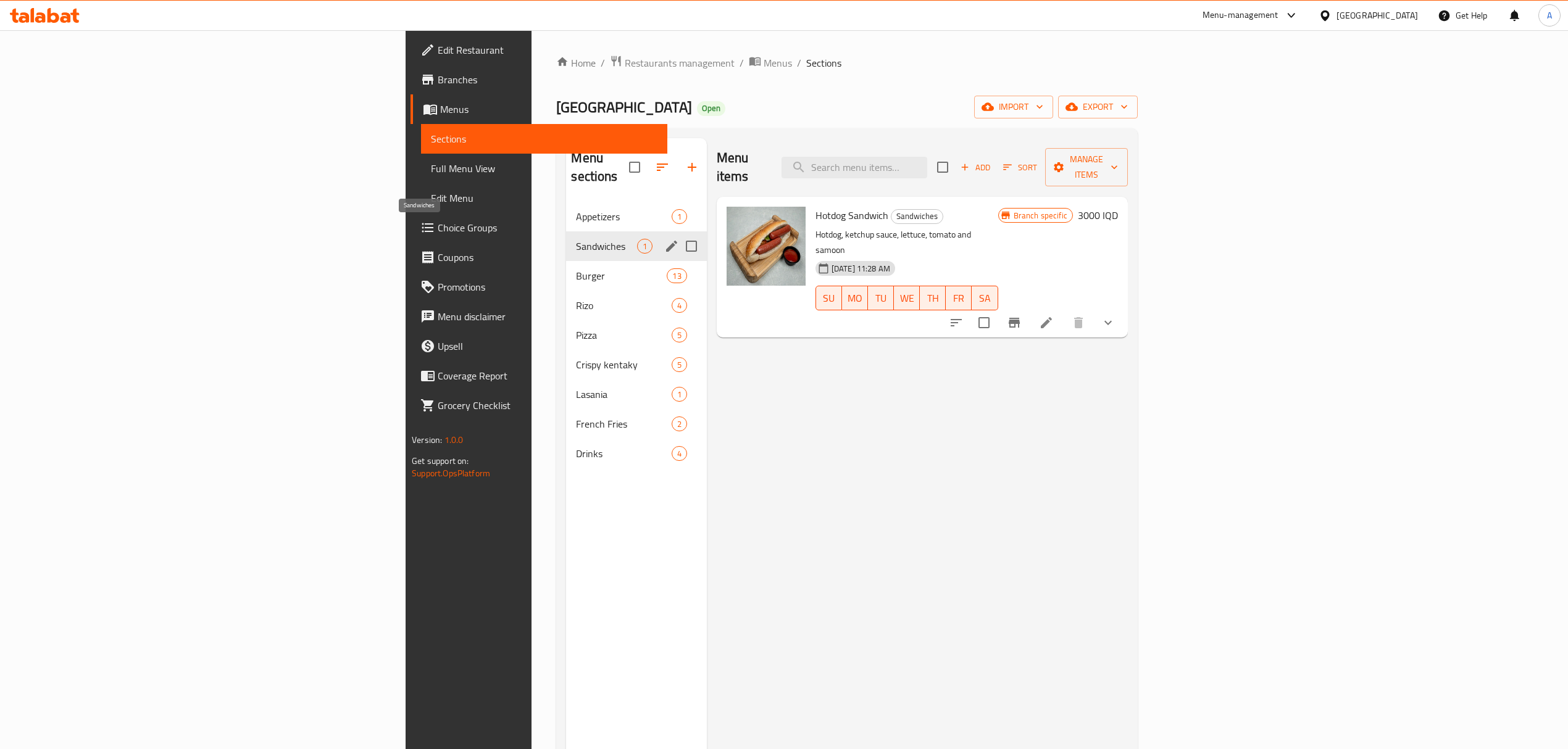
click at [576, 238] on span "Sandwiches" at bounding box center [605, 245] width 60 height 15
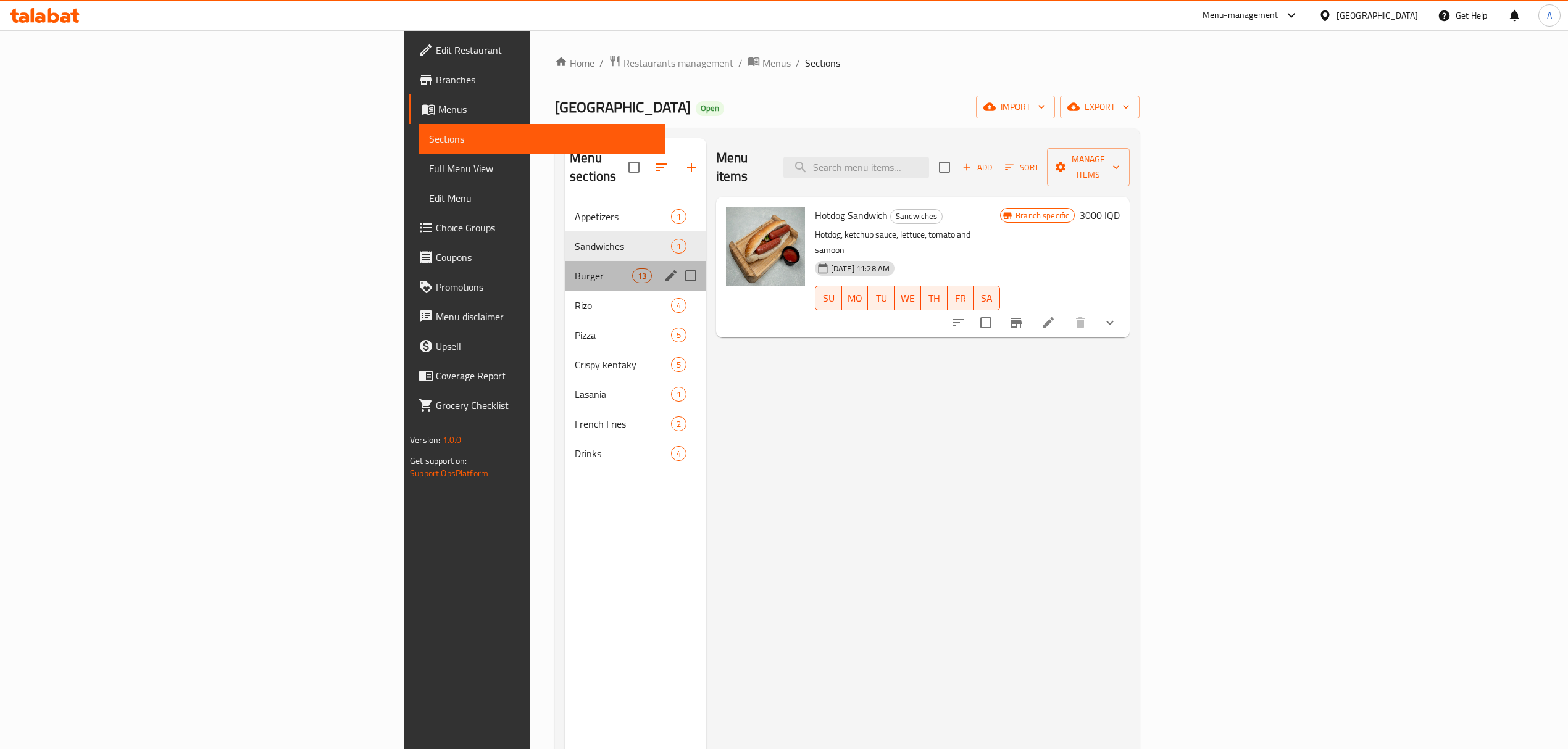
click at [565, 269] on div "Burger 13" at bounding box center [635, 276] width 141 height 30
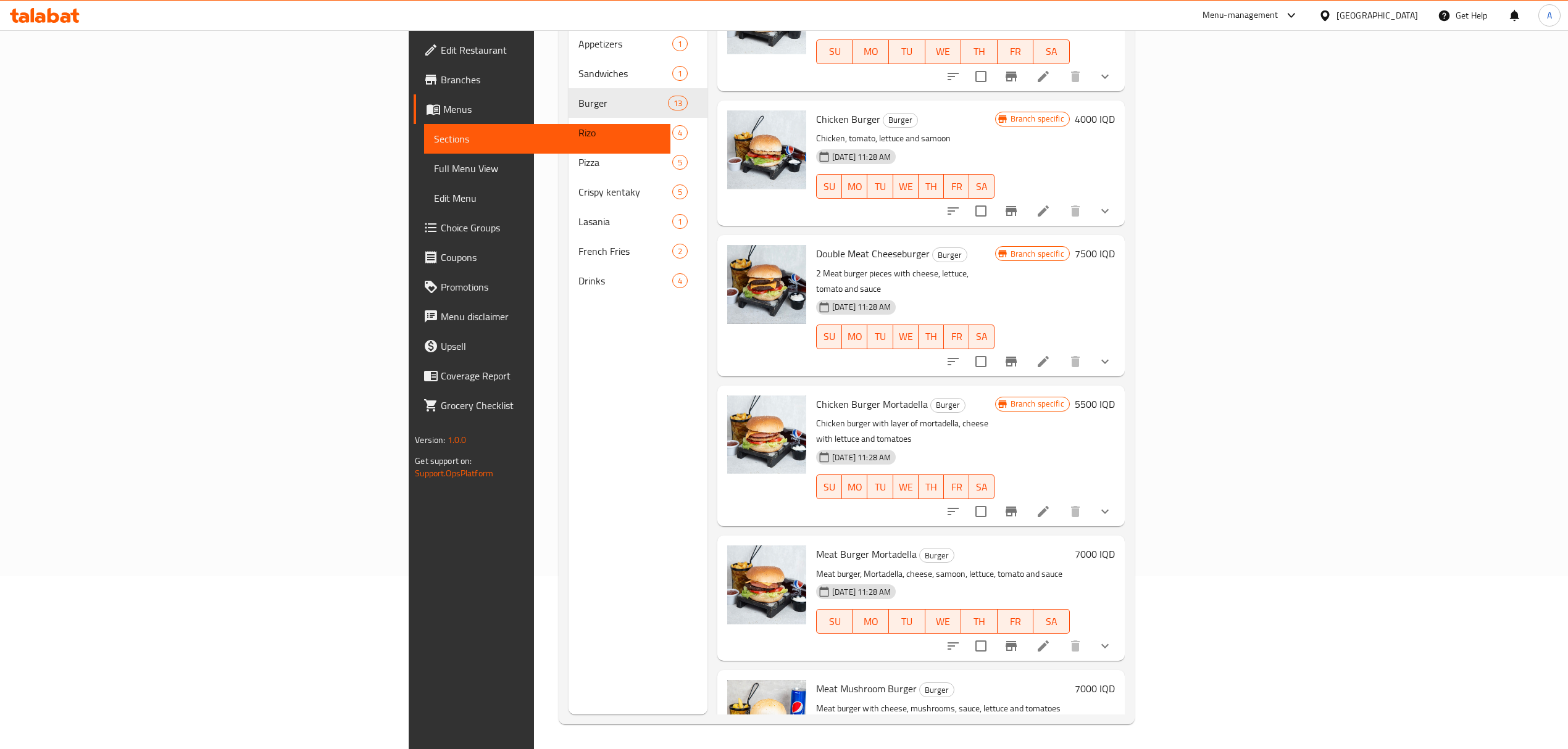
scroll to position [92, 0]
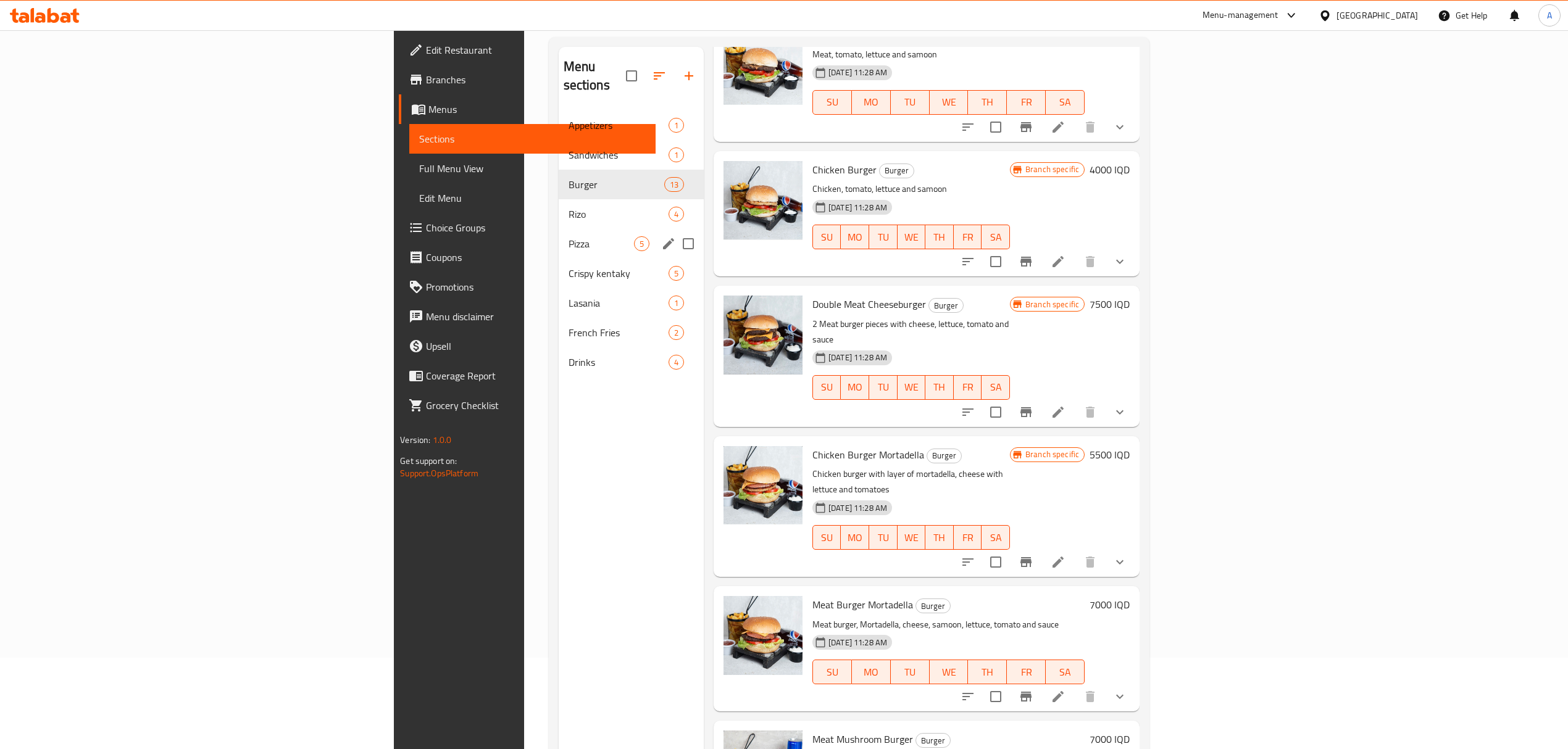
click at [559, 206] on div "Rizo 4" at bounding box center [631, 214] width 145 height 30
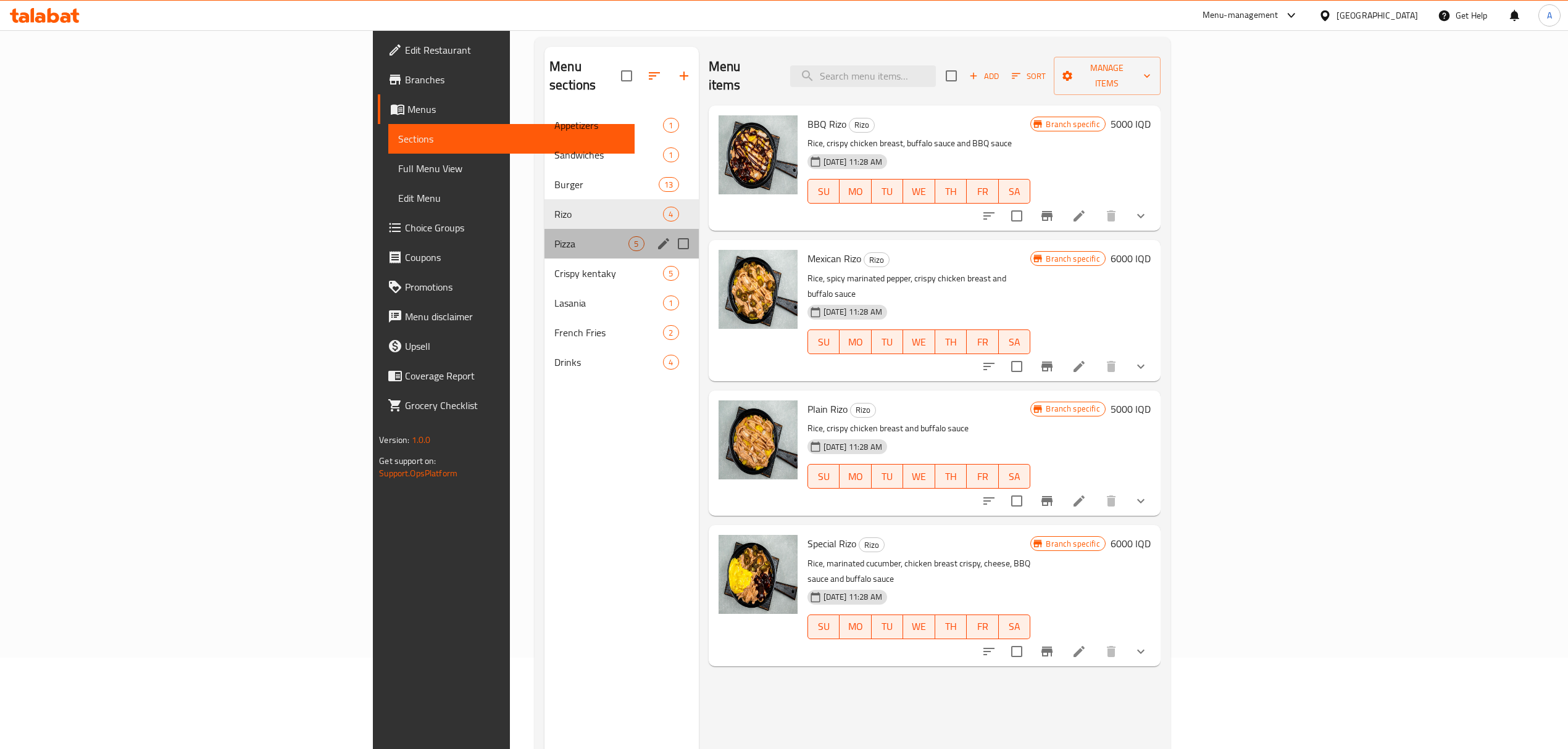
click at [544, 229] on div "Pizza 5" at bounding box center [621, 243] width 154 height 30
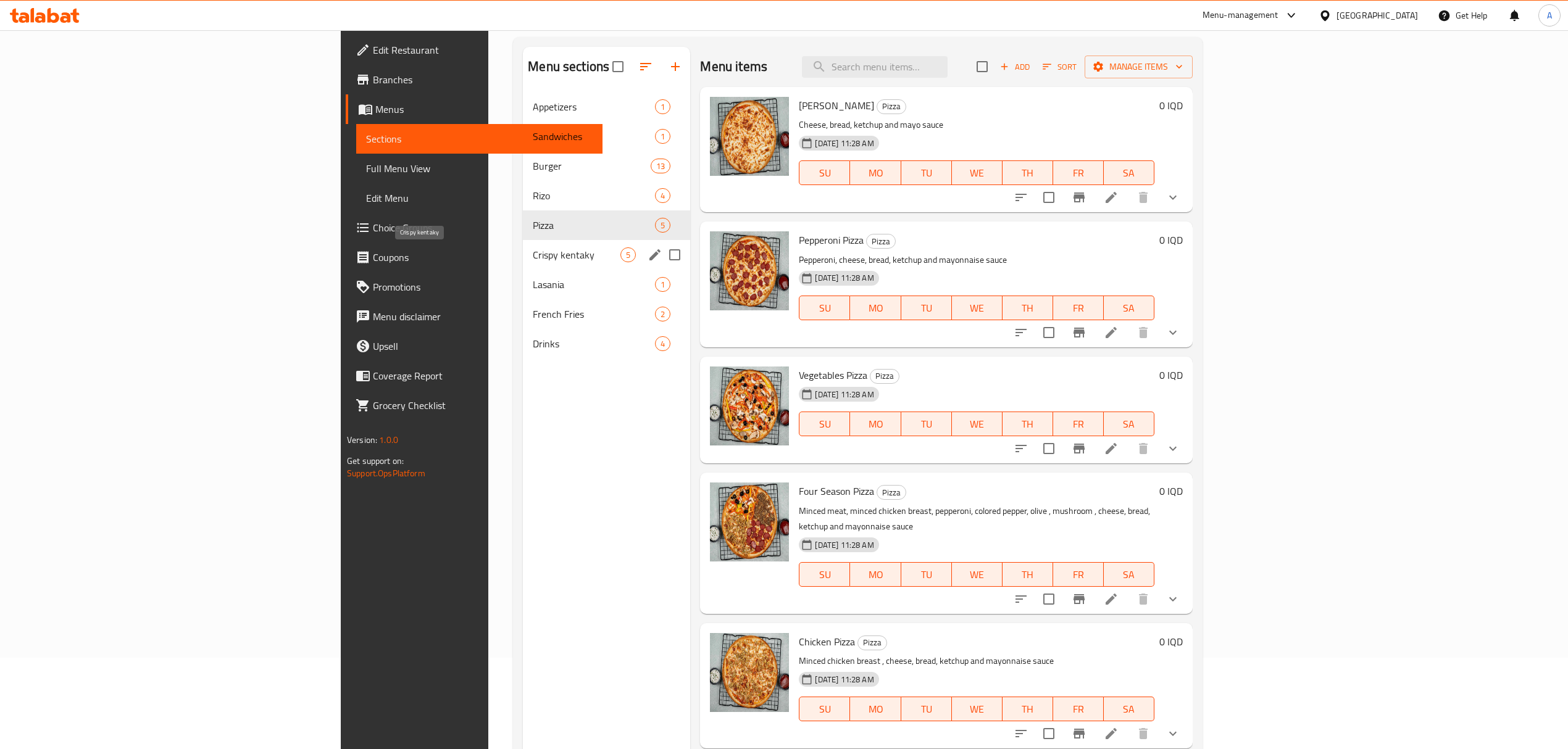
click at [533, 257] on span "Crispy kentaky" at bounding box center [577, 254] width 88 height 15
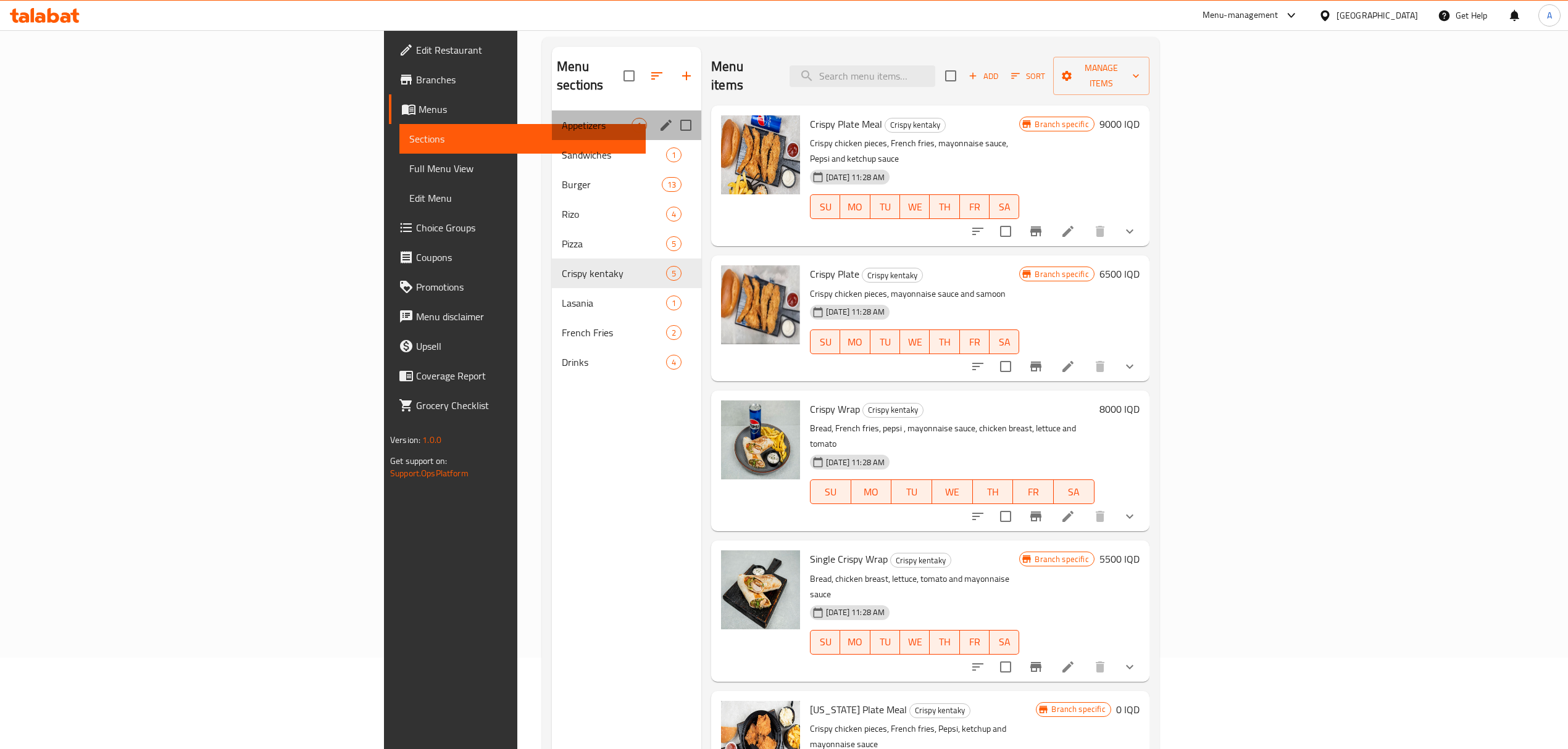
click at [552, 117] on div "Appetizers 1" at bounding box center [627, 125] width 150 height 30
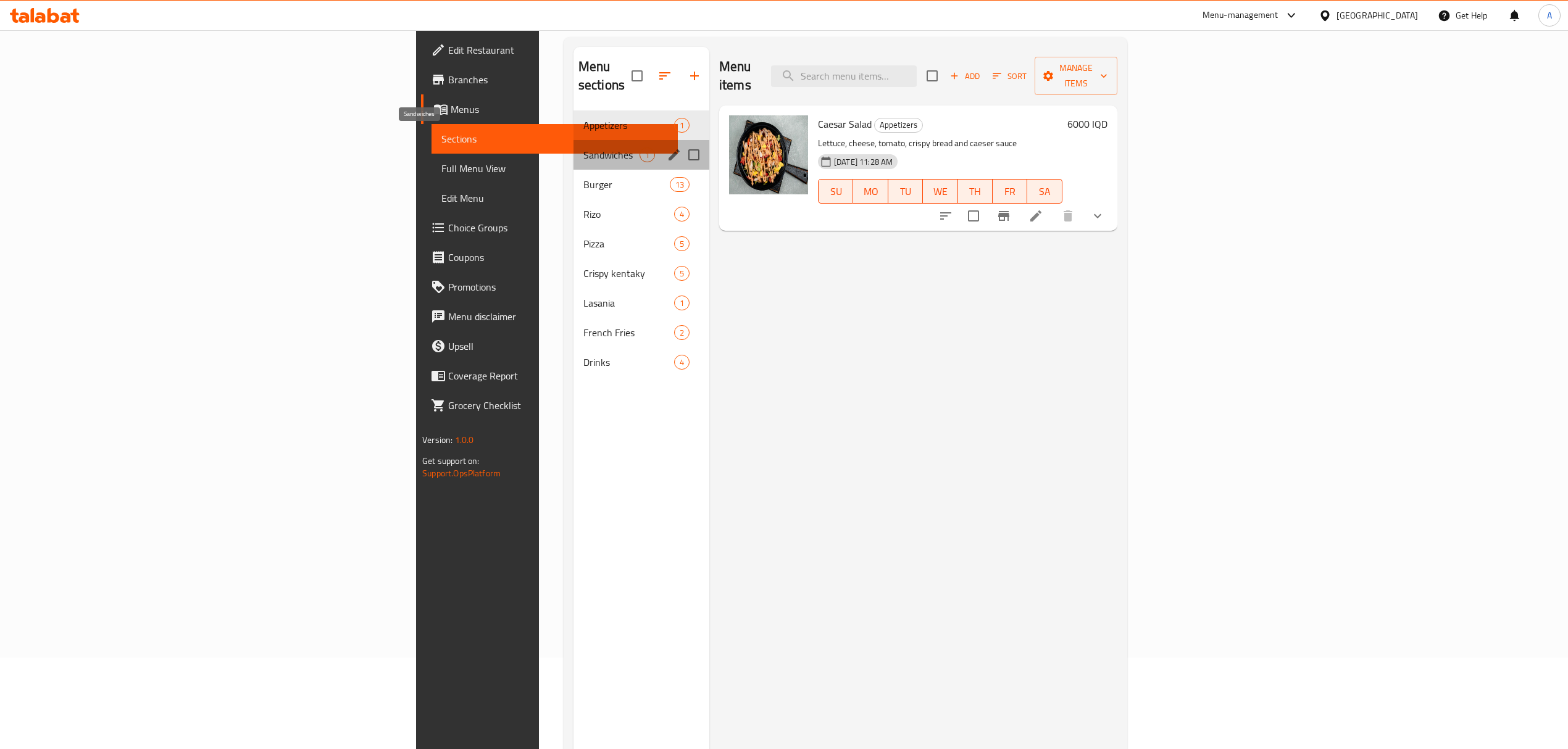
click at [583, 148] on span "Sandwiches" at bounding box center [611, 155] width 56 height 15
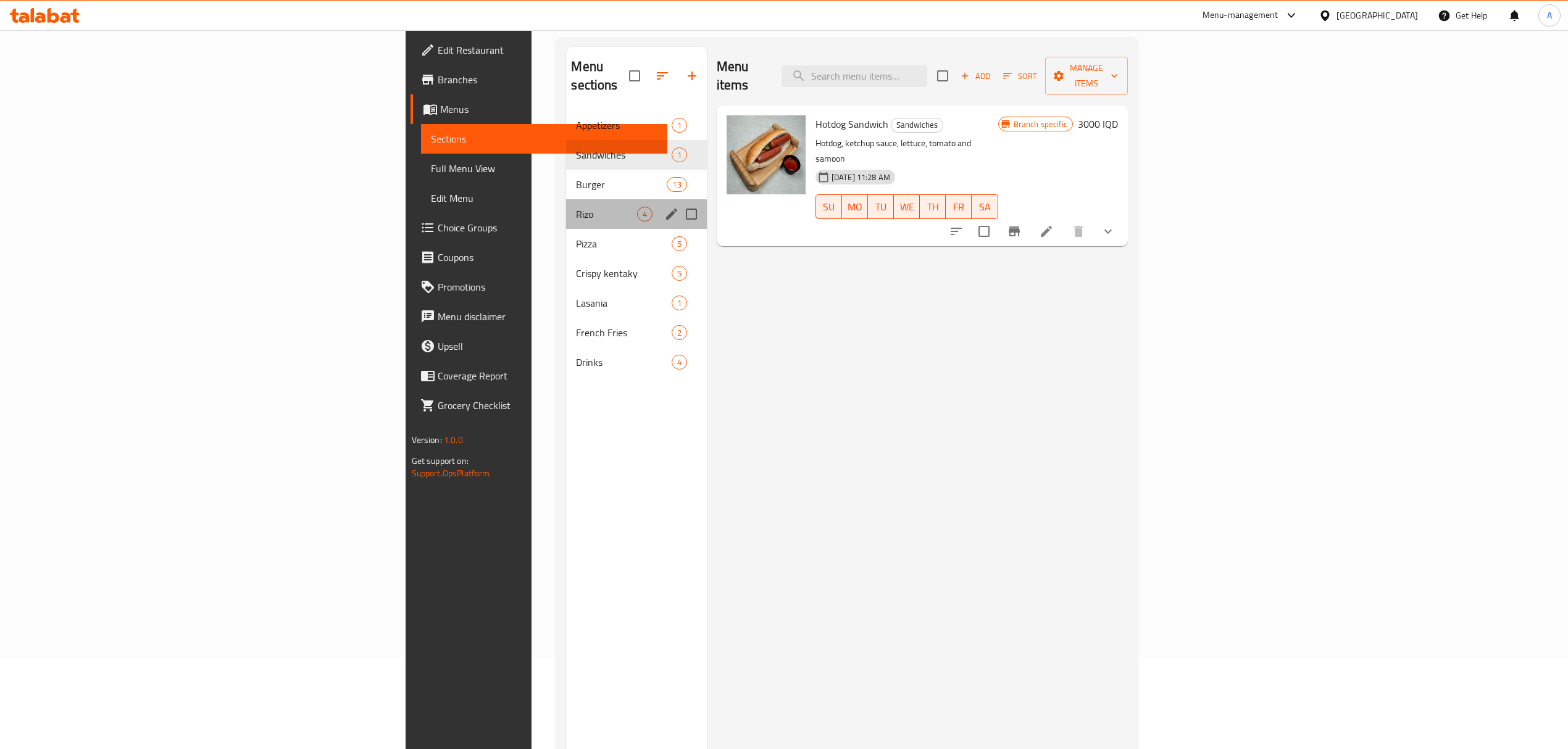
click at [566, 199] on div "Rizo 4" at bounding box center [636, 214] width 140 height 30
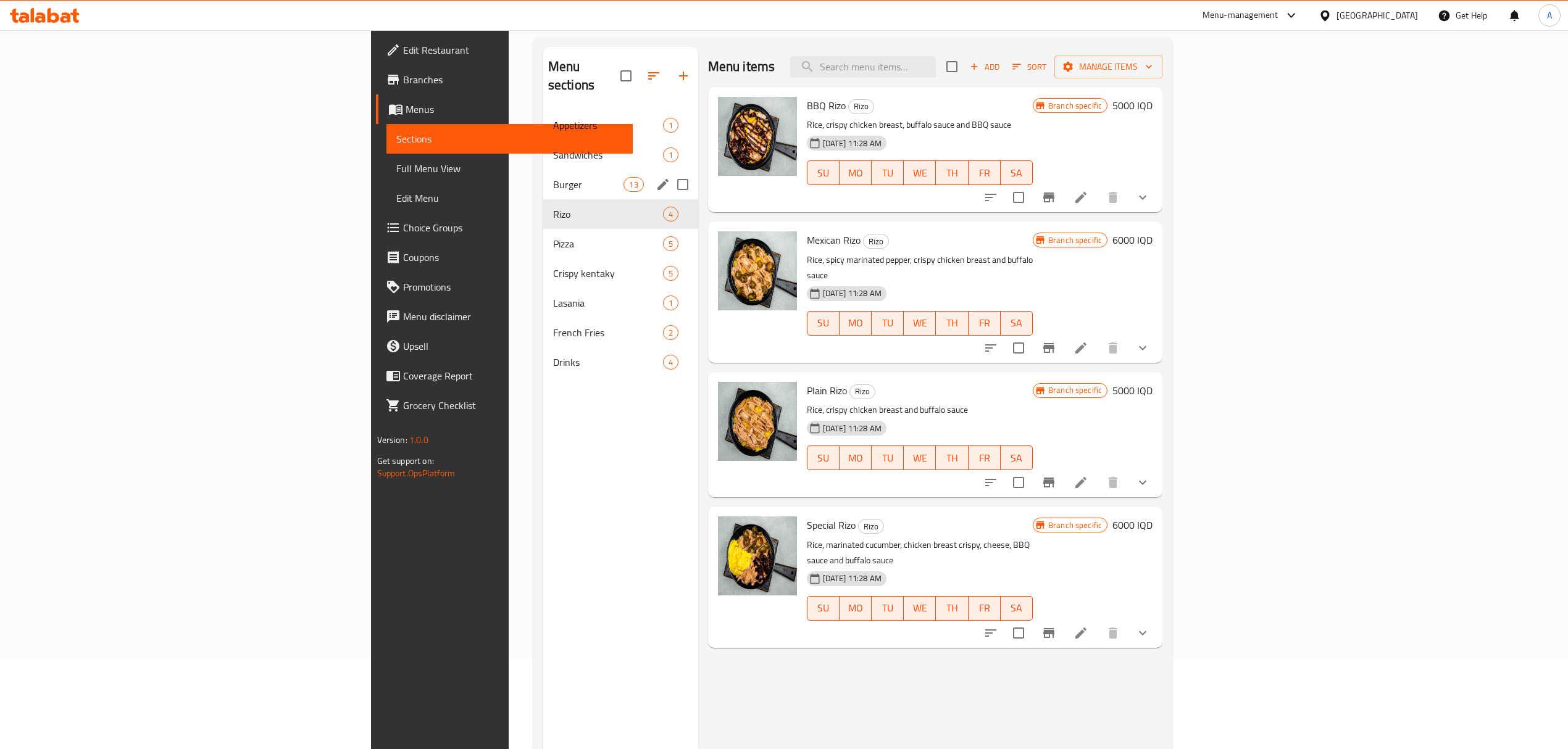
click at [553, 177] on span "Burger" at bounding box center [588, 184] width 71 height 15
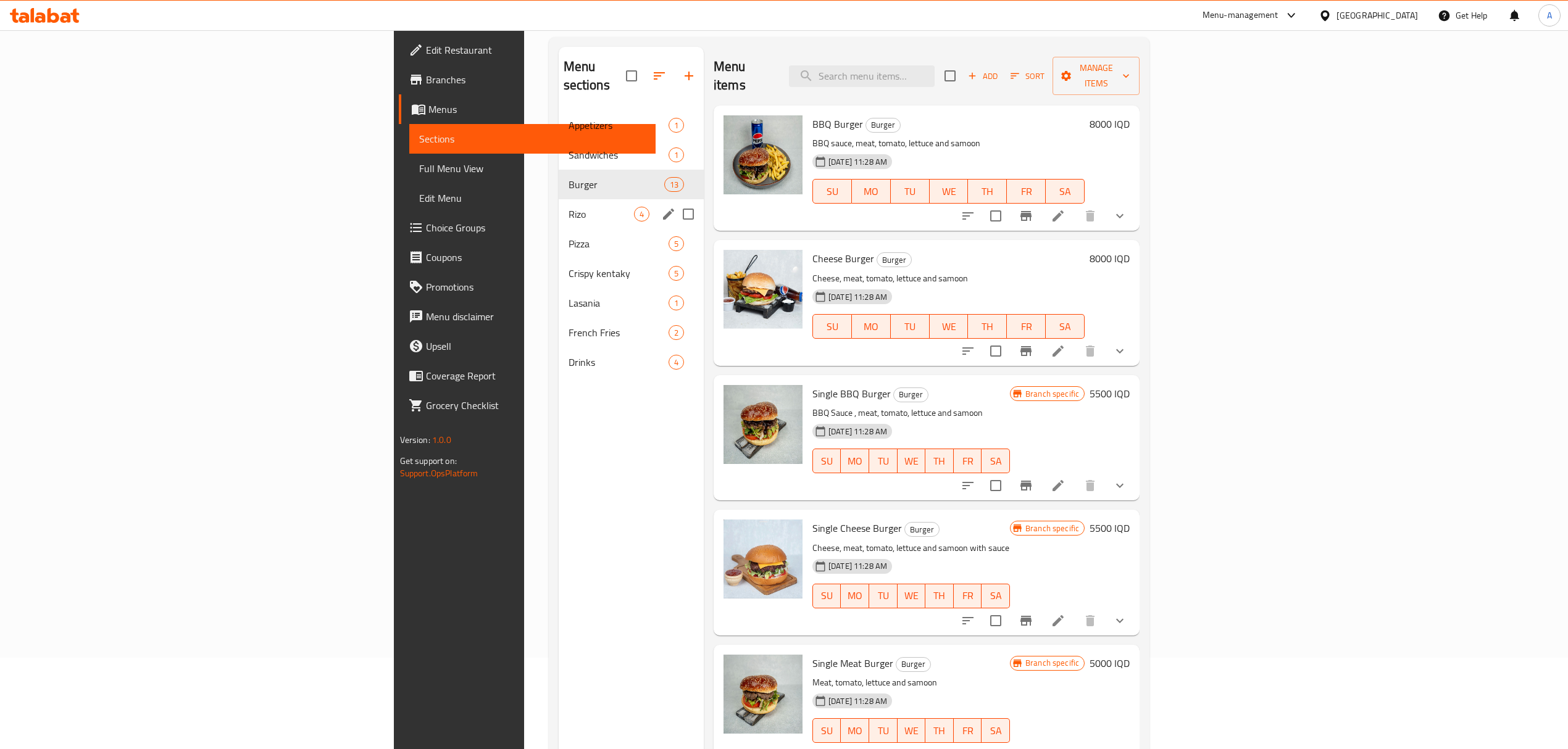
click at [569, 207] on span "Rizo" at bounding box center [601, 214] width 65 height 15
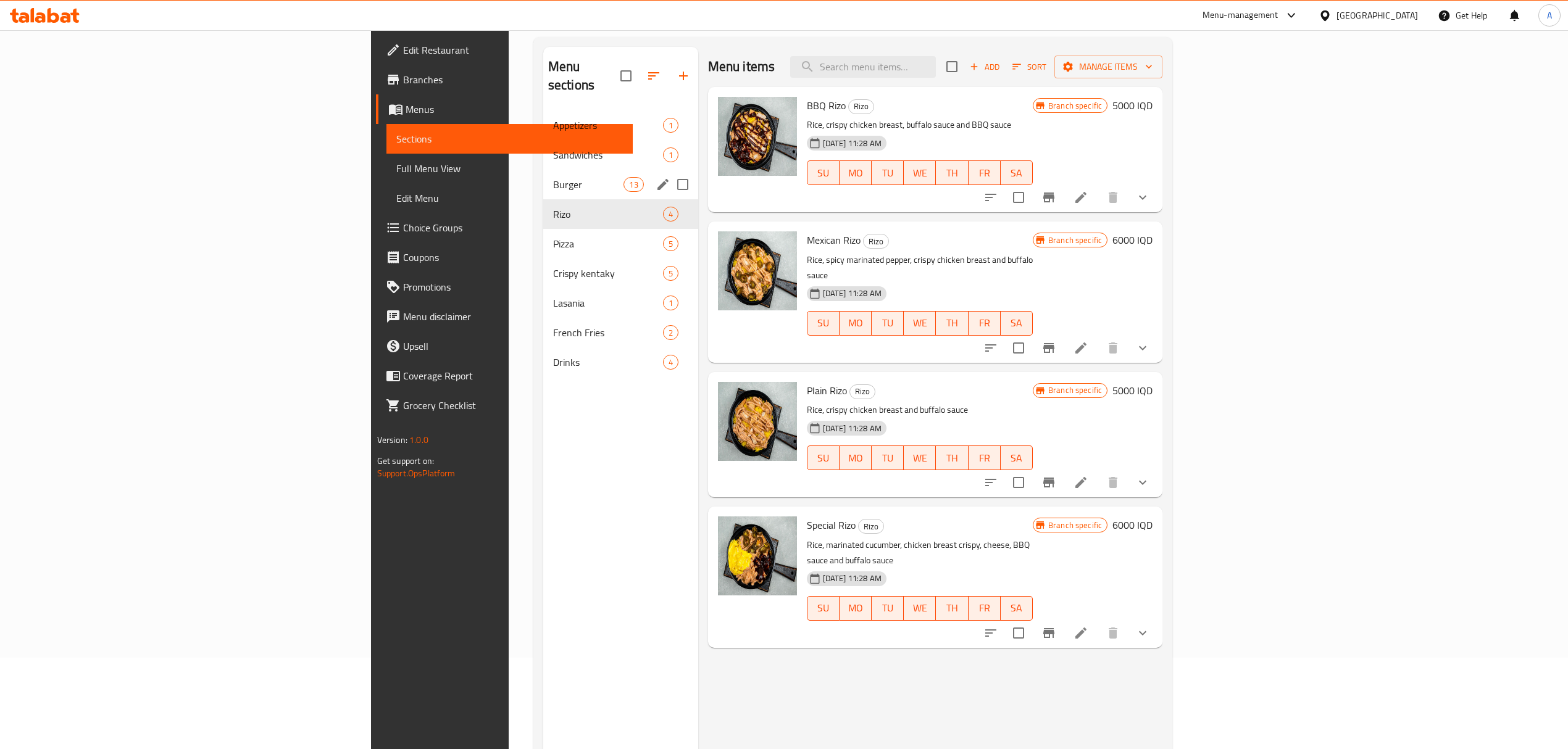
click at [543, 170] on div "Burger 13" at bounding box center [620, 184] width 155 height 30
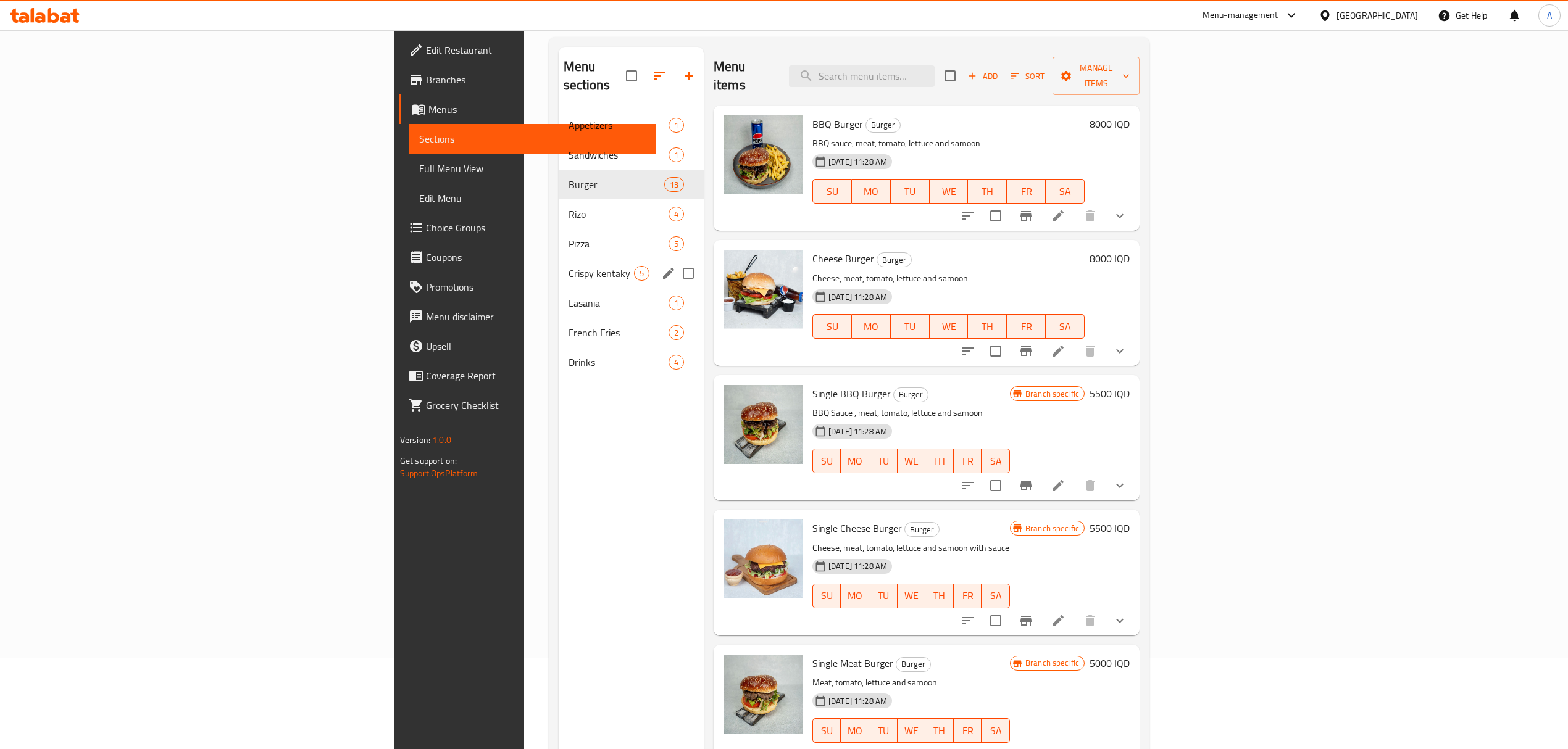
click at [559, 265] on div "Crispy kentaky 5" at bounding box center [631, 273] width 145 height 30
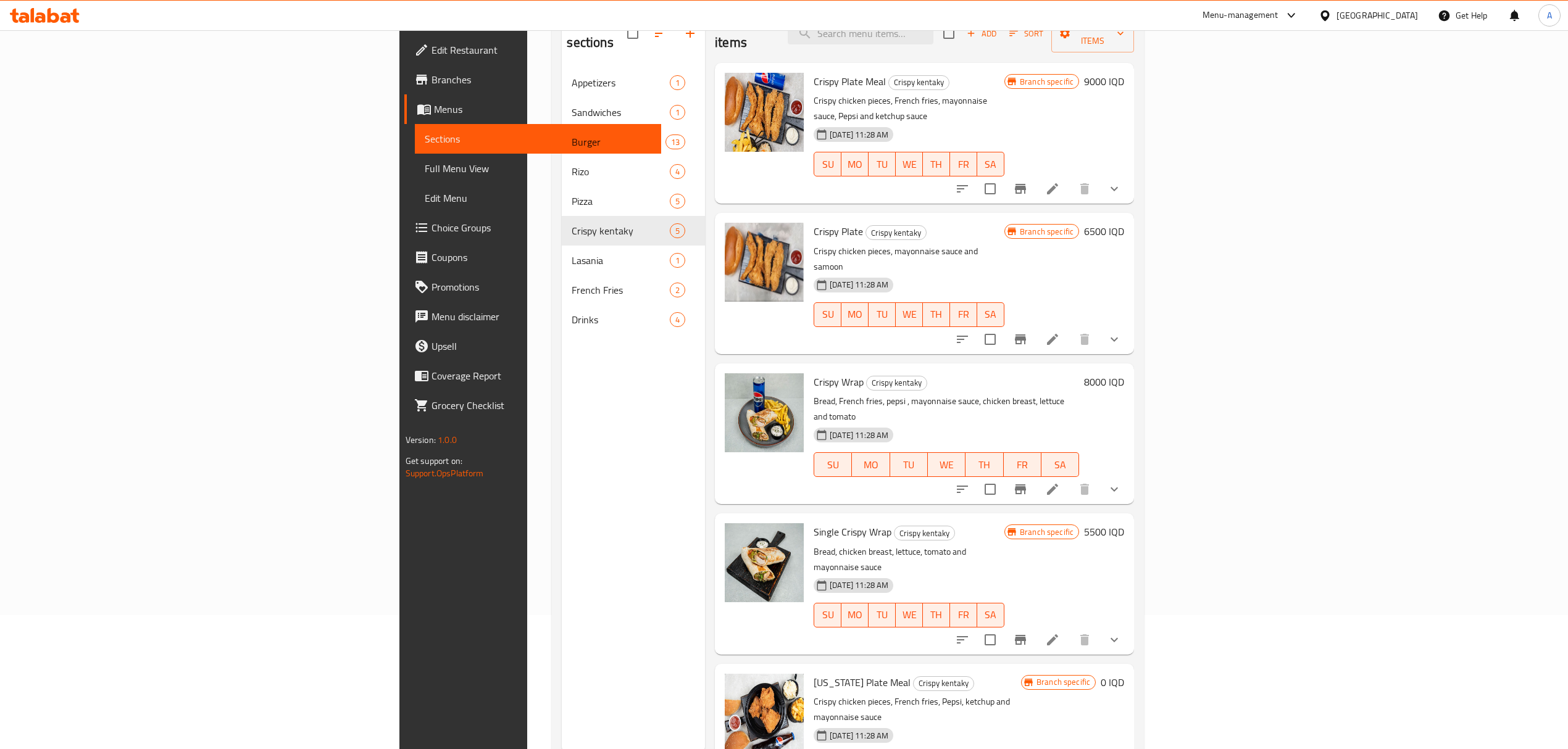
scroll to position [173, 0]
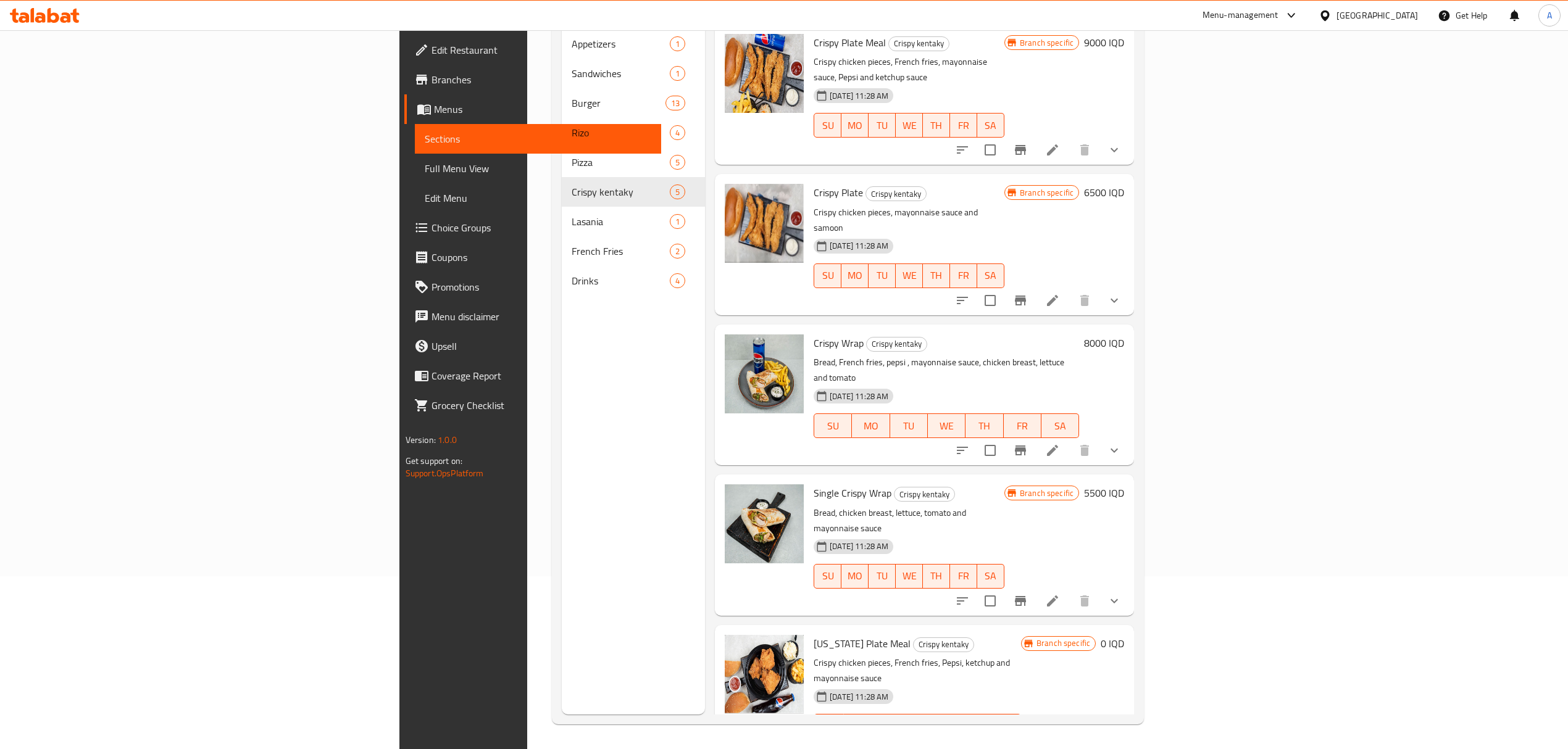
click at [1070, 740] on li at bounding box center [1052, 751] width 34 height 23
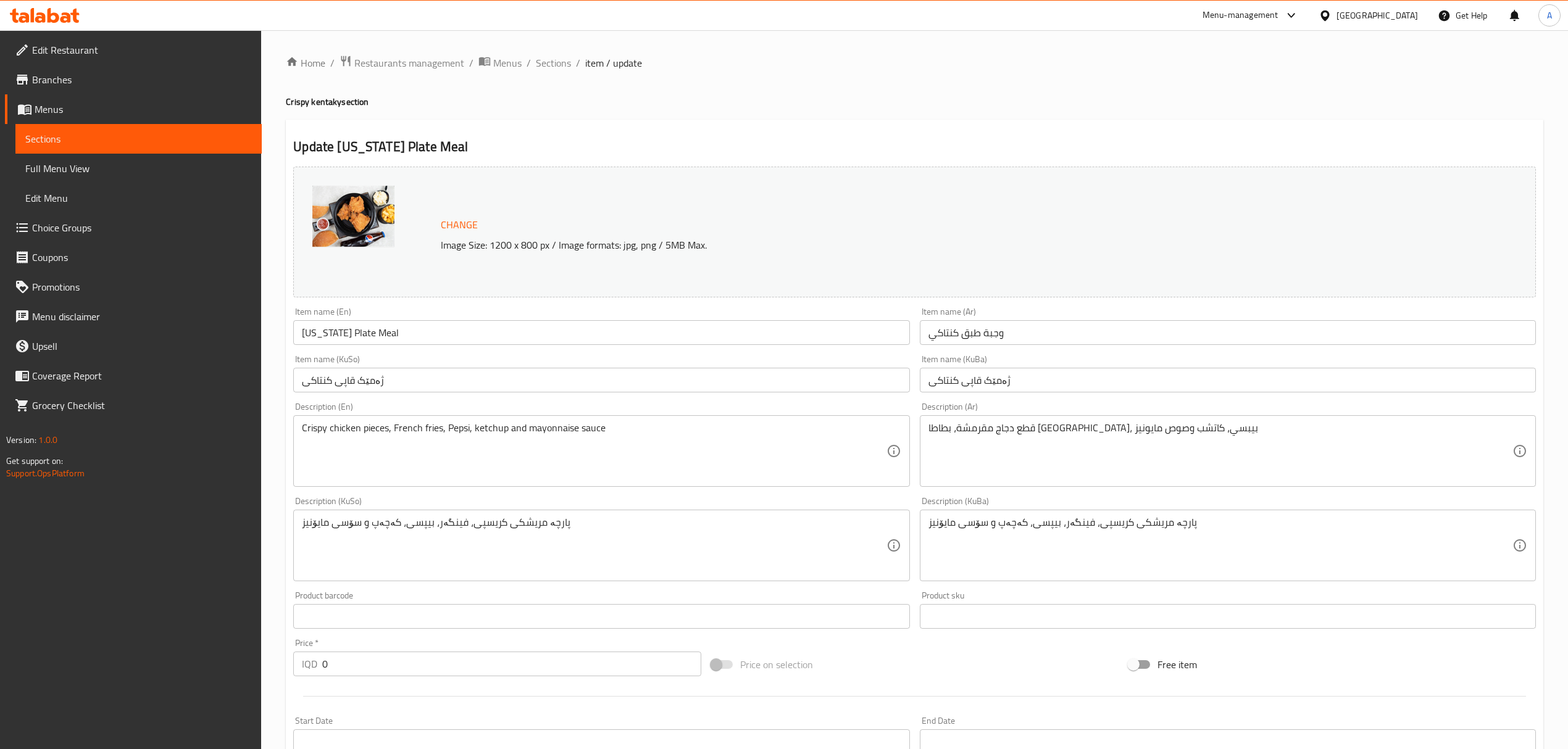
click at [551, 55] on span "Sections" at bounding box center [554, 62] width 35 height 15
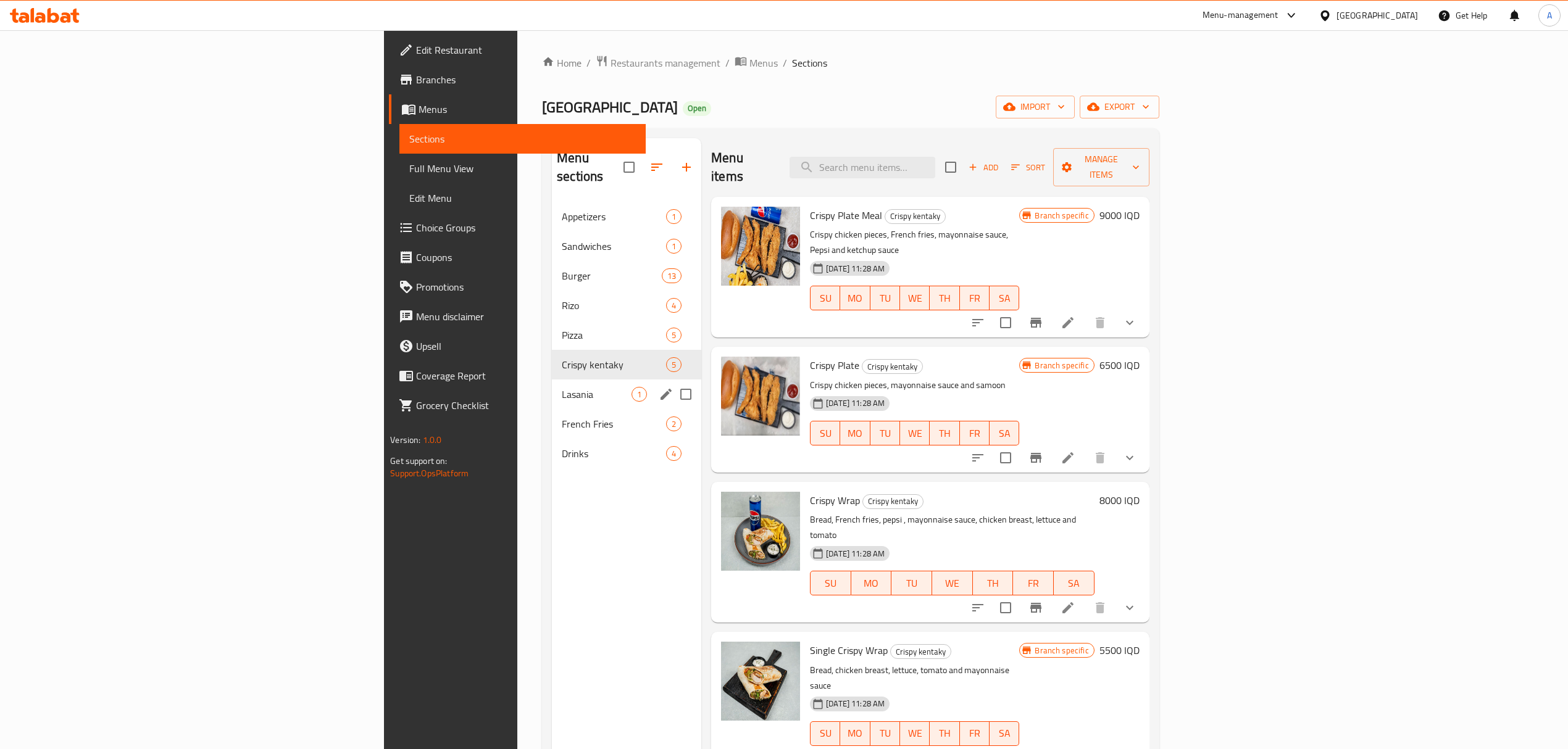
click at [552, 379] on div "Lasania 1" at bounding box center [627, 394] width 150 height 30
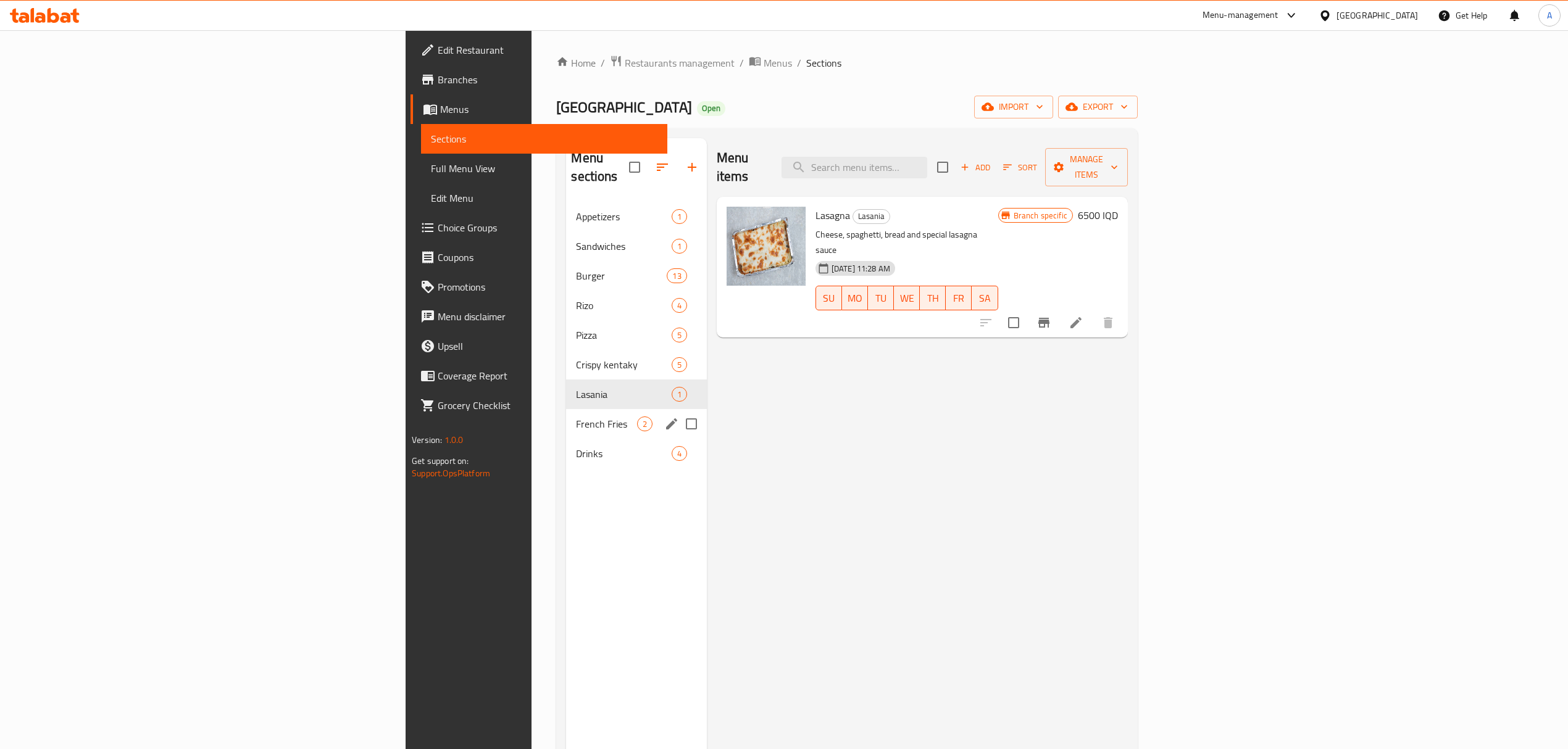
click at [566, 416] on div "French Fries 2" at bounding box center [636, 424] width 140 height 30
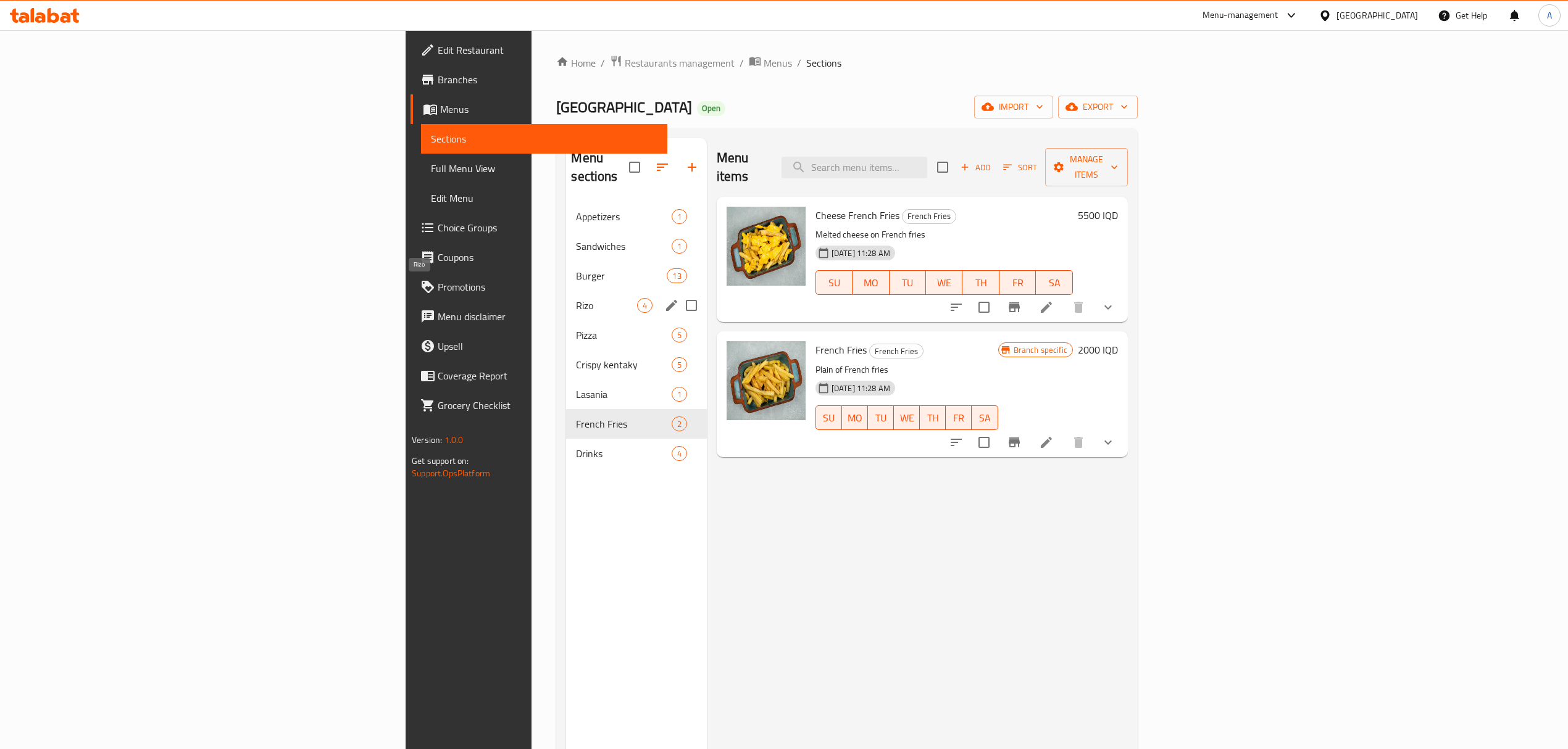
click at [576, 299] on span "Rizo" at bounding box center [605, 306] width 60 height 15
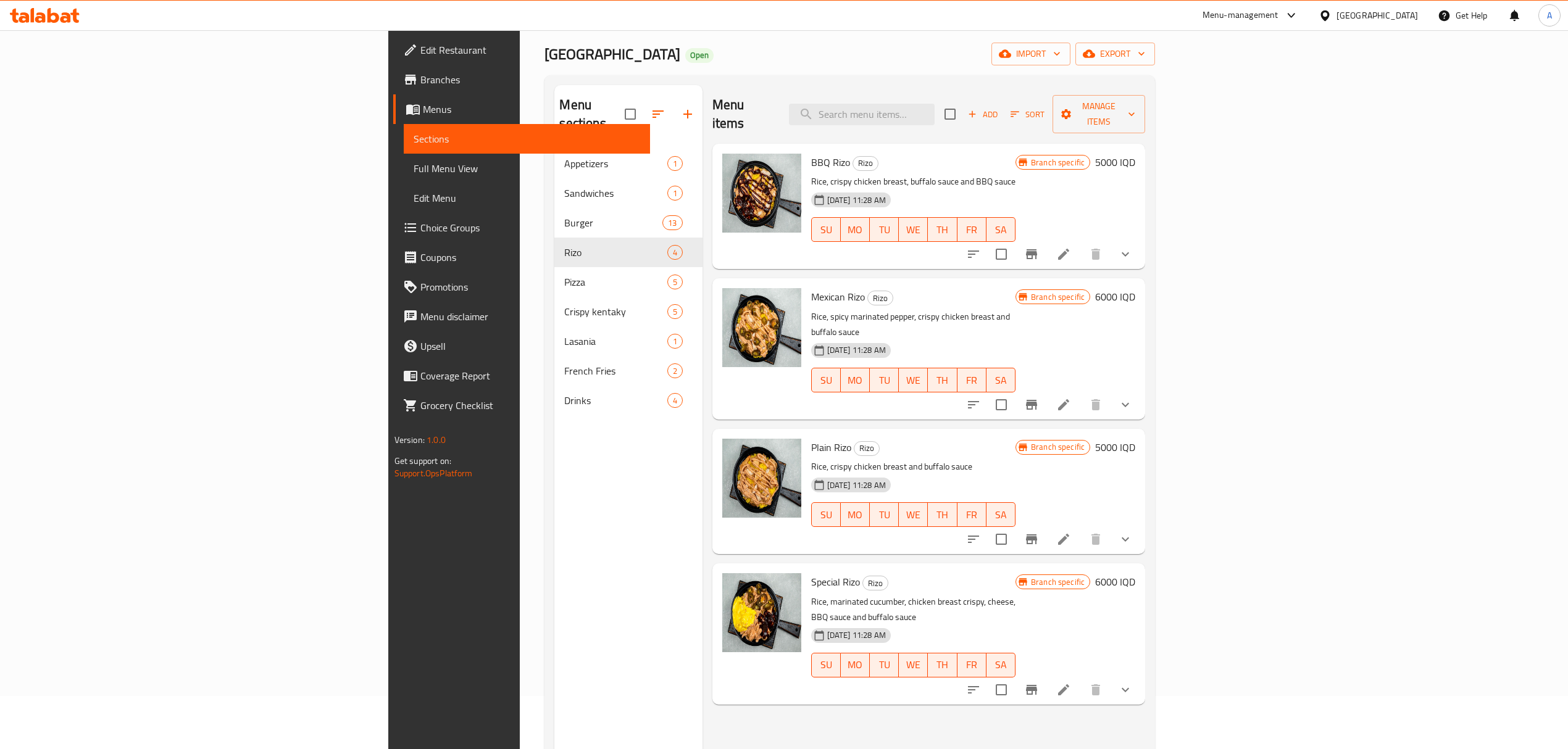
scroll to position [82, 0]
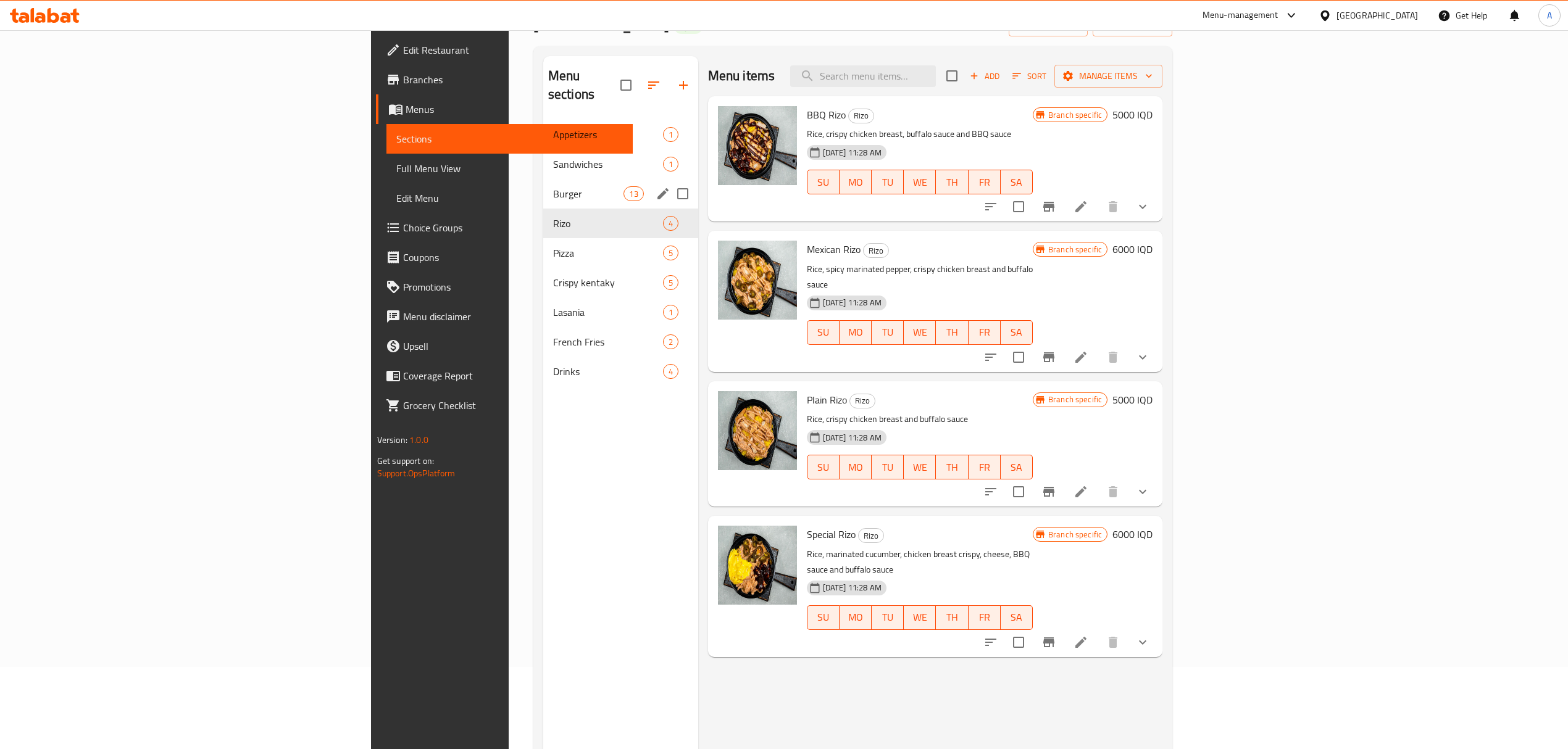
click at [553, 186] on span "Burger" at bounding box center [588, 193] width 71 height 15
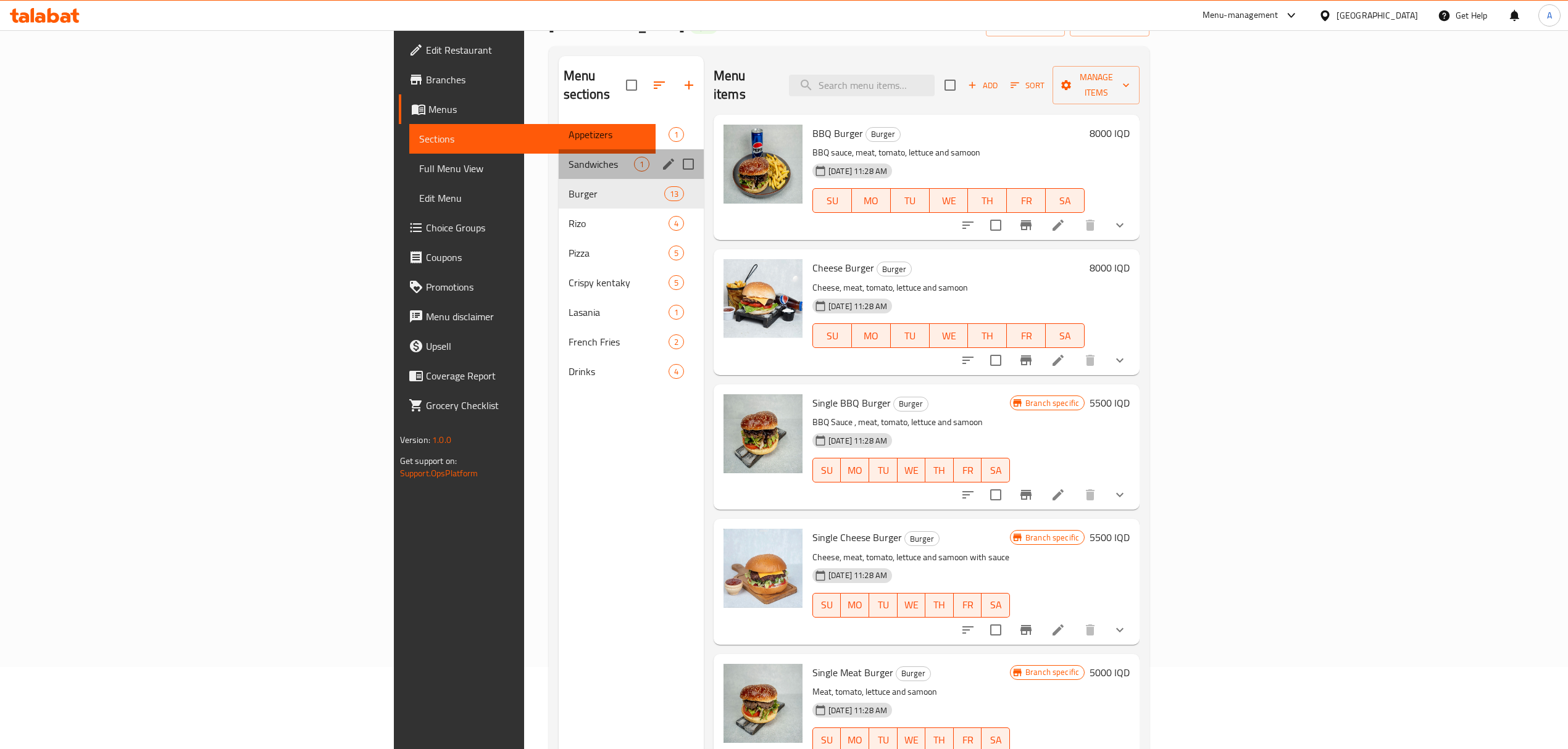
click at [559, 150] on div "Sandwiches 1" at bounding box center [631, 165] width 145 height 30
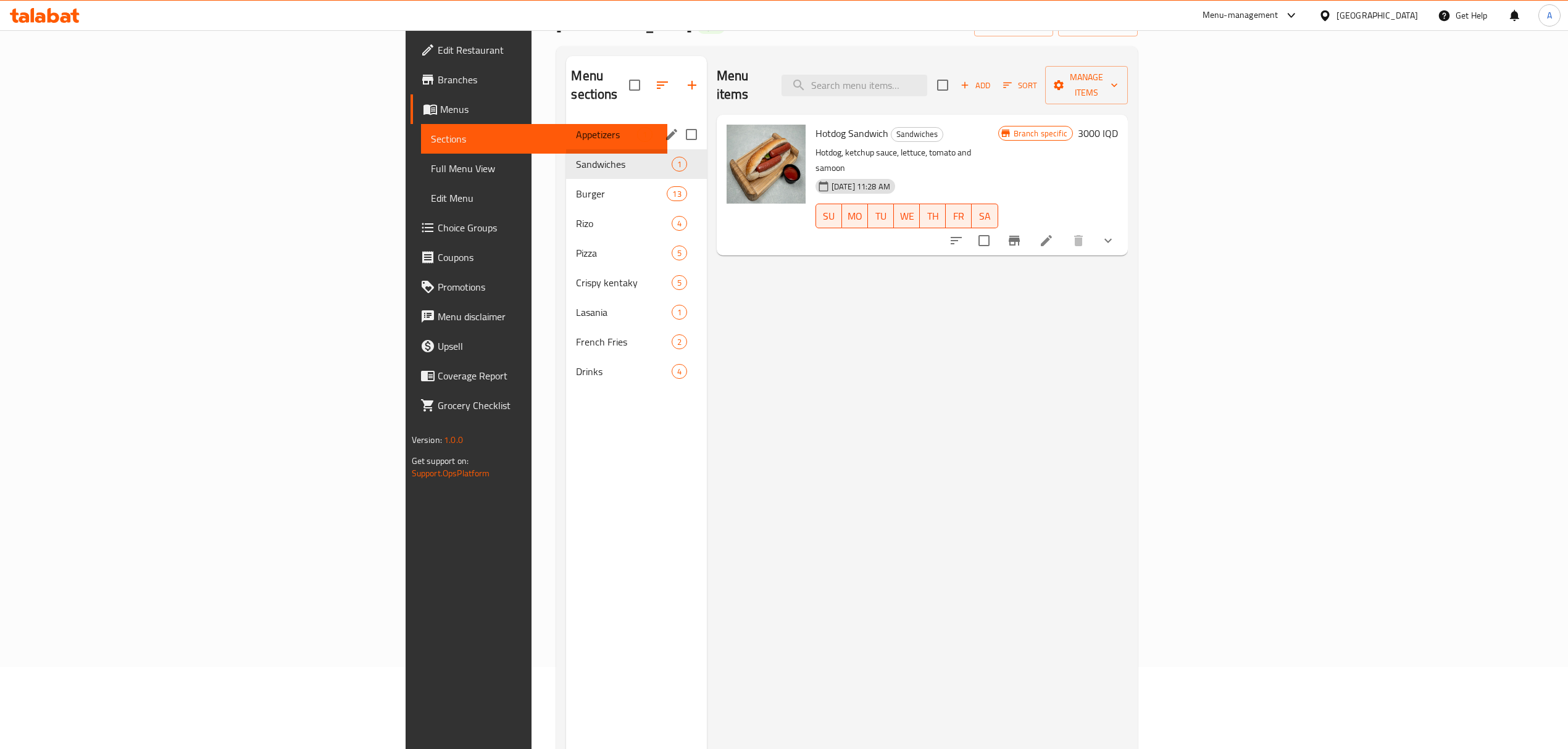
click at [566, 120] on div "Appetizers 1" at bounding box center [636, 135] width 140 height 30
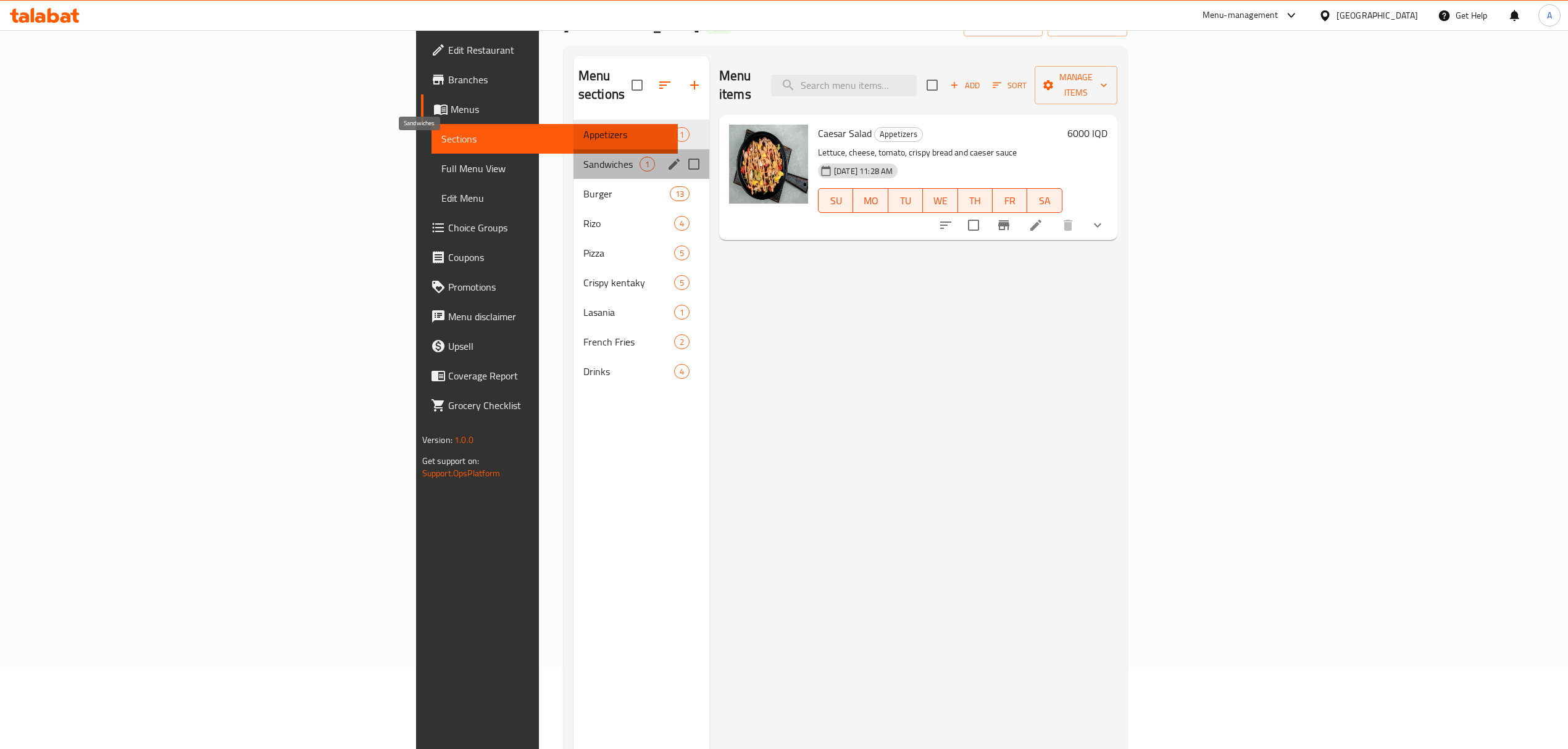
click at [583, 157] on span "Sandwiches" at bounding box center [611, 164] width 56 height 15
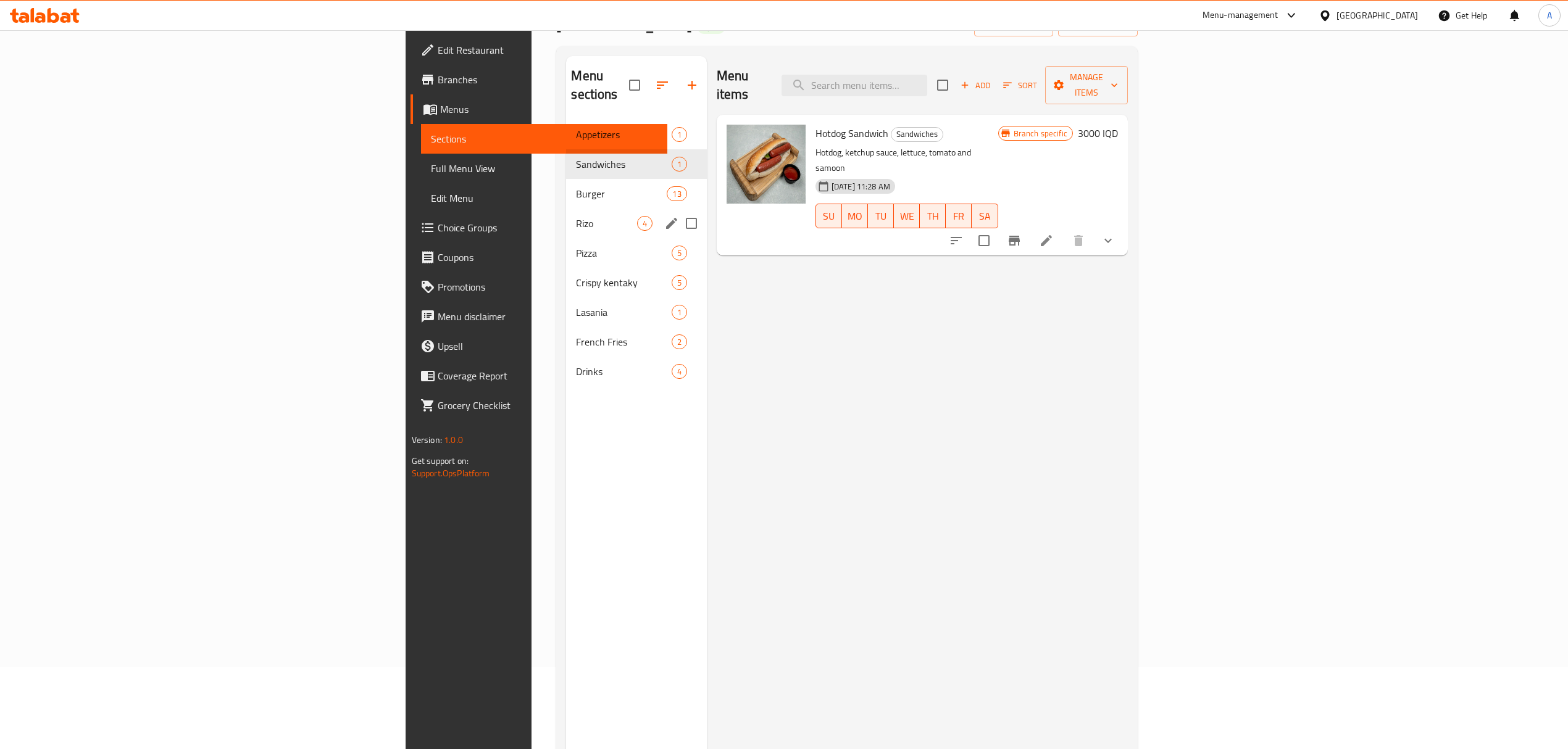
click at [566, 209] on div "Rizo 4" at bounding box center [636, 224] width 140 height 30
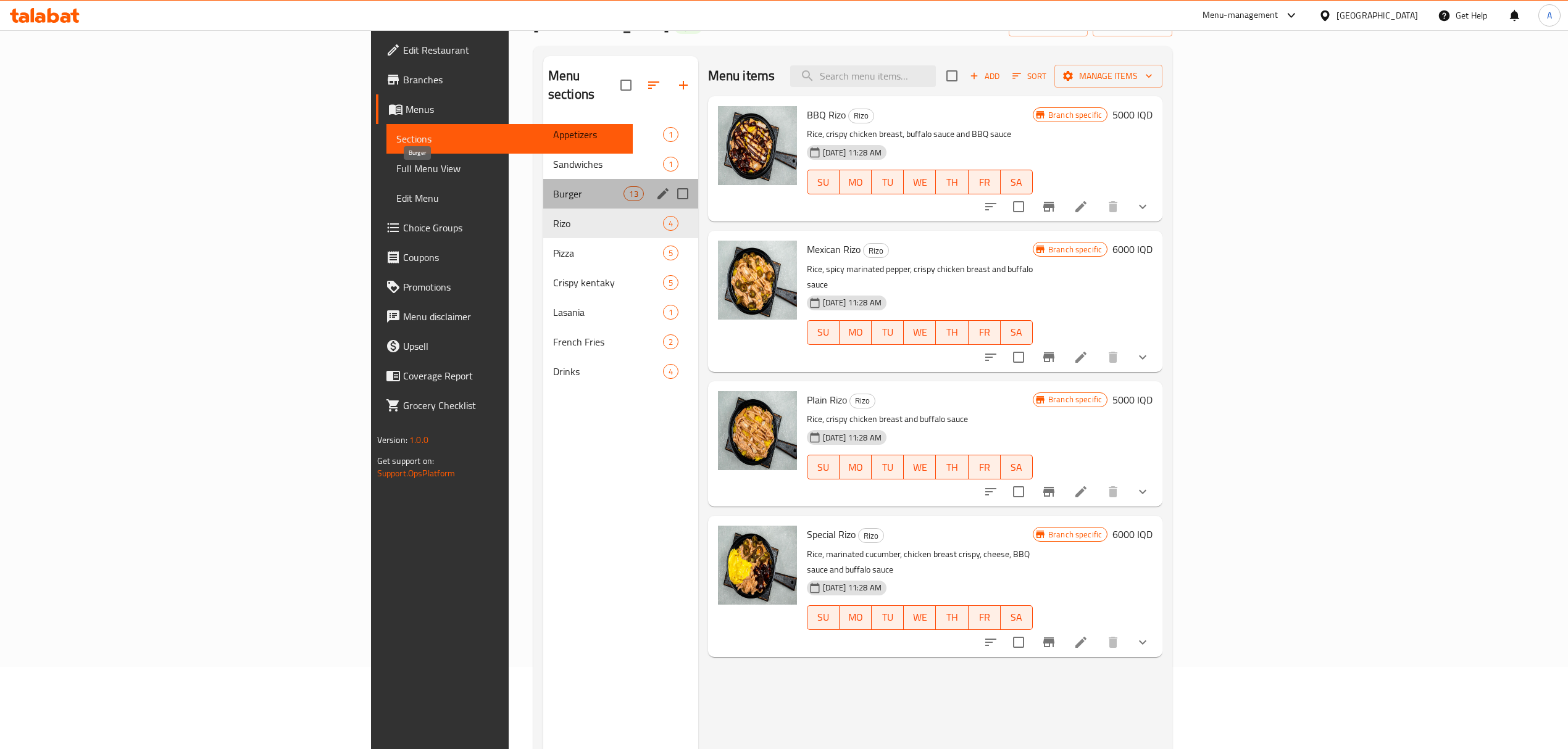
click at [553, 186] on span "Burger" at bounding box center [588, 193] width 71 height 15
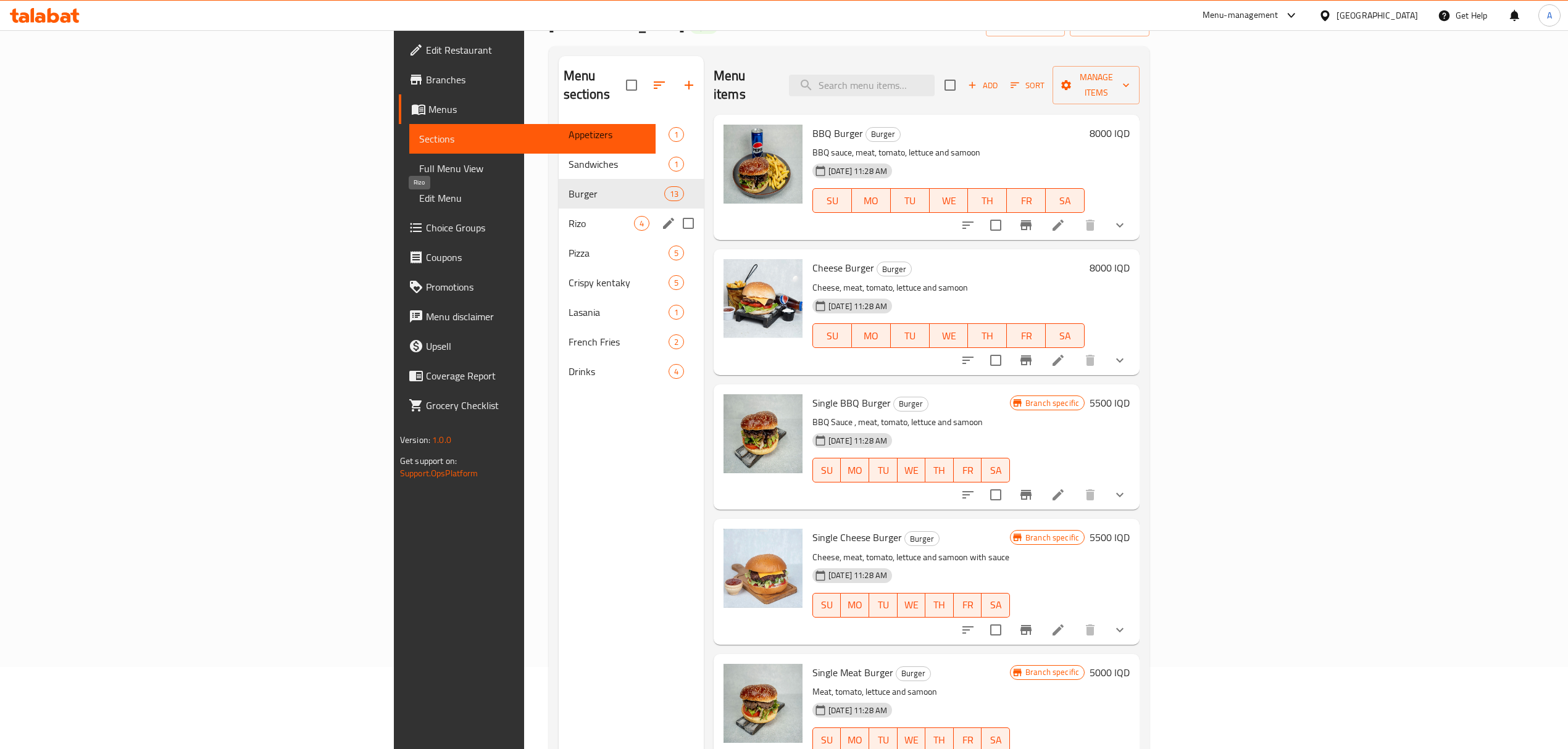
click at [569, 216] on span "Rizo" at bounding box center [601, 223] width 65 height 15
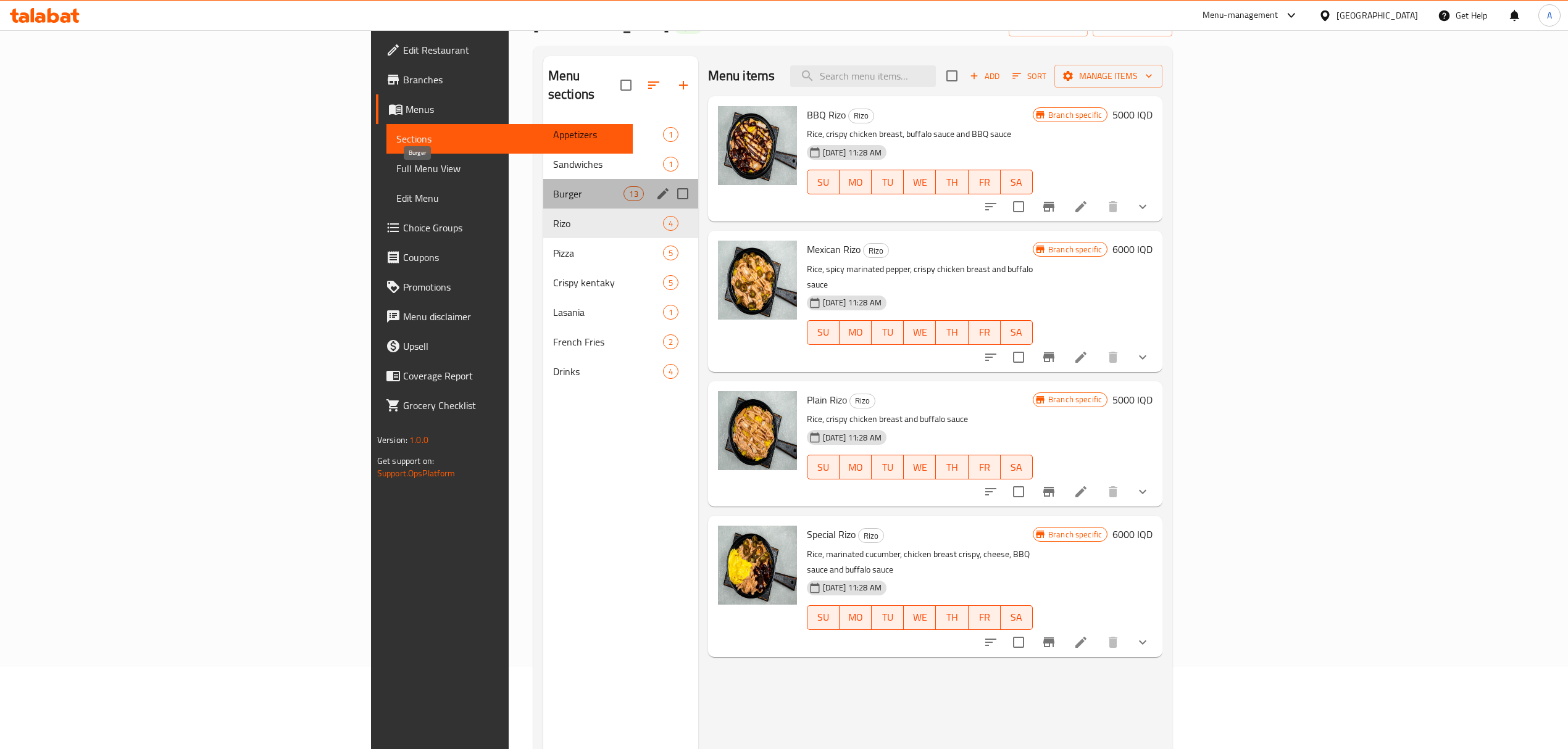
click at [553, 186] on span "Burger" at bounding box center [588, 193] width 71 height 15
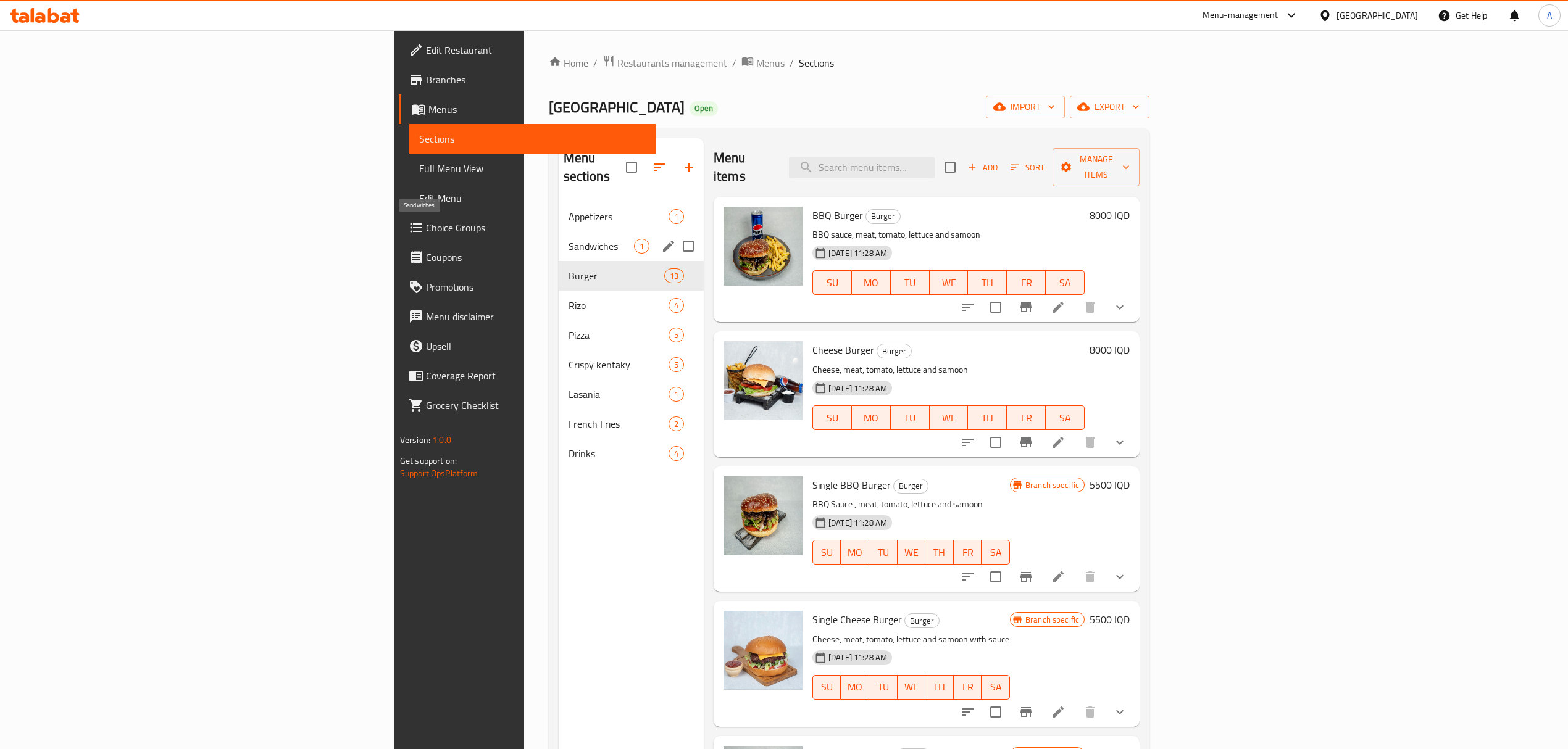
click at [559, 232] on div "Sandwiches 1" at bounding box center [631, 246] width 145 height 30
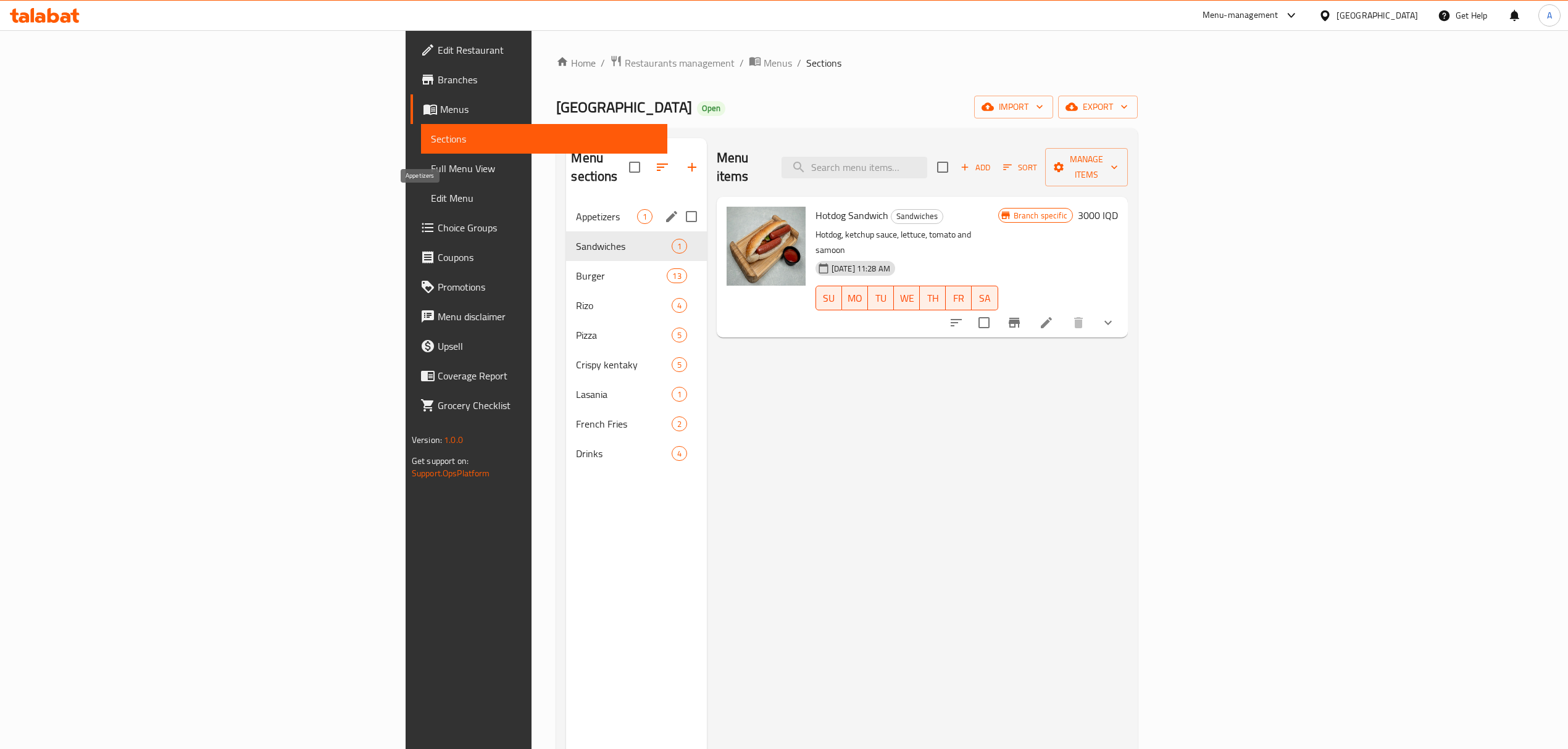
click at [576, 209] on span "Appetizers" at bounding box center [605, 216] width 60 height 15
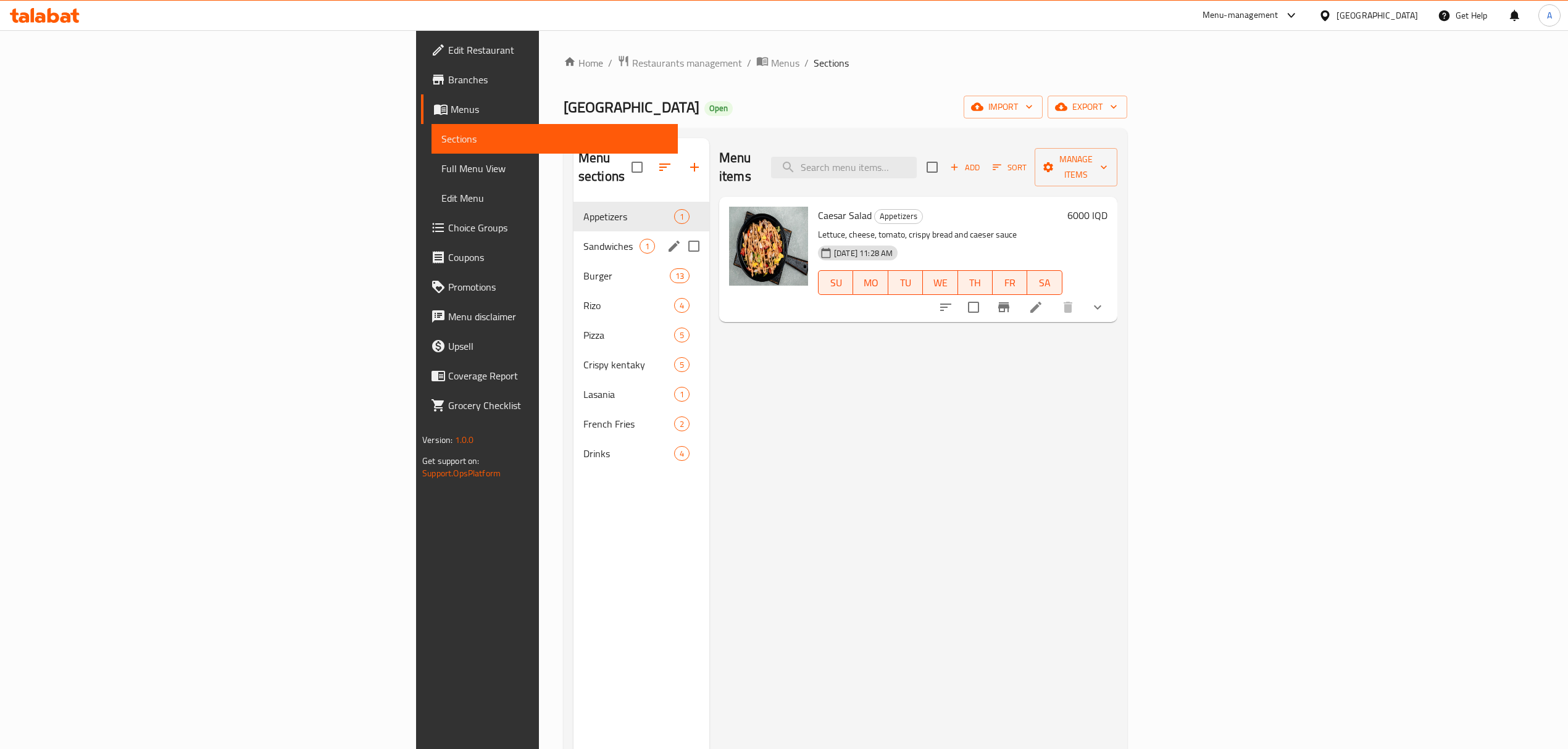
click at [583, 238] on span "Sandwiches" at bounding box center [611, 245] width 56 height 15
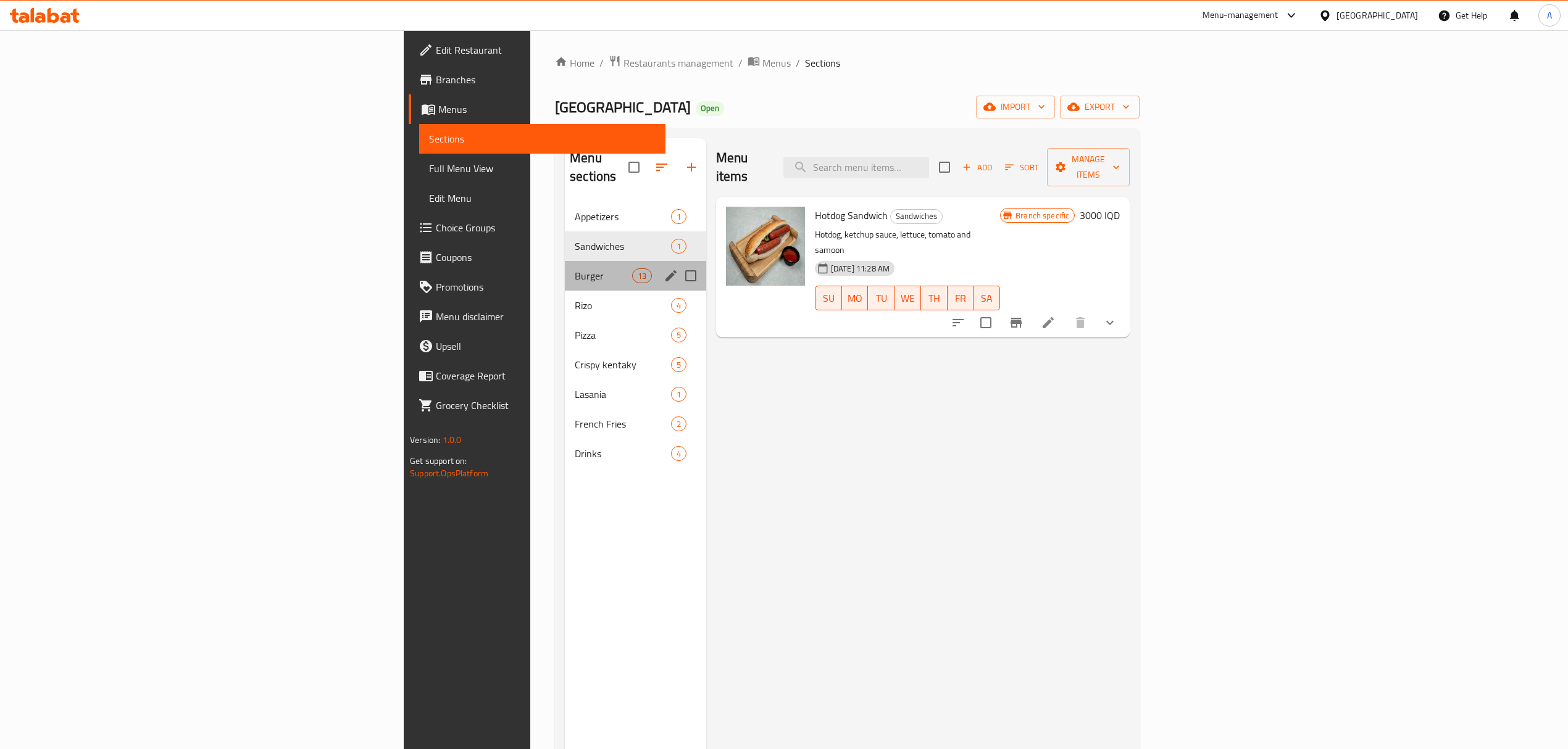
click at [565, 267] on div "Burger 13" at bounding box center [635, 276] width 141 height 30
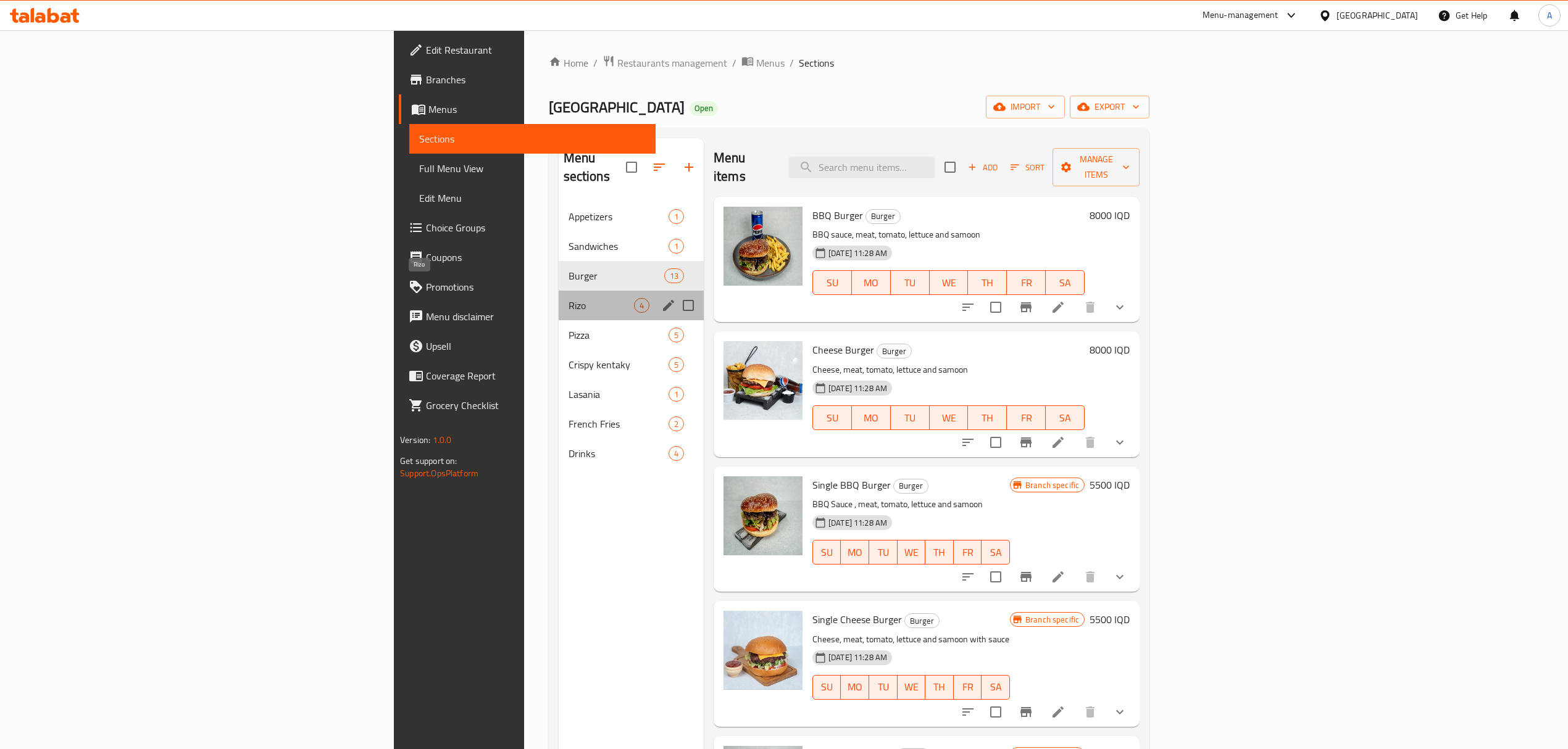
click at [569, 299] on span "Rizo" at bounding box center [601, 306] width 65 height 15
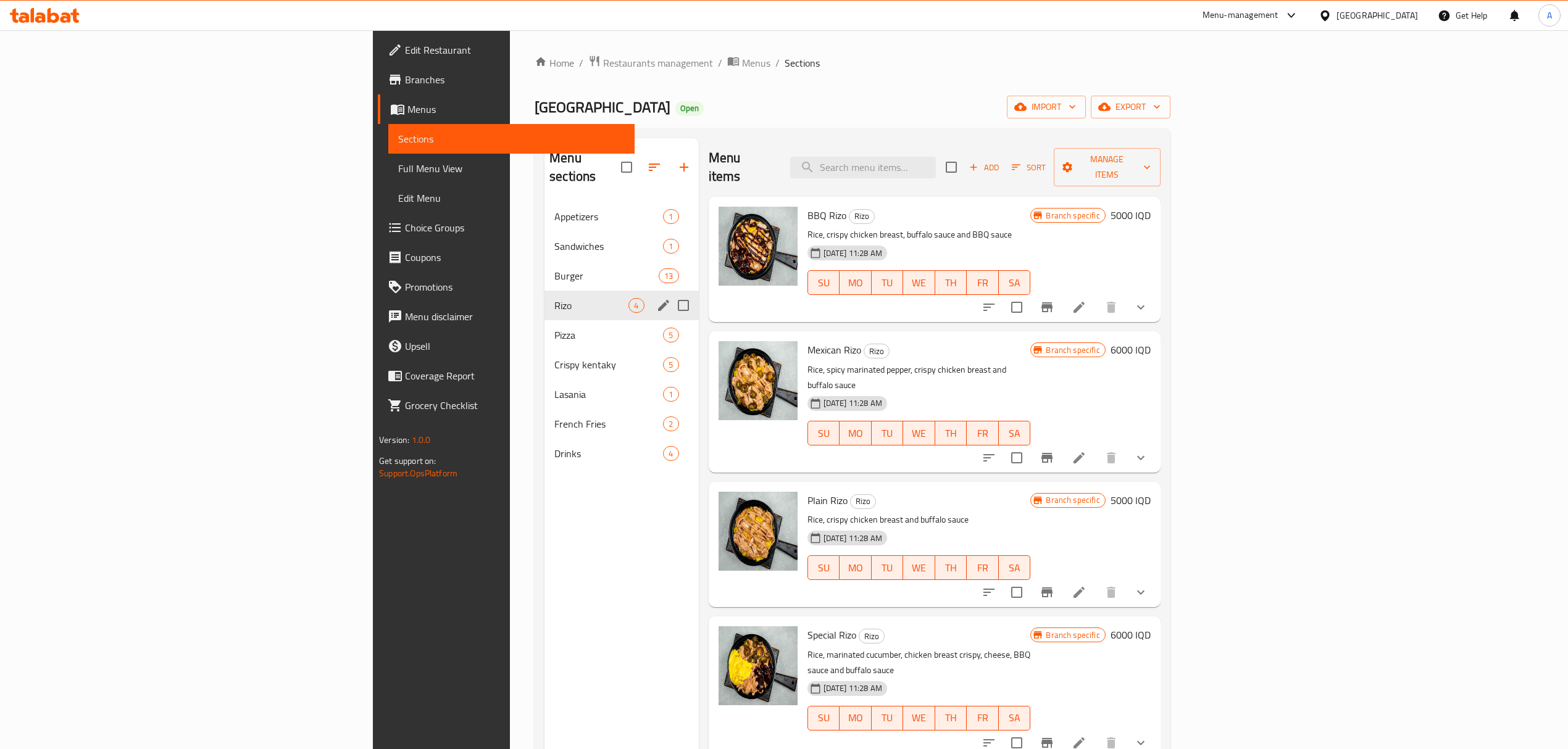
click at [555, 328] on span "Pizza" at bounding box center [609, 335] width 108 height 15
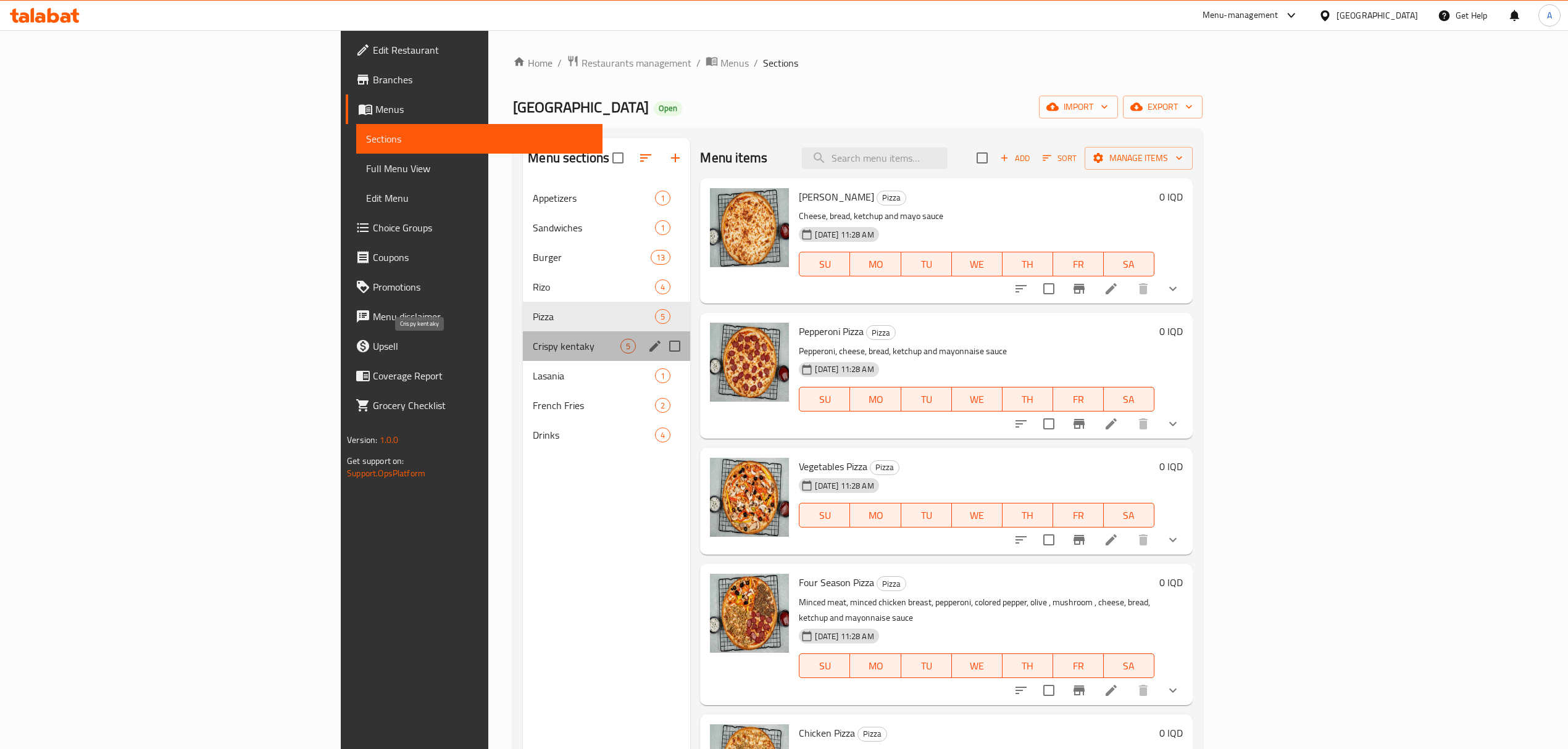
click at [533, 354] on span "Crispy kentaky" at bounding box center [577, 346] width 88 height 15
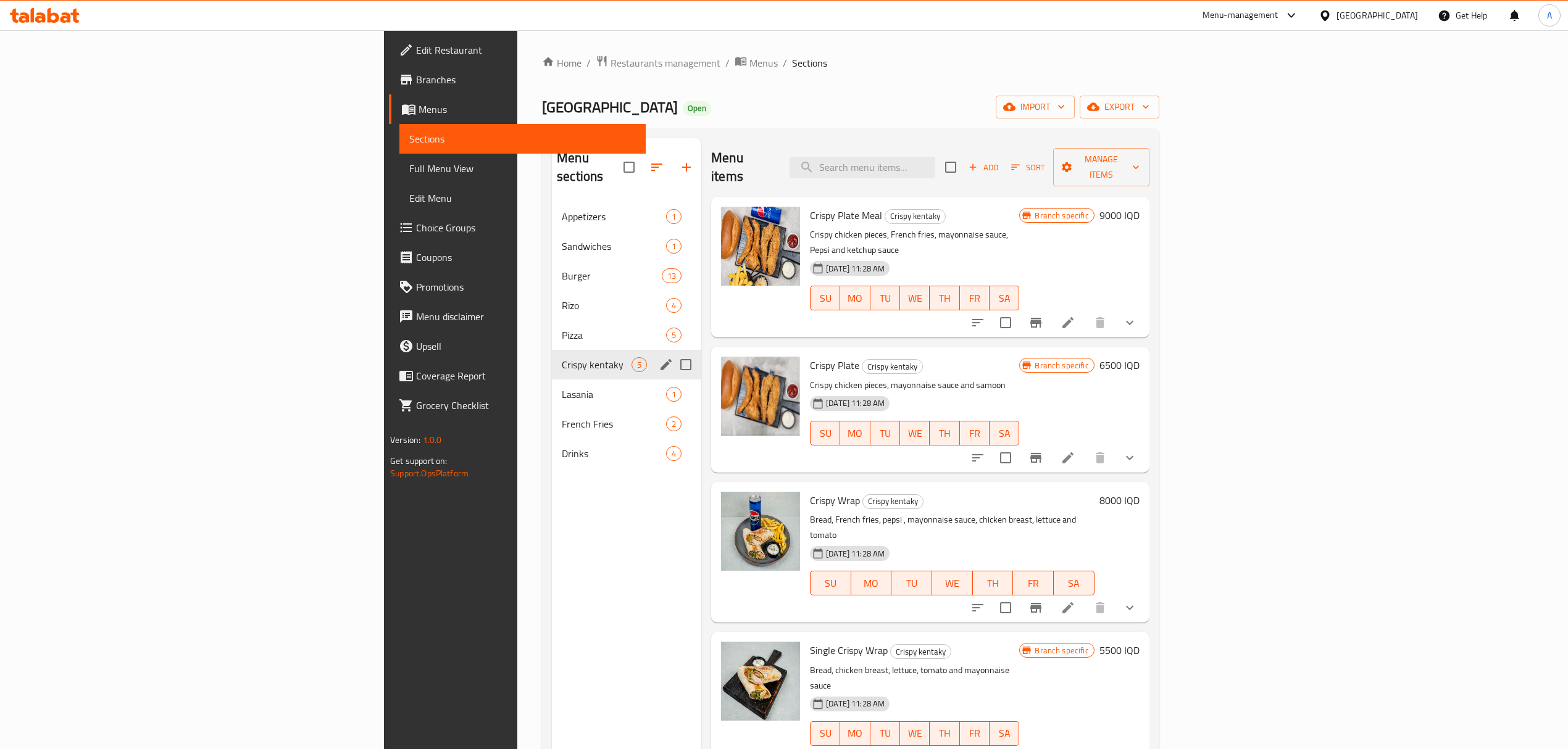
click at [562, 387] on span "Lasania" at bounding box center [614, 394] width 104 height 15
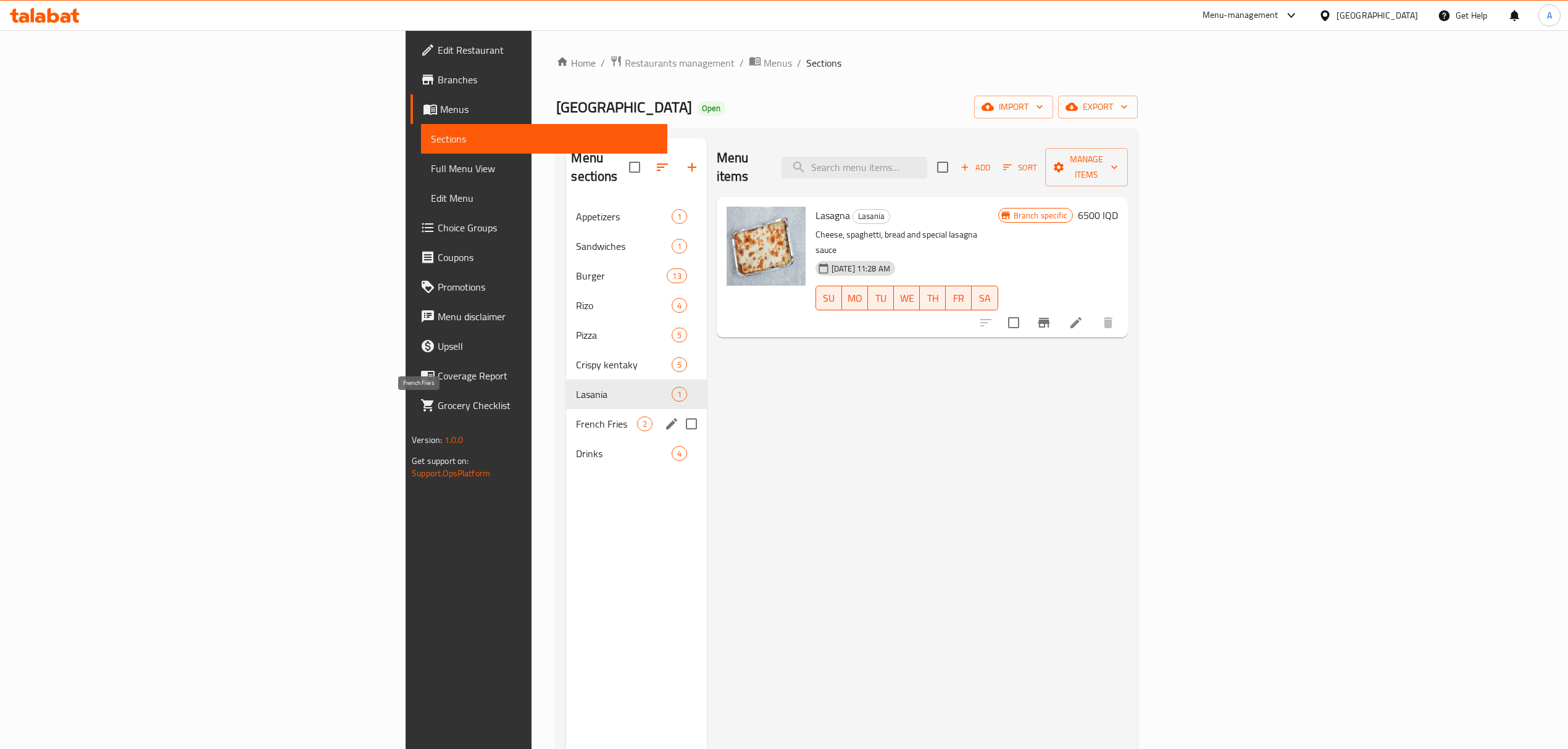
click at [576, 417] on span "French Fries" at bounding box center [605, 424] width 60 height 15
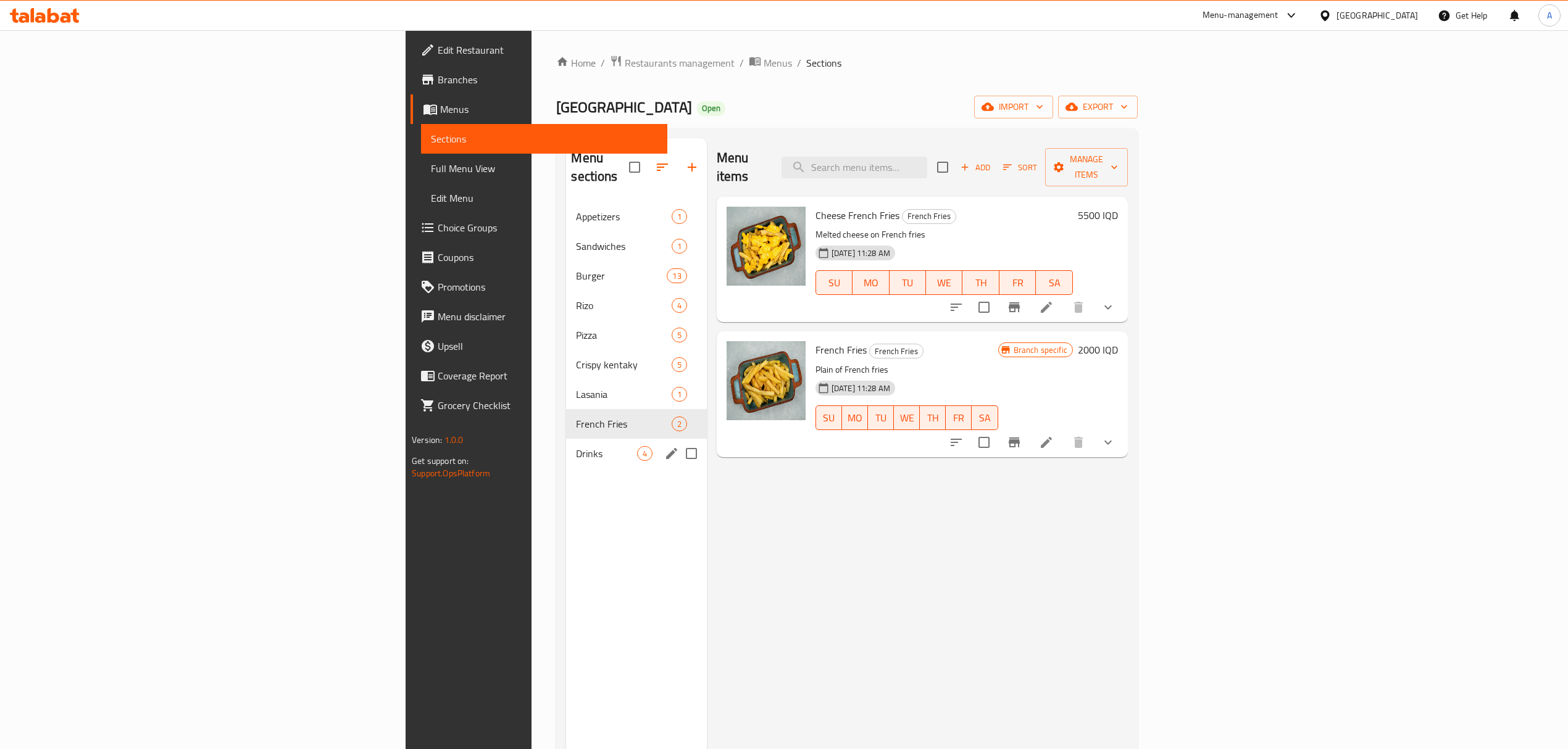
click at [576, 446] on span "Drinks" at bounding box center [605, 453] width 60 height 15
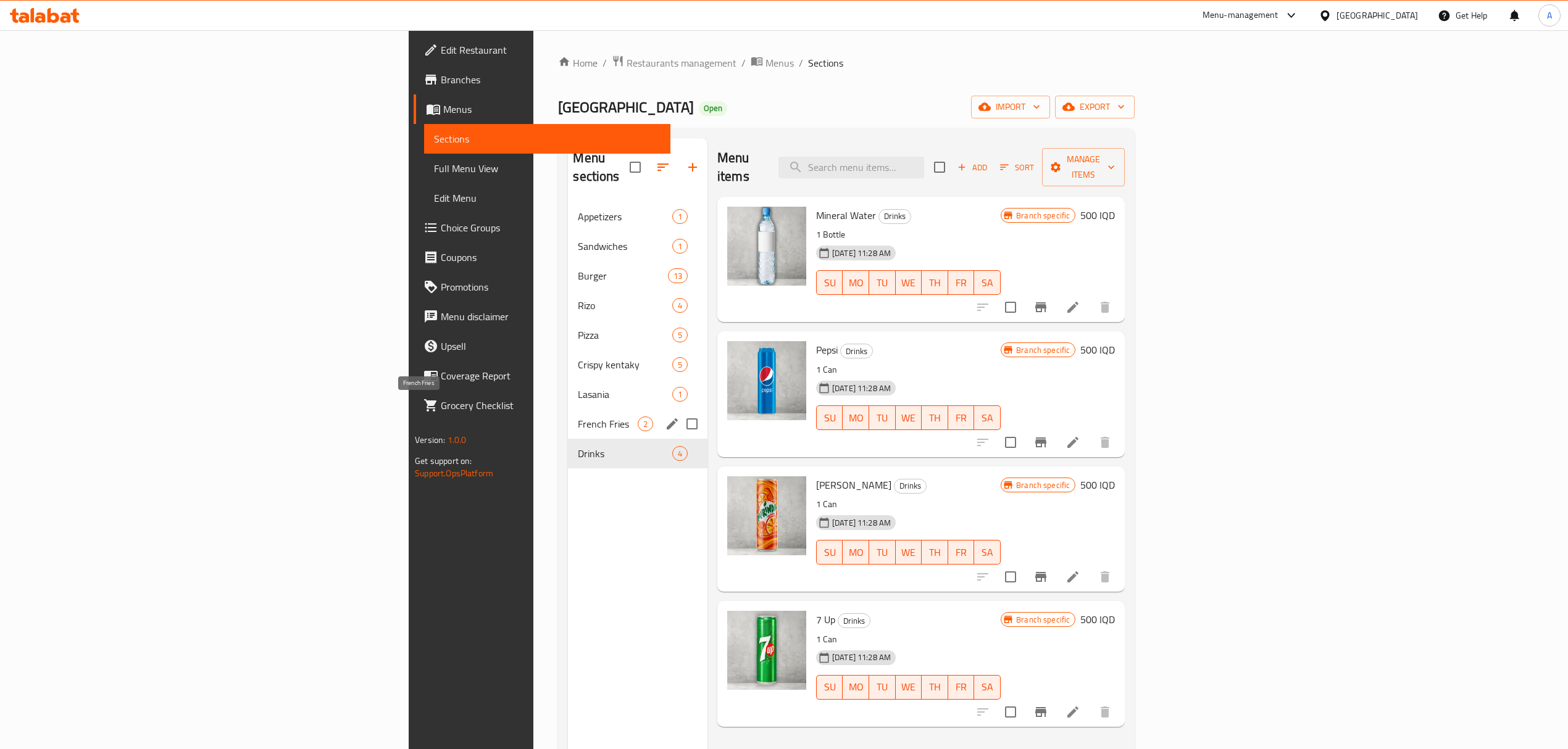
click at [578, 387] on span "Lasania" at bounding box center [624, 394] width 94 height 15
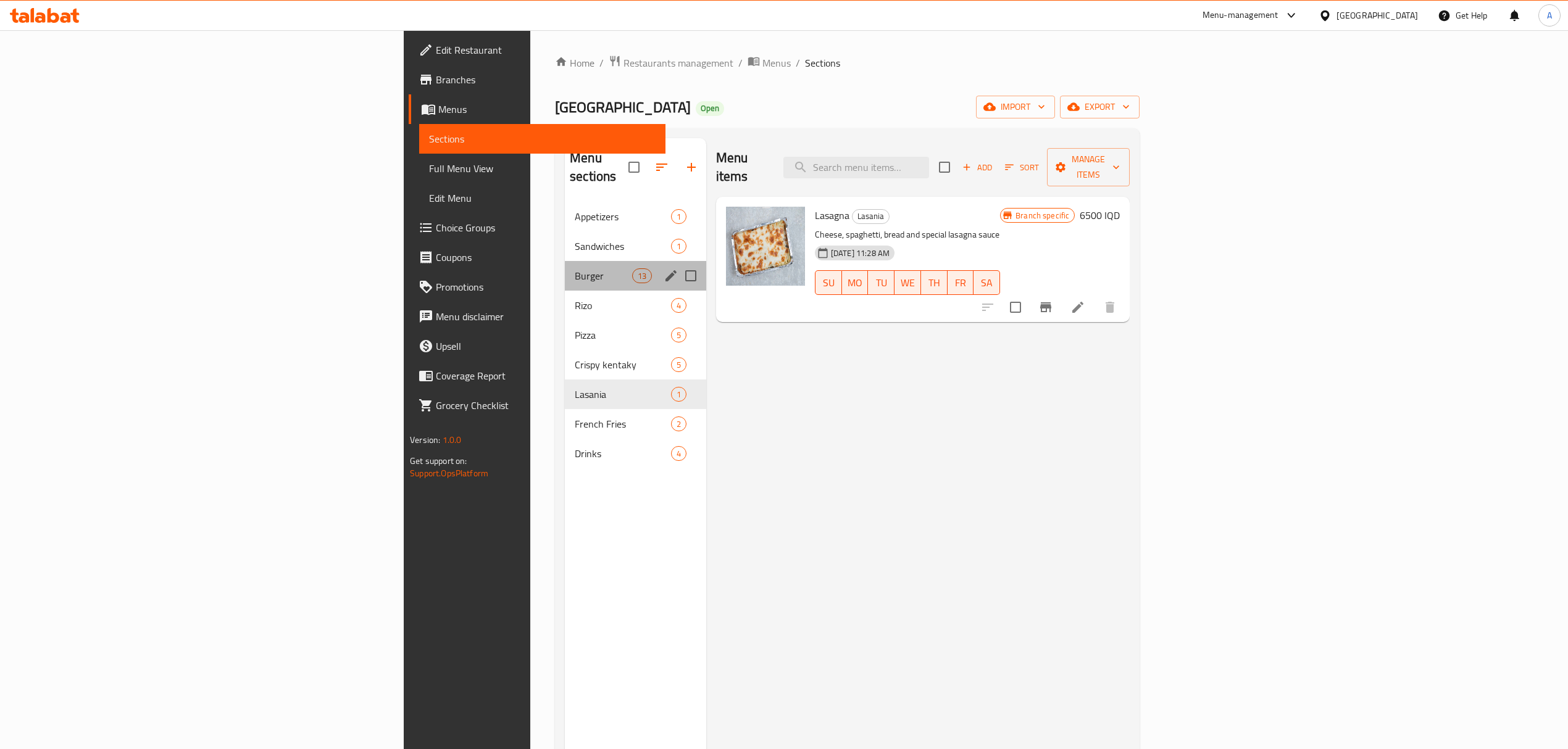
click at [565, 272] on div "Burger 13" at bounding box center [635, 276] width 141 height 30
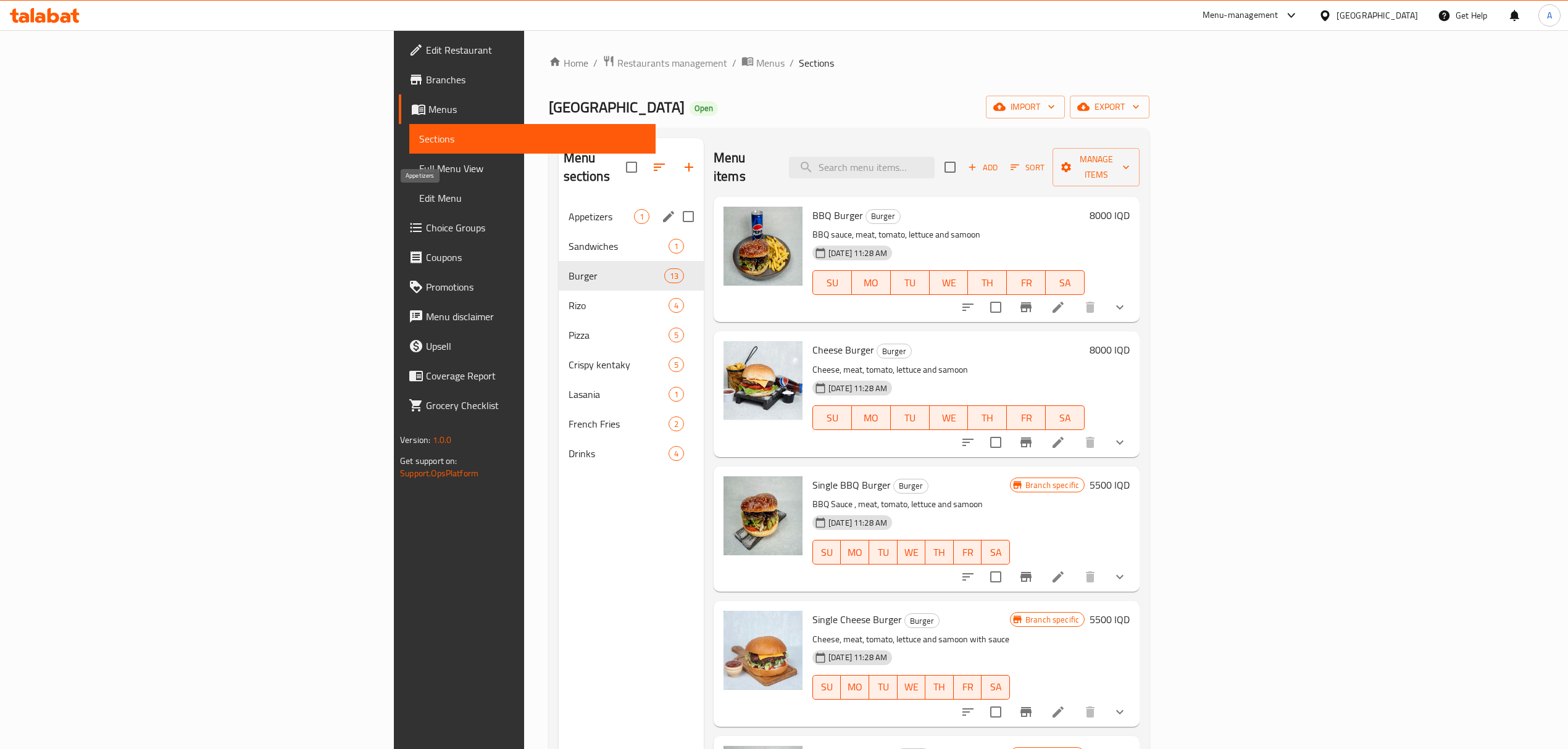
click at [569, 209] on span "Appetizers" at bounding box center [601, 216] width 65 height 15
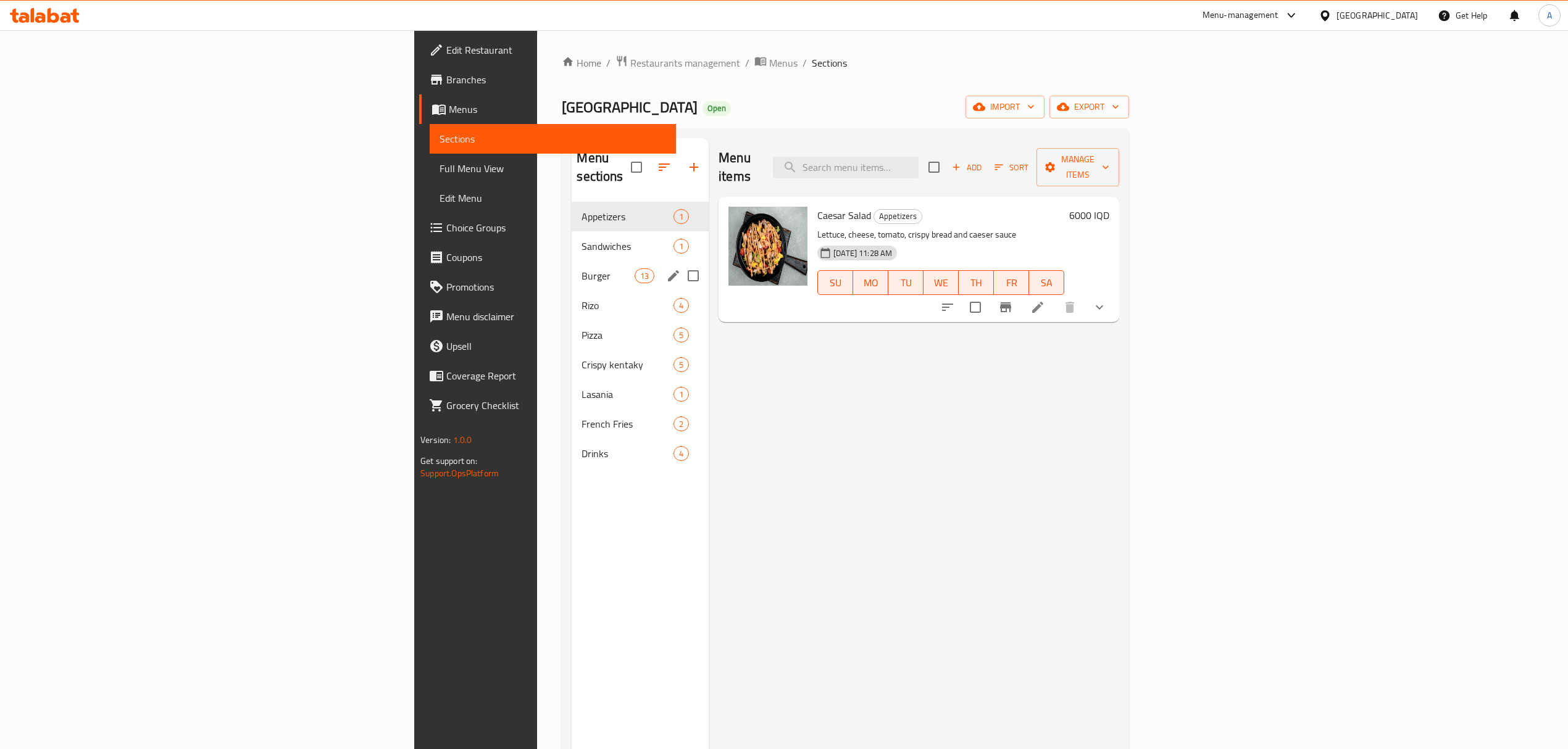
click at [572, 268] on div "Burger 13" at bounding box center [640, 276] width 137 height 30
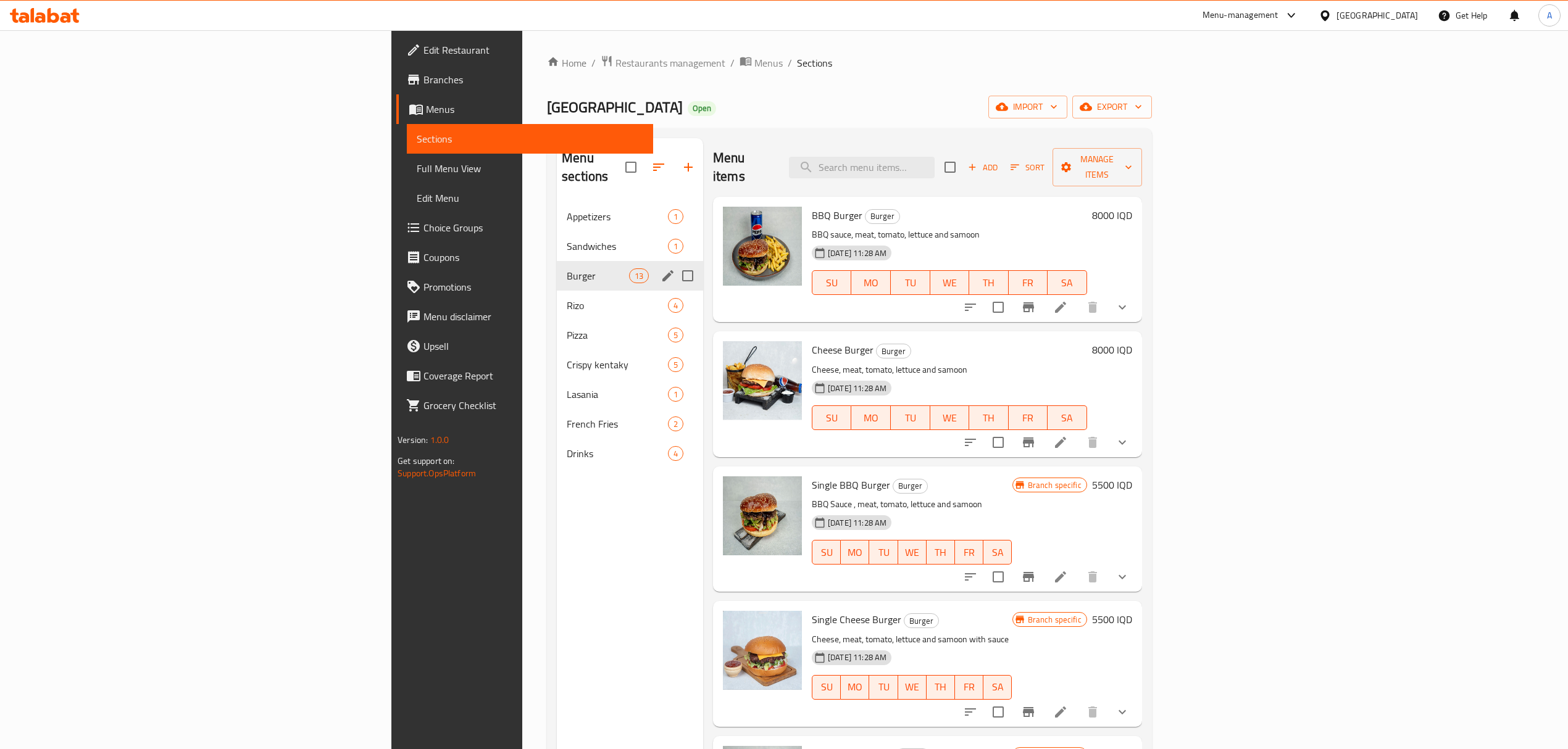
click at [557, 320] on div "Pizza 5" at bounding box center [630, 335] width 146 height 30
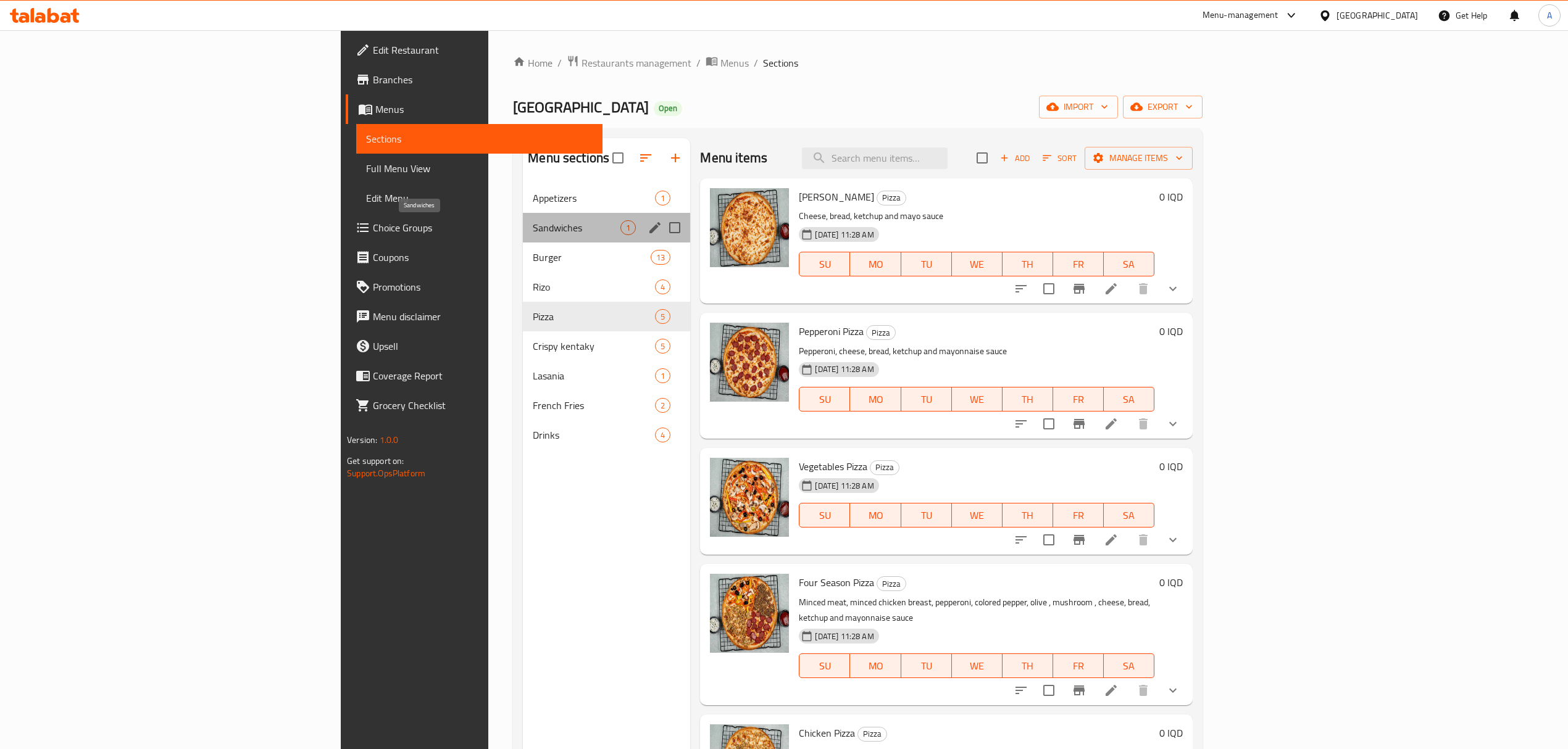
click at [533, 228] on span "Sandwiches" at bounding box center [577, 228] width 88 height 15
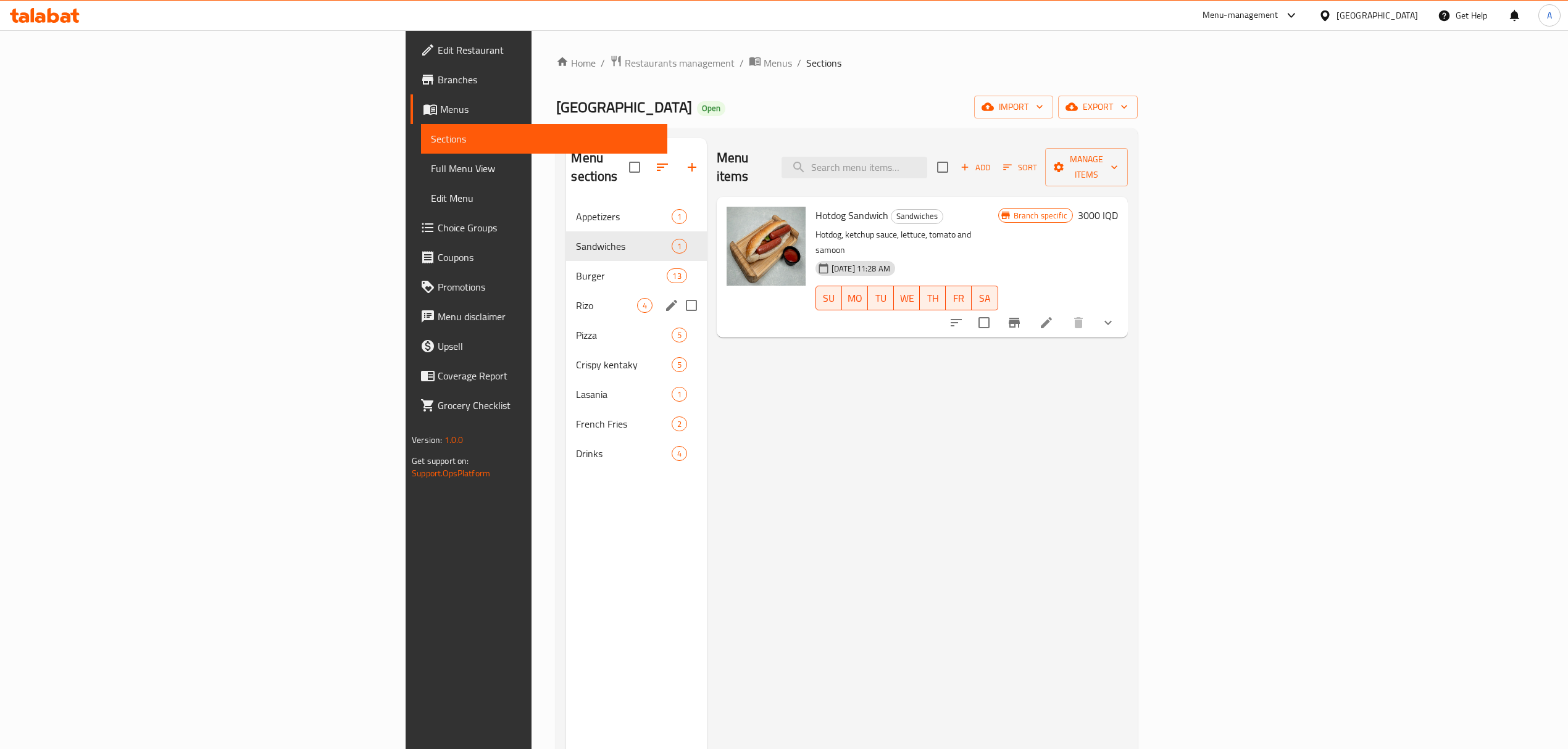
click at [566, 291] on div "Rizo 4" at bounding box center [636, 306] width 140 height 30
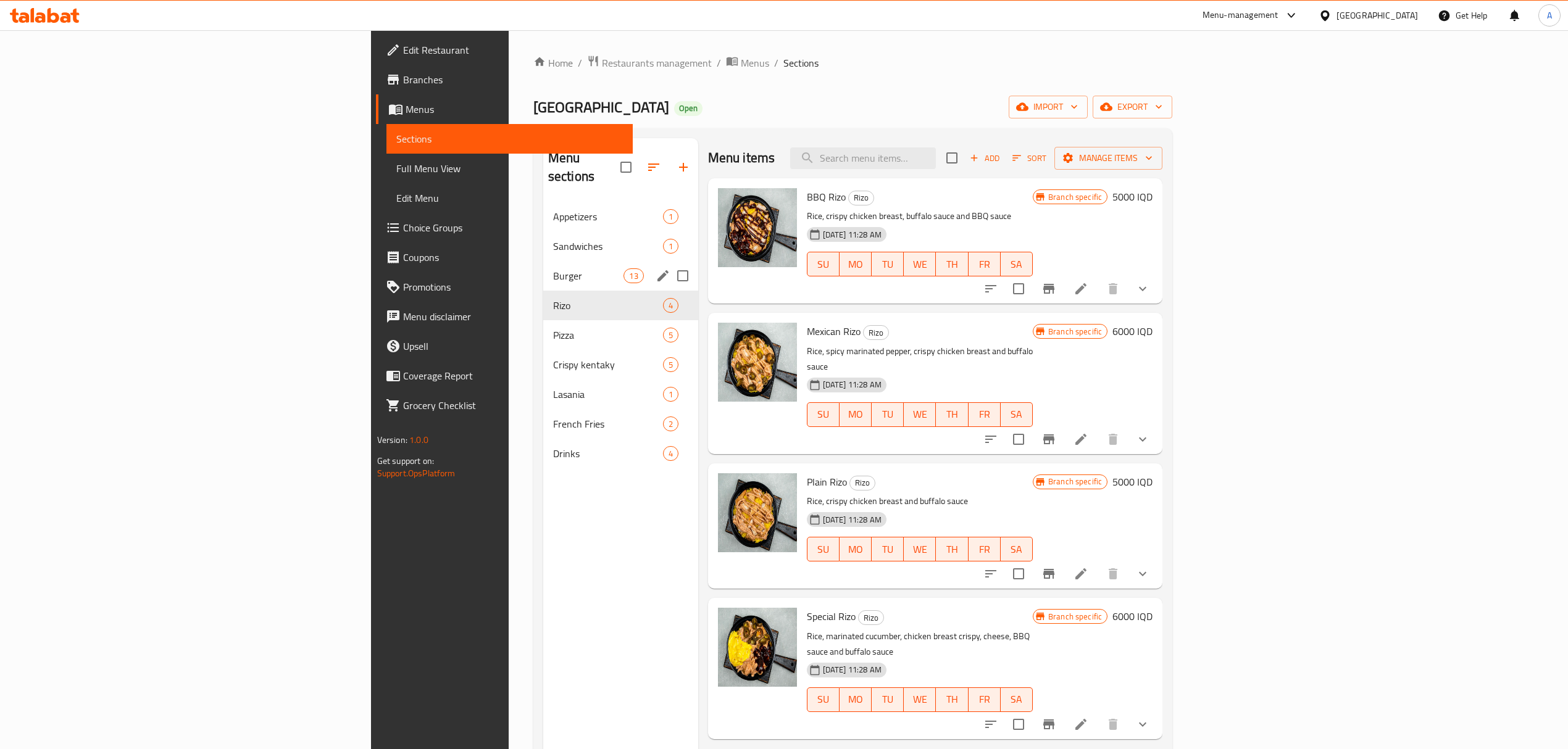
click at [543, 206] on div "Appetizers 1" at bounding box center [620, 217] width 155 height 30
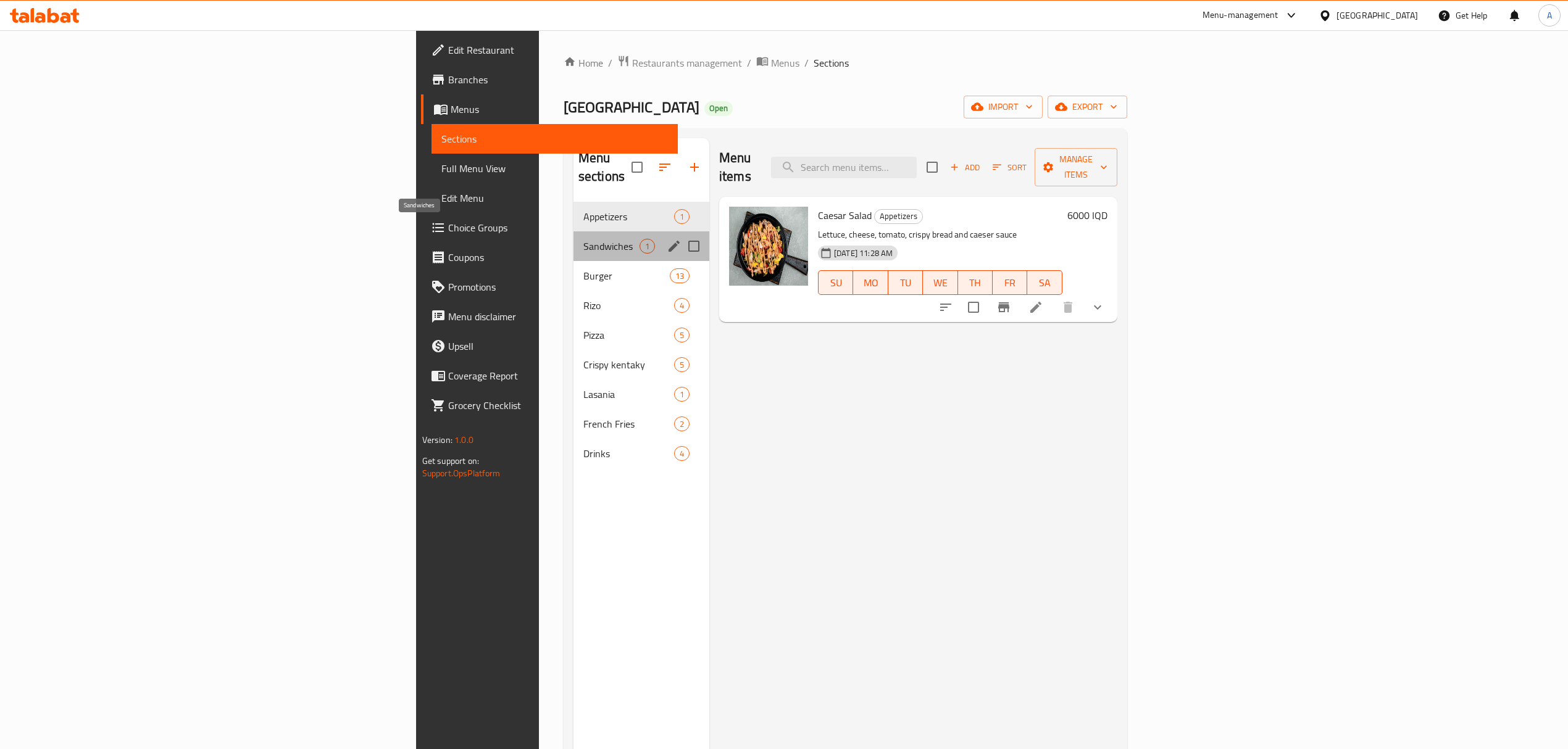
click at [583, 238] on span "Sandwiches" at bounding box center [611, 245] width 56 height 15
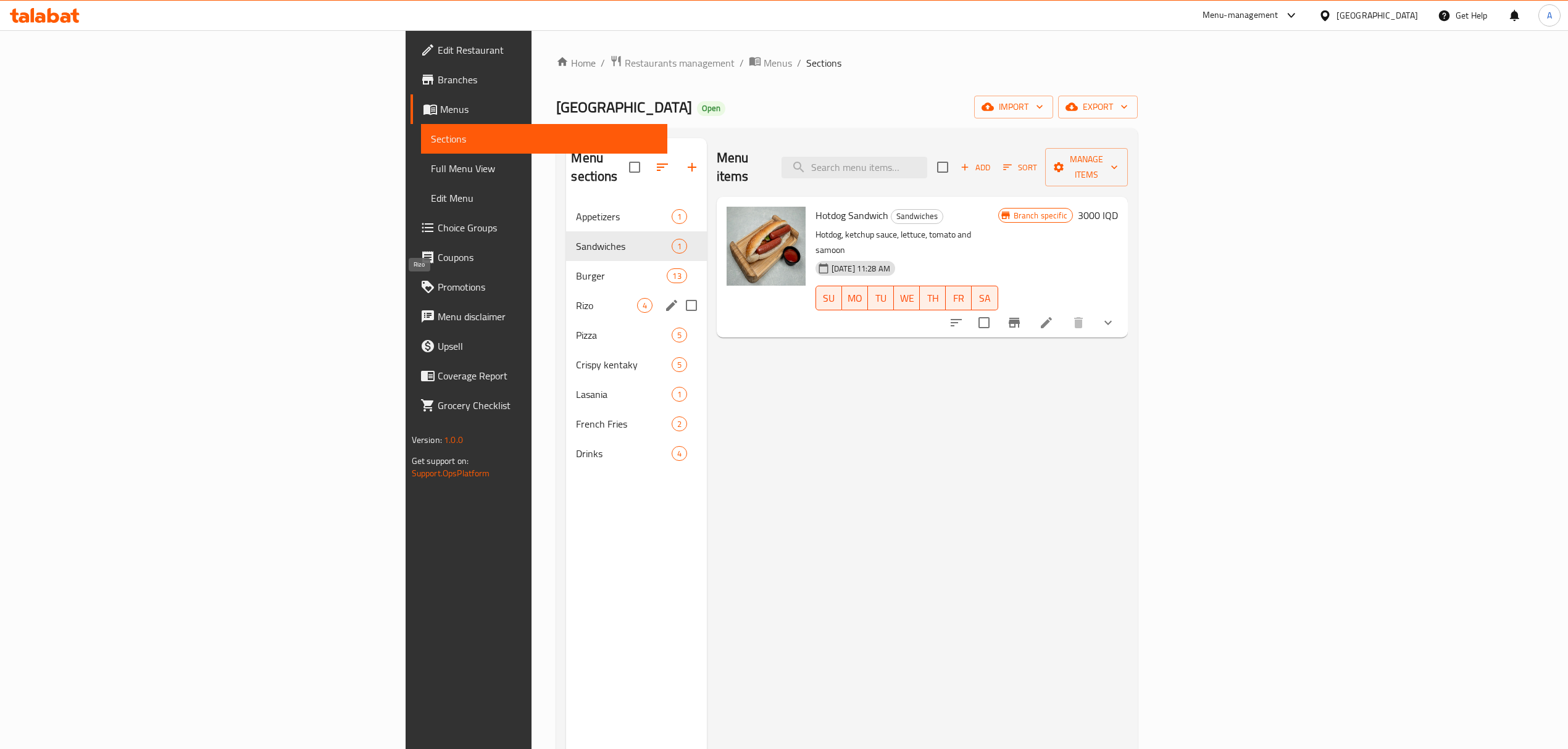
click at [576, 299] on span "Rizo" at bounding box center [605, 306] width 60 height 15
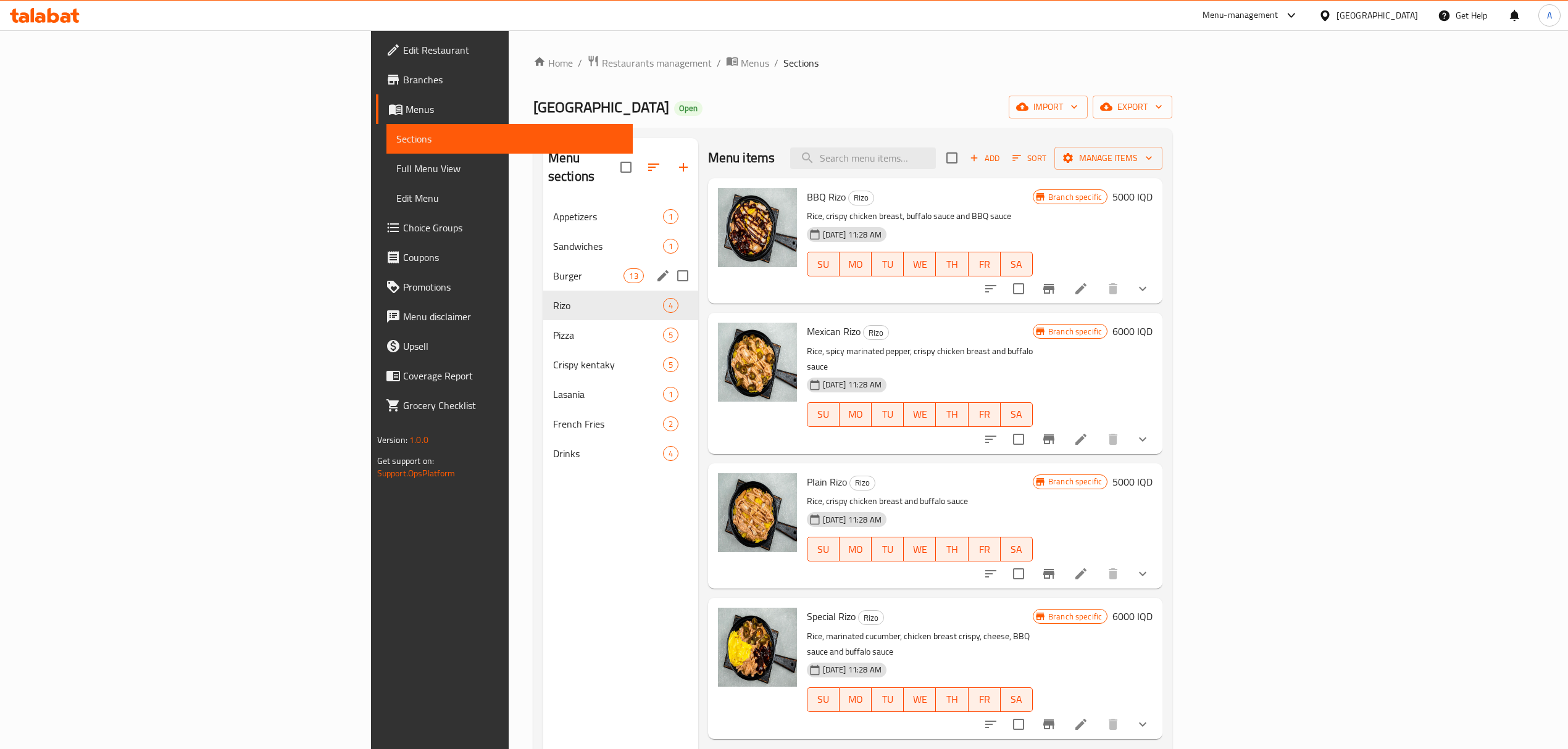
click at [543, 269] on div "Burger 13" at bounding box center [620, 276] width 155 height 30
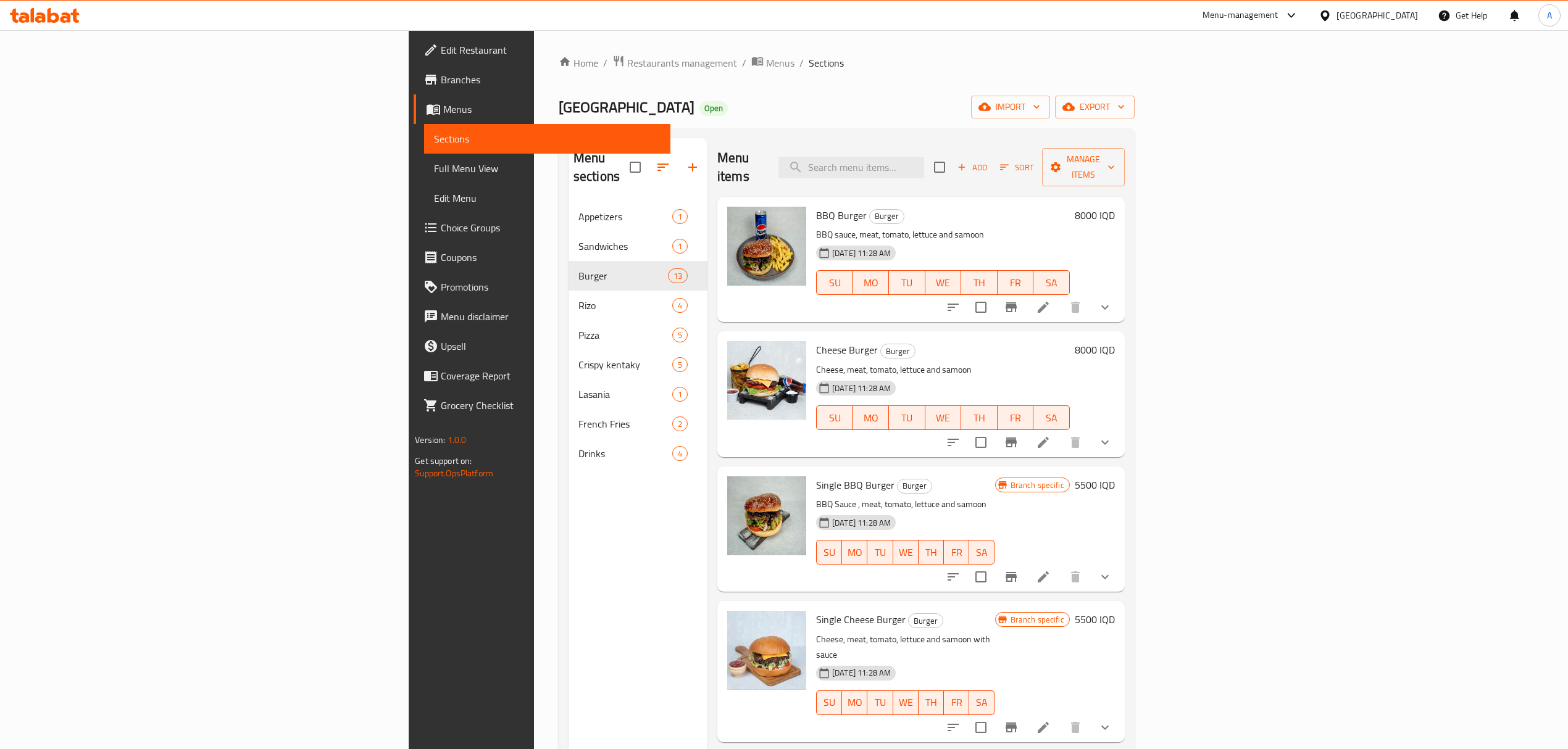
click at [816, 206] on span "BBQ Burger" at bounding box center [841, 215] width 50 height 19
click at [1051, 300] on icon at bounding box center [1043, 306] width 15 height 15
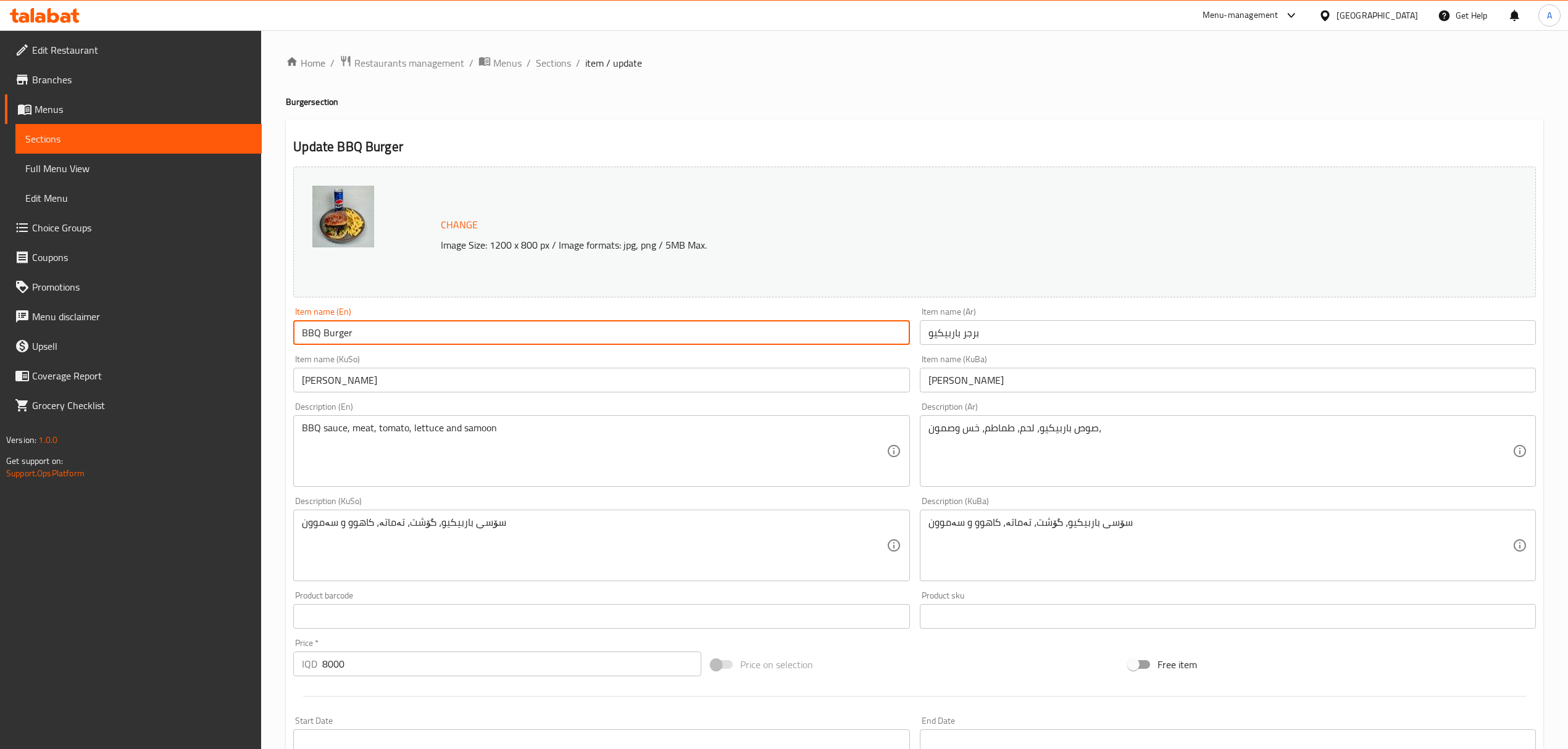
click at [361, 334] on input "BBQ Burger" at bounding box center [601, 332] width 616 height 25
type input "BBQ Burger meal"
click at [403, 64] on span "Restaurants management" at bounding box center [409, 62] width 109 height 15
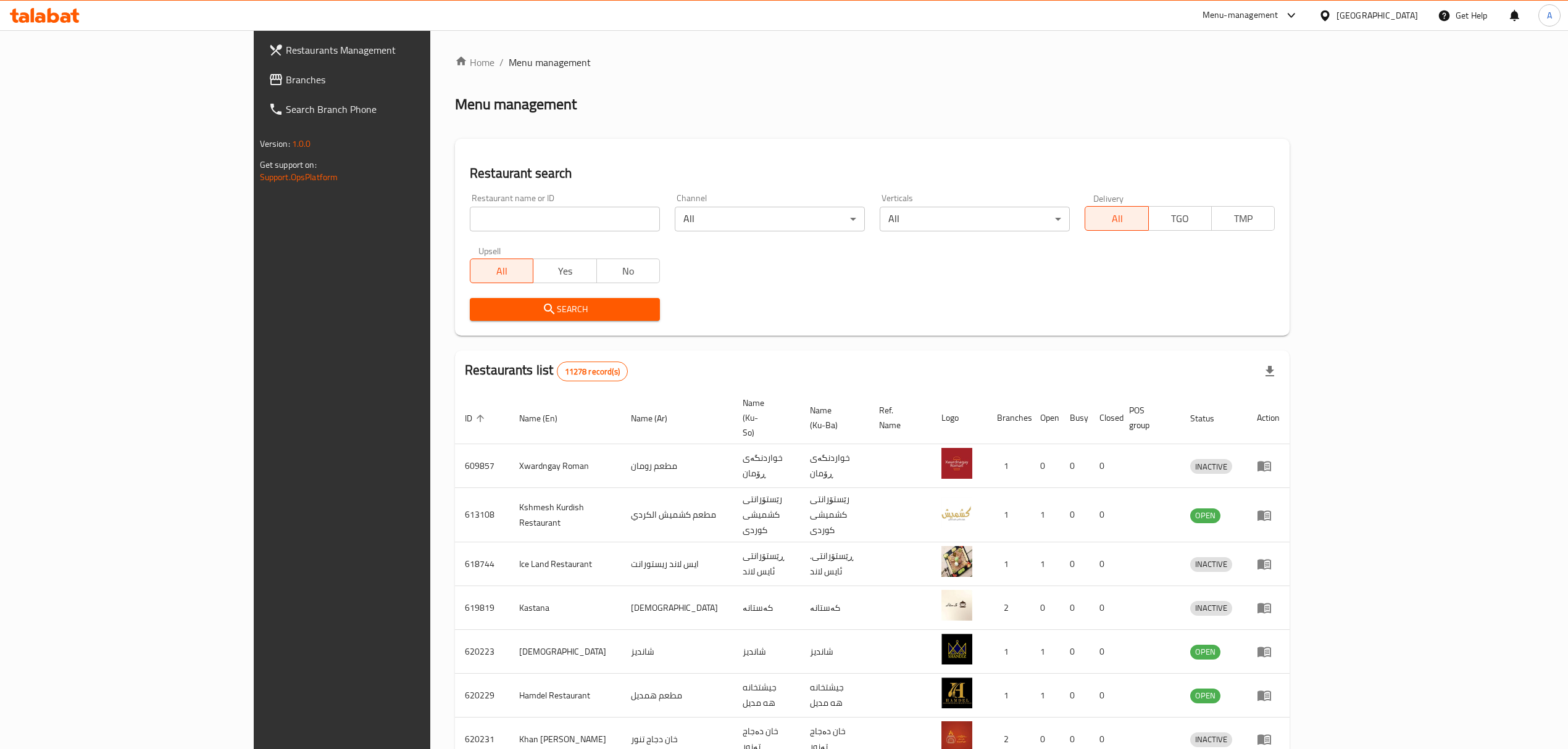
click at [462, 238] on div "Restaurant name or ID Restaurant name or ID" at bounding box center [565, 212] width 205 height 52
click at [470, 229] on input "search" at bounding box center [565, 219] width 190 height 25
paste input "Asado Fast Food"
type input "Asado Fast Food"
click button "Search" at bounding box center [565, 309] width 190 height 23
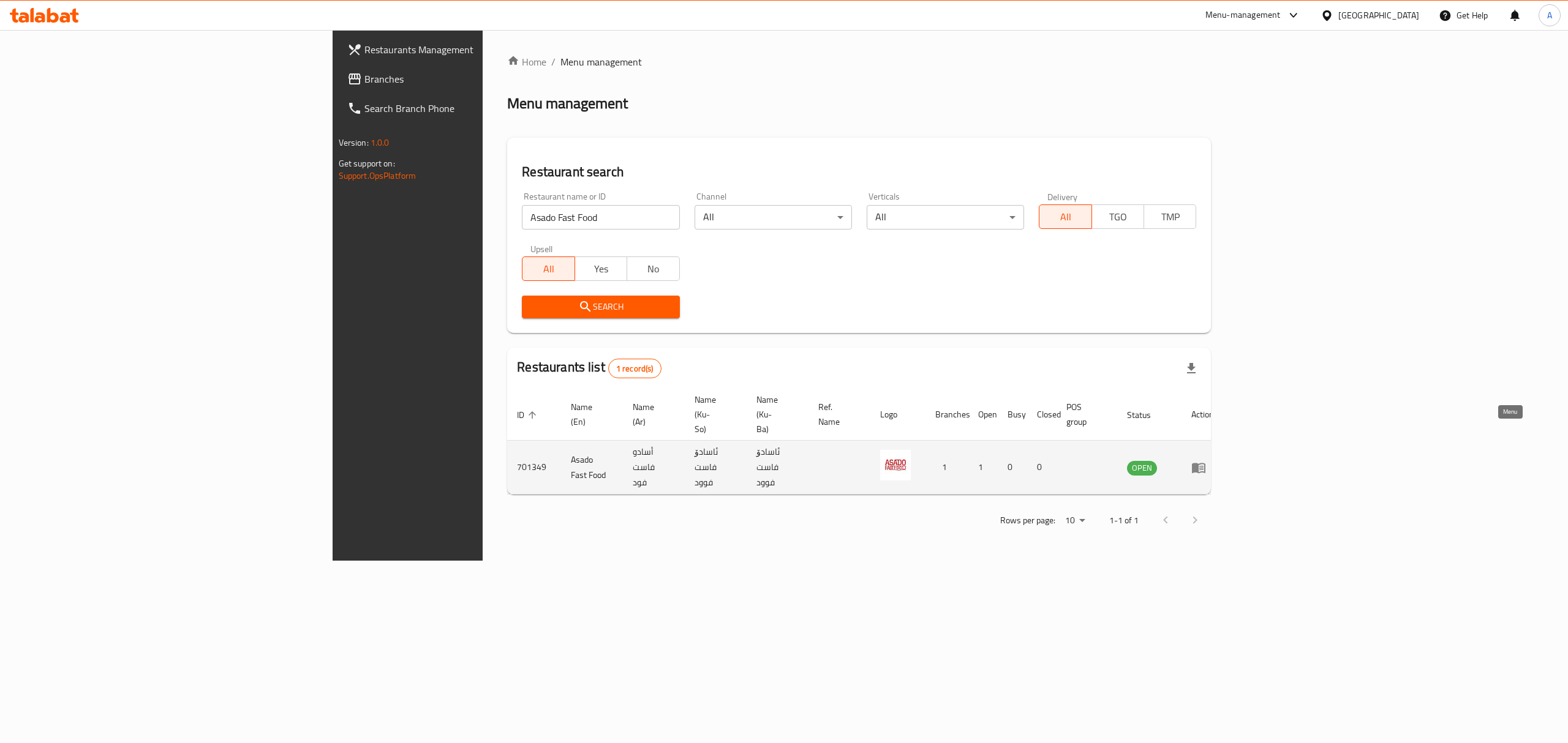
click at [1203, 466] on icon "enhanced table" at bounding box center [1200, 468] width 4 height 5
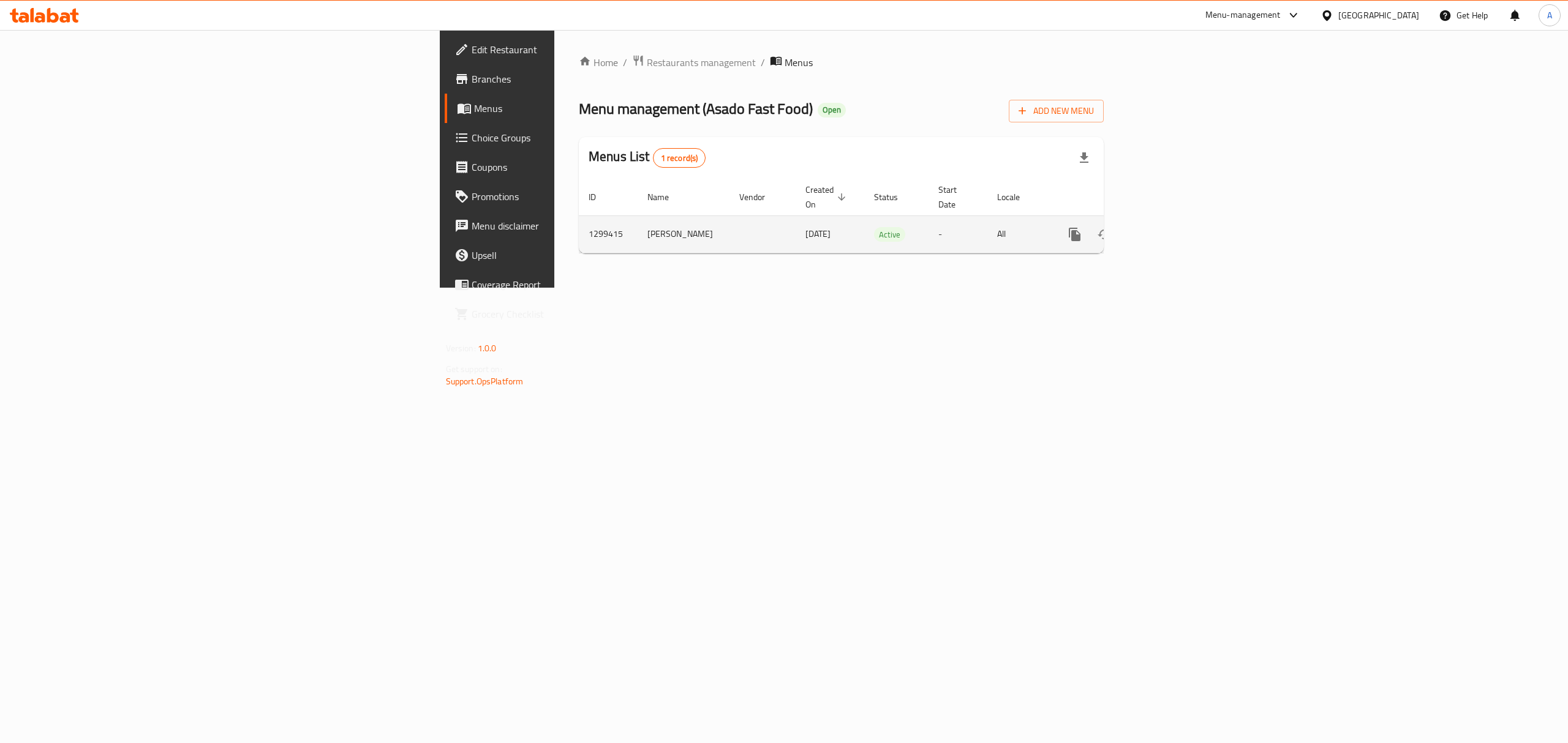
click at [1188, 227] on td "enhanced table" at bounding box center [1118, 234] width 137 height 37
click at [1168, 229] on icon "enhanced table" at bounding box center [1162, 234] width 11 height 11
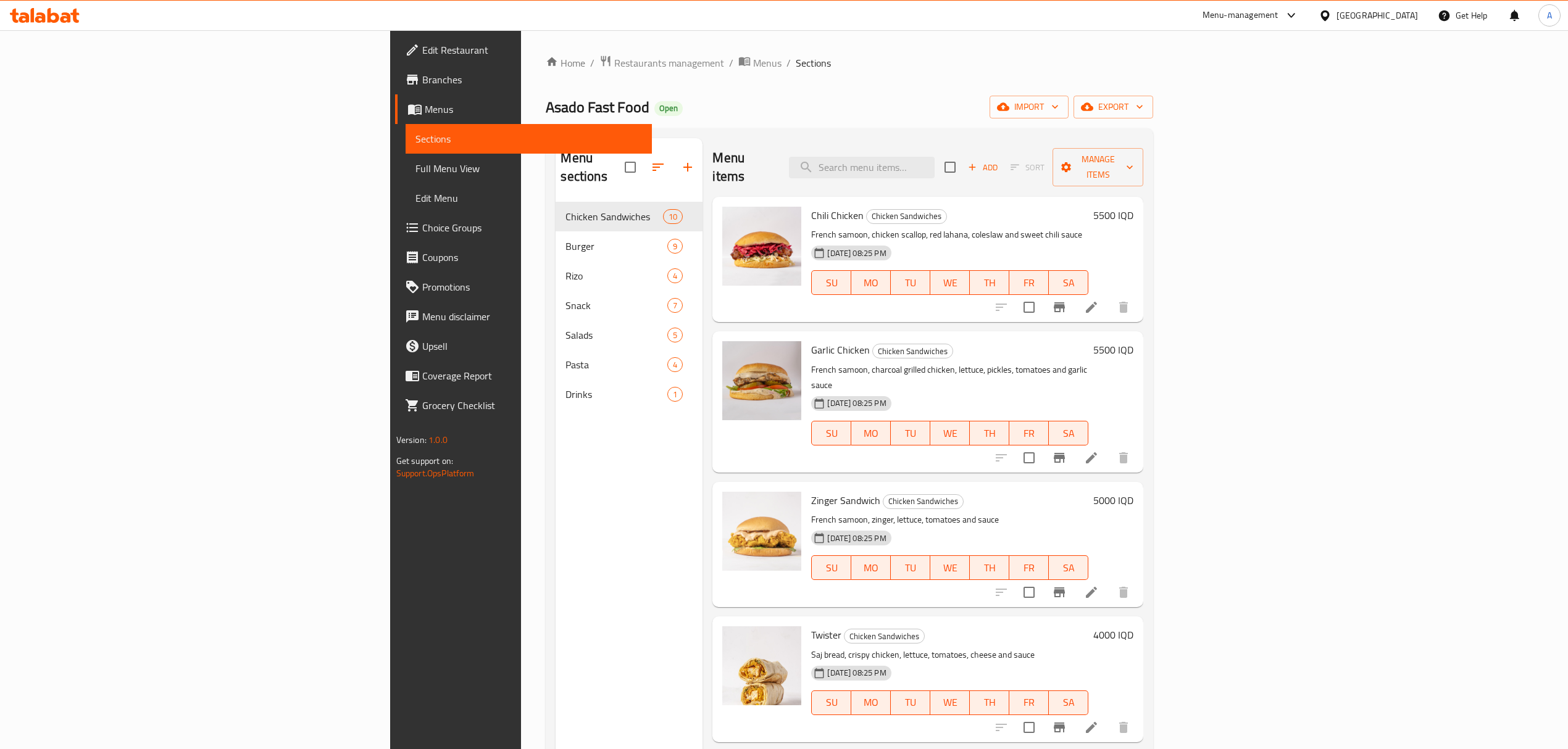
click at [422, 85] on span "Branches" at bounding box center [531, 79] width 220 height 15
